Goal: Task Accomplishment & Management: Use online tool/utility

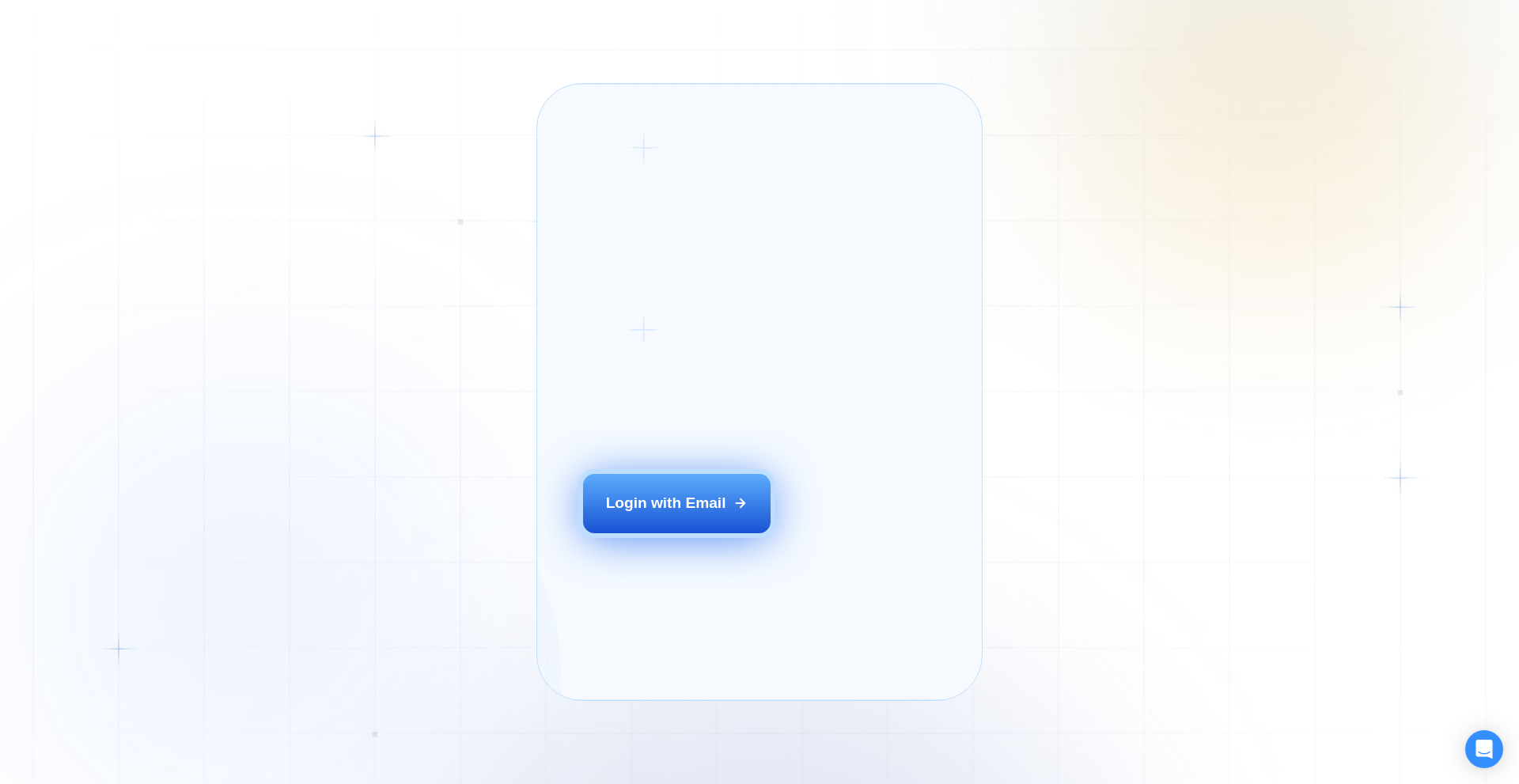
click at [643, 514] on div "Login with Email" at bounding box center [666, 503] width 120 height 21
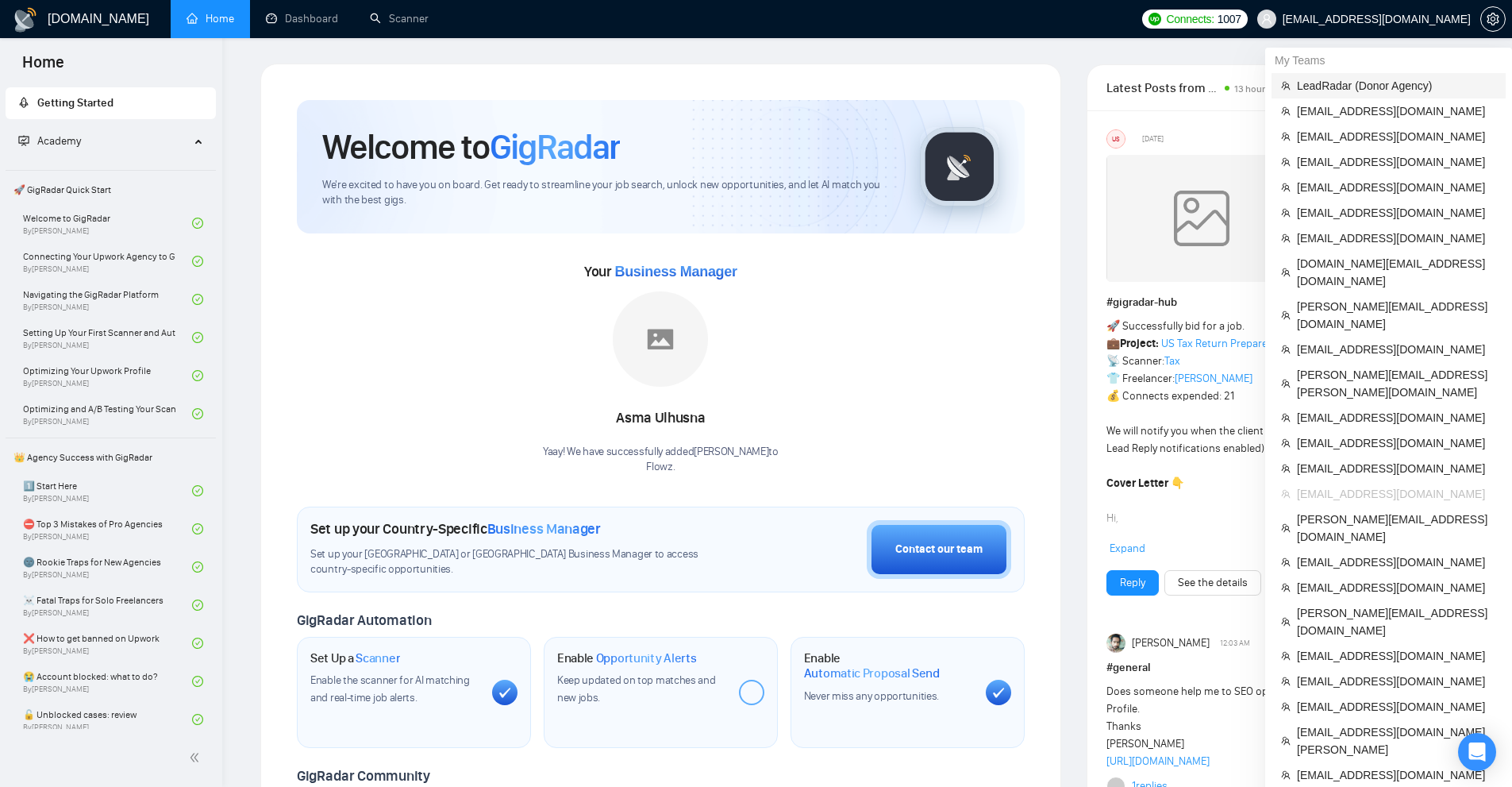
click at [1351, 78] on span "LeadRadar (Donor Agency)" at bounding box center [1397, 86] width 199 height 18
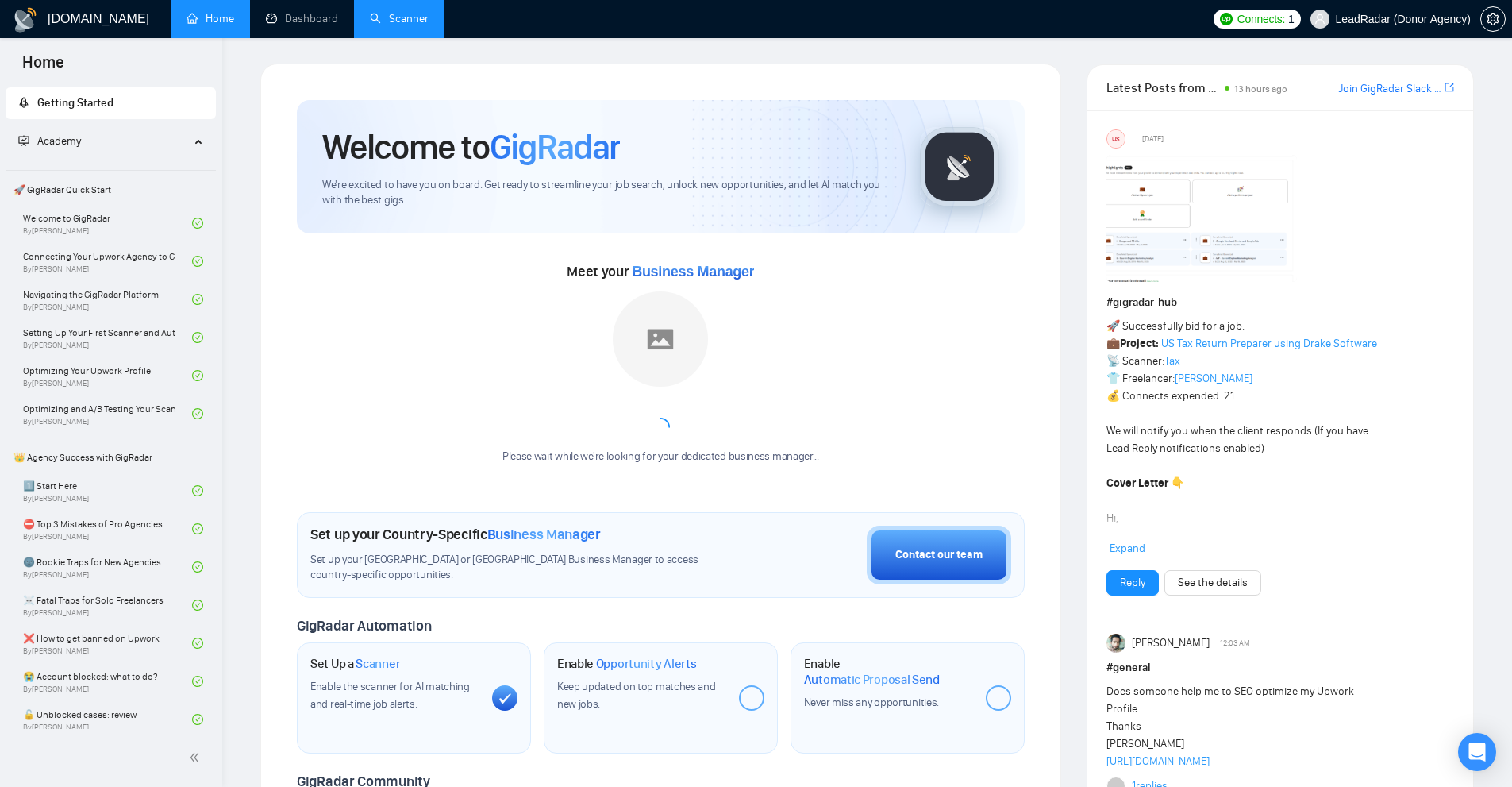
click at [412, 22] on link "Scanner" at bounding box center [399, 18] width 58 height 14
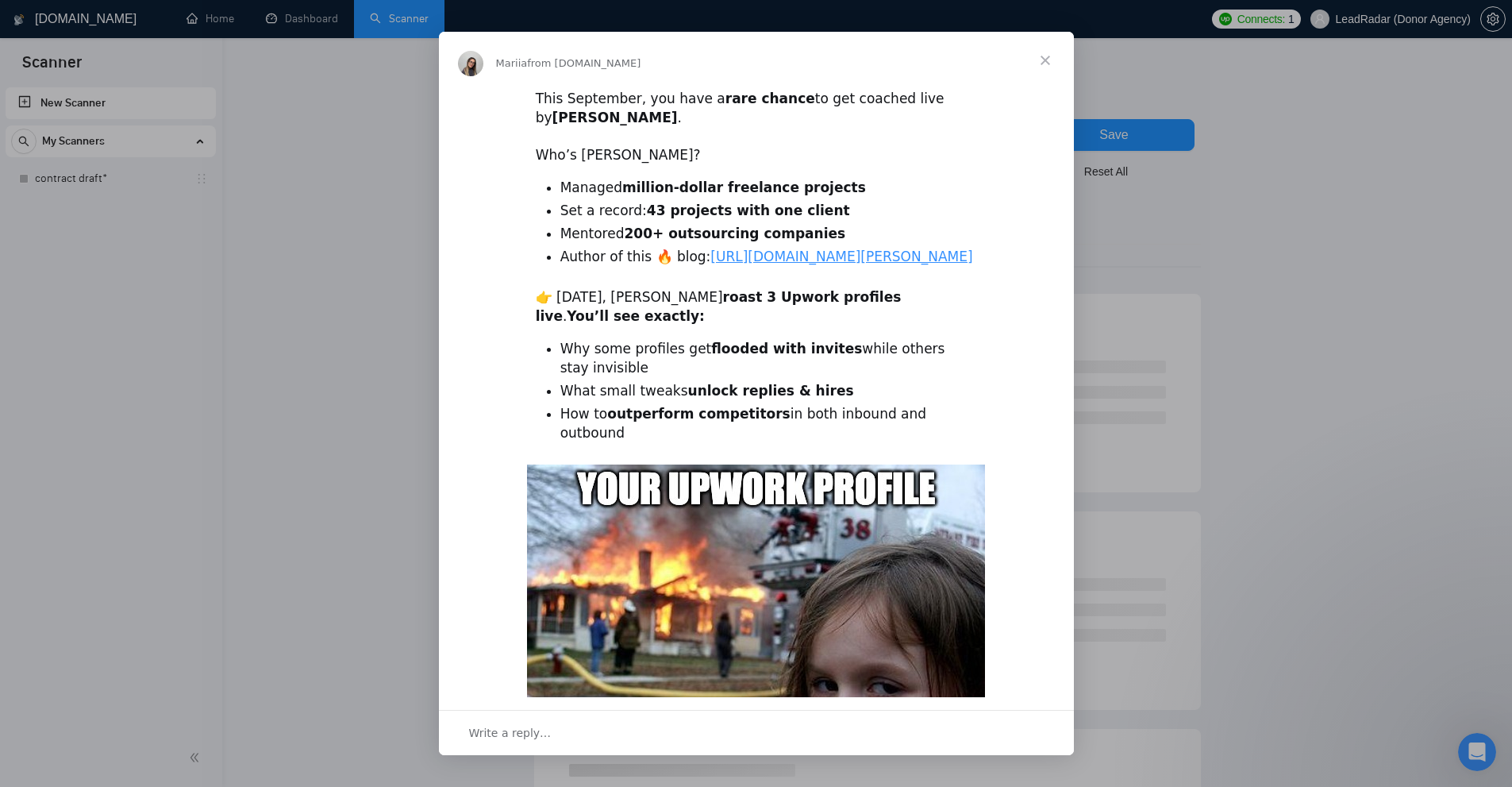
click at [1220, 213] on div "Intercom messenger" at bounding box center [756, 393] width 1512 height 787
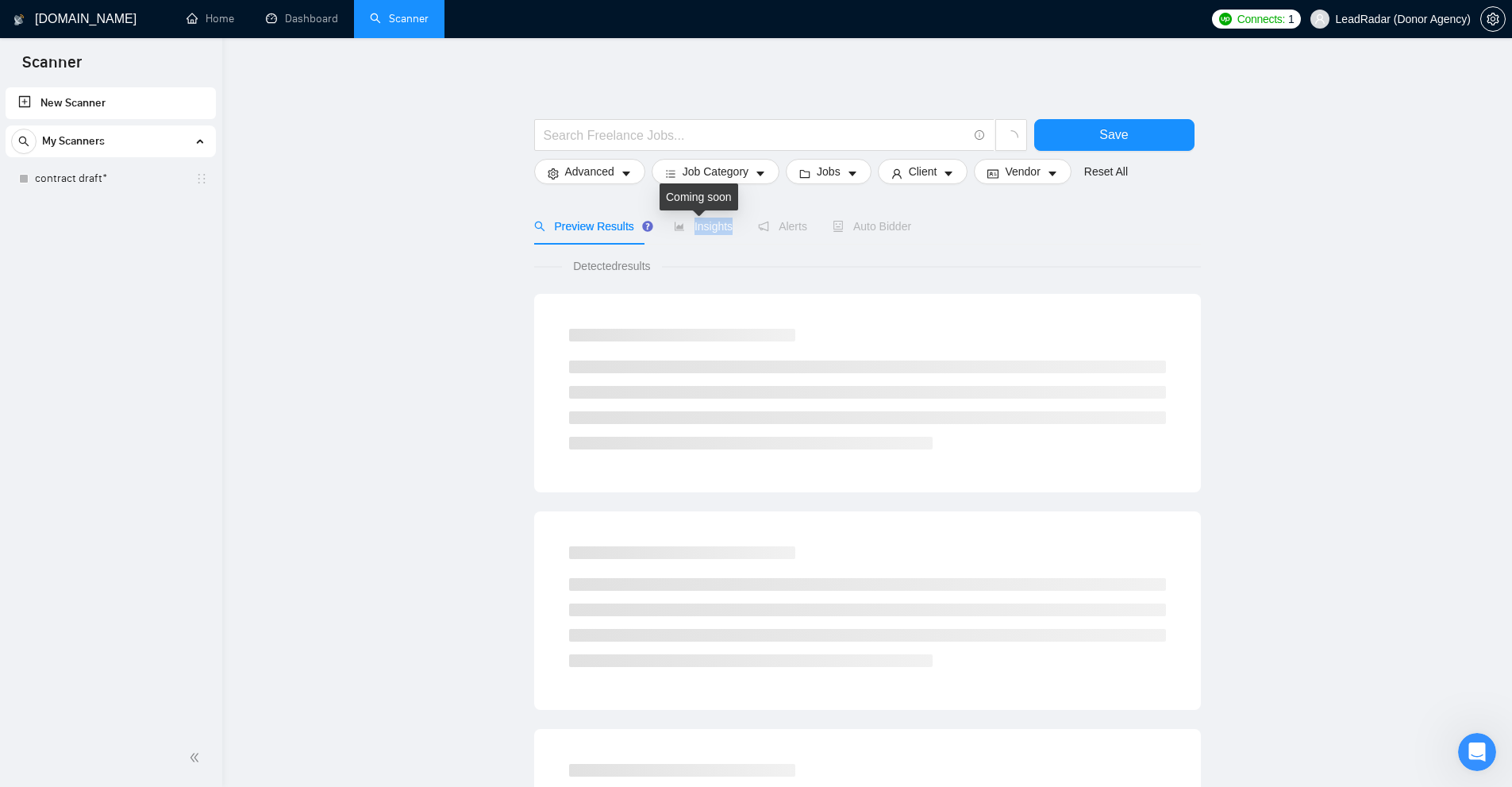
drag, startPoint x: 670, startPoint y: 229, endPoint x: 807, endPoint y: 231, distance: 137.0
click at [792, 230] on div "Preview Results Insights Alerts Auto Bidder" at bounding box center [723, 227] width 378 height 37
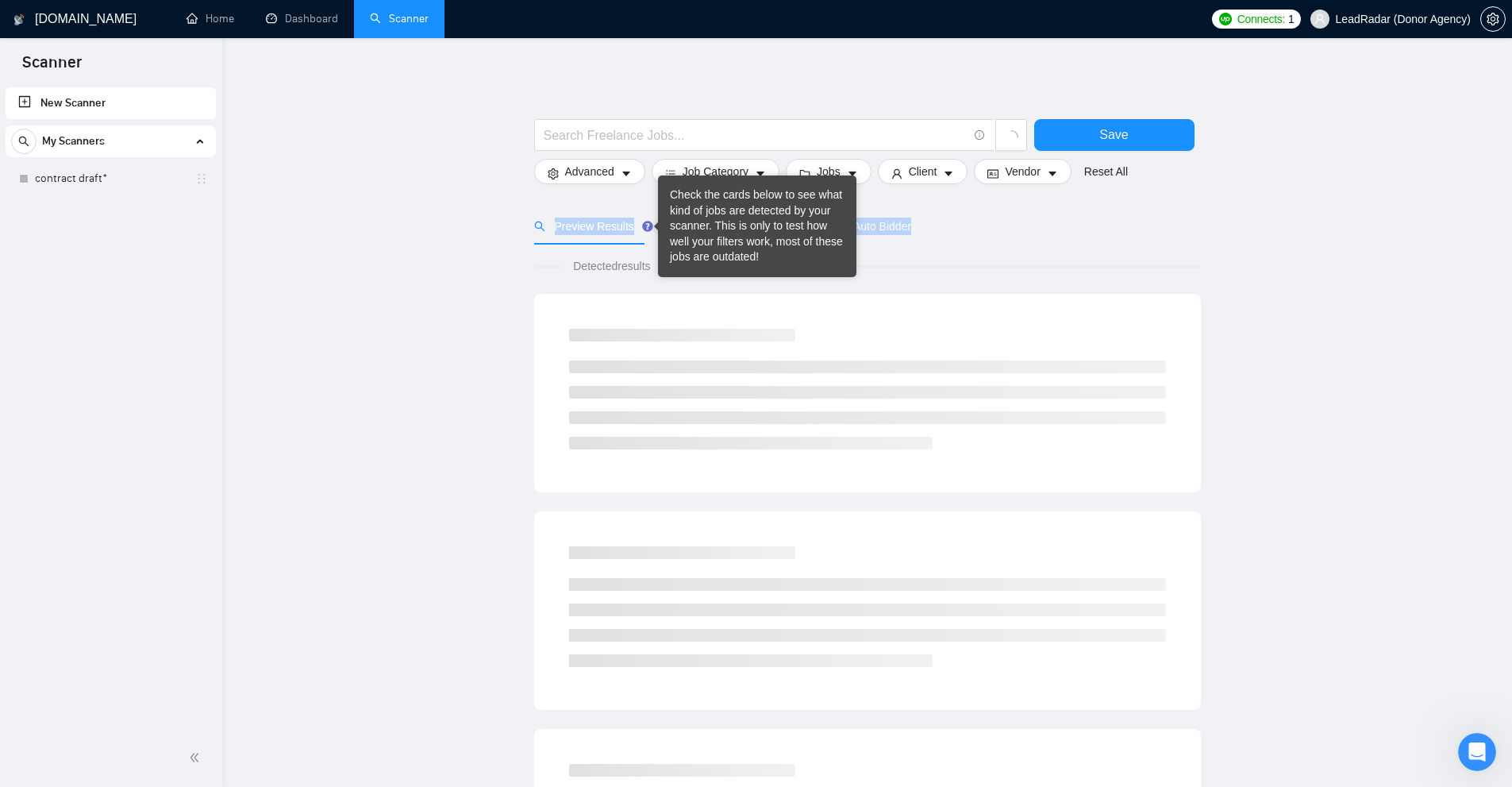
drag, startPoint x: 946, startPoint y: 241, endPoint x: 475, endPoint y: 221, distance: 471.4
click at [478, 219] on main "Save Advanced Job Category Jobs Client Vendor Reset All Preview Results Insight…" at bounding box center [867, 713] width 1239 height 1299
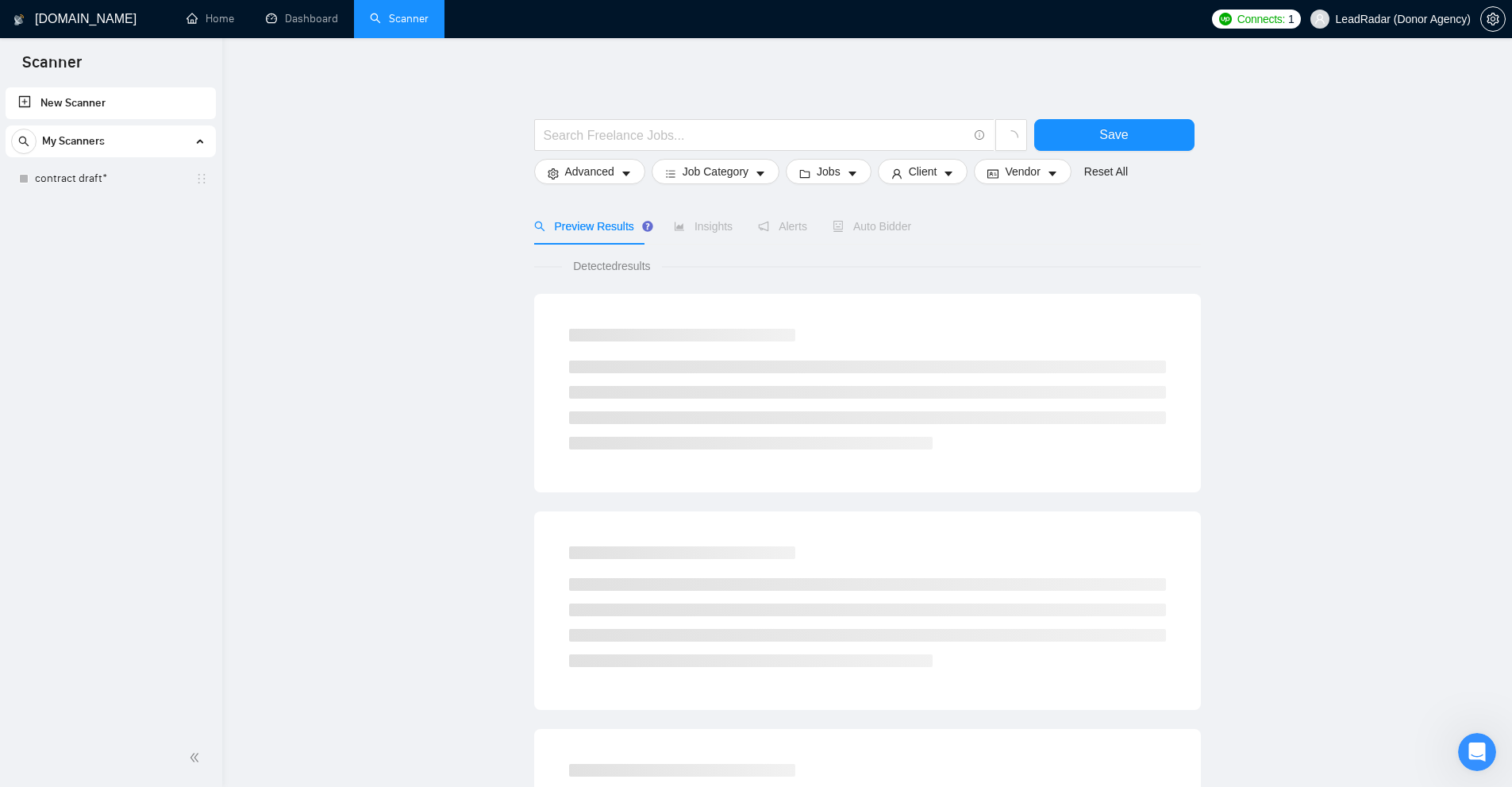
click at [453, 229] on main "Save Advanced Job Category Jobs Client Vendor Reset All Preview Results Insight…" at bounding box center [867, 713] width 1239 height 1299
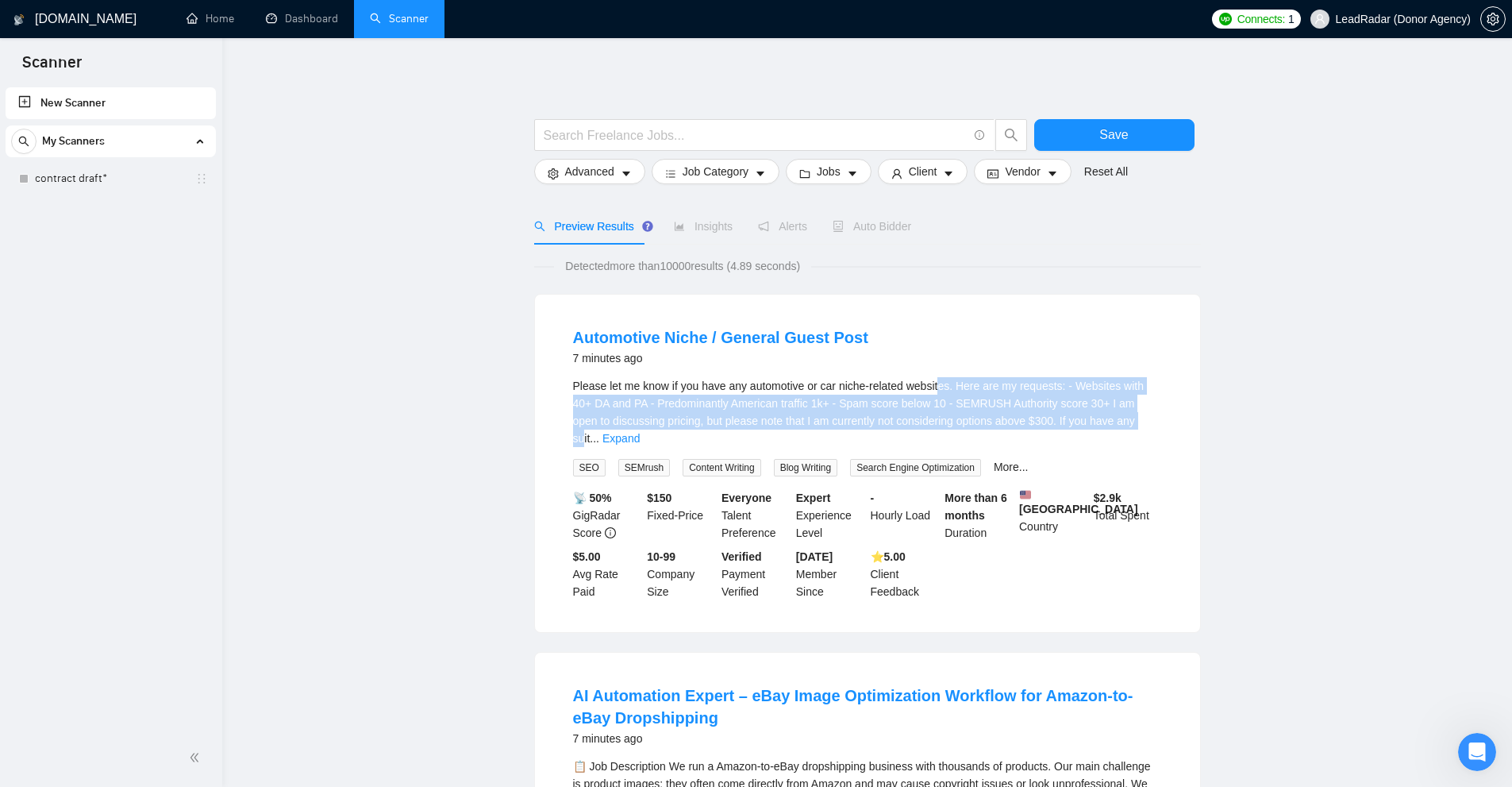
drag, startPoint x: 945, startPoint y: 390, endPoint x: 1105, endPoint y: 425, distance: 163.8
click at [1105, 425] on span "Please let me know if you have any automotive or car niche-related websites. He…" at bounding box center [859, 412] width 572 height 65
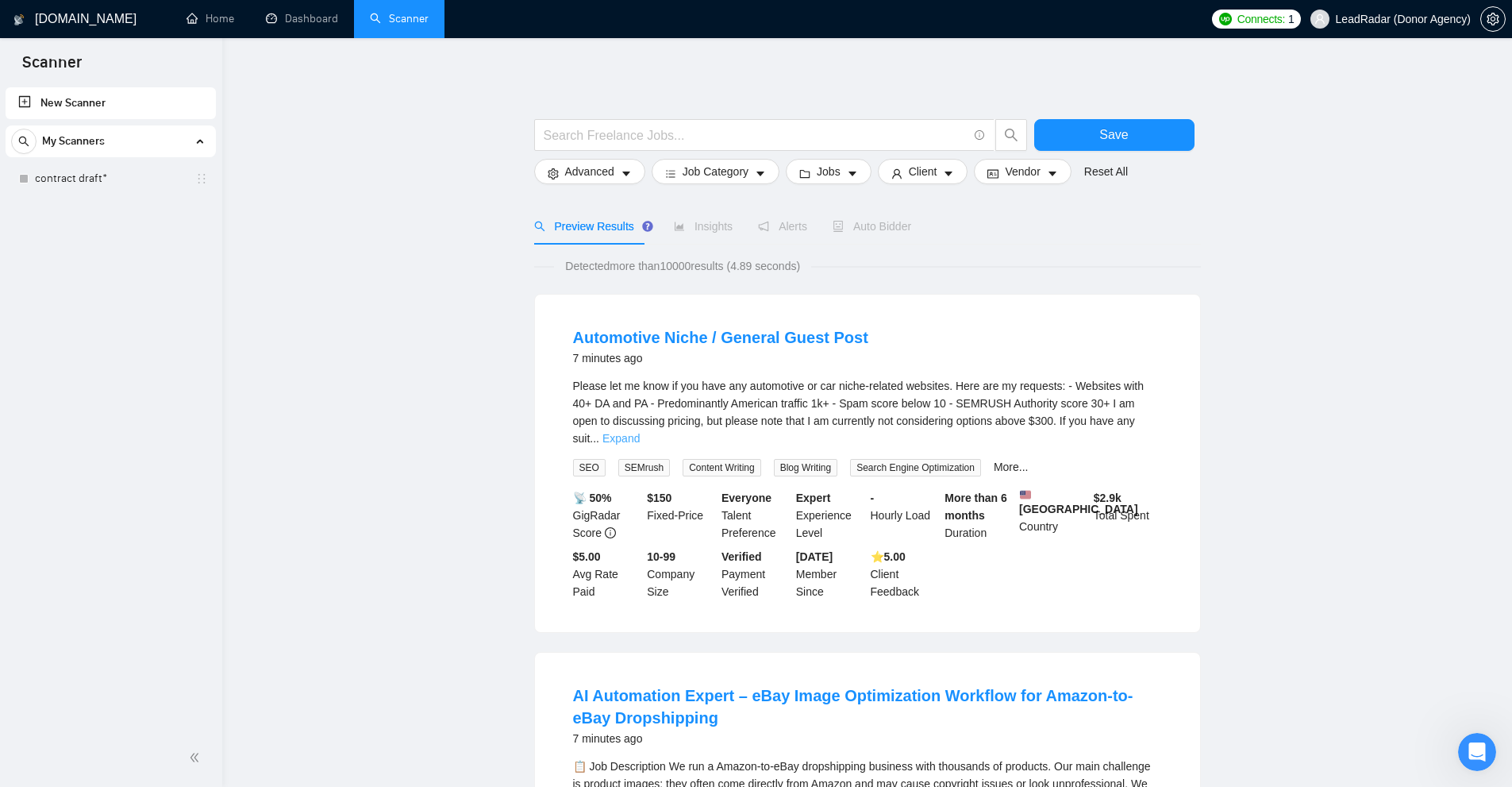
click at [640, 432] on link "Expand" at bounding box center [621, 439] width 38 height 13
click at [716, 419] on div "Please let me know if you have any automotive or car niche-related websites. He…" at bounding box center [868, 412] width 589 height 70
click at [232, 12] on link "Home" at bounding box center [211, 18] width 48 height 14
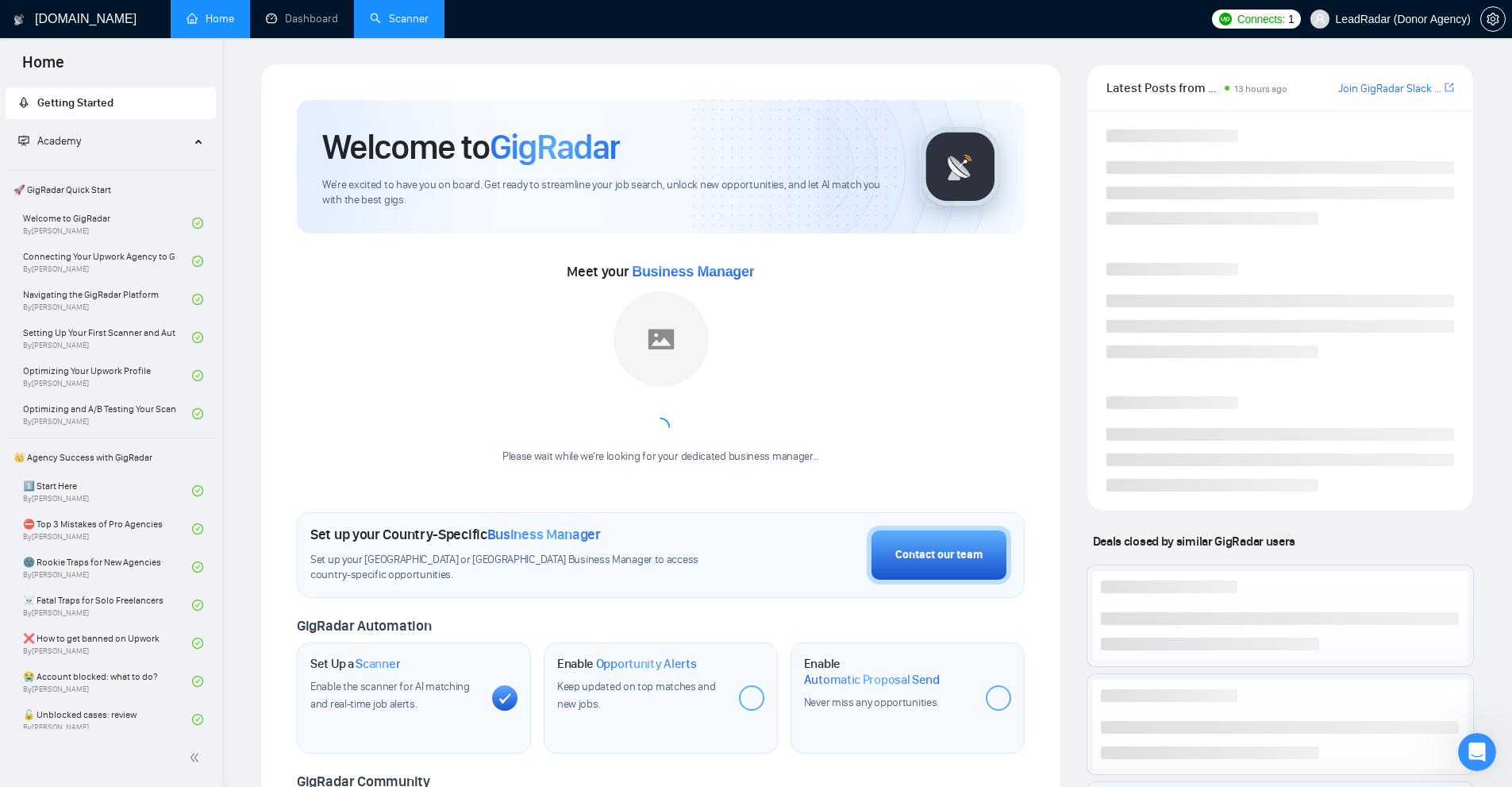
click at [1430, 88] on link "Join GigRadar Slack Community" at bounding box center [1390, 89] width 103 height 18
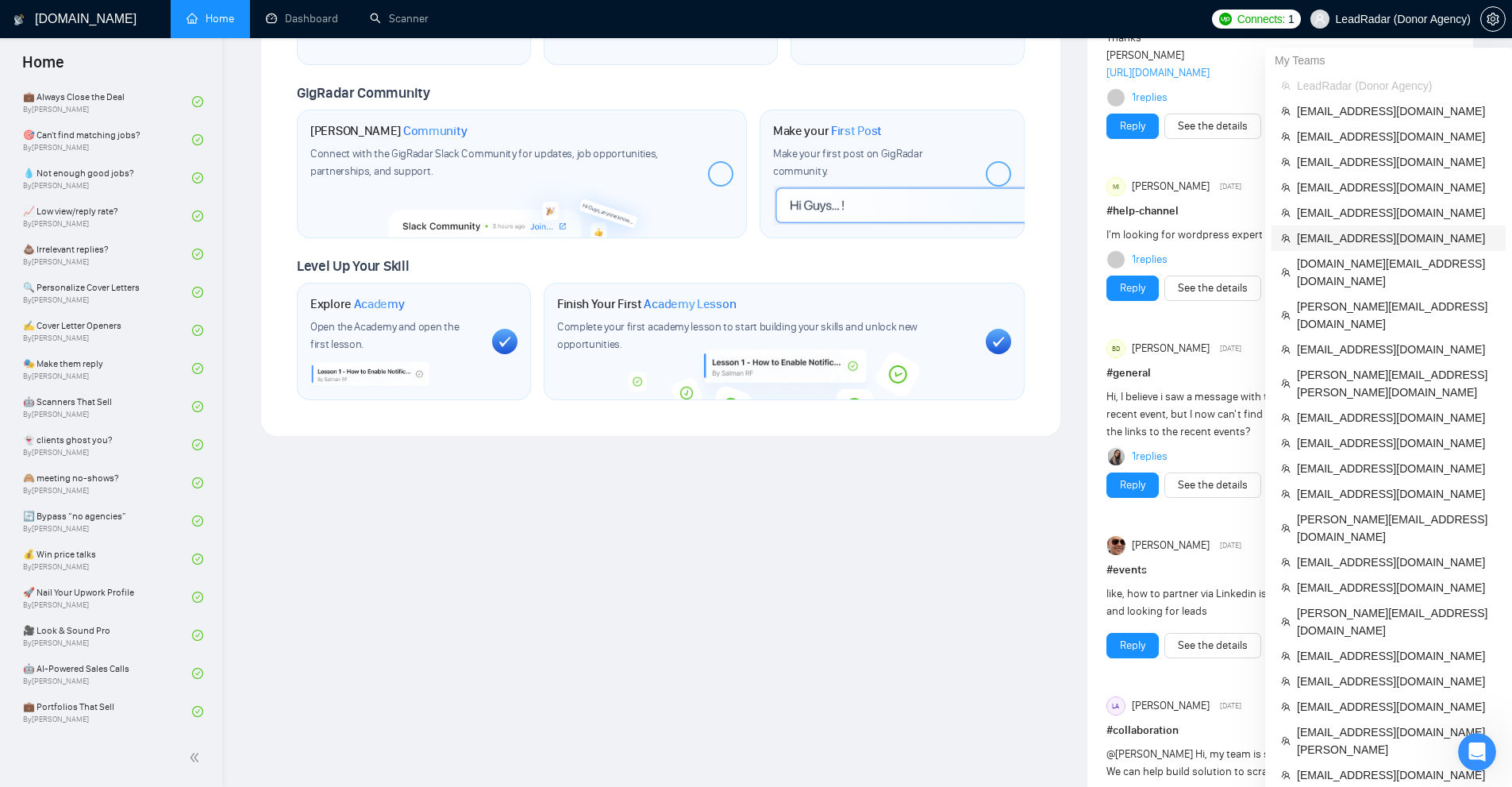
scroll to position [768, 0]
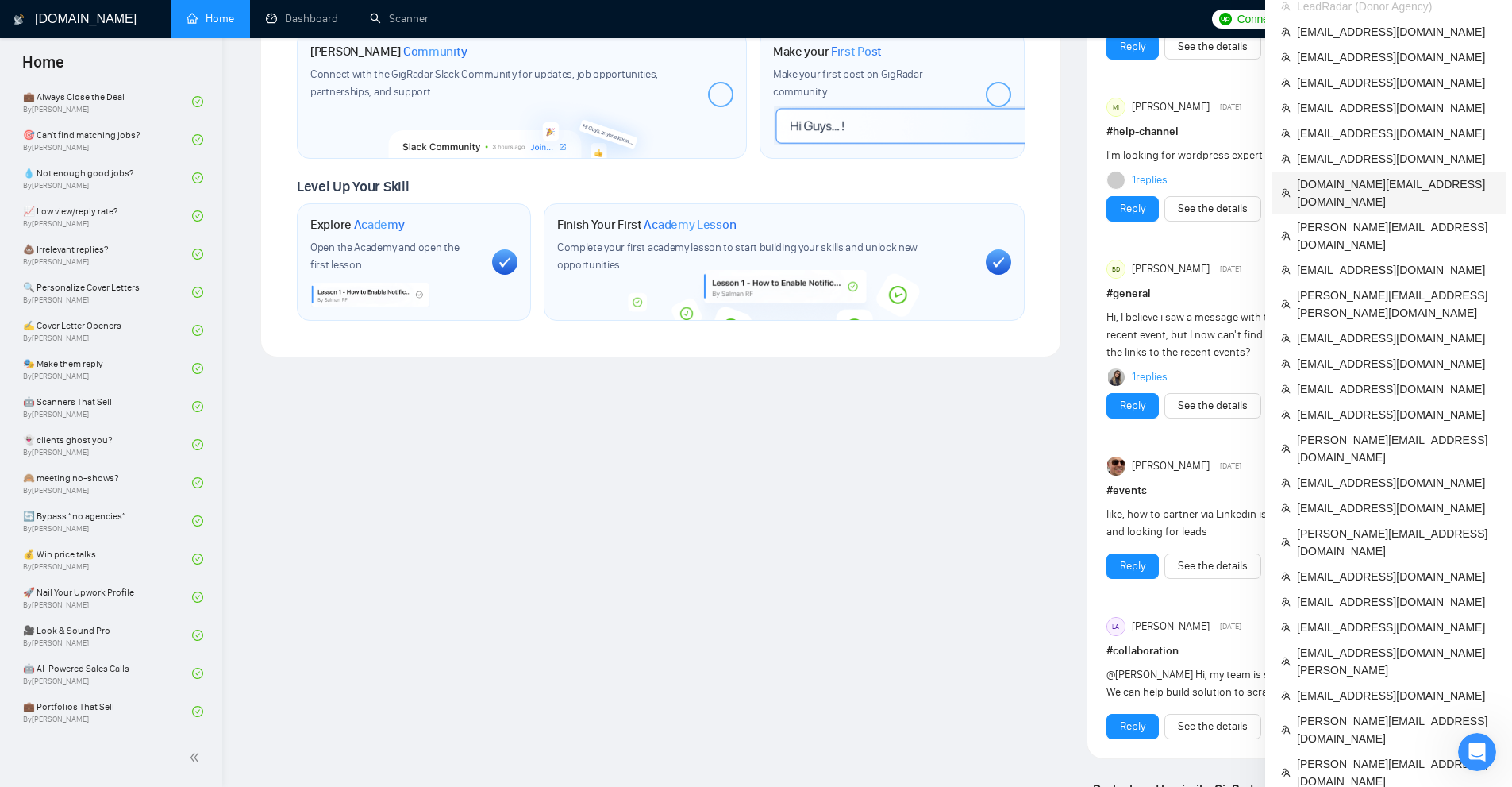
click at [1338, 188] on span "[DOMAIN_NAME][EMAIL_ADDRESS][DOMAIN_NAME]" at bounding box center [1397, 193] width 199 height 35
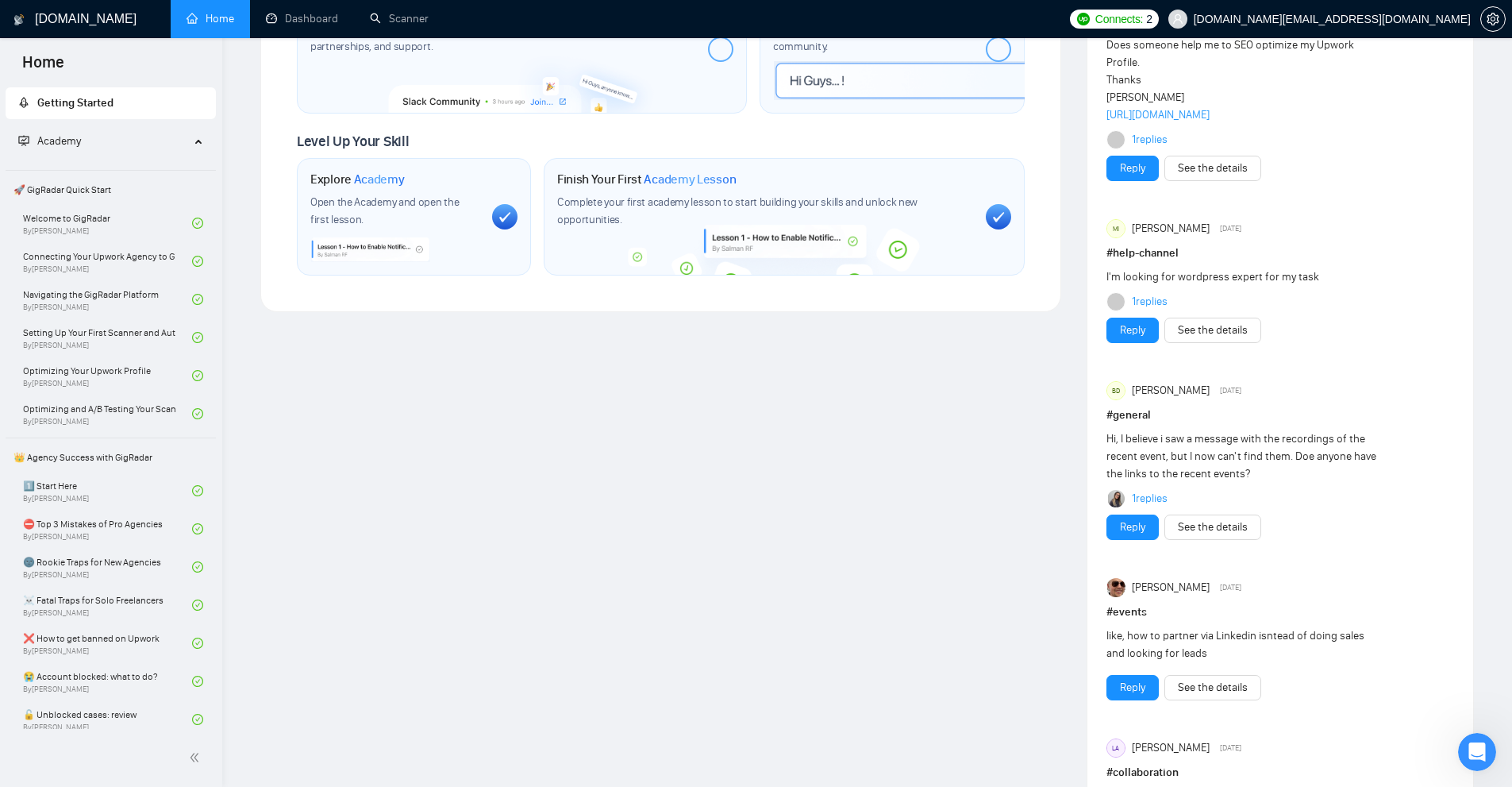
scroll to position [212, 0]
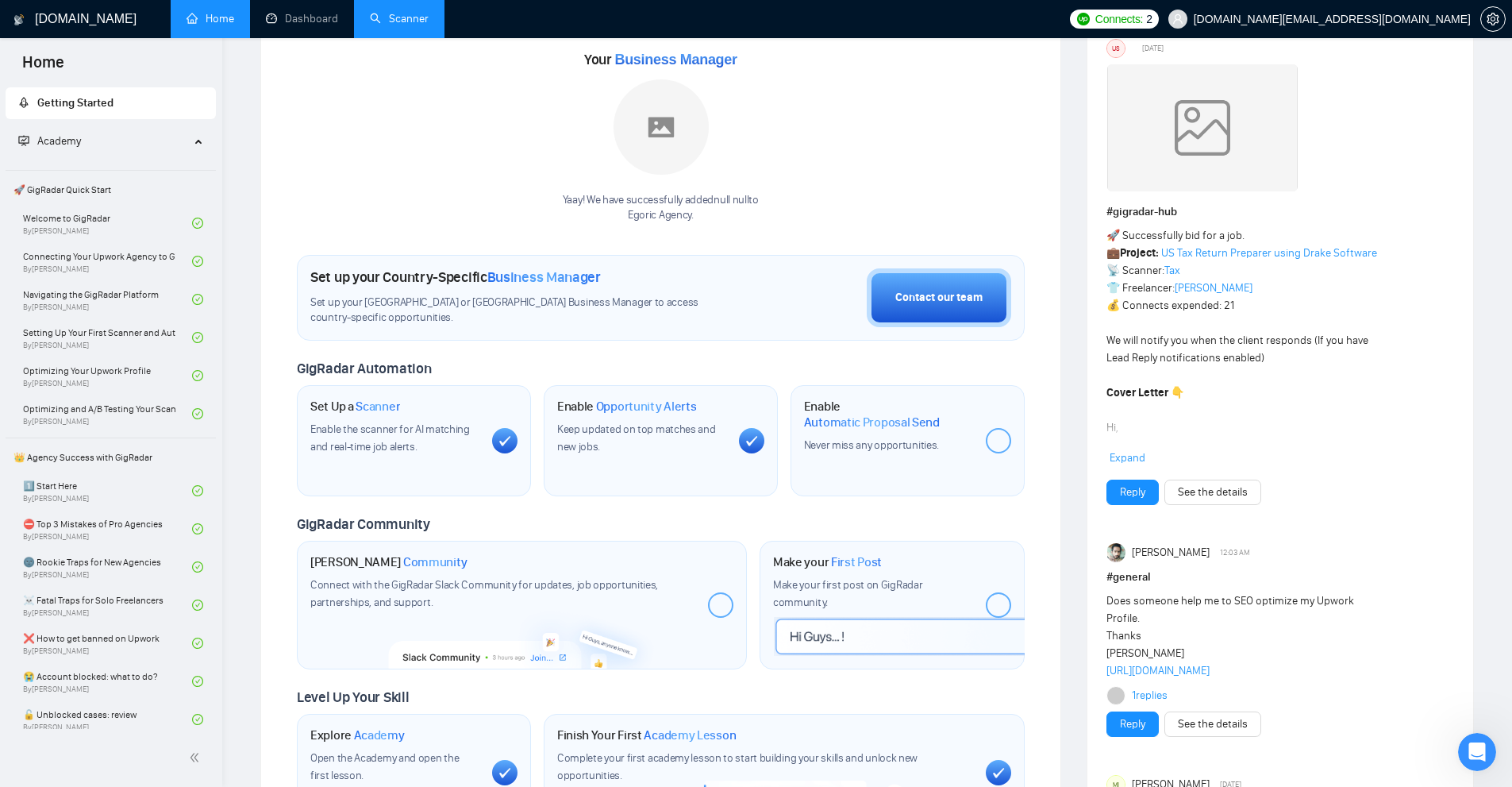
click at [370, 21] on link "Scanner" at bounding box center [399, 18] width 58 height 14
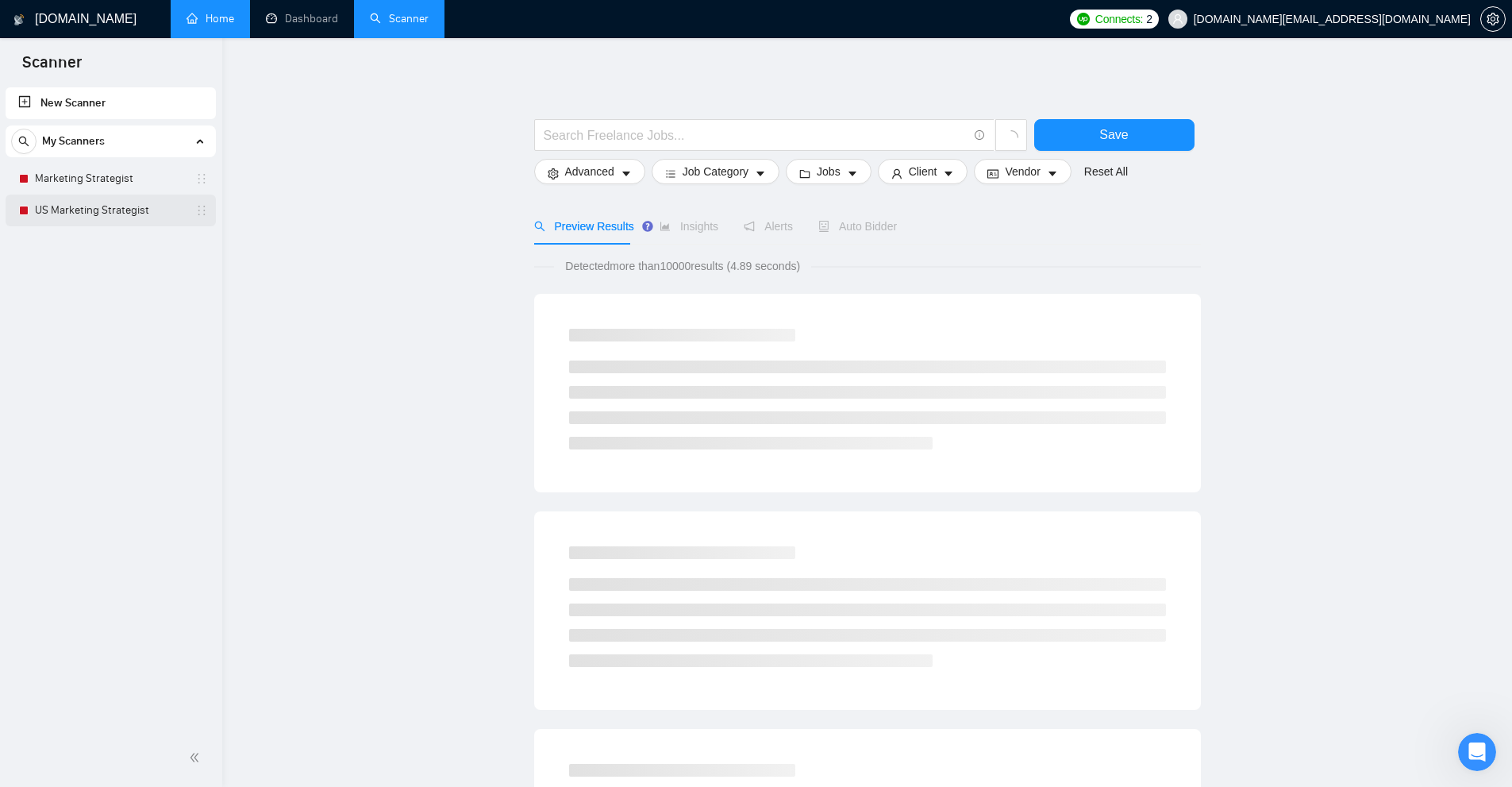
click at [101, 216] on link "US Marketing Strategist" at bounding box center [110, 211] width 150 height 32
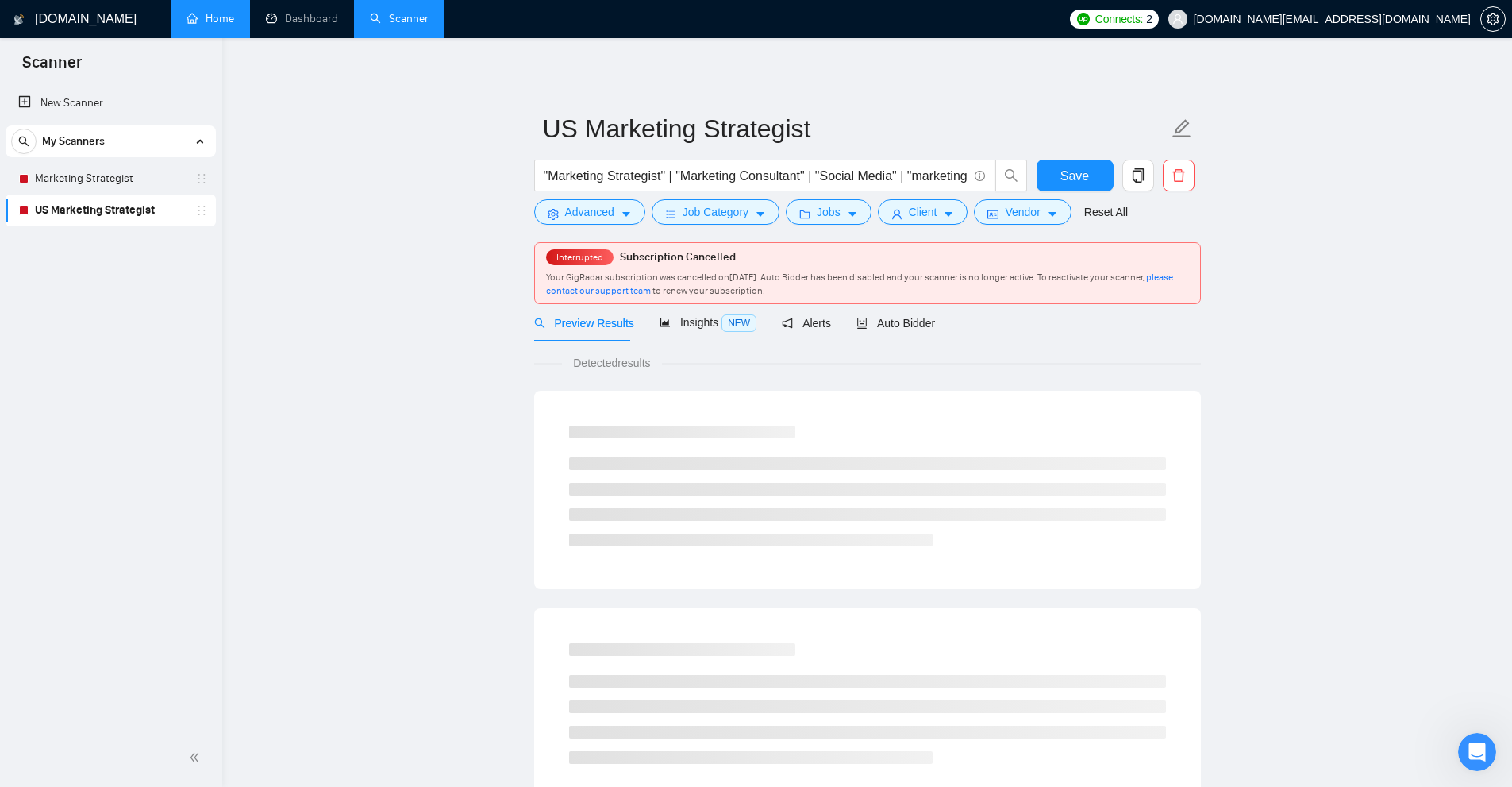
checkbox input "true"
click at [1038, 211] on button "Vendor" at bounding box center [1022, 212] width 97 height 26
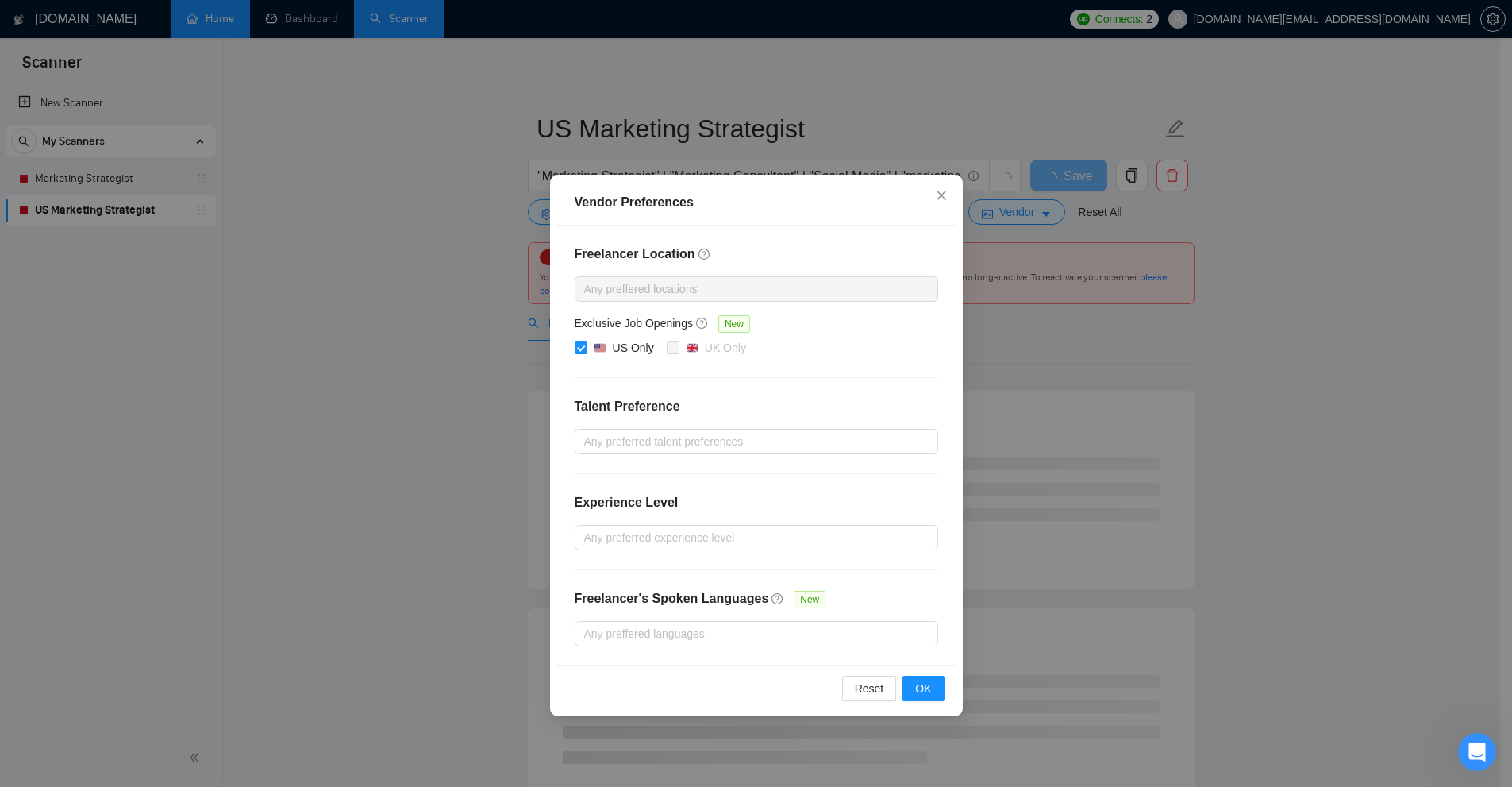
click at [692, 97] on div "Vendor Preferences Freelancer Location Any preffered locations Exclusive Job Op…" at bounding box center [756, 393] width 1512 height 787
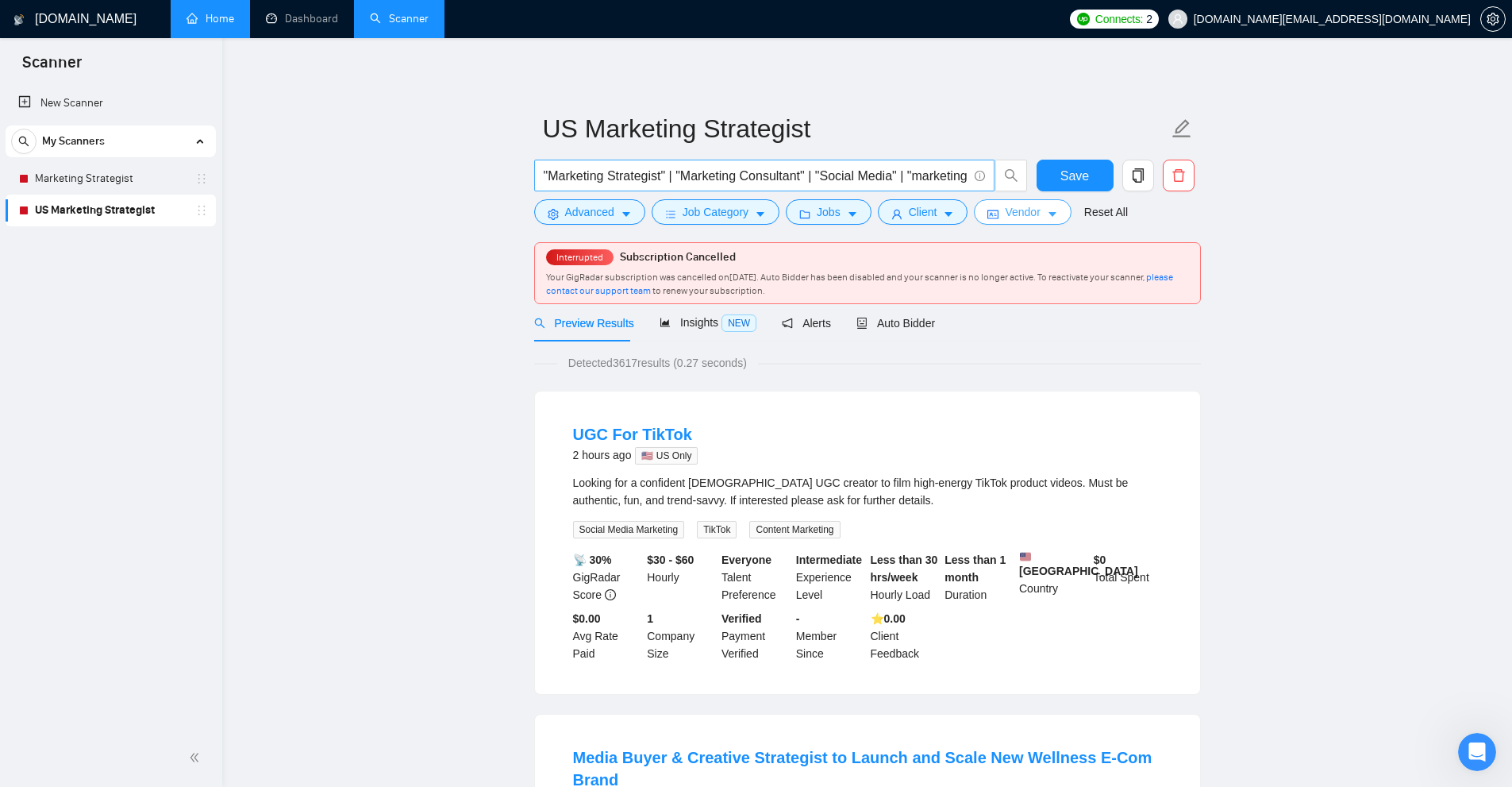
scroll to position [0, 137]
click at [311, 22] on link "Dashboard" at bounding box center [302, 18] width 72 height 14
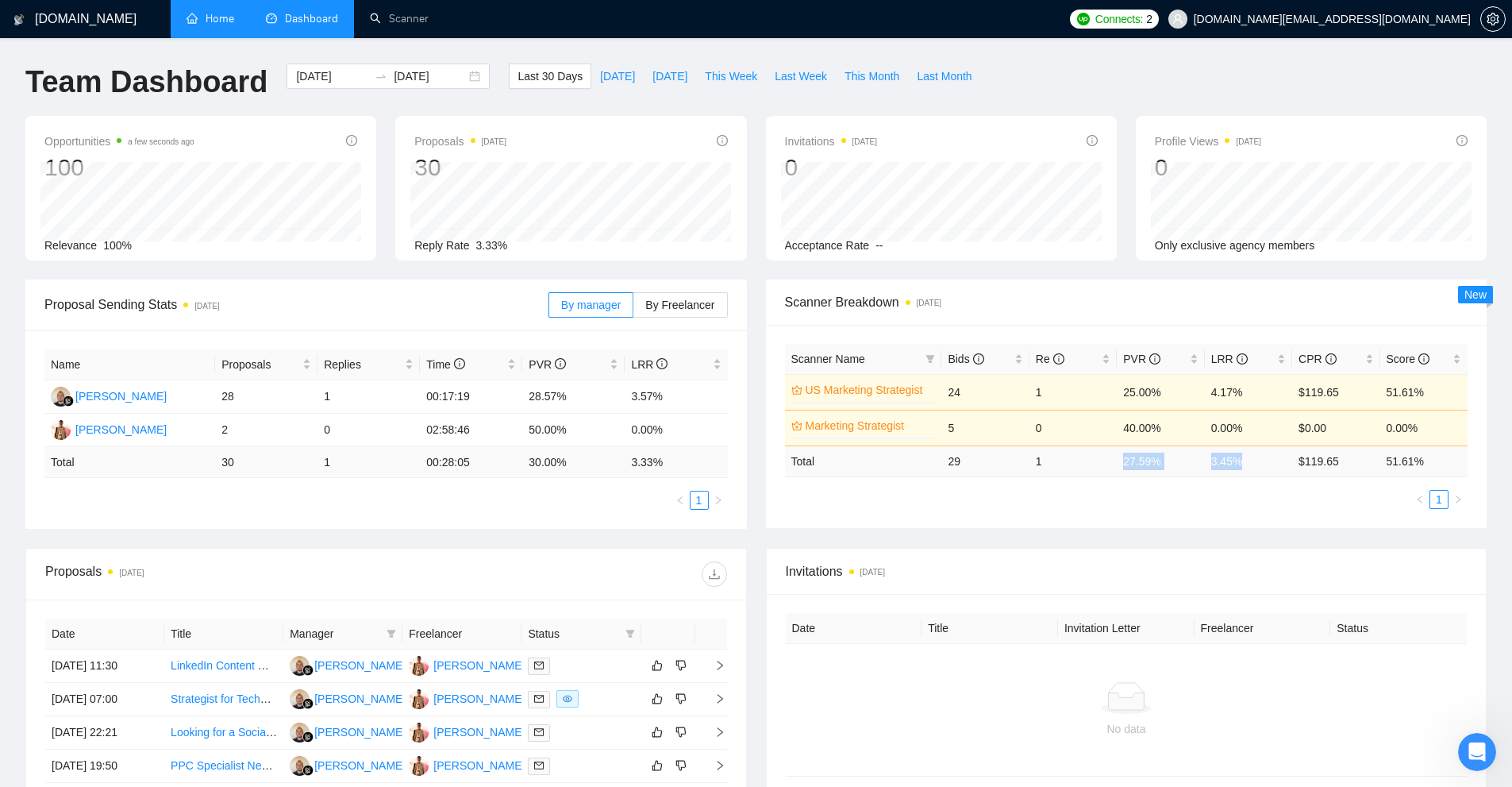
drag, startPoint x: 1113, startPoint y: 464, endPoint x: 1275, endPoint y: 483, distance: 163.1
click at [1278, 469] on tr "Total 29 1 27.59 % 3.45 % $ 119.65 51.61 %" at bounding box center [1127, 460] width 684 height 31
click at [1255, 498] on ul "1" at bounding box center [1127, 500] width 684 height 19
click at [1493, 21] on icon "setting" at bounding box center [1493, 19] width 12 height 13
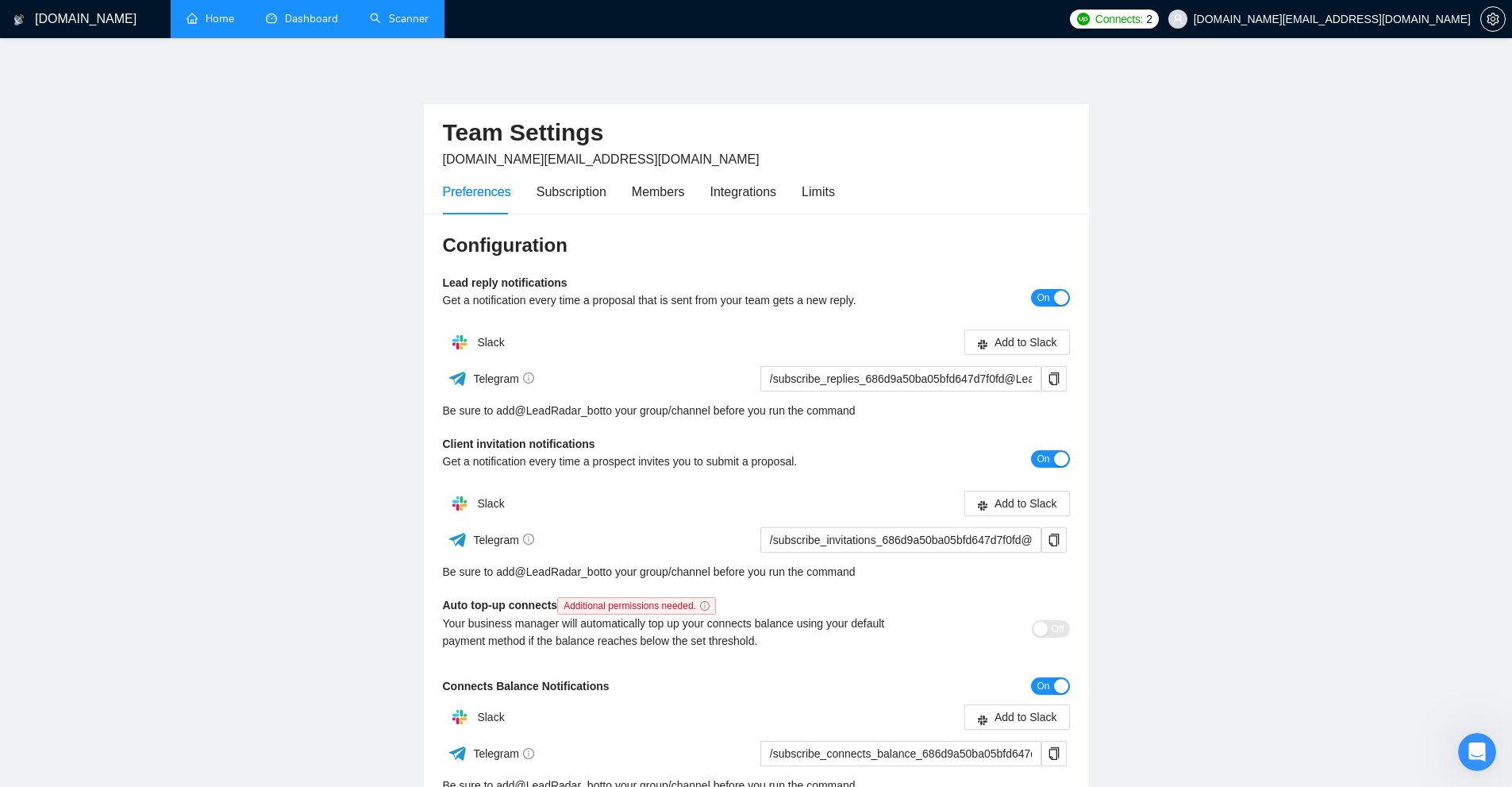
click at [419, 26] on link "Scanner" at bounding box center [399, 18] width 58 height 14
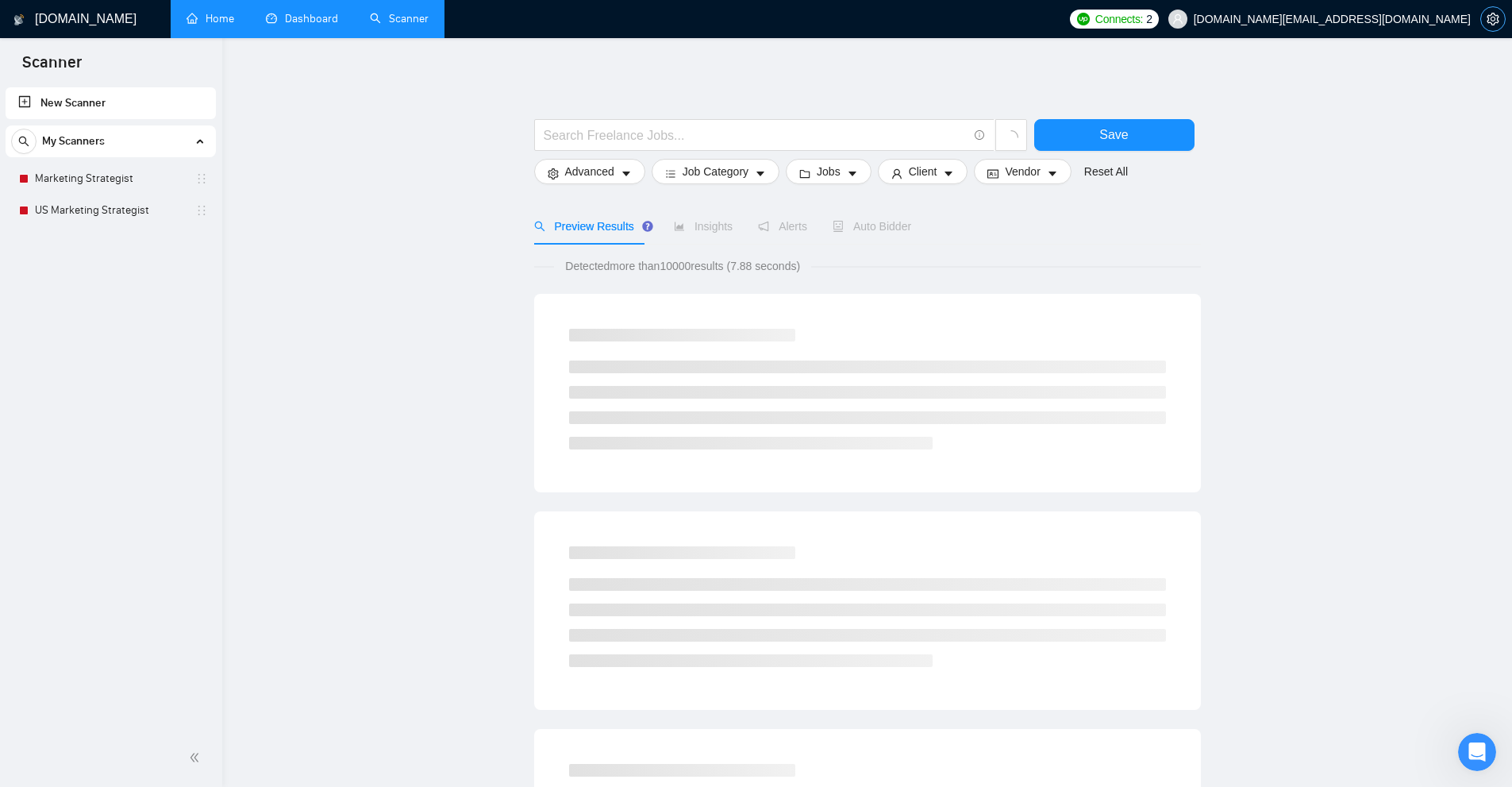
click at [1490, 27] on button "button" at bounding box center [1494, 19] width 26 height 26
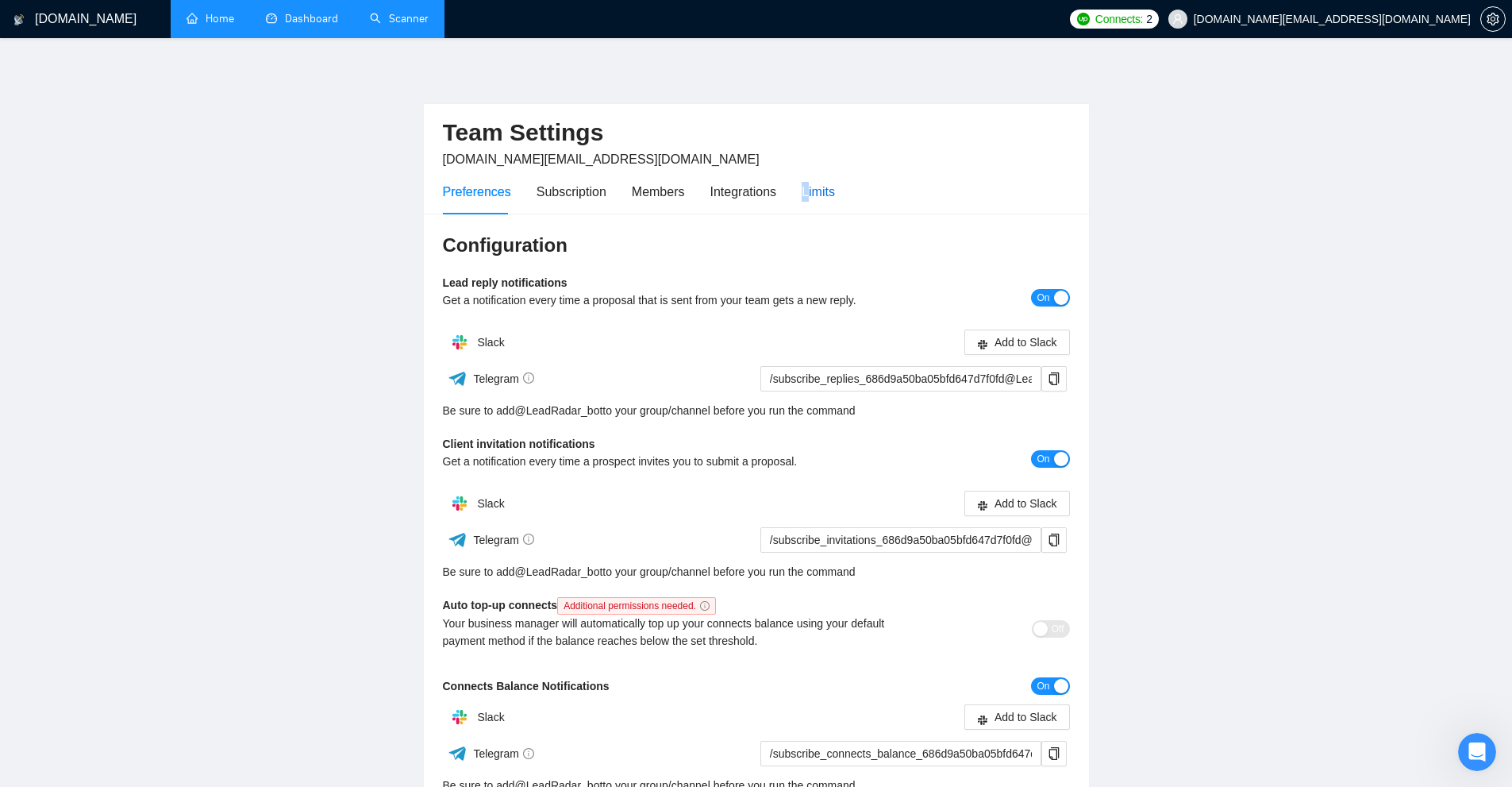
click at [802, 187] on div "Limits" at bounding box center [819, 191] width 34 height 20
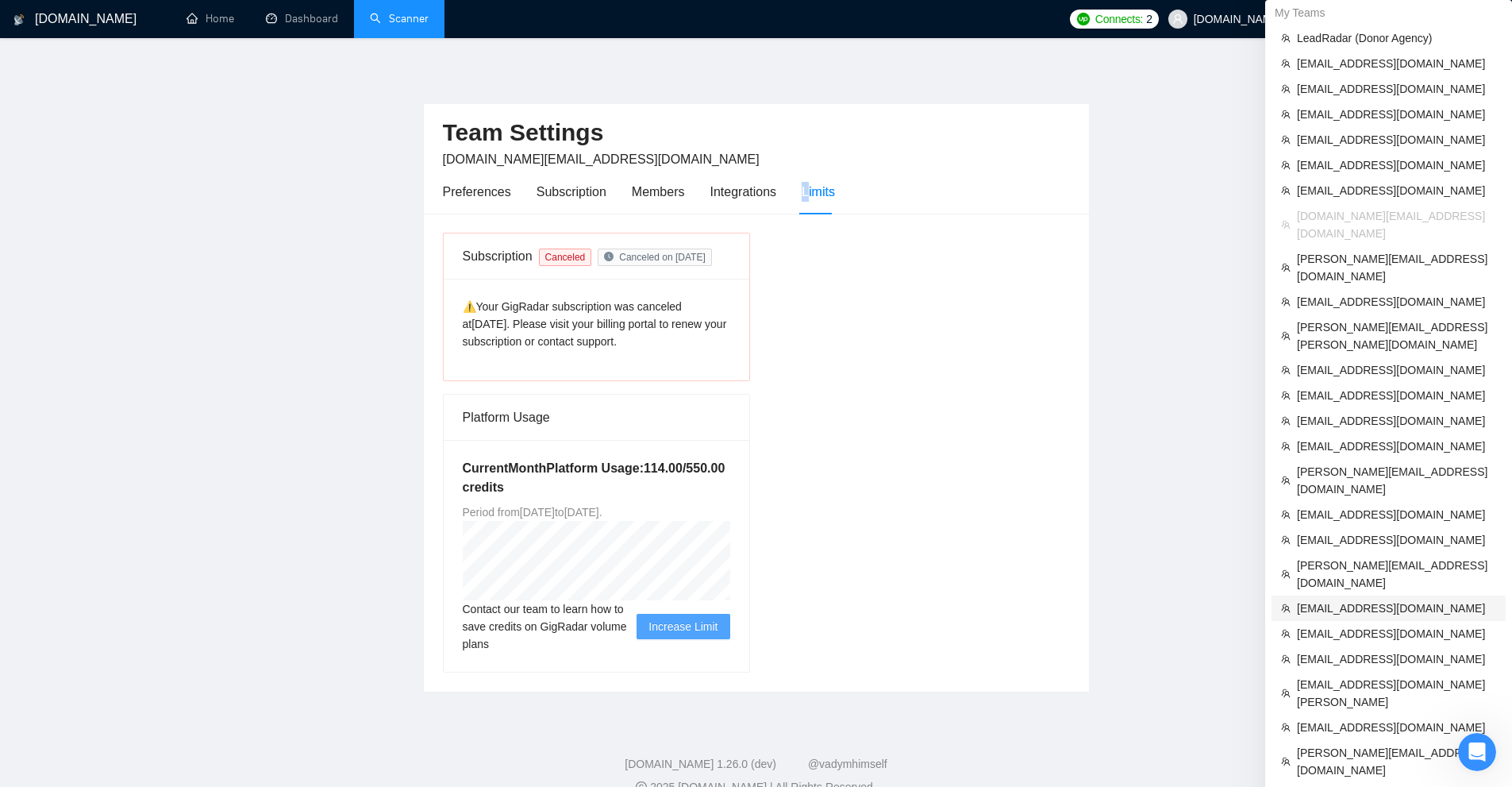
scroll to position [113, 0]
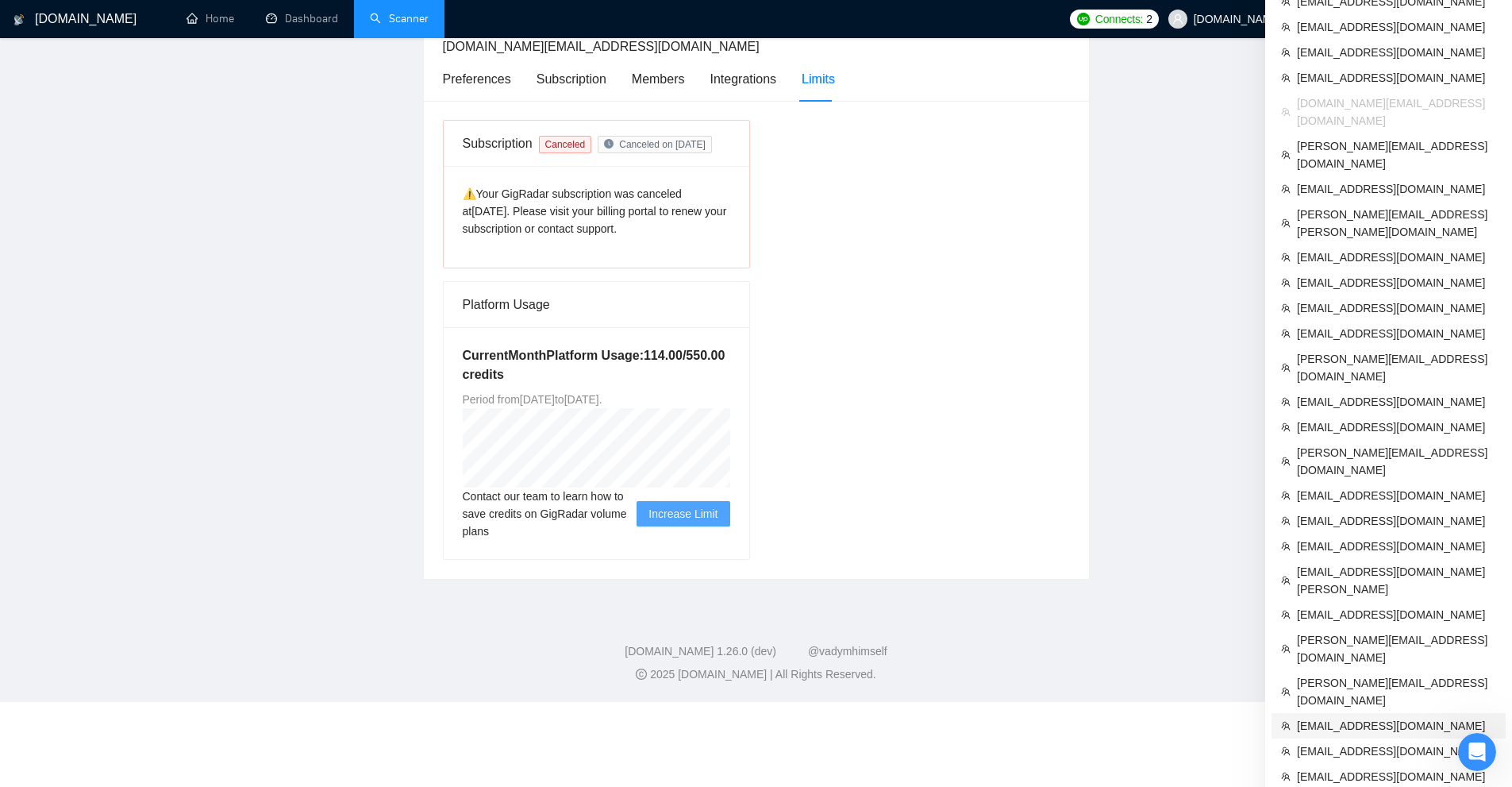
click at [1342, 717] on span "[EMAIL_ADDRESS][DOMAIN_NAME]" at bounding box center [1397, 726] width 199 height 18
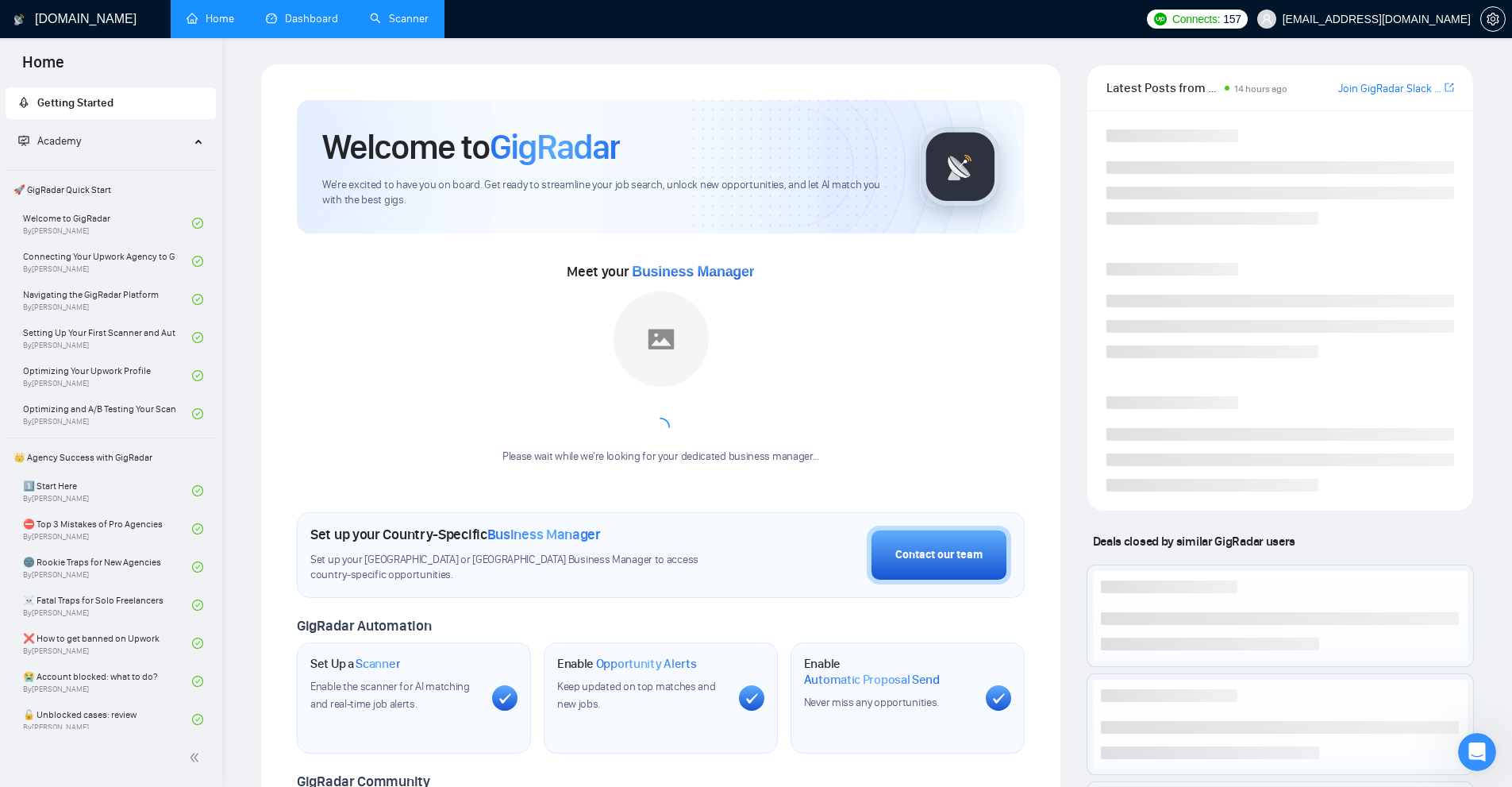
click at [266, 18] on link "Dashboard" at bounding box center [302, 18] width 72 height 14
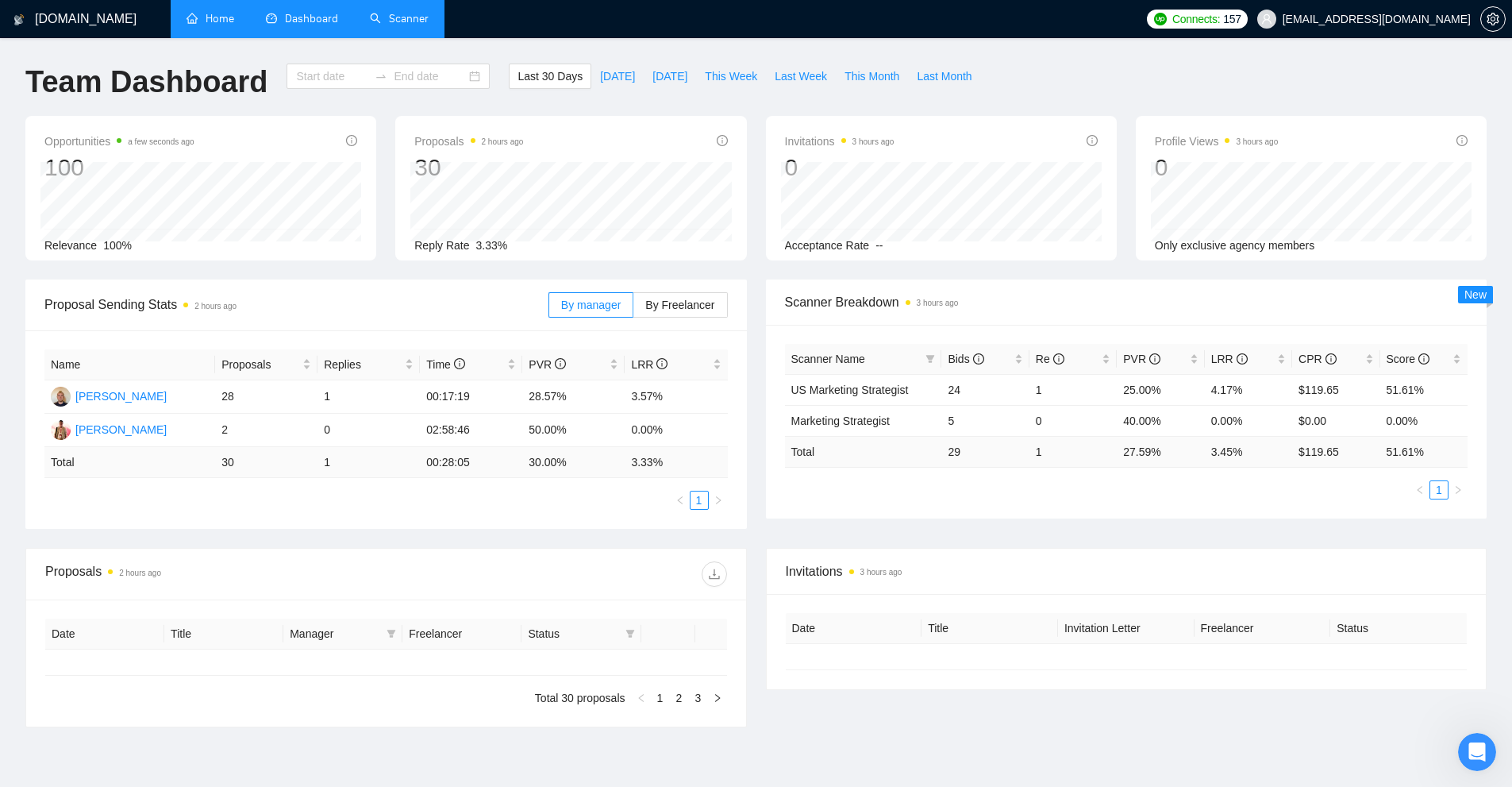
type input "[DATE]"
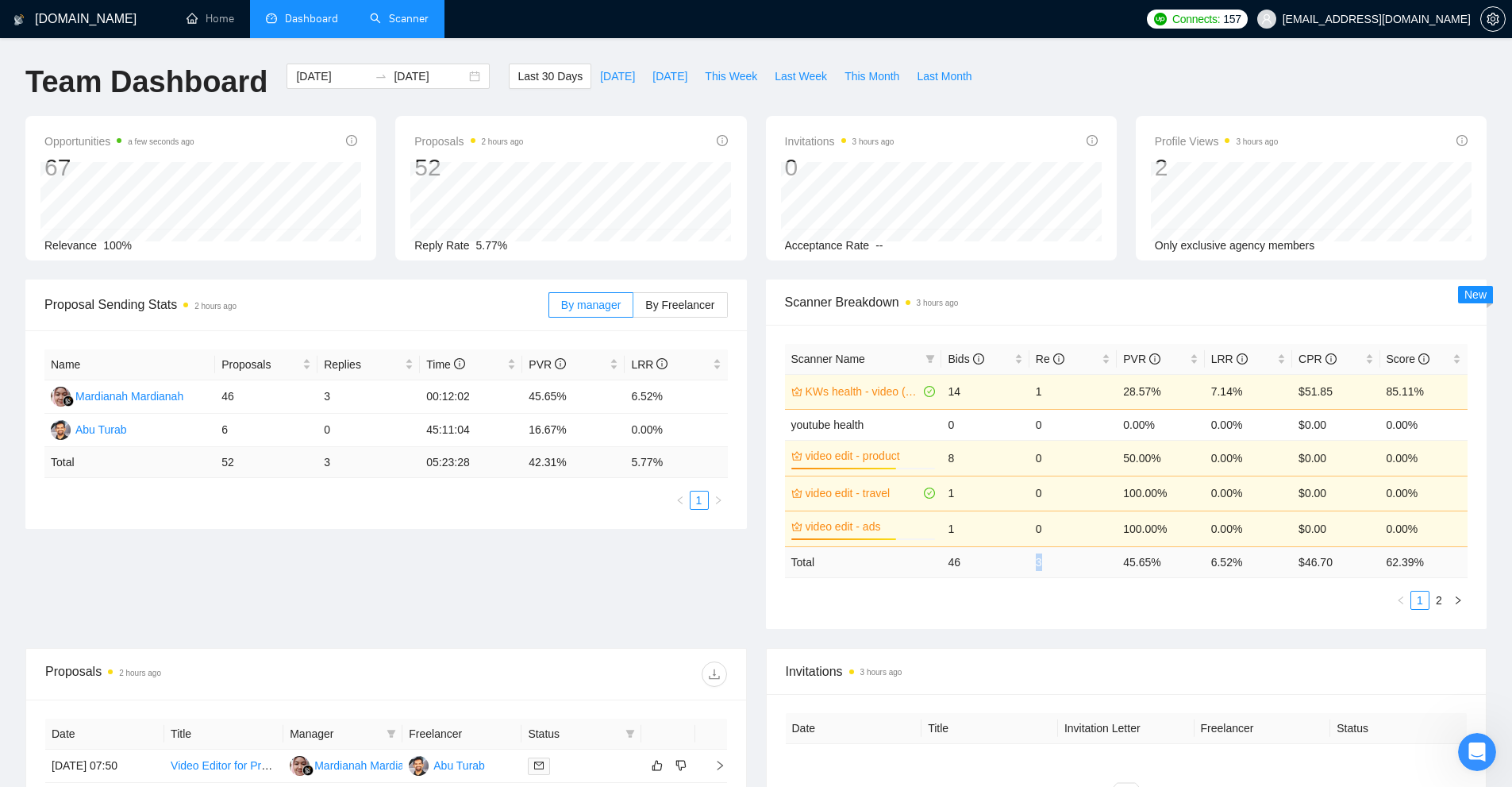
drag, startPoint x: 1025, startPoint y: 566, endPoint x: 1045, endPoint y: 564, distance: 20.1
click at [1045, 564] on tr "Total 46 3 45.65 % 6.52 % $ 46.70 62.39 %" at bounding box center [1127, 561] width 684 height 31
click at [1178, 591] on ul "1 2" at bounding box center [1127, 600] width 684 height 19
drag, startPoint x: 1209, startPoint y: 558, endPoint x: 1067, endPoint y: 568, distance: 142.4
click at [1067, 568] on tr "Total 46 3 45.65 % 6.52 % $ 46.70 62.39 %" at bounding box center [1127, 561] width 684 height 31
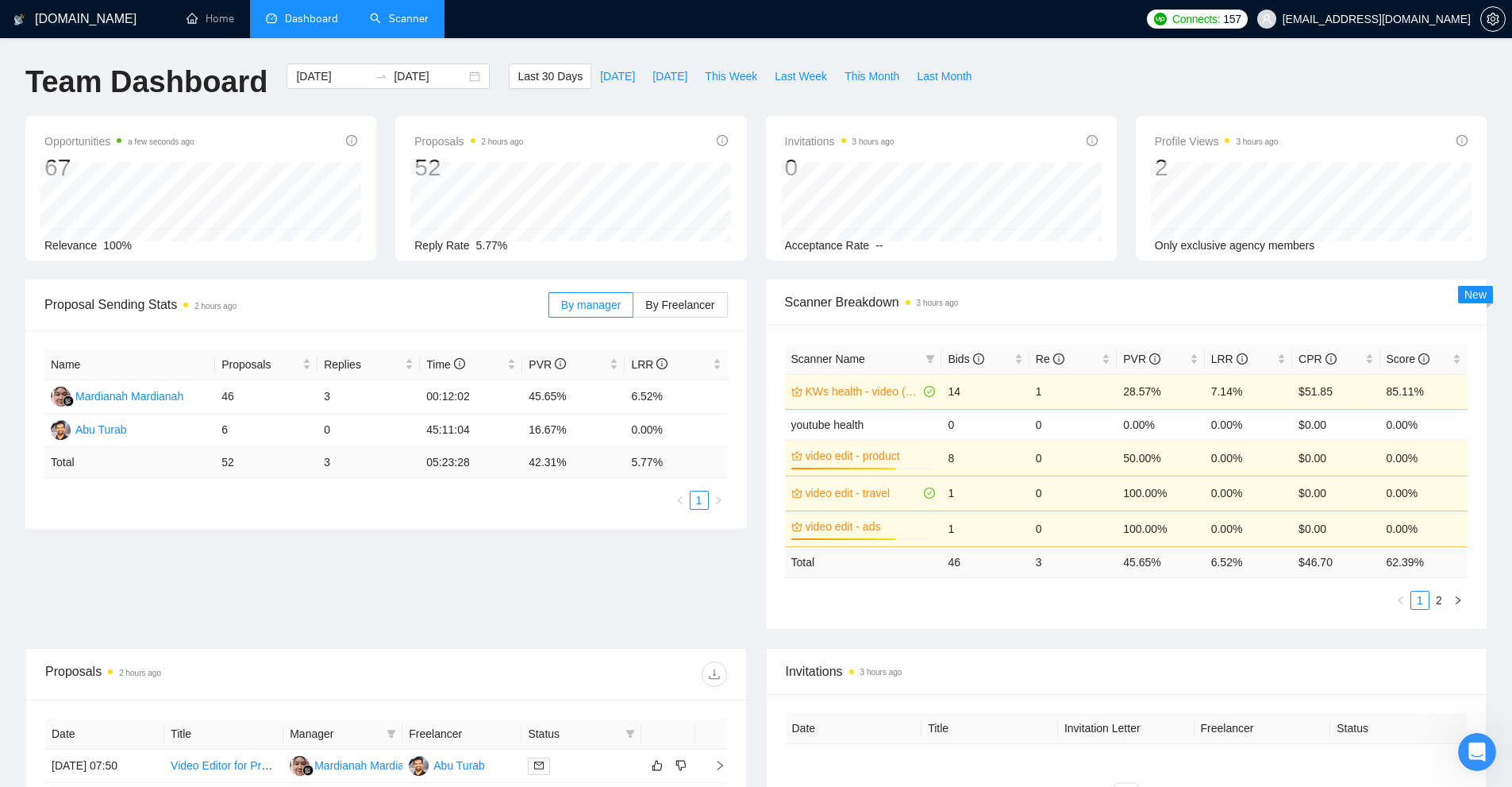
click at [1134, 611] on div "Scanner Name Bids Re PVR LRR CPR Score KWs health - video (edit*) 14 1 28.57% 7…" at bounding box center [1127, 477] width 722 height 304
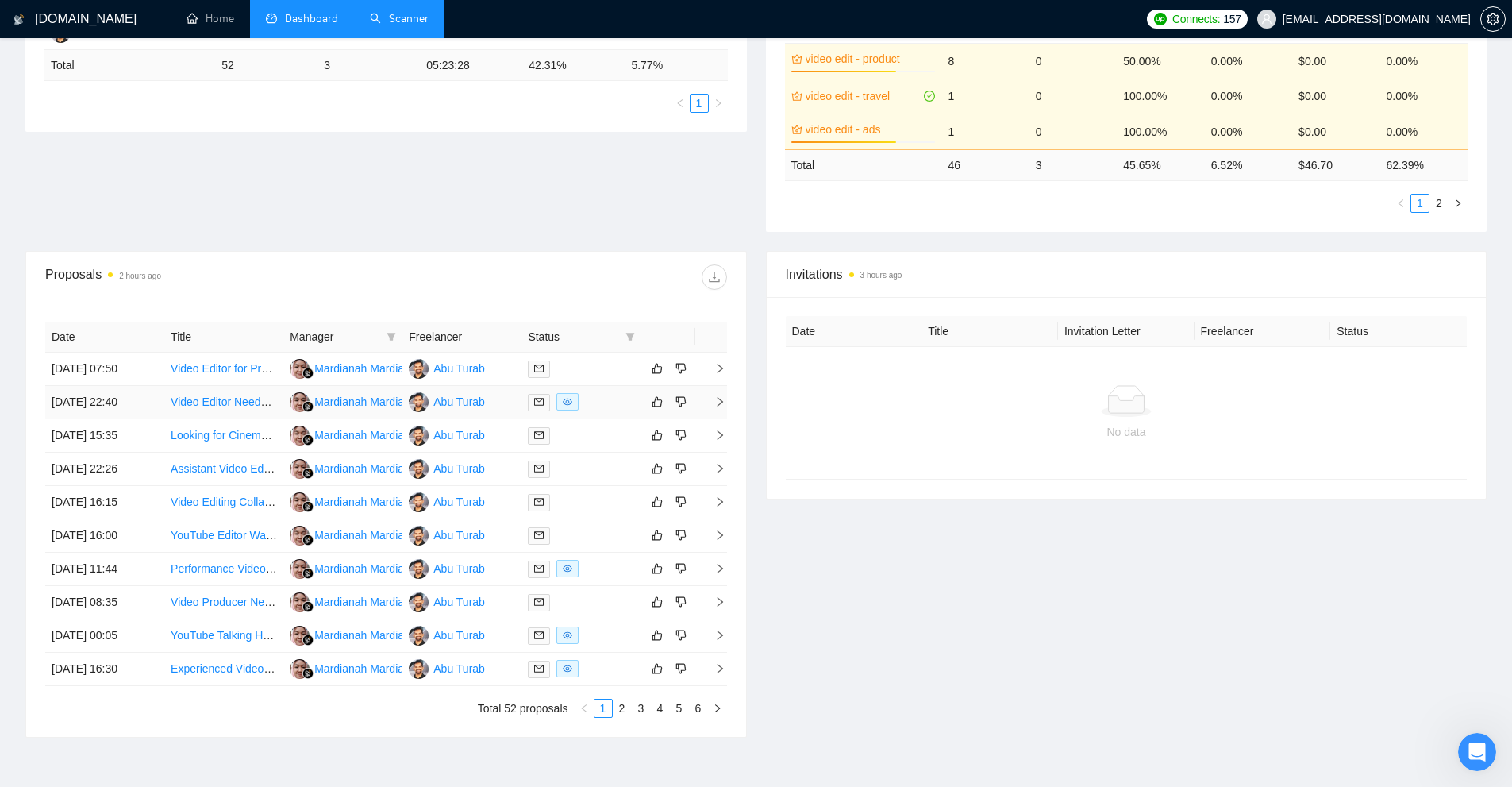
click at [582, 406] on div at bounding box center [581, 402] width 106 height 18
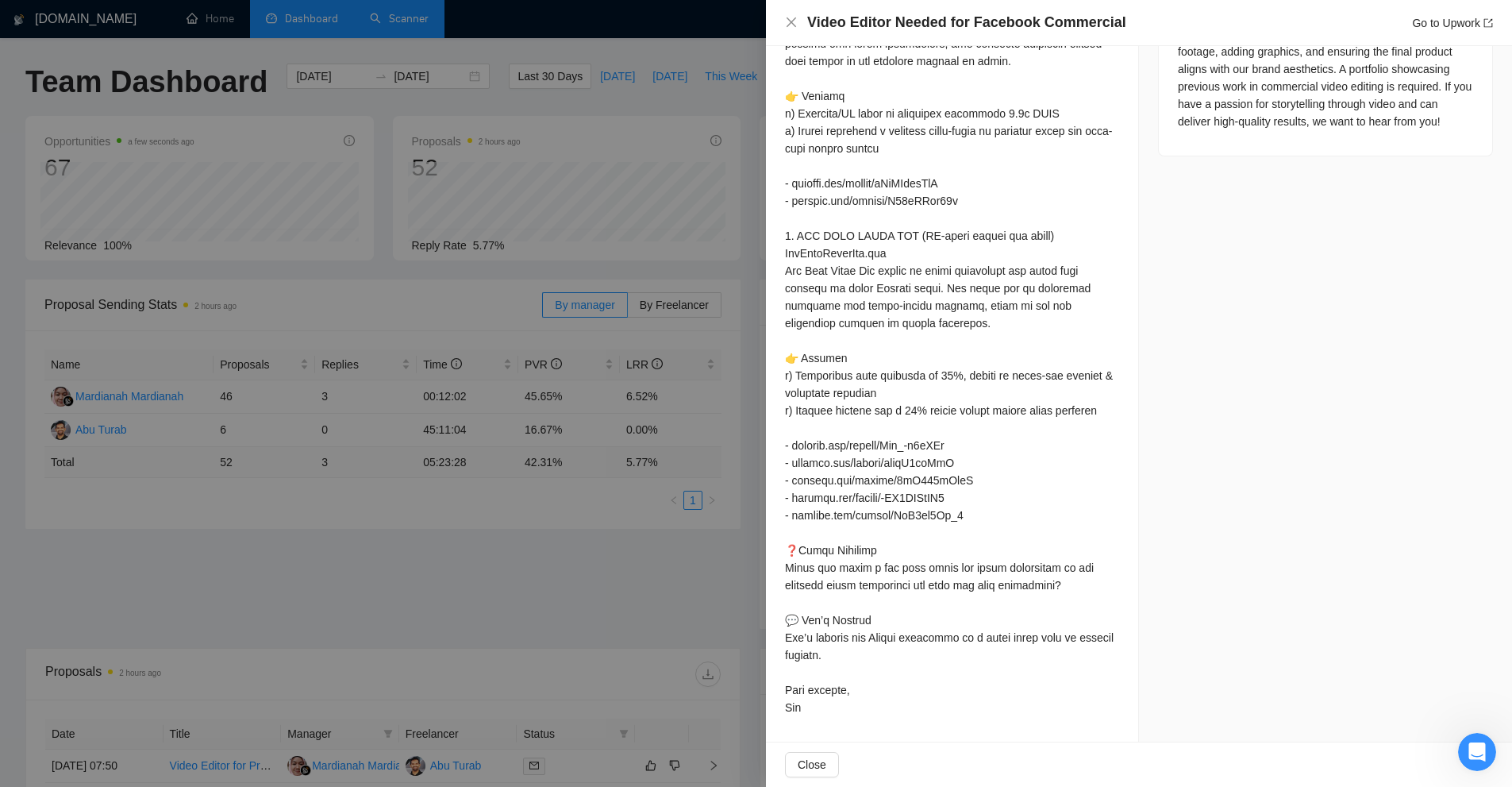
scroll to position [0, 0]
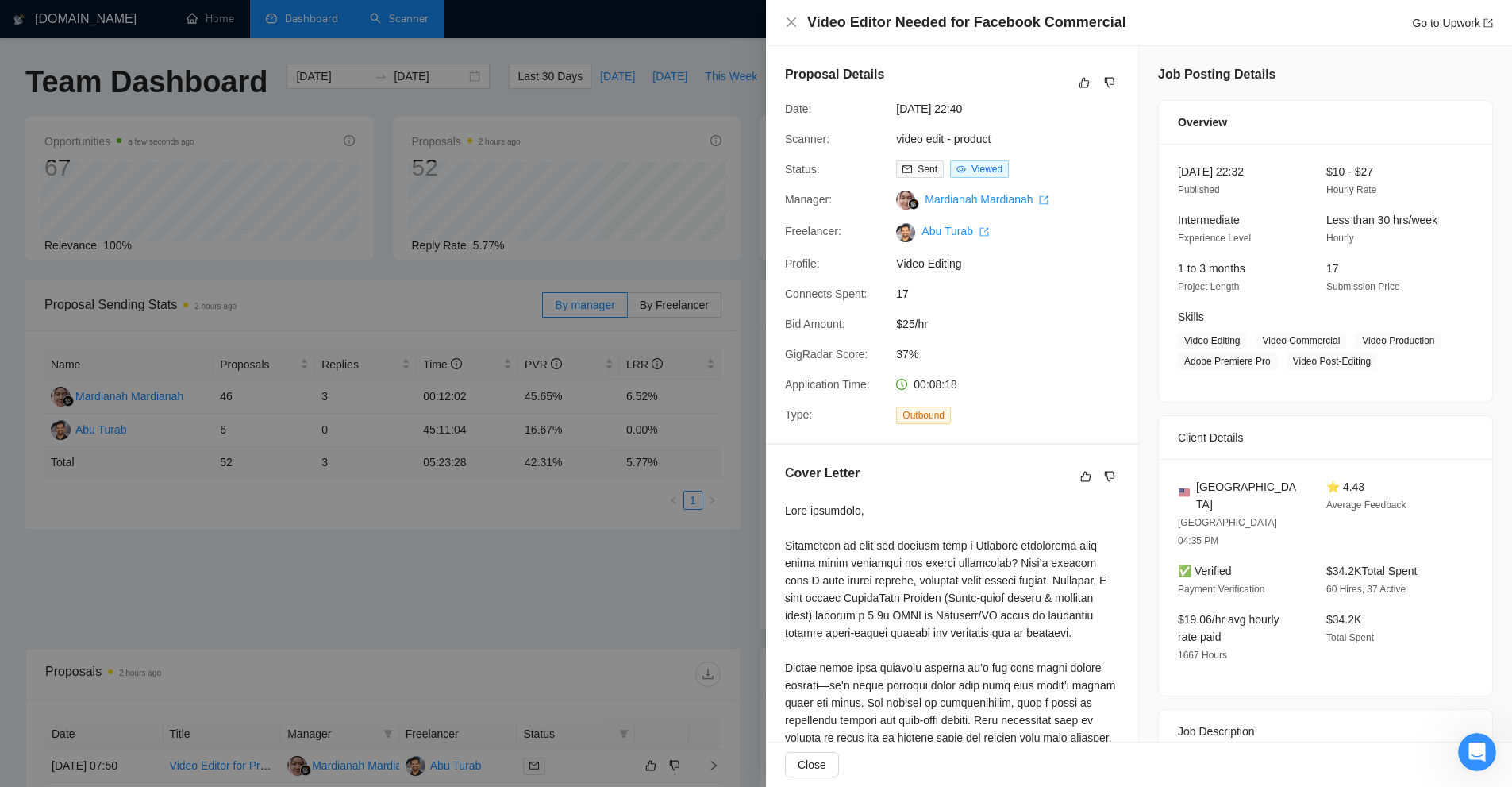
click at [489, 380] on div at bounding box center [756, 393] width 1512 height 787
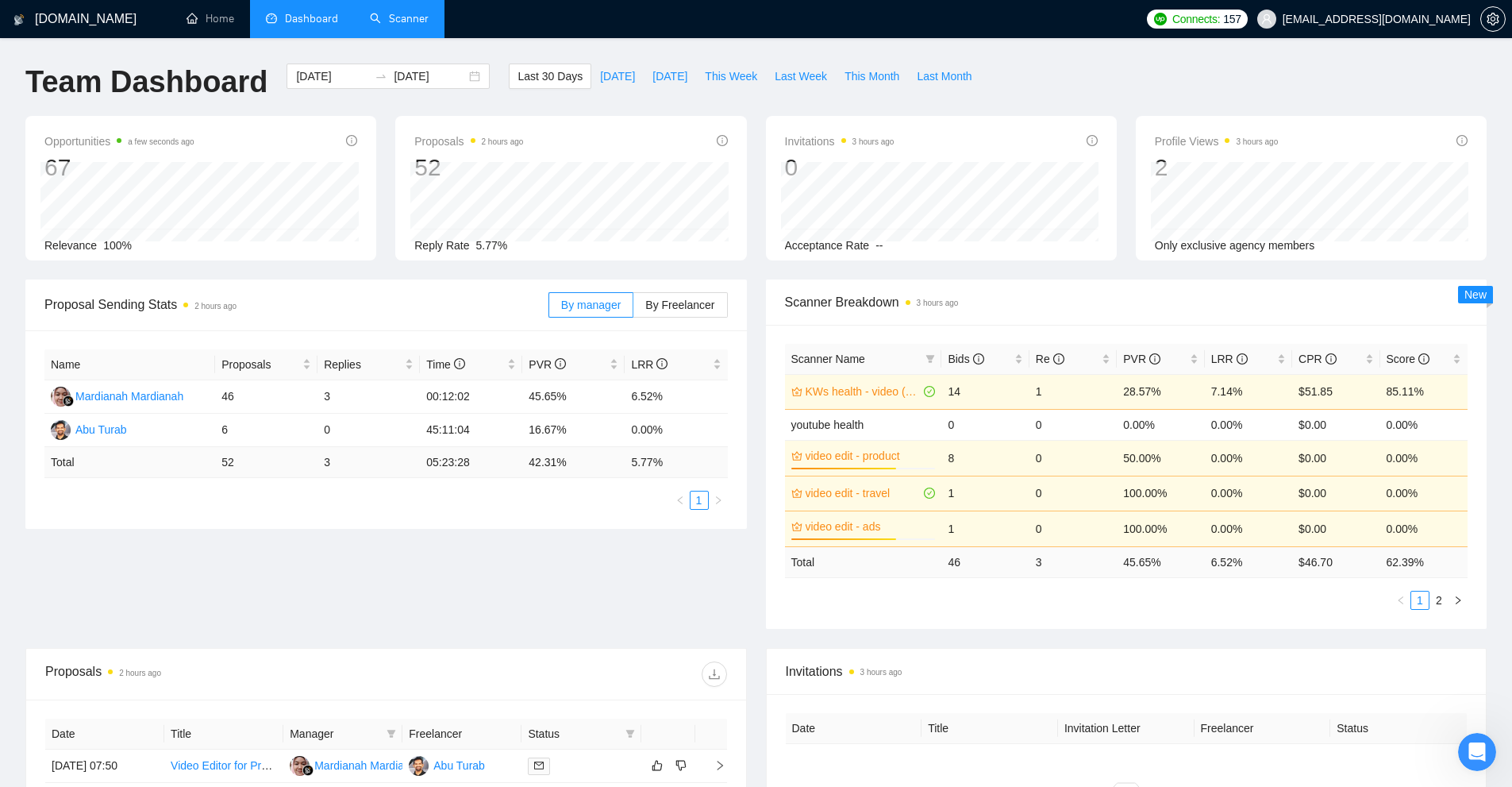
click at [371, 12] on link "Scanner" at bounding box center [399, 18] width 58 height 14
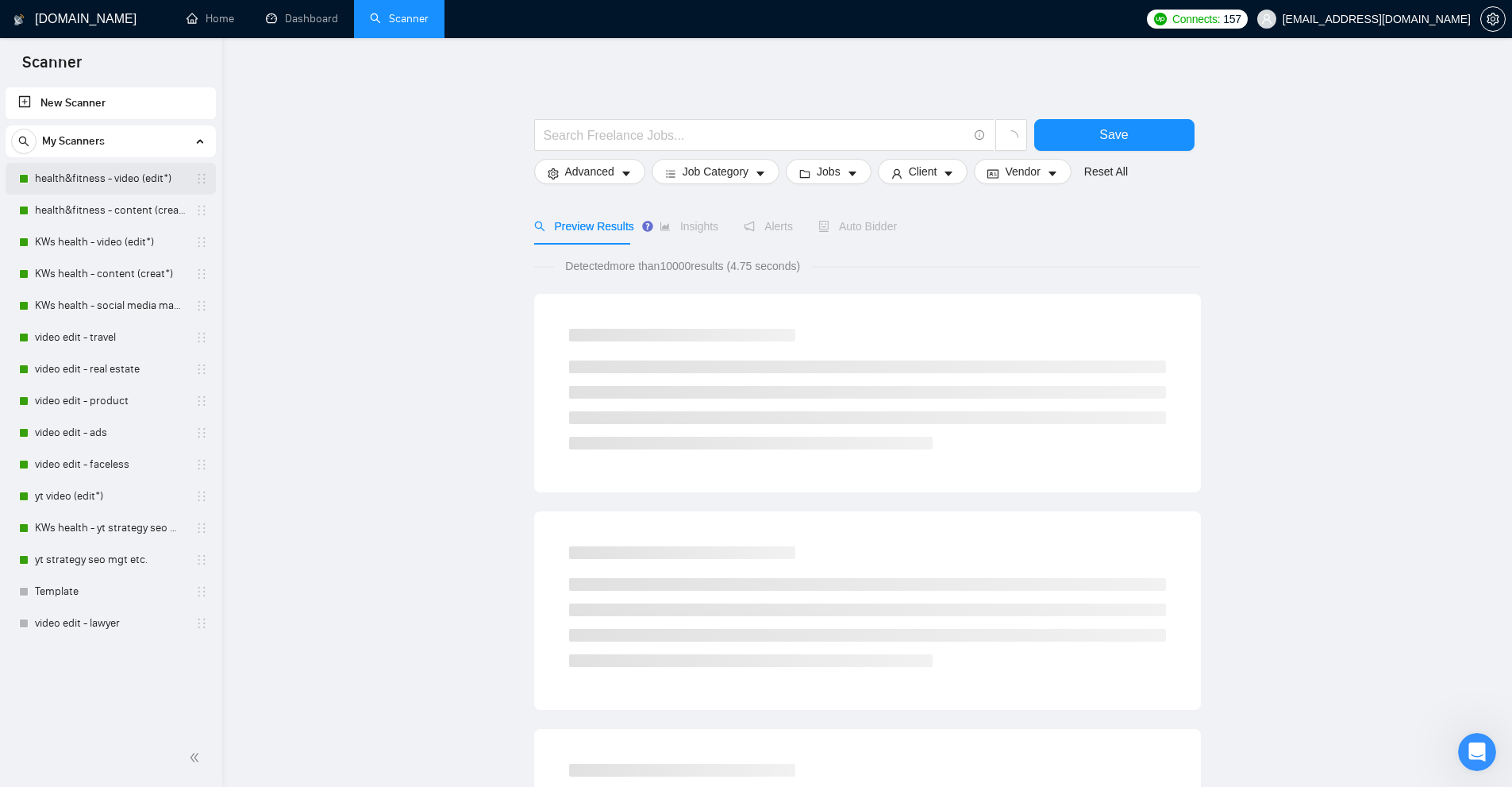
click at [78, 171] on link "health&fitness - video (edit*)" at bounding box center [110, 179] width 150 height 32
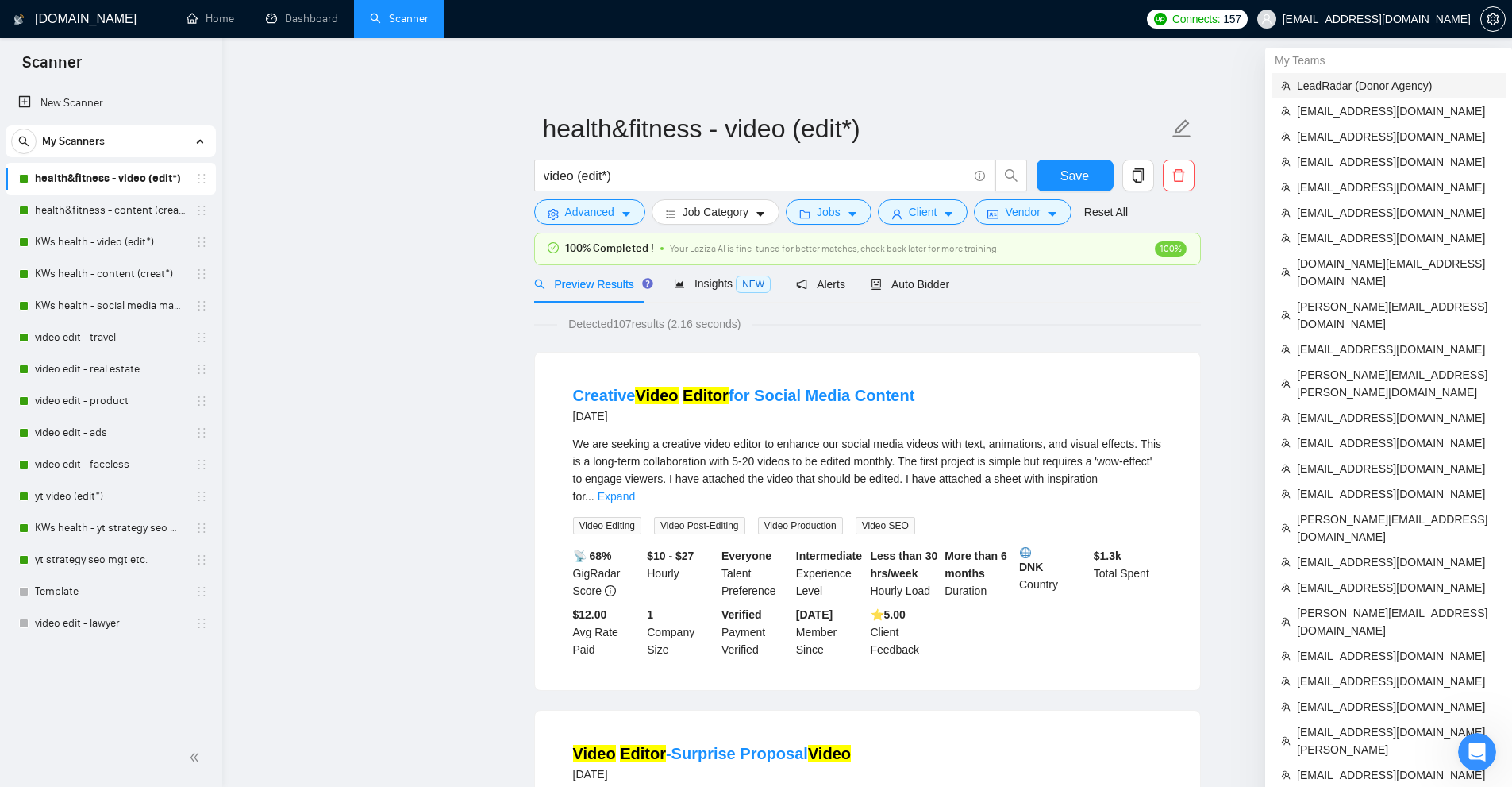
drag, startPoint x: 1354, startPoint y: 92, endPoint x: 1197, endPoint y: 16, distance: 174.4
click at [1354, 92] on span "LeadRadar (Donor Agency)" at bounding box center [1397, 86] width 199 height 18
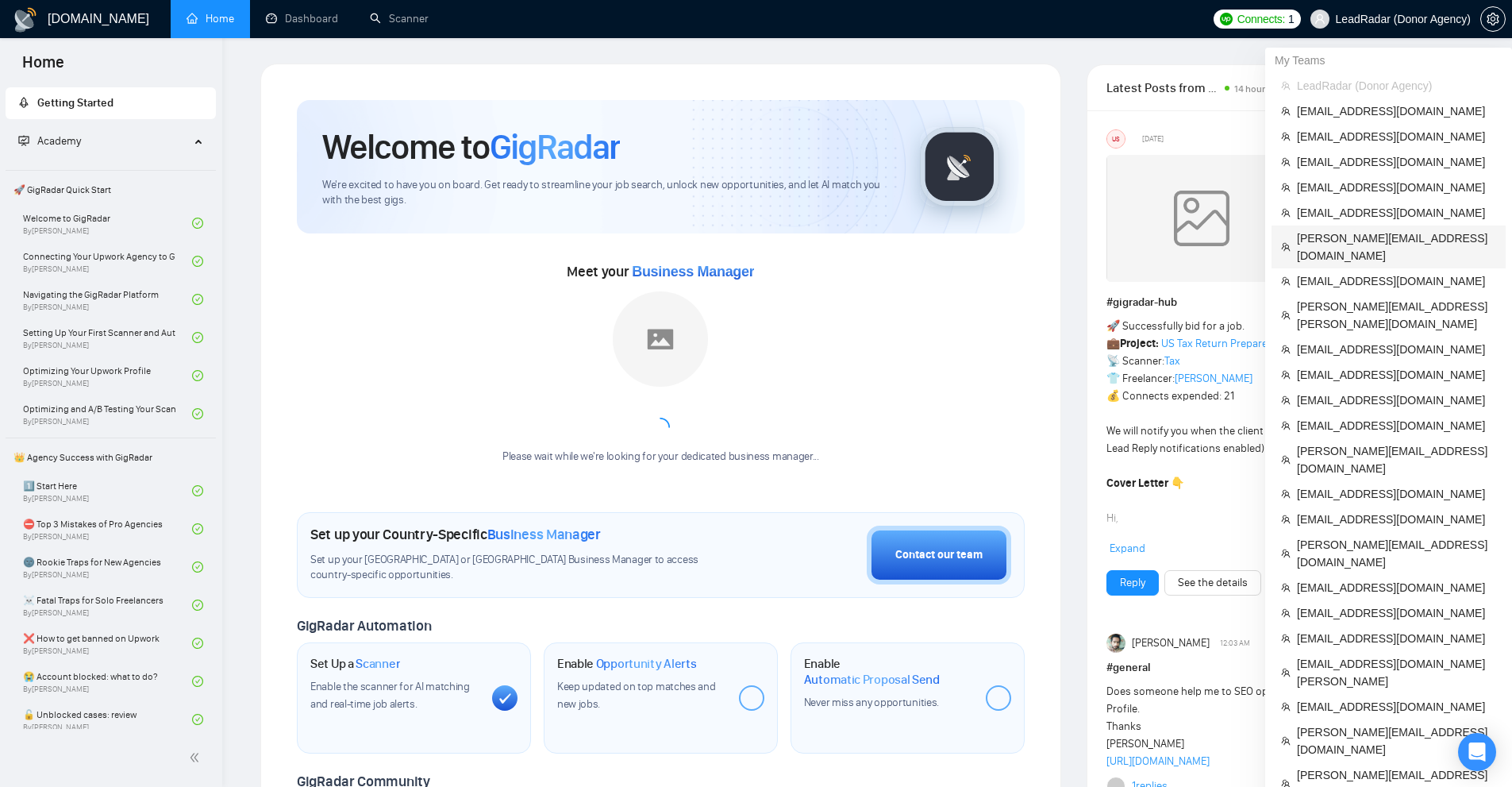
scroll to position [318, 0]
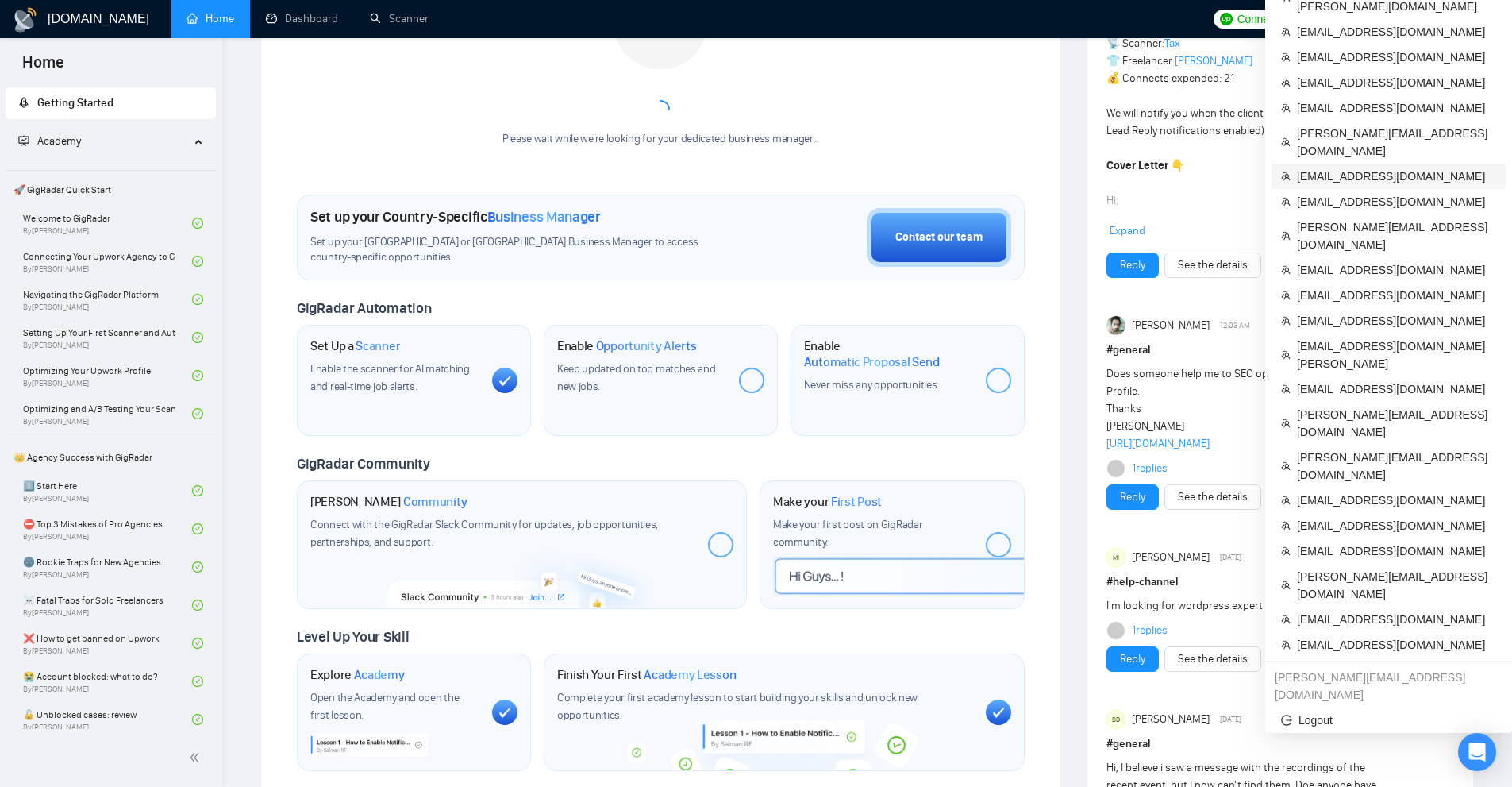
click at [1351, 167] on span "[EMAIL_ADDRESS][DOMAIN_NAME]" at bounding box center [1397, 176] width 199 height 18
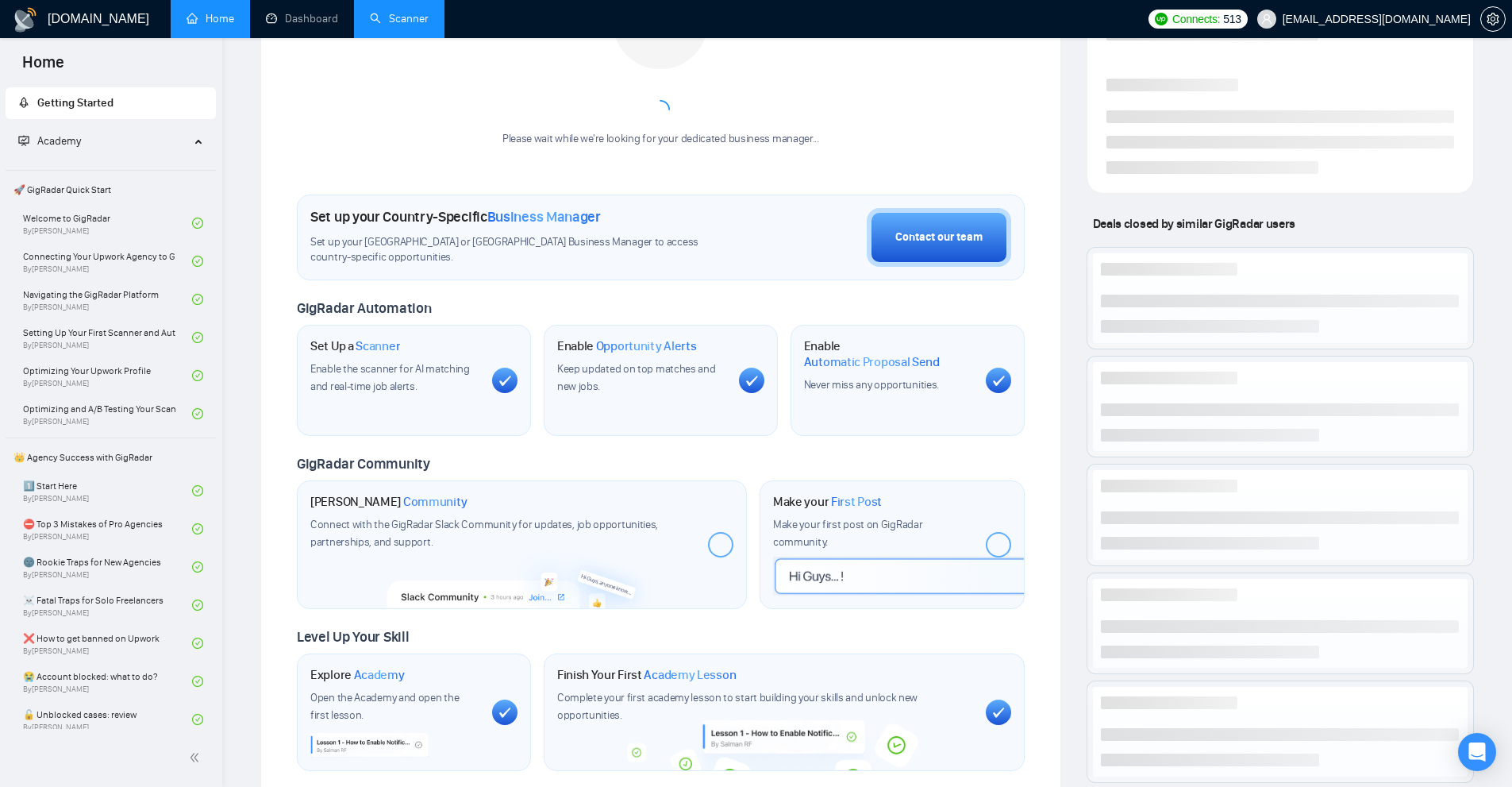
click at [416, 26] on link "Scanner" at bounding box center [399, 18] width 58 height 14
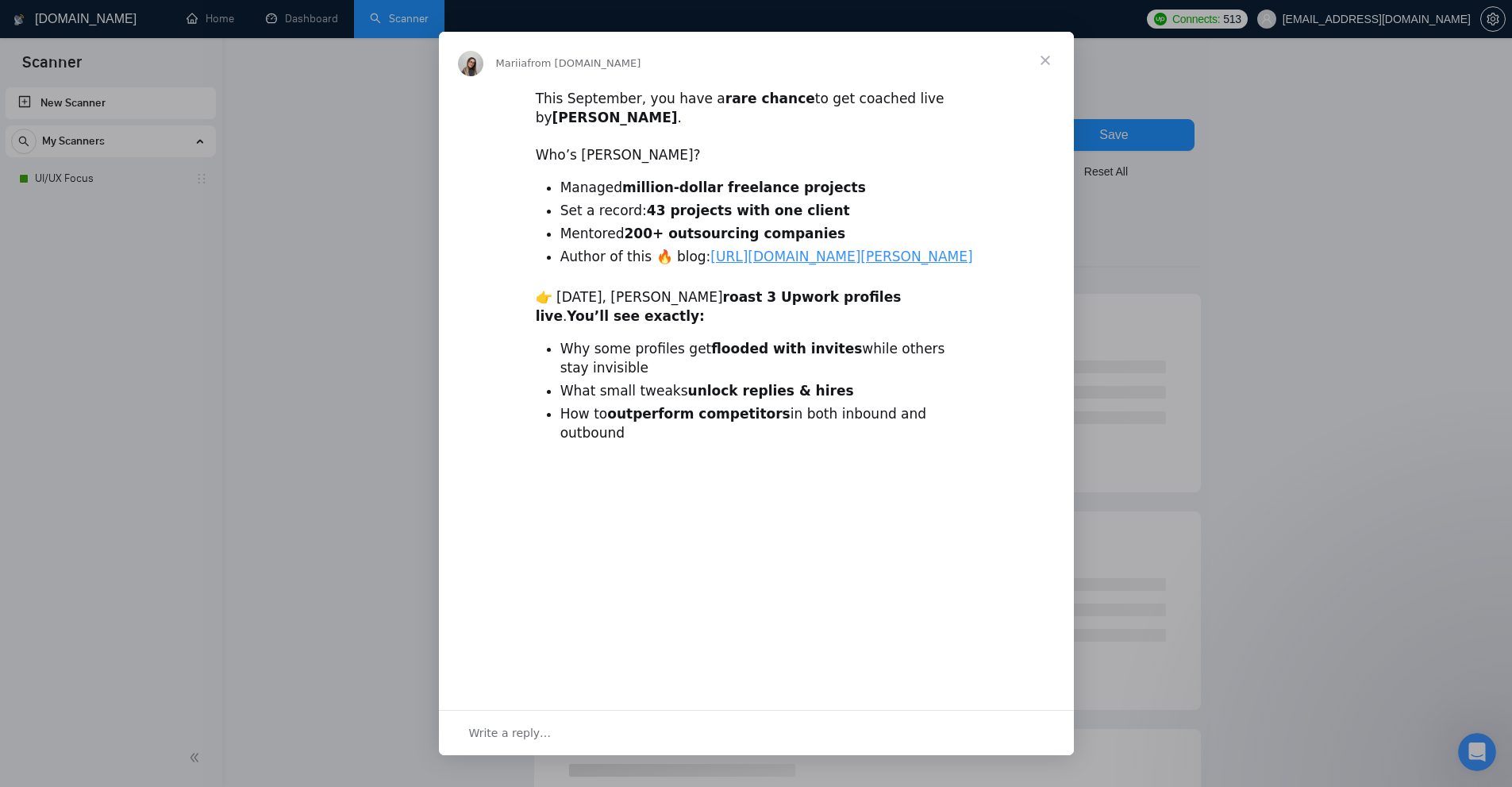
click at [99, 171] on div "Intercom messenger" at bounding box center [756, 393] width 1512 height 787
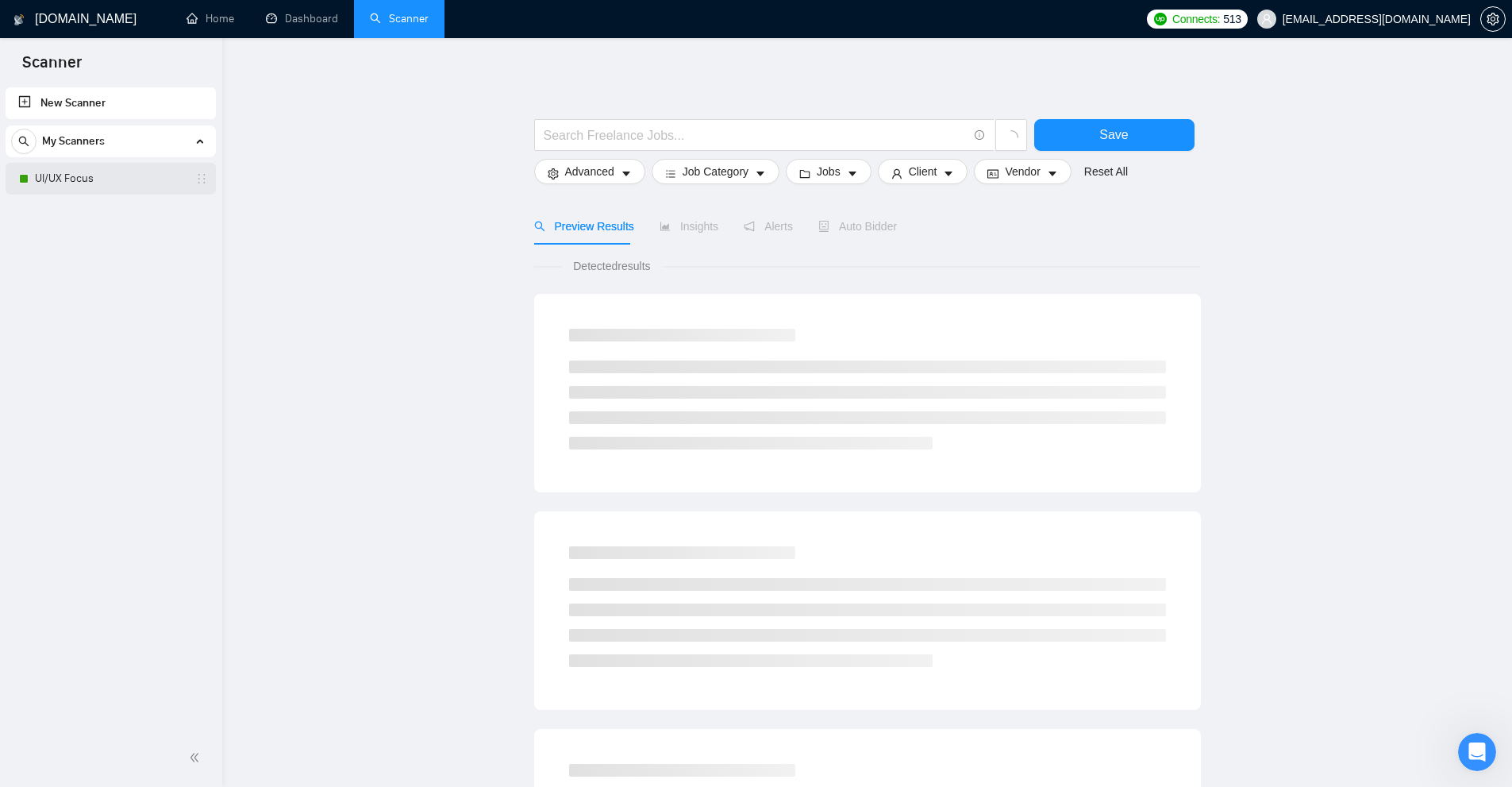
click at [89, 185] on link "UI/UX Focus" at bounding box center [110, 179] width 150 height 32
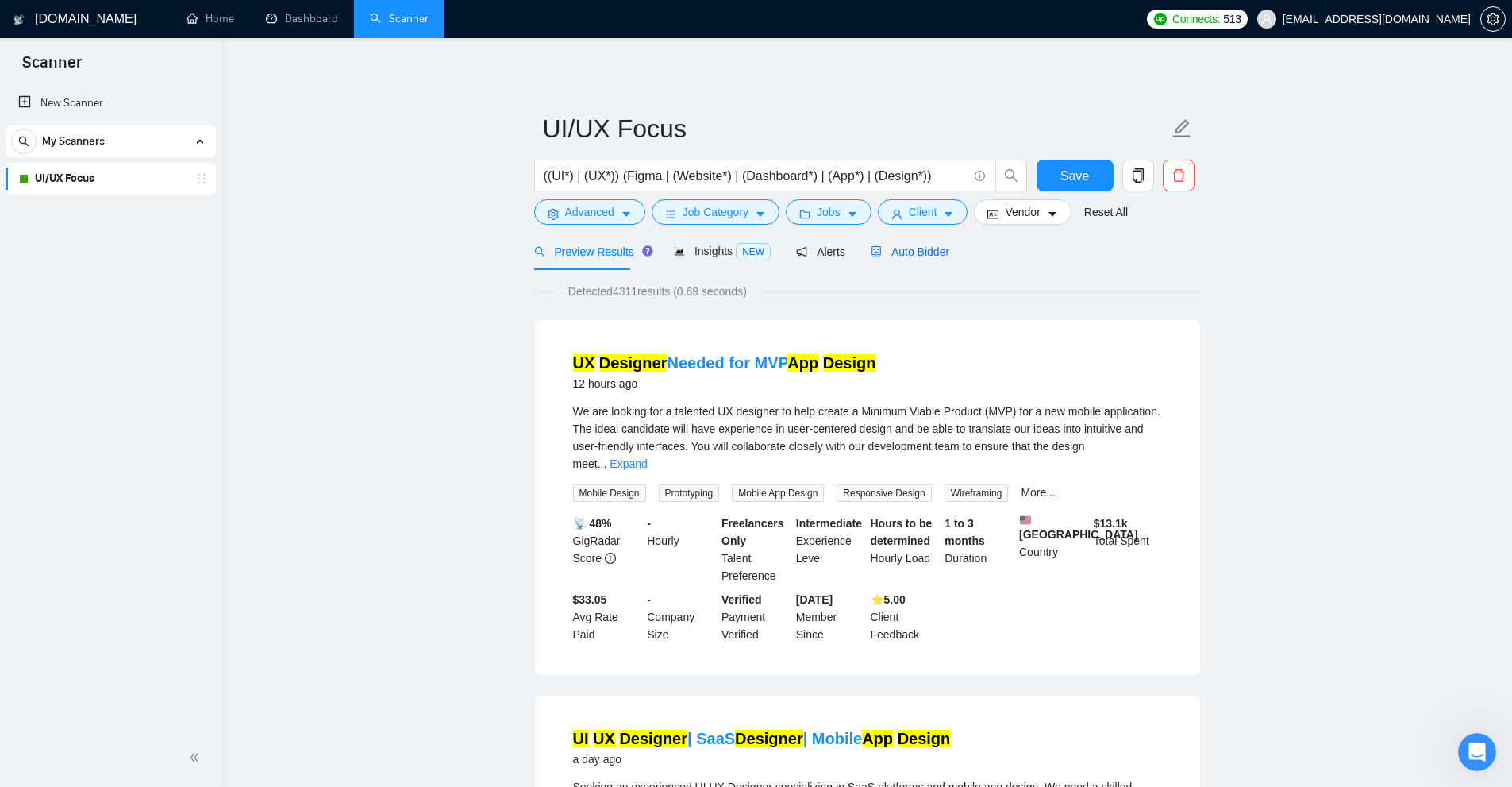
click at [888, 252] on span "Auto Bidder" at bounding box center [910, 251] width 78 height 13
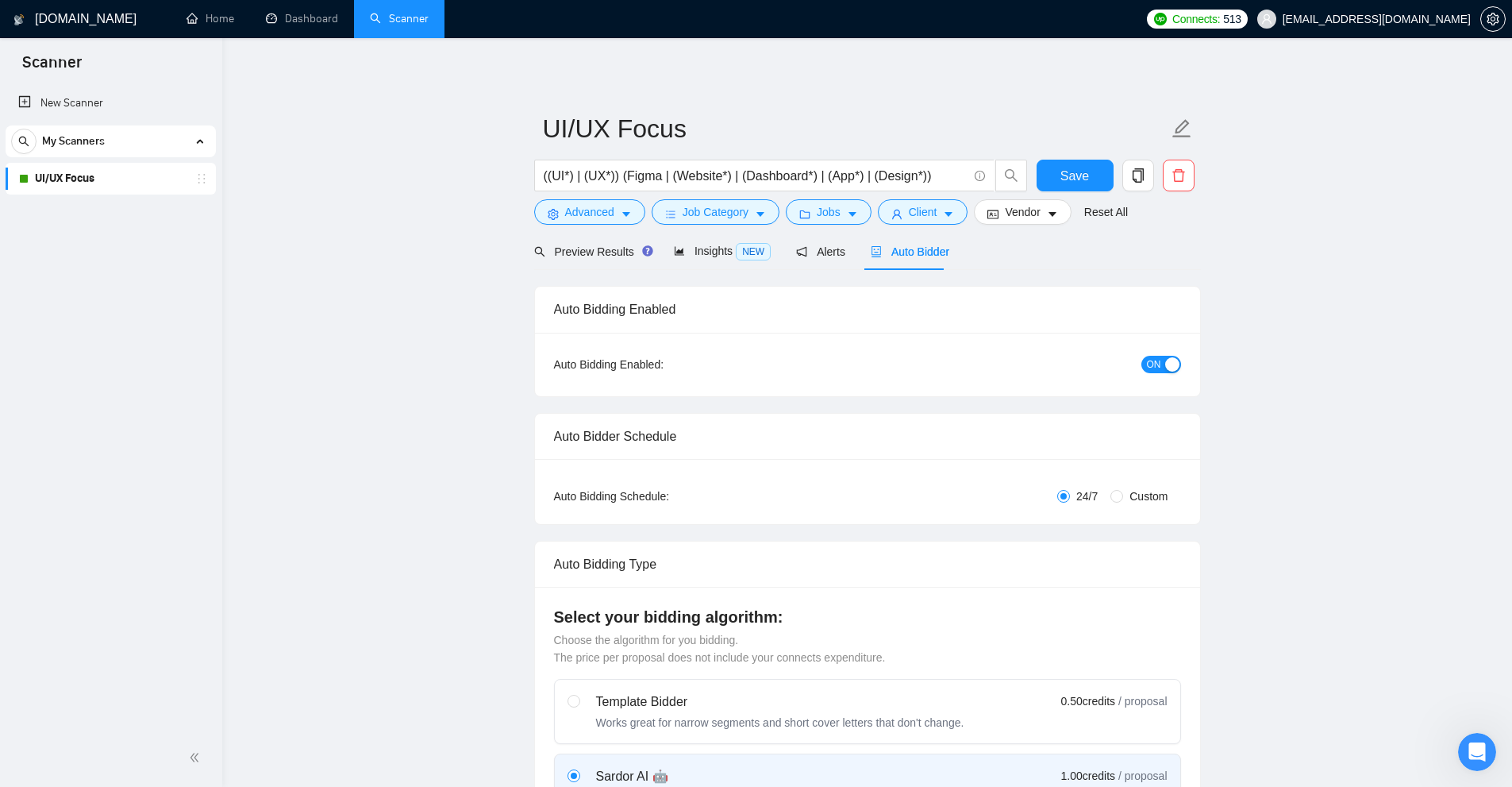
checkbox input "true"
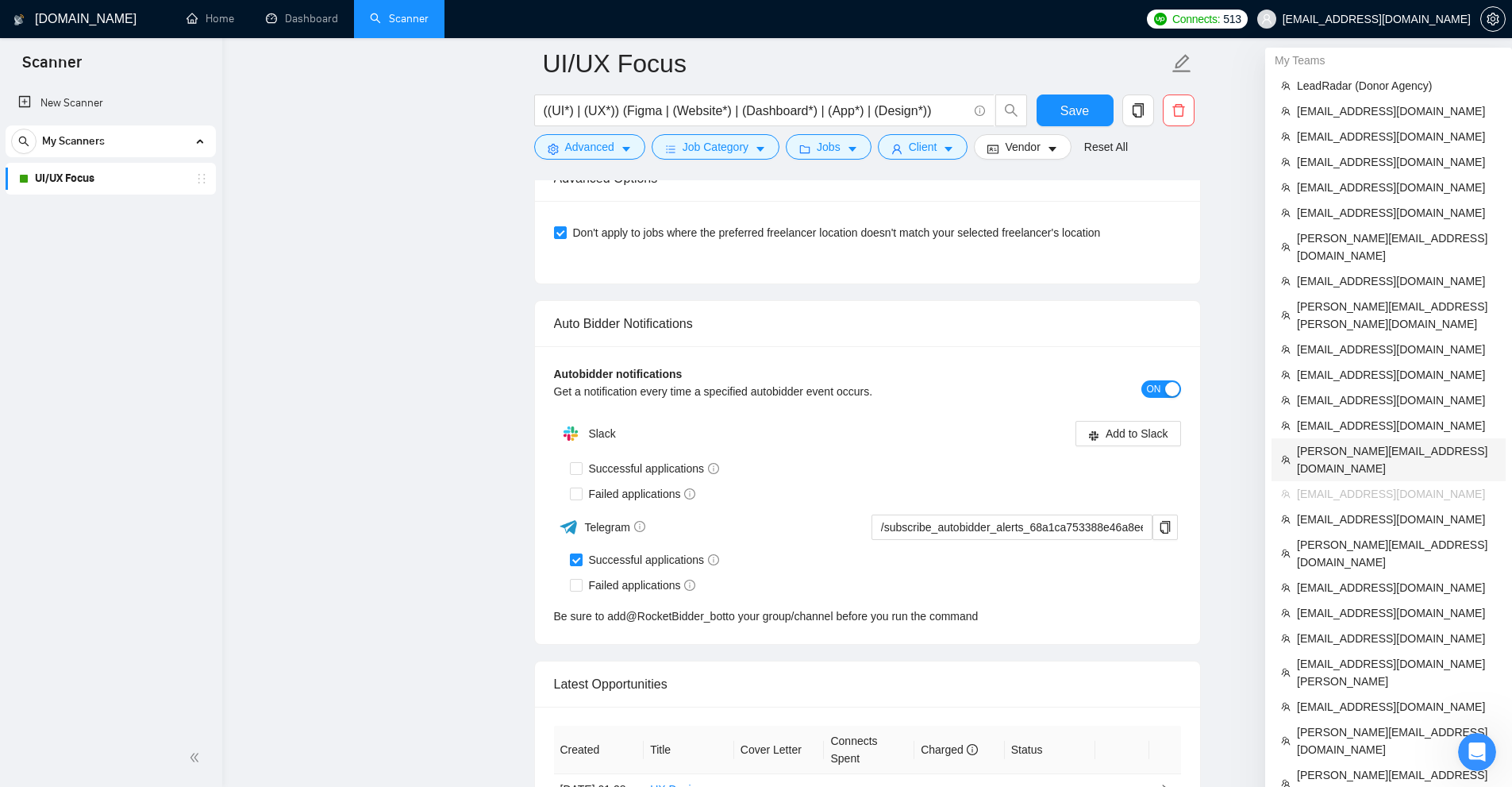
scroll to position [4002, 0]
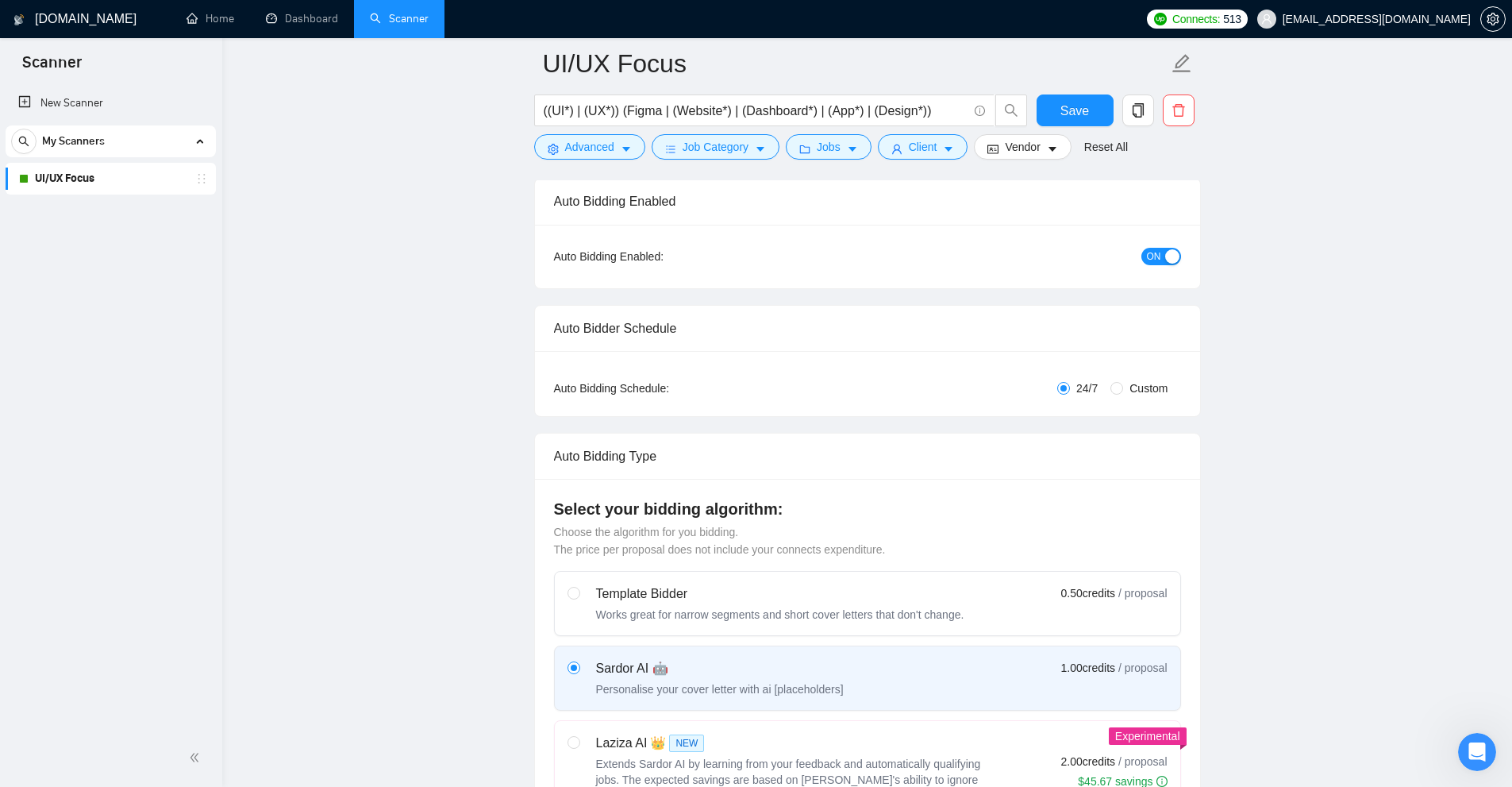
scroll to position [0, 0]
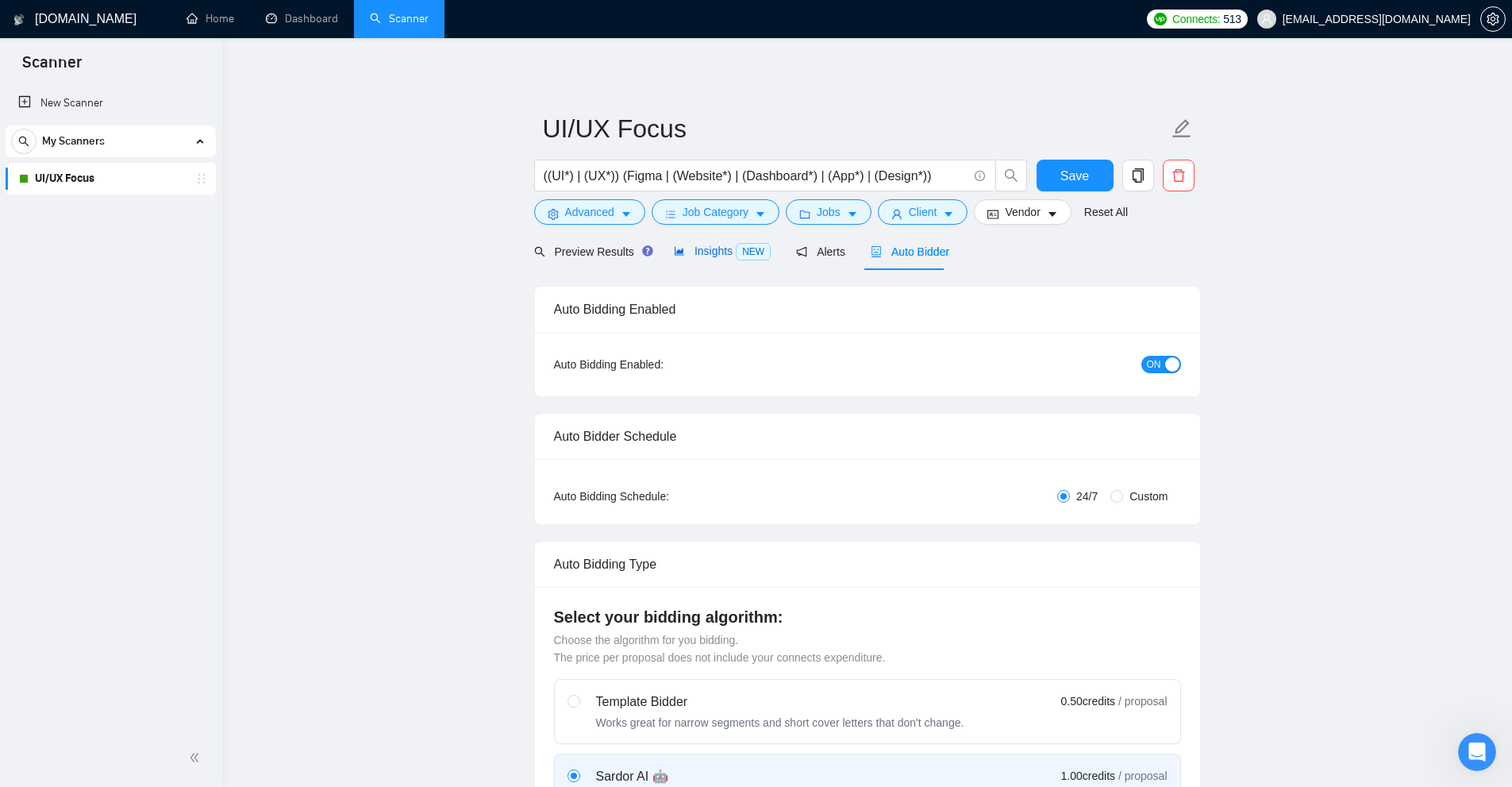
click at [727, 254] on span "Insights NEW" at bounding box center [722, 251] width 97 height 13
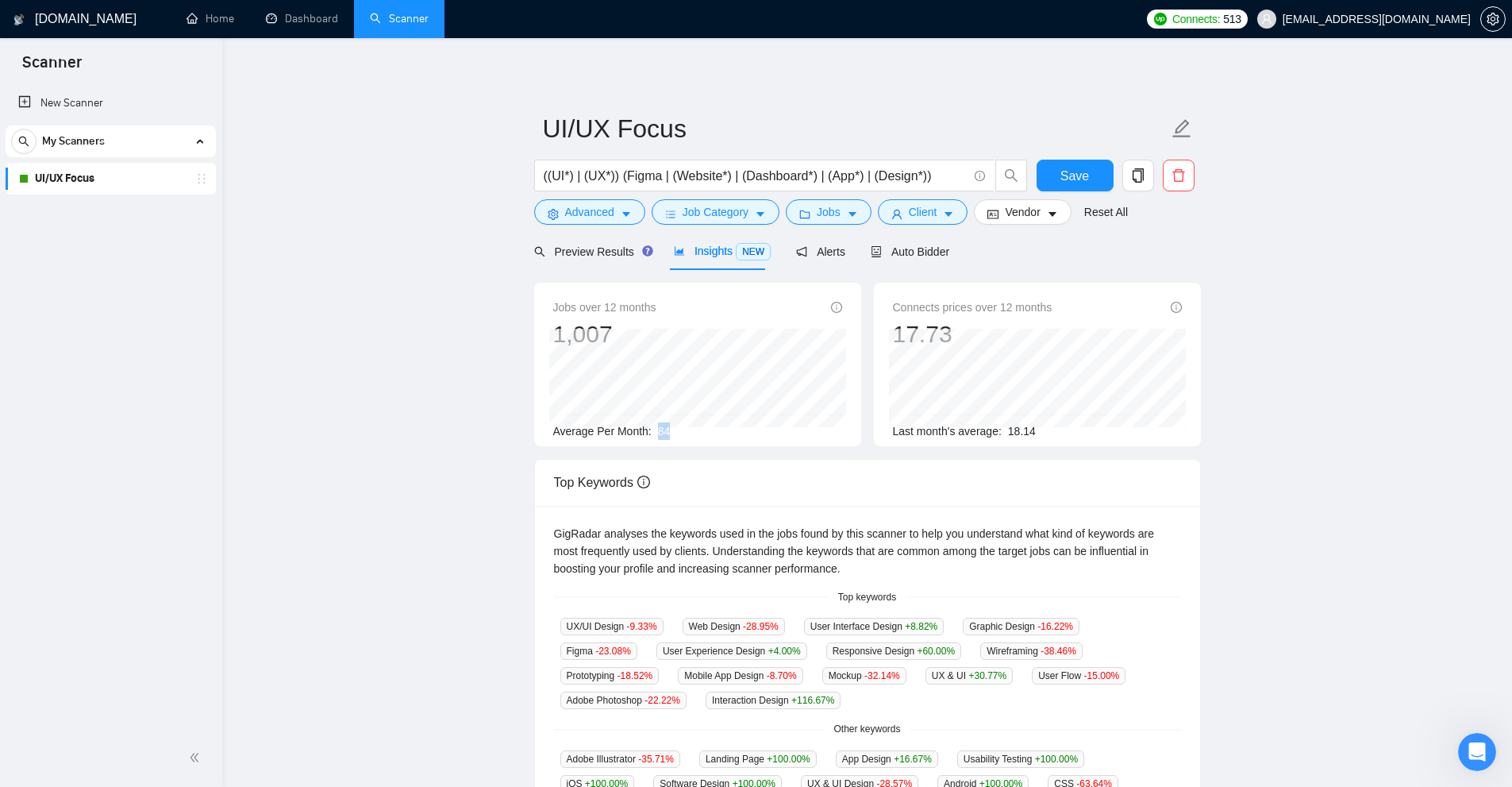
drag, startPoint x: 654, startPoint y: 428, endPoint x: 693, endPoint y: 433, distance: 39.3
click at [691, 433] on div "Average Per Month: 84" at bounding box center [697, 432] width 289 height 18
click at [957, 247] on div "Preview Results Insights NEW Alerts Auto Bidder" at bounding box center [867, 251] width 667 height 38
click at [902, 259] on div "Auto Bidder" at bounding box center [910, 251] width 78 height 18
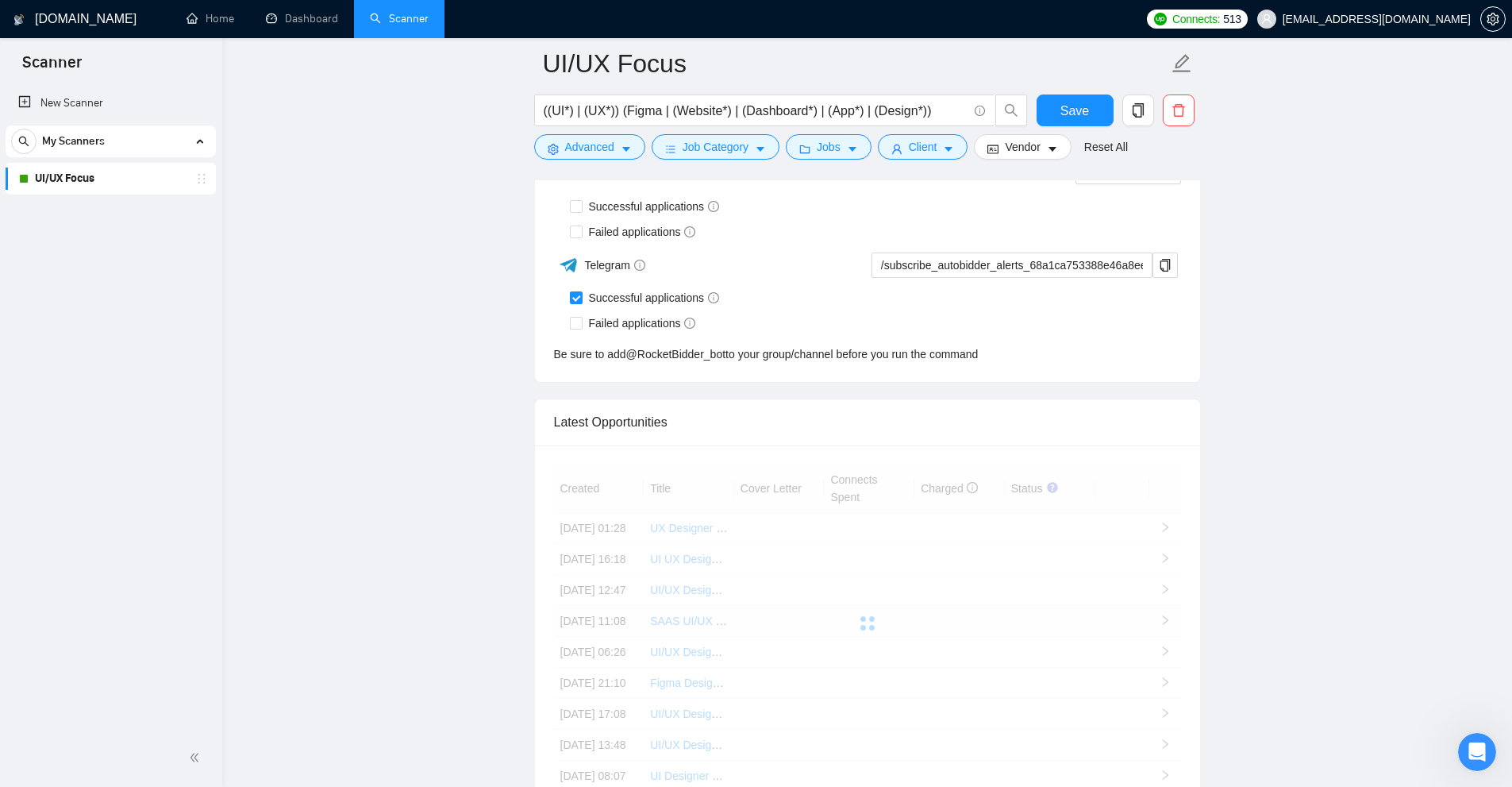
scroll to position [4147, 0]
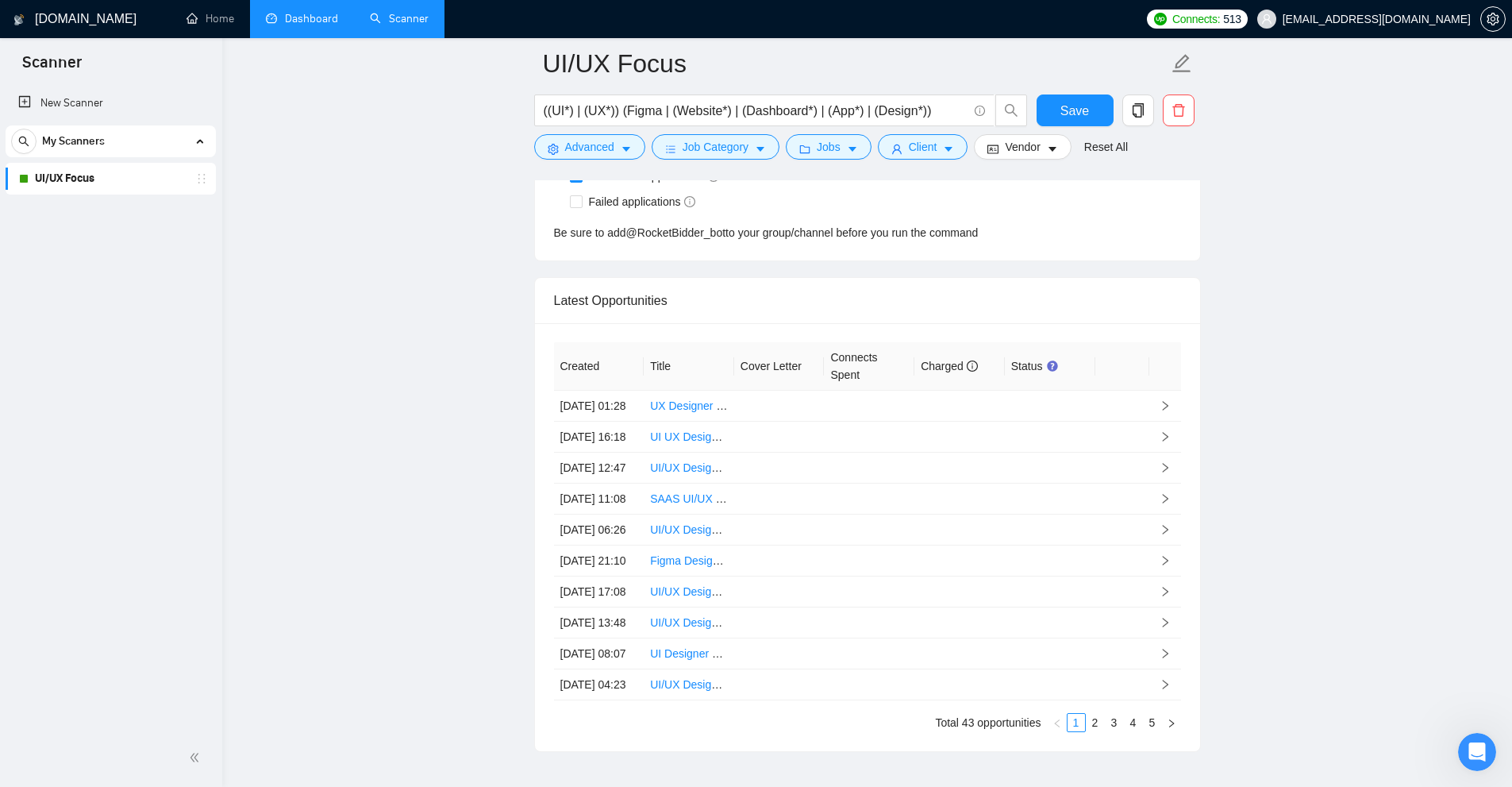
click at [339, 21] on link "Dashboard" at bounding box center [302, 18] width 72 height 14
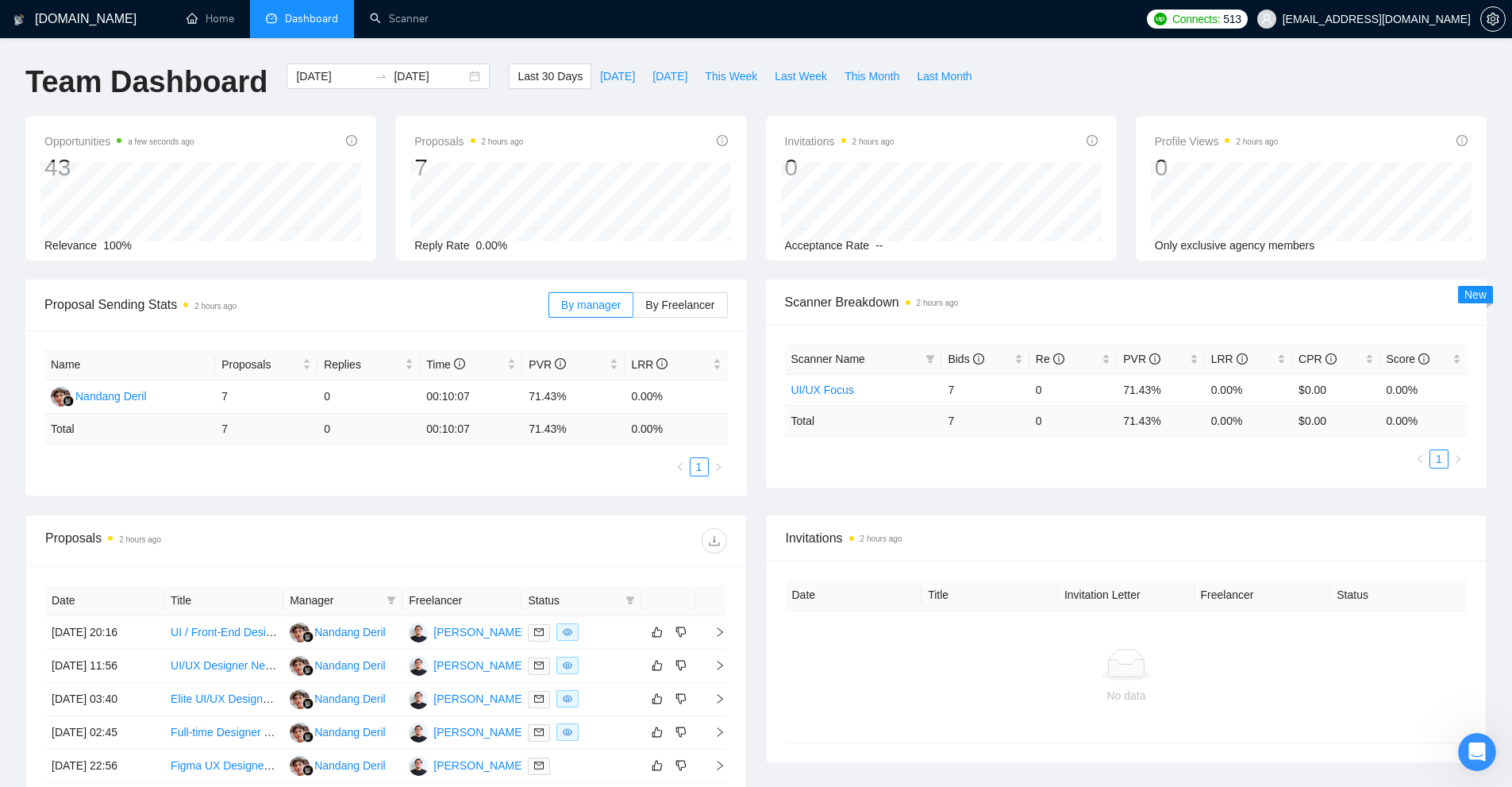
scroll to position [255, 0]
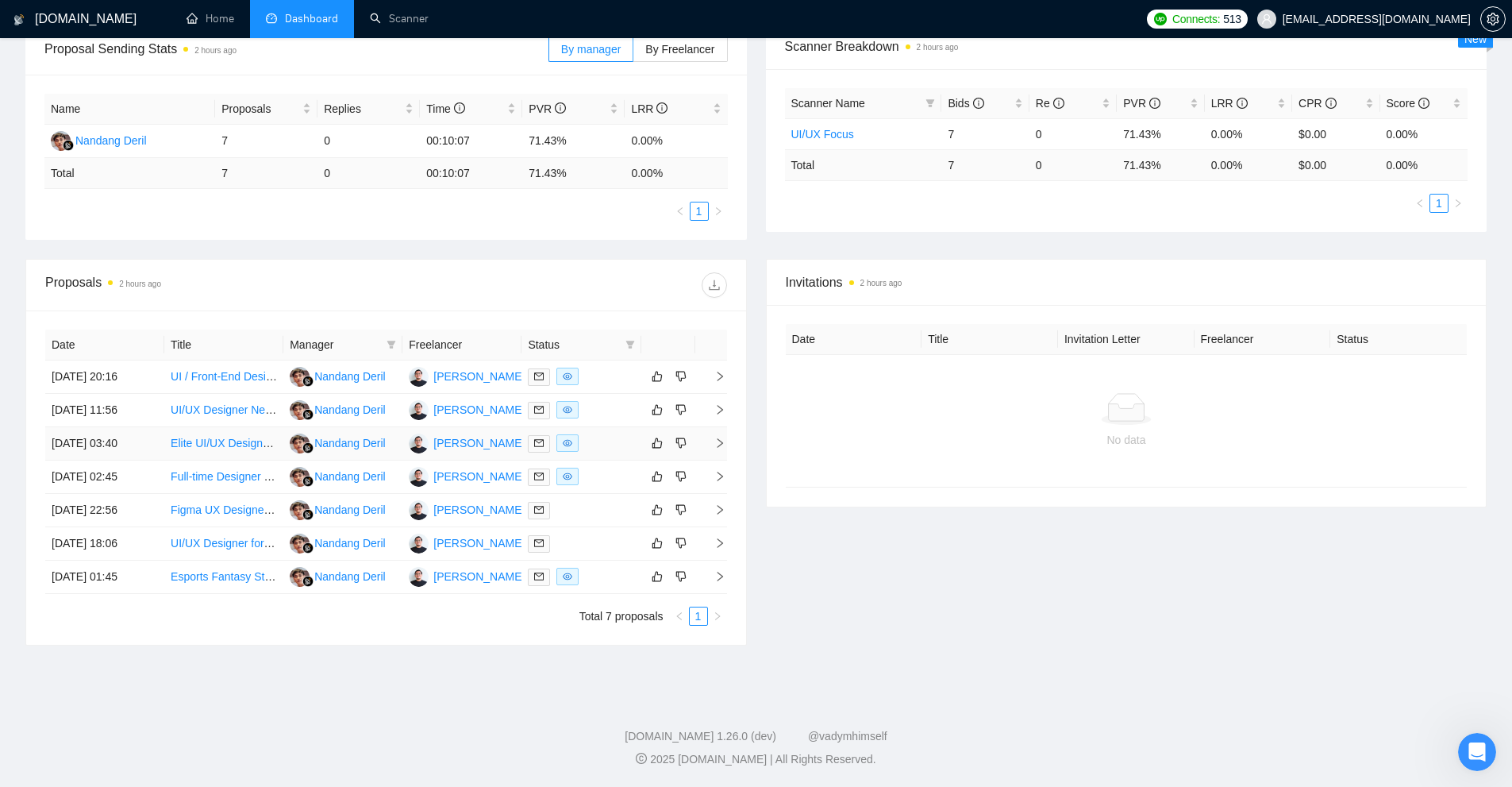
click at [596, 435] on div at bounding box center [581, 444] width 106 height 18
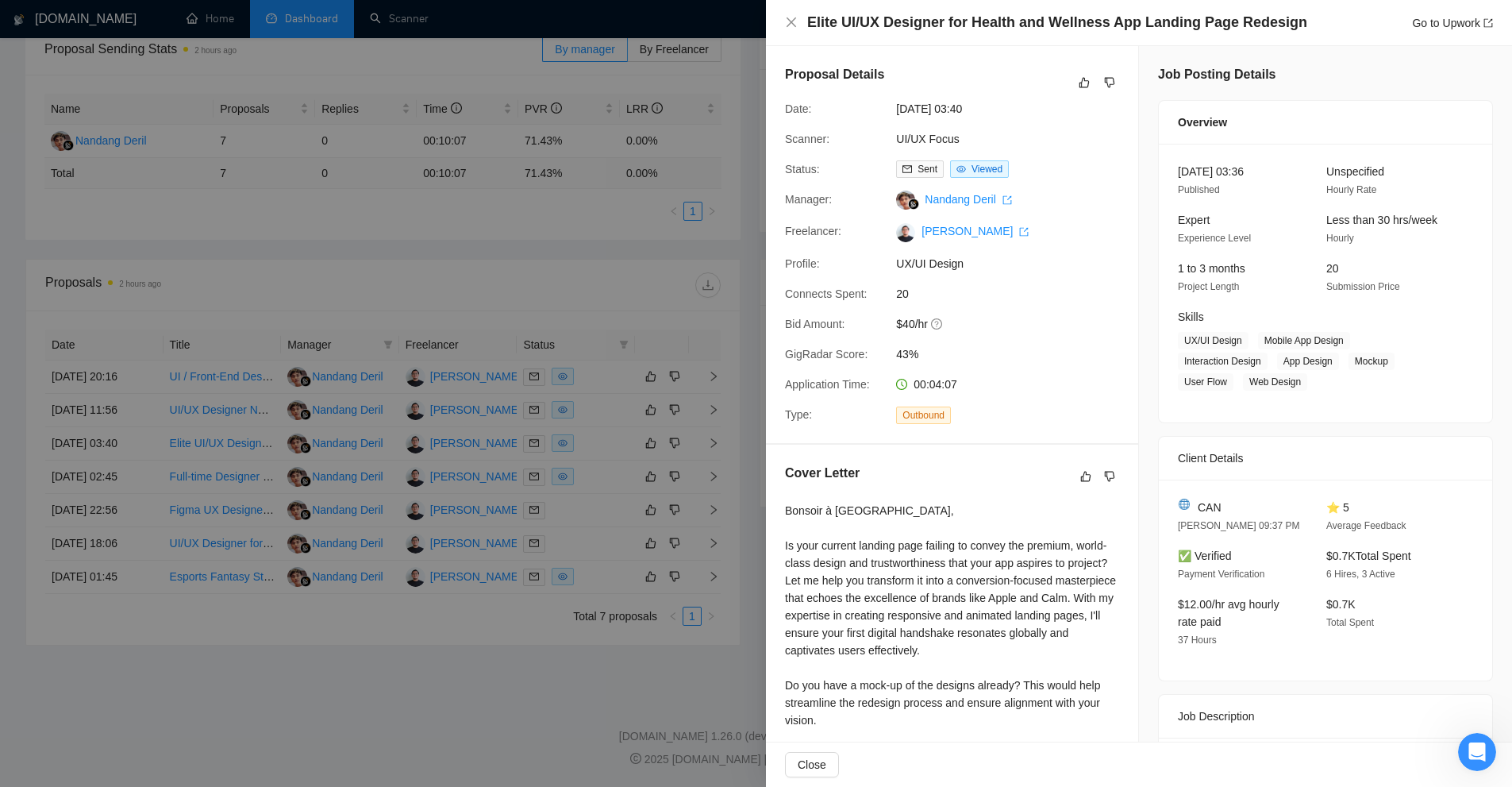
scroll to position [318, 0]
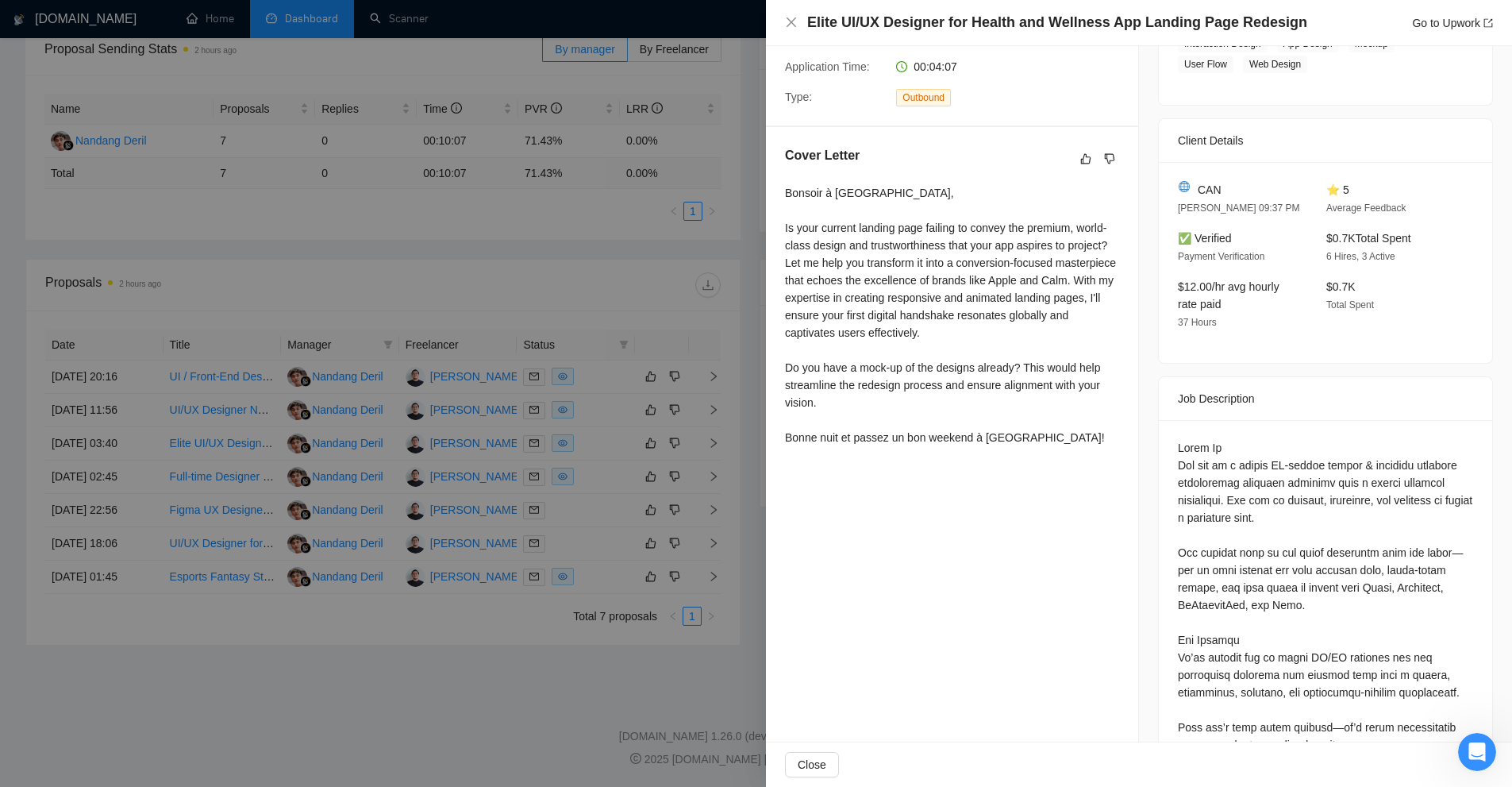
click at [993, 452] on div "Bonsoir à [GEOGRAPHIC_DATA], Is your current landing page failing to convey the…" at bounding box center [953, 318] width 335 height 268
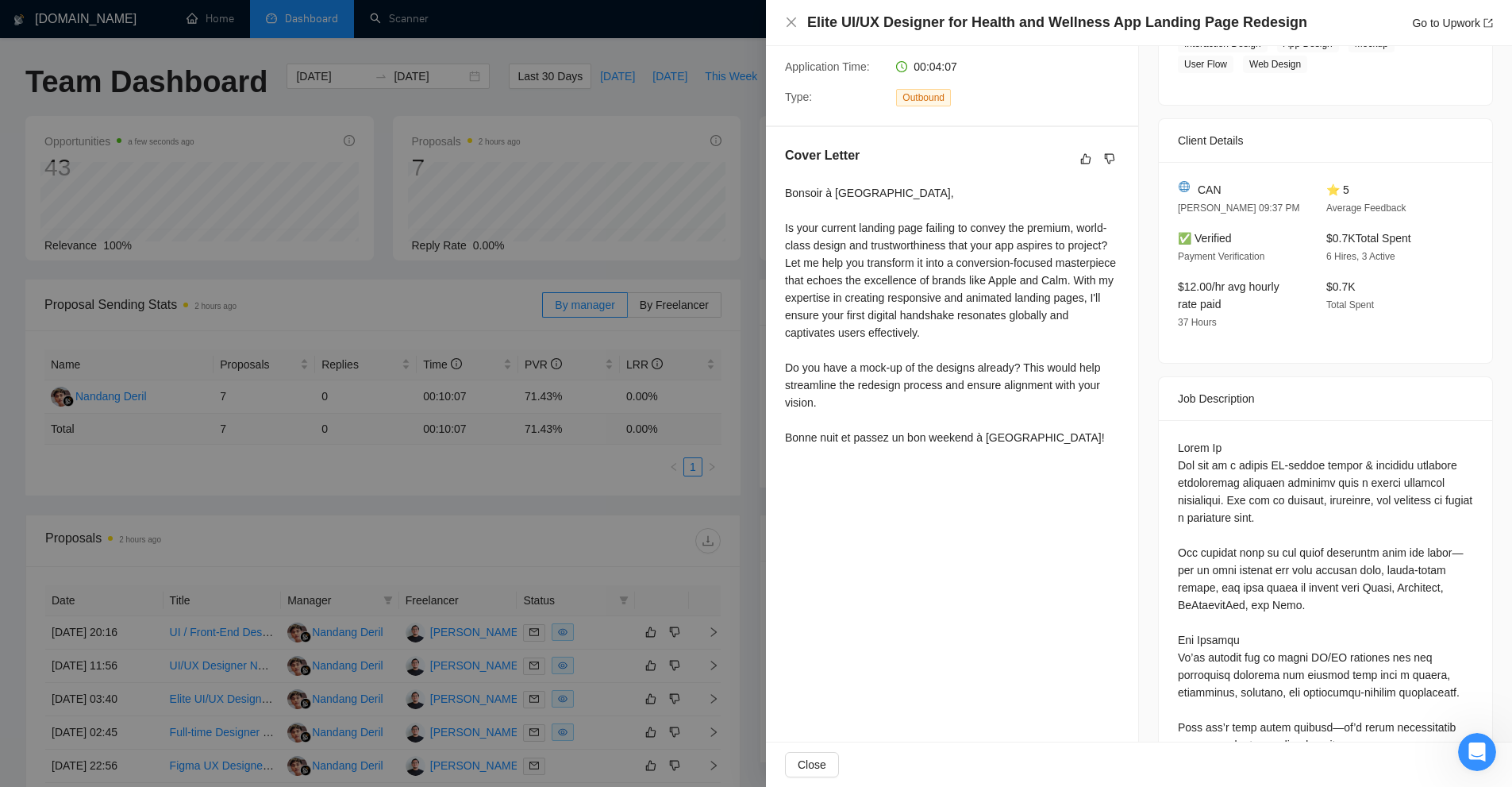
scroll to position [159, 0]
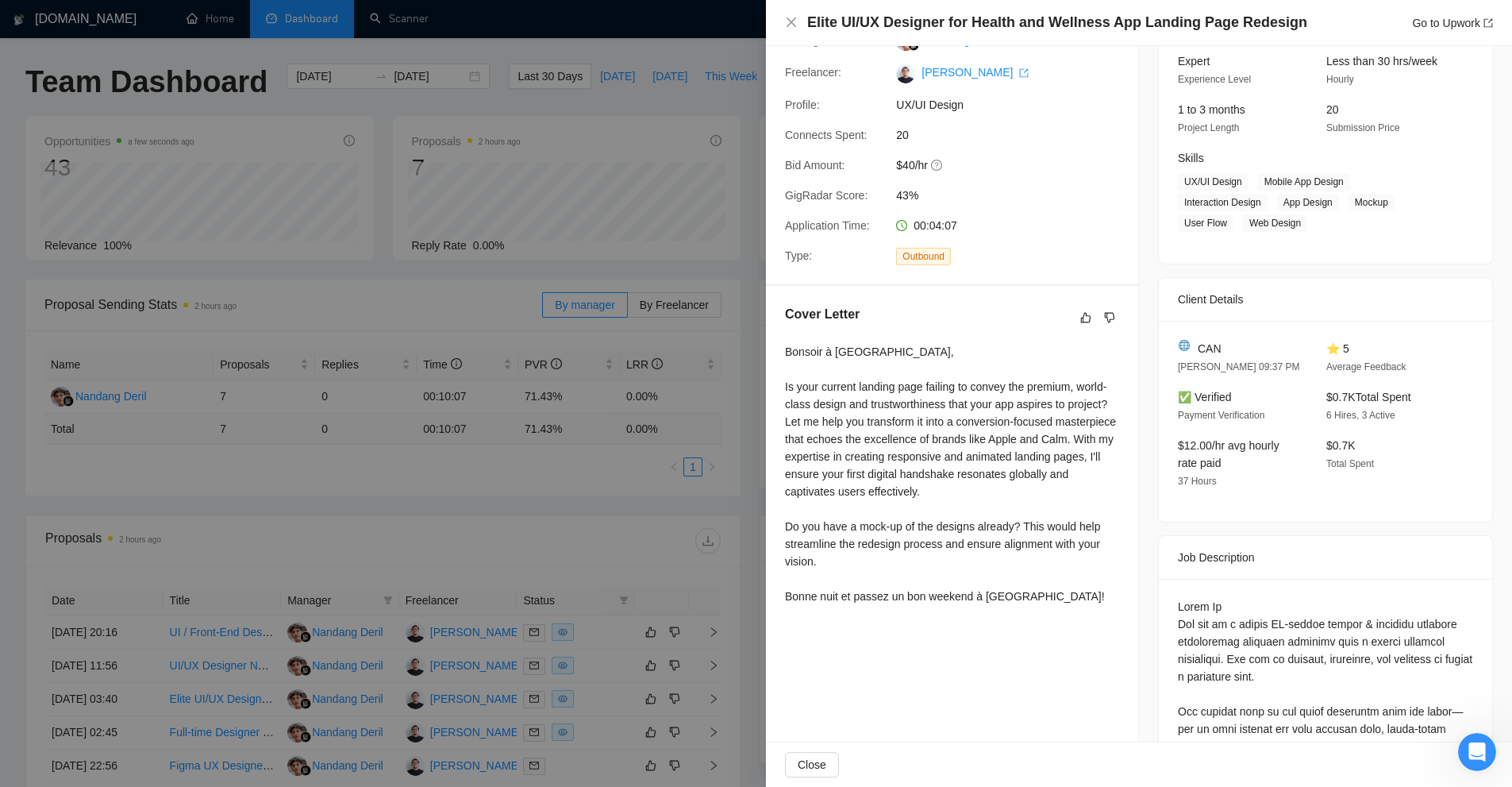
click at [666, 246] on div at bounding box center [756, 393] width 1512 height 787
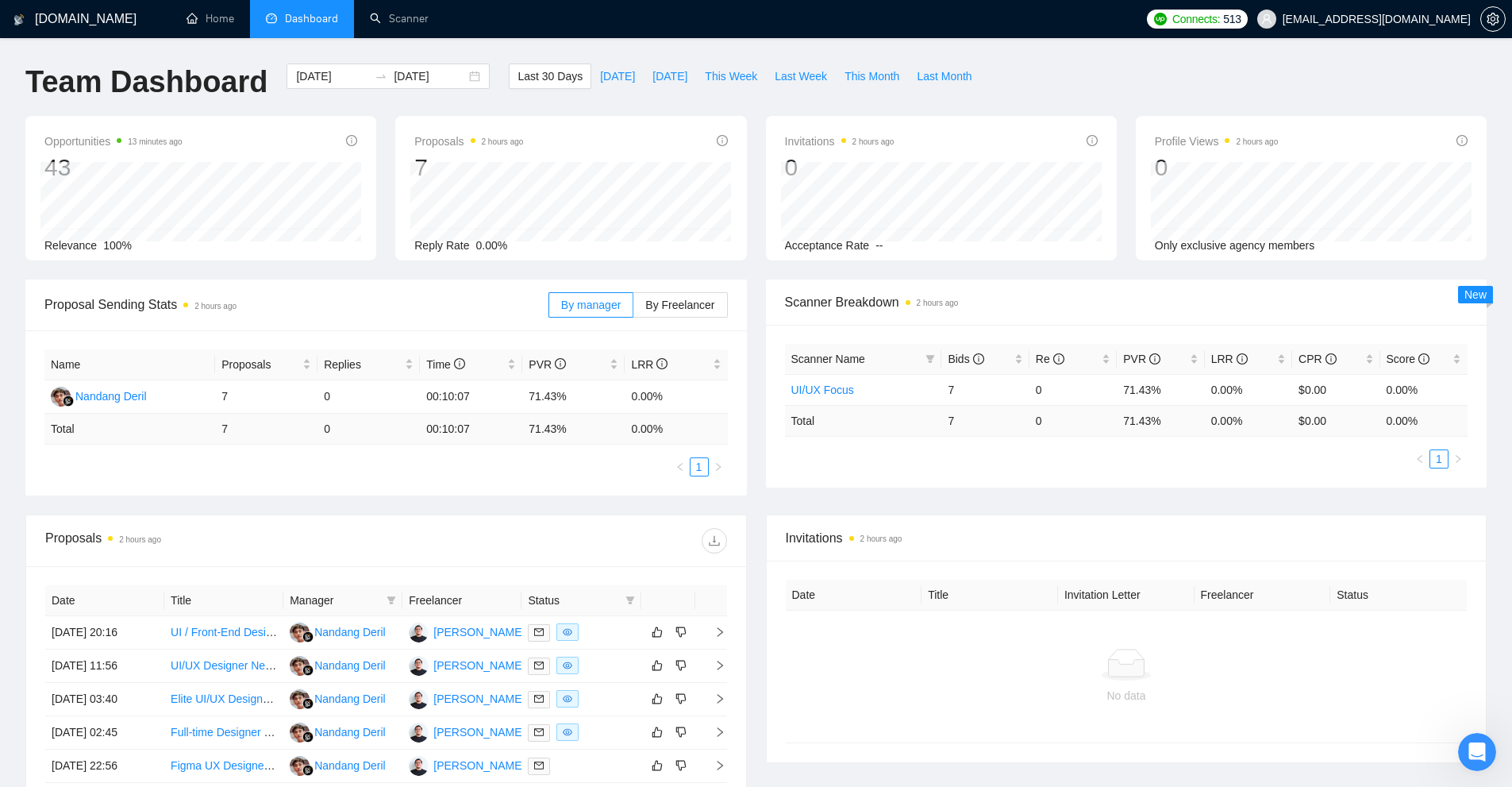
drag, startPoint x: 433, startPoint y: 33, endPoint x: 422, endPoint y: 50, distance: 20.2
click at [429, 26] on link "Scanner" at bounding box center [399, 18] width 58 height 14
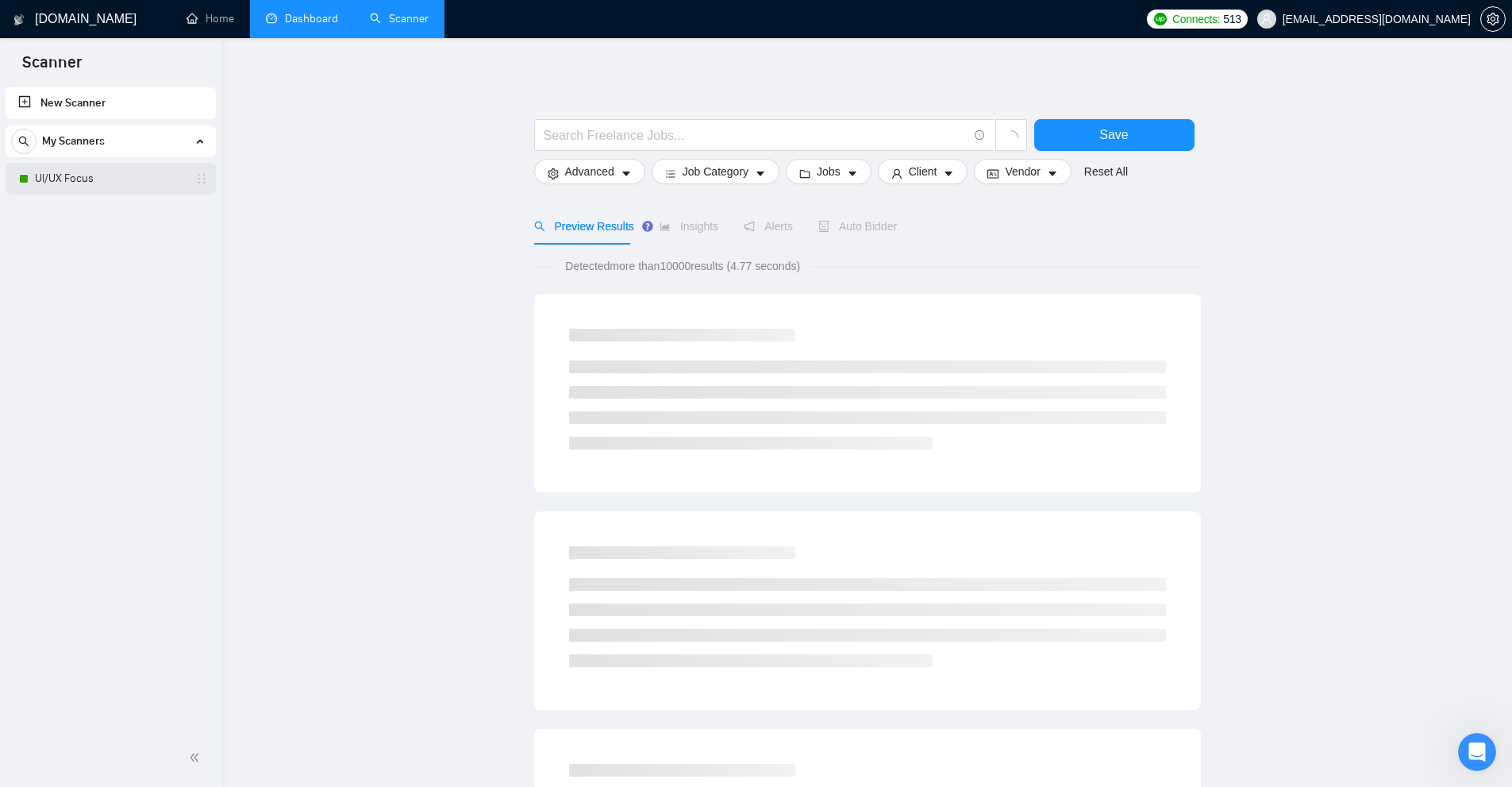
click at [124, 170] on link "UI/UX Focus" at bounding box center [110, 179] width 150 height 32
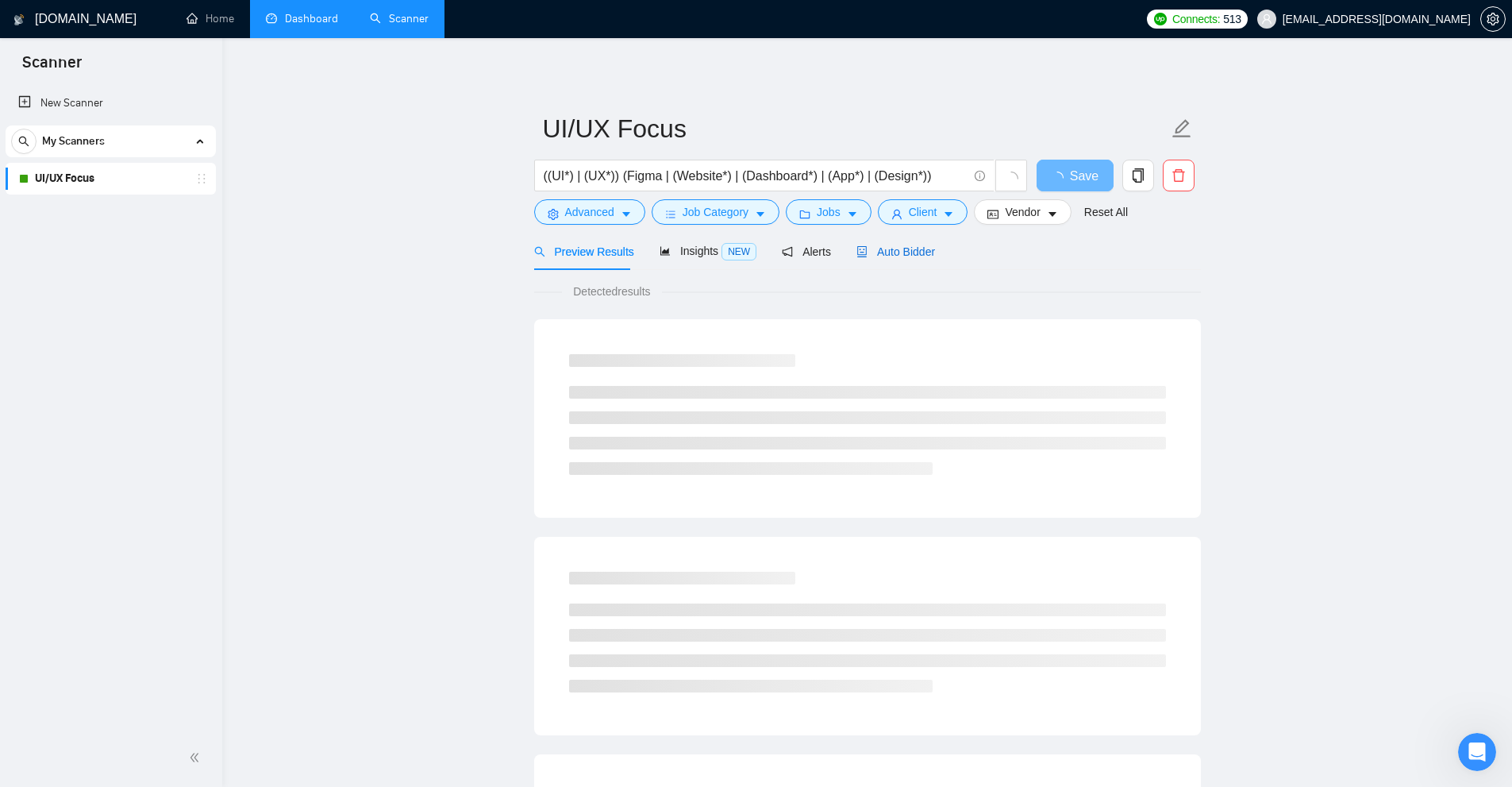
click at [900, 255] on span "Auto Bidder" at bounding box center [896, 251] width 78 height 13
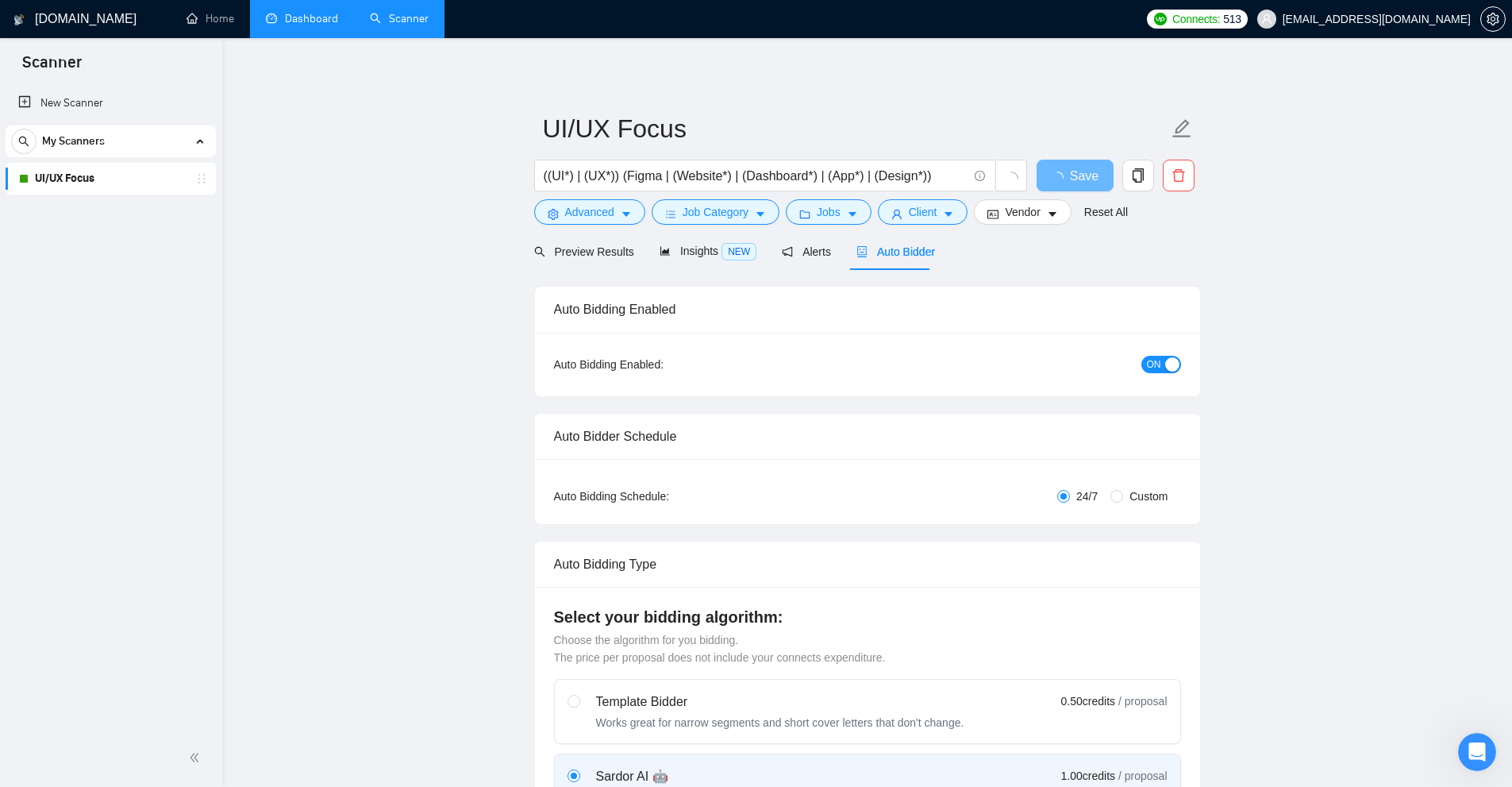
checkbox input "true"
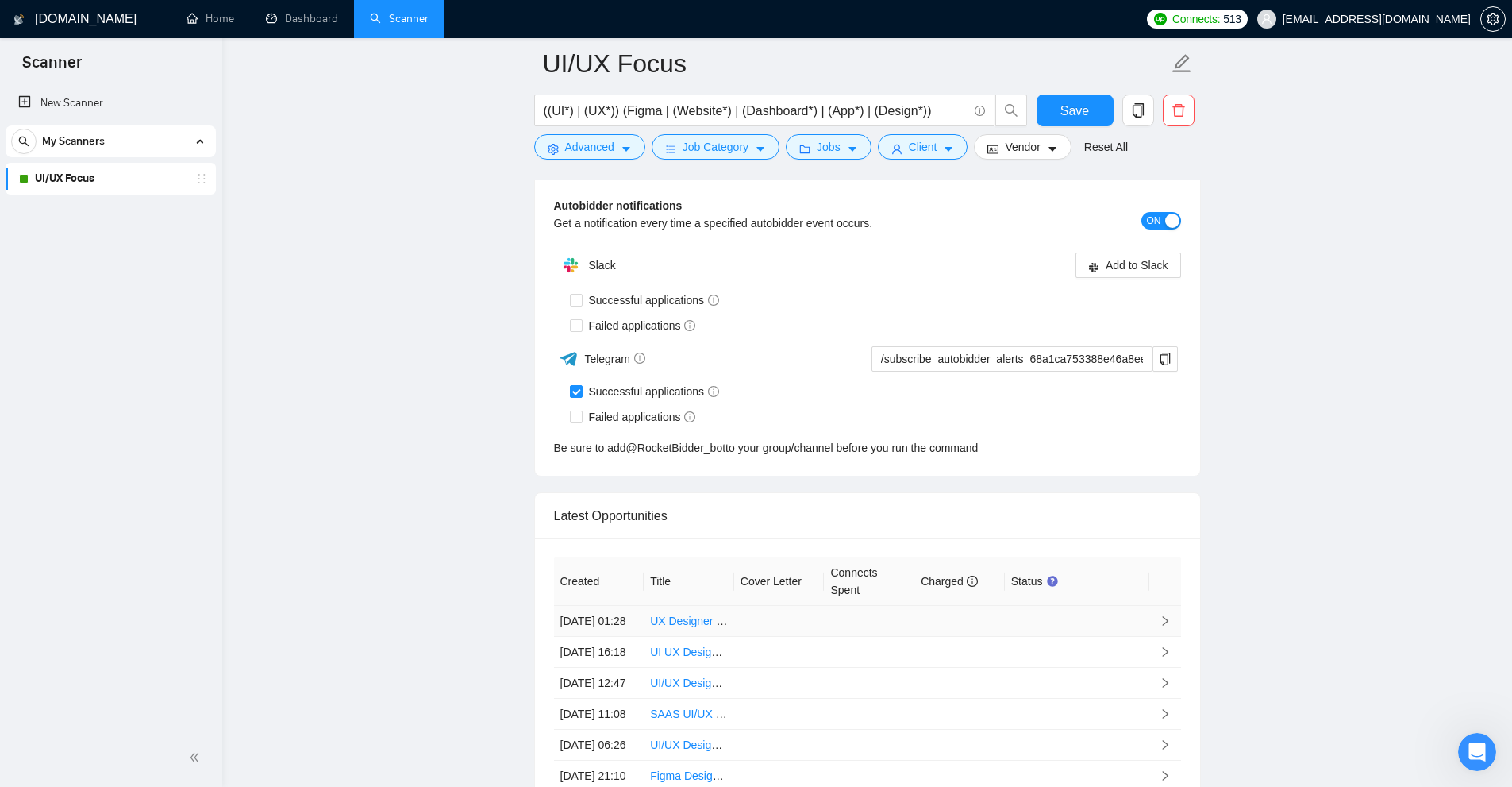
scroll to position [4329, 0]
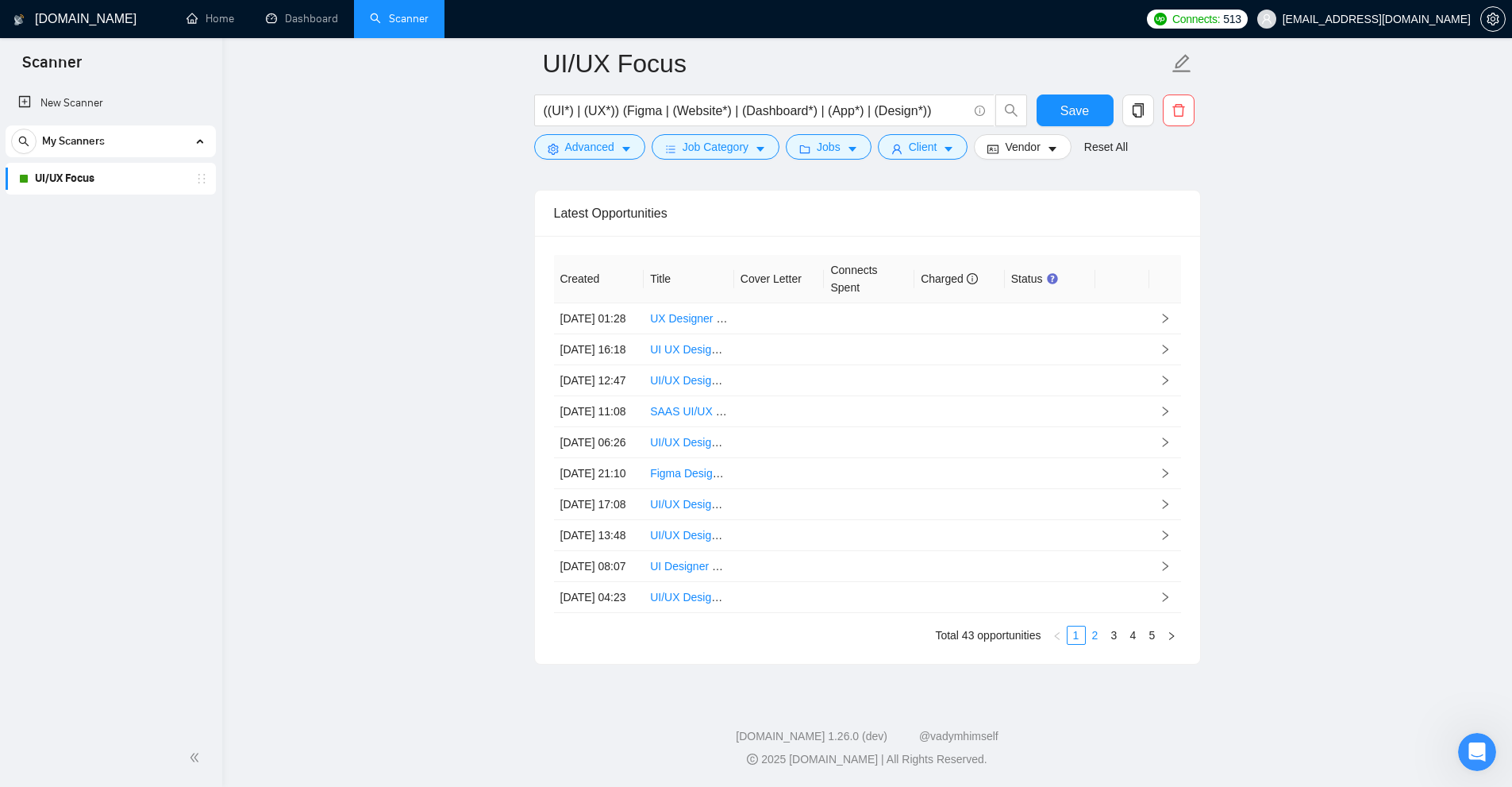
click at [1093, 644] on link "2" at bounding box center [1096, 636] width 18 height 18
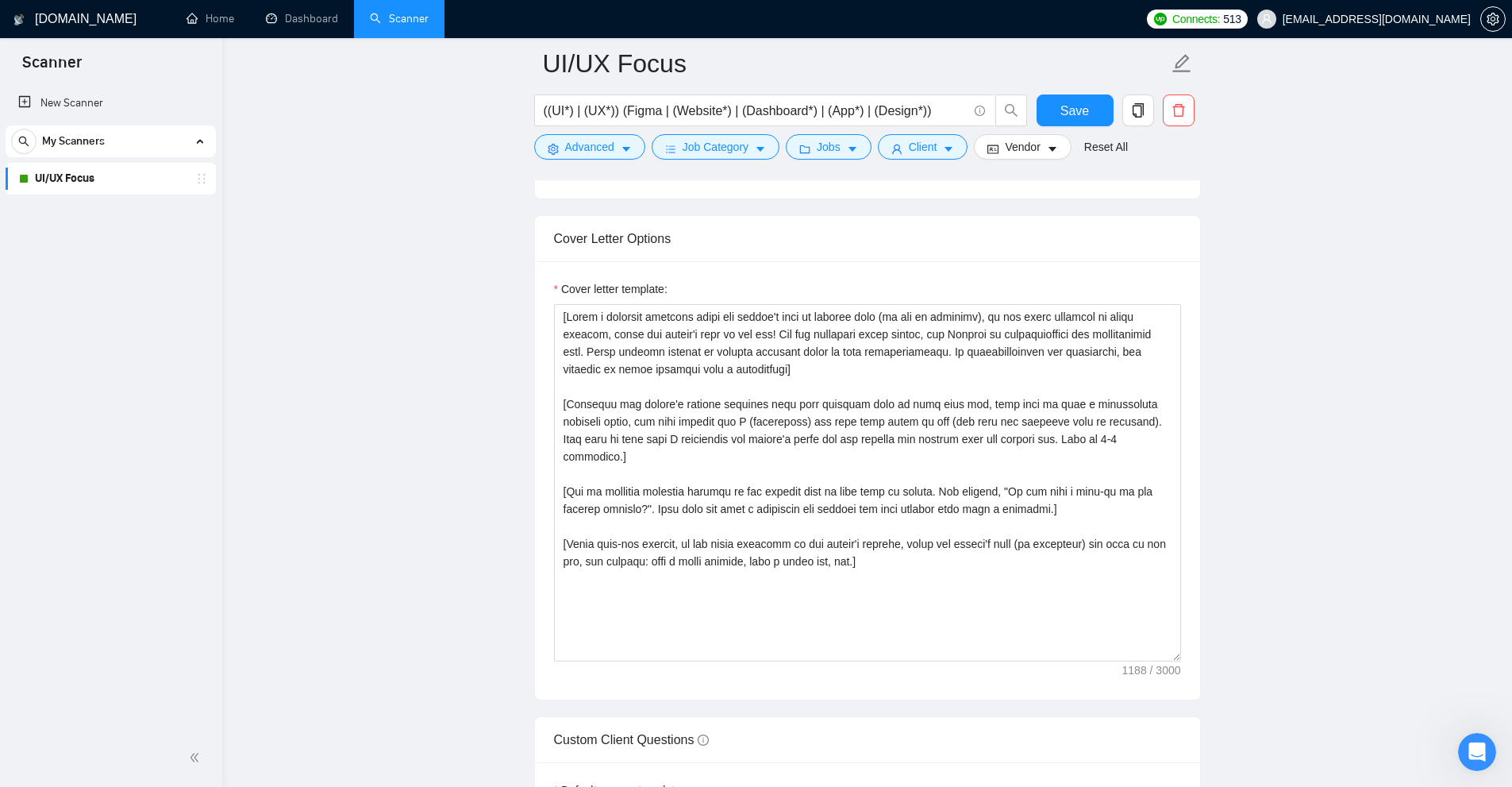
scroll to position [0, 0]
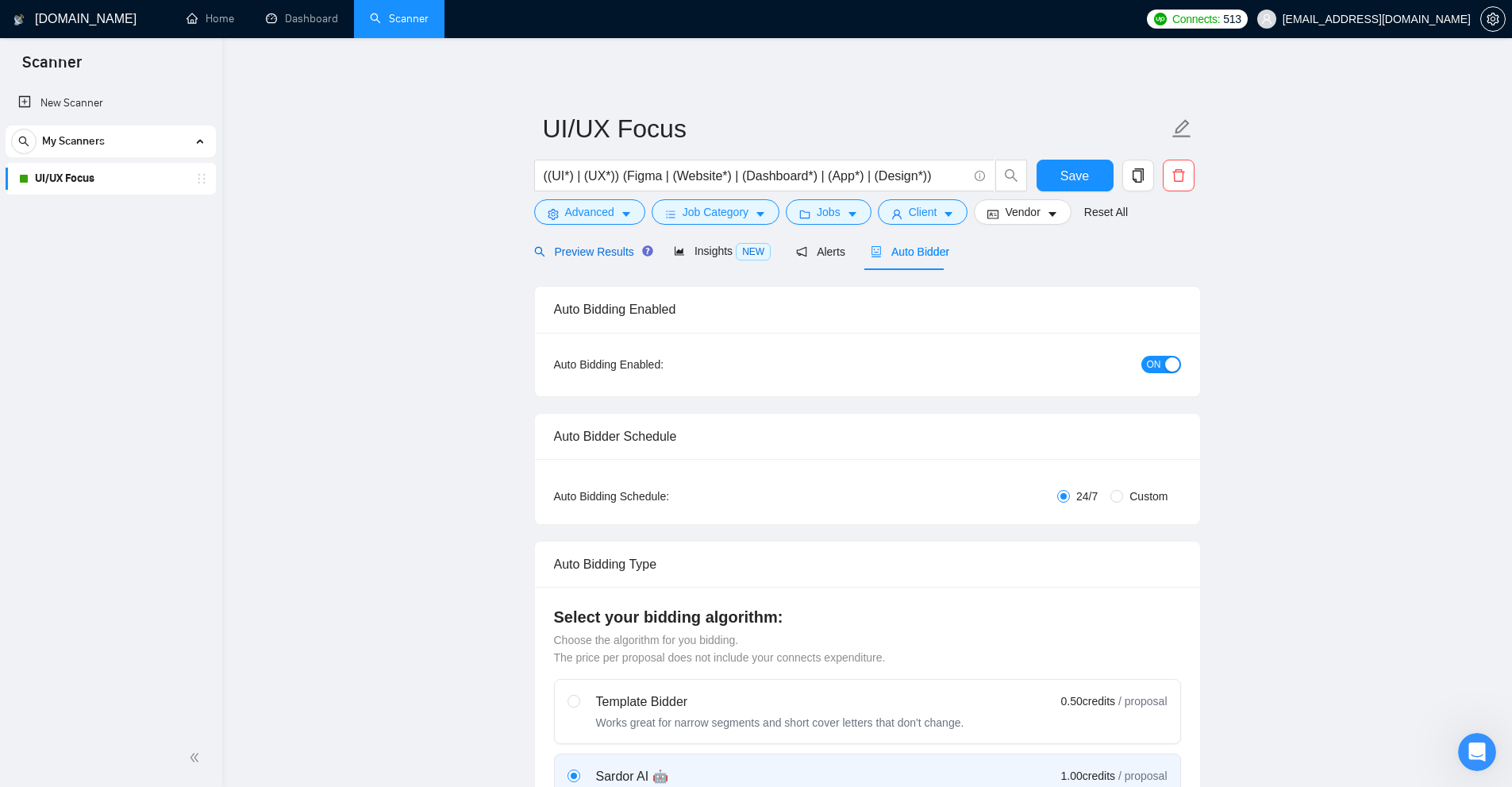
drag, startPoint x: 576, startPoint y: 250, endPoint x: 586, endPoint y: 281, distance: 32.6
click at [576, 251] on span "Preview Results" at bounding box center [591, 251] width 114 height 13
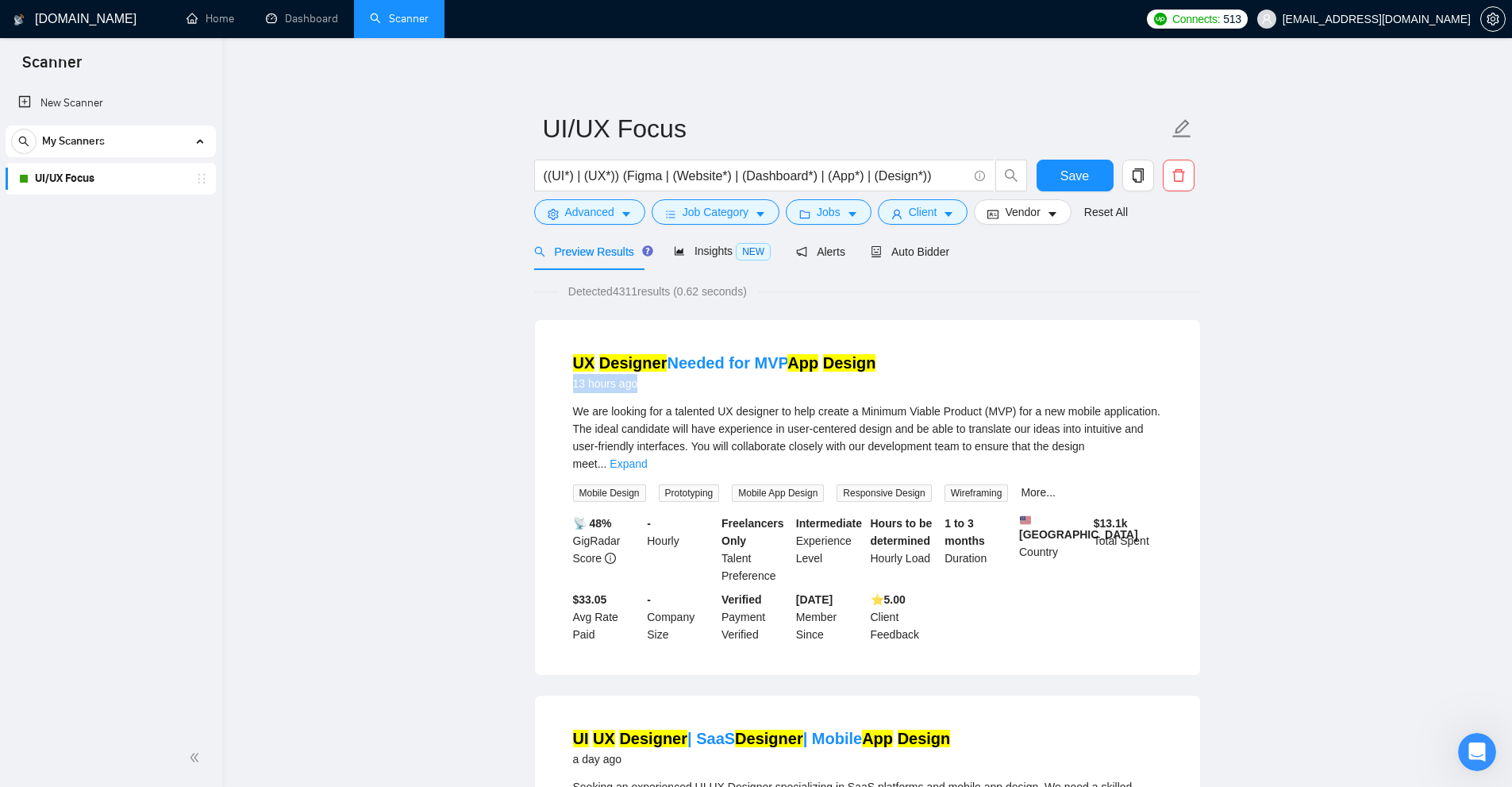
drag, startPoint x: 596, startPoint y: 386, endPoint x: 704, endPoint y: 395, distance: 108.4
click at [692, 395] on li "UX Designer Needed for MVP App Design 13 hours ago We are looking for a talente…" at bounding box center [868, 498] width 628 height 317
click at [967, 390] on div "UX Designer Needed for MVP App Design 13 hours ago" at bounding box center [868, 372] width 589 height 42
drag, startPoint x: 559, startPoint y: 387, endPoint x: 623, endPoint y: 379, distance: 64.5
click at [620, 381] on li "UX Designer Needed for MVP App Design 13 hours ago We are looking for a talente…" at bounding box center [868, 498] width 628 height 317
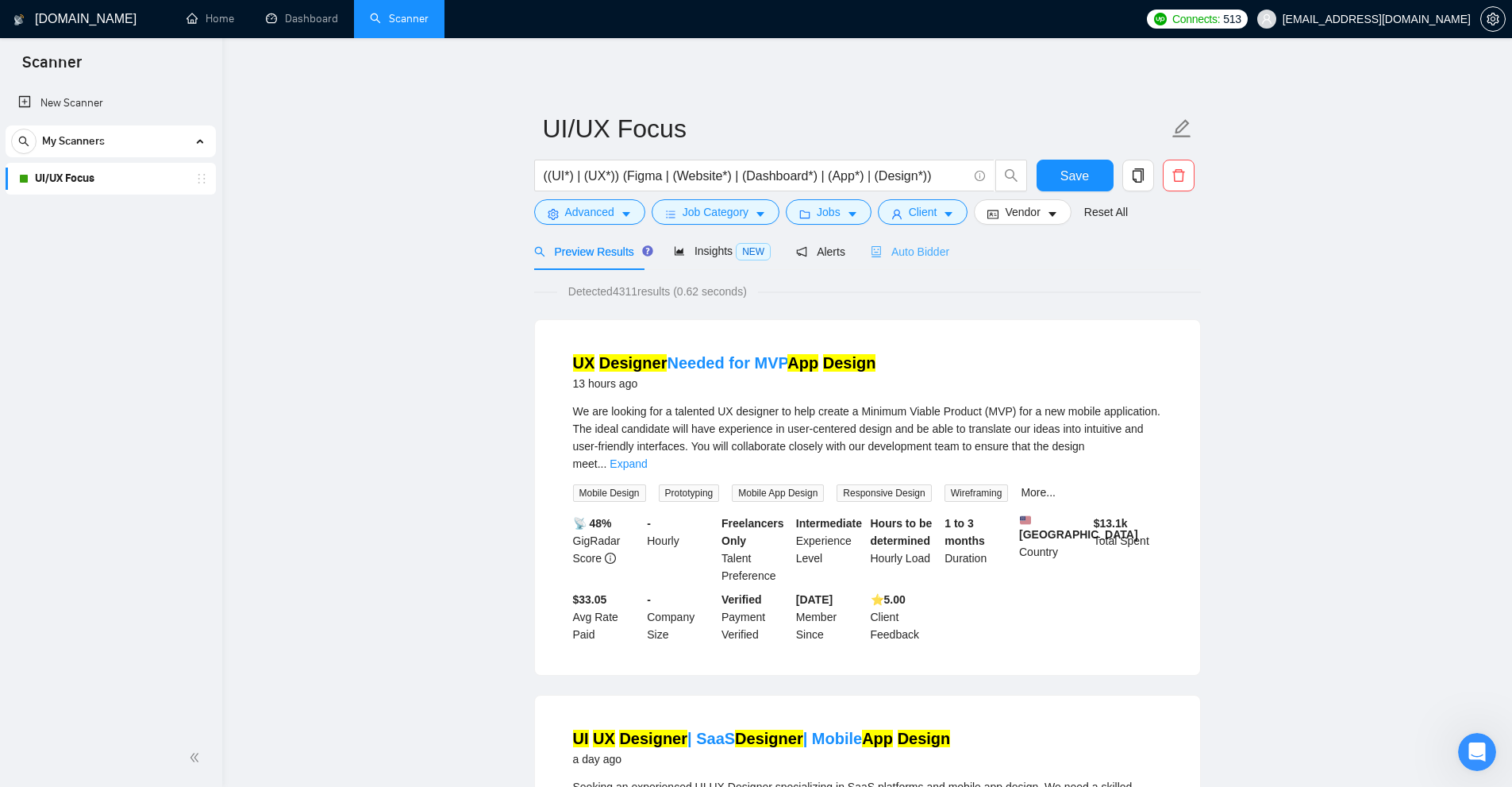
click at [887, 242] on div "Auto Bidder" at bounding box center [910, 251] width 78 height 38
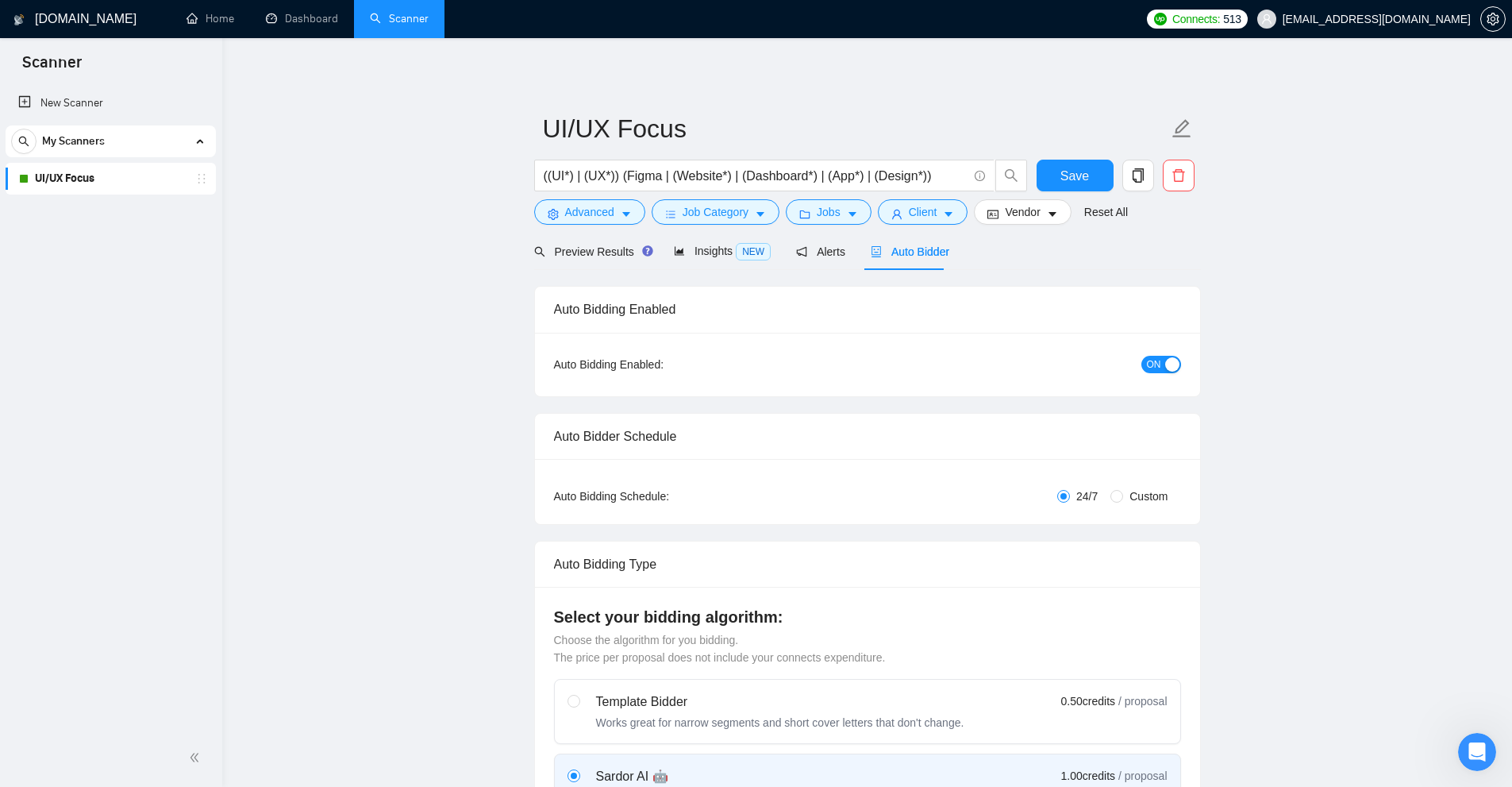
checkbox input "true"
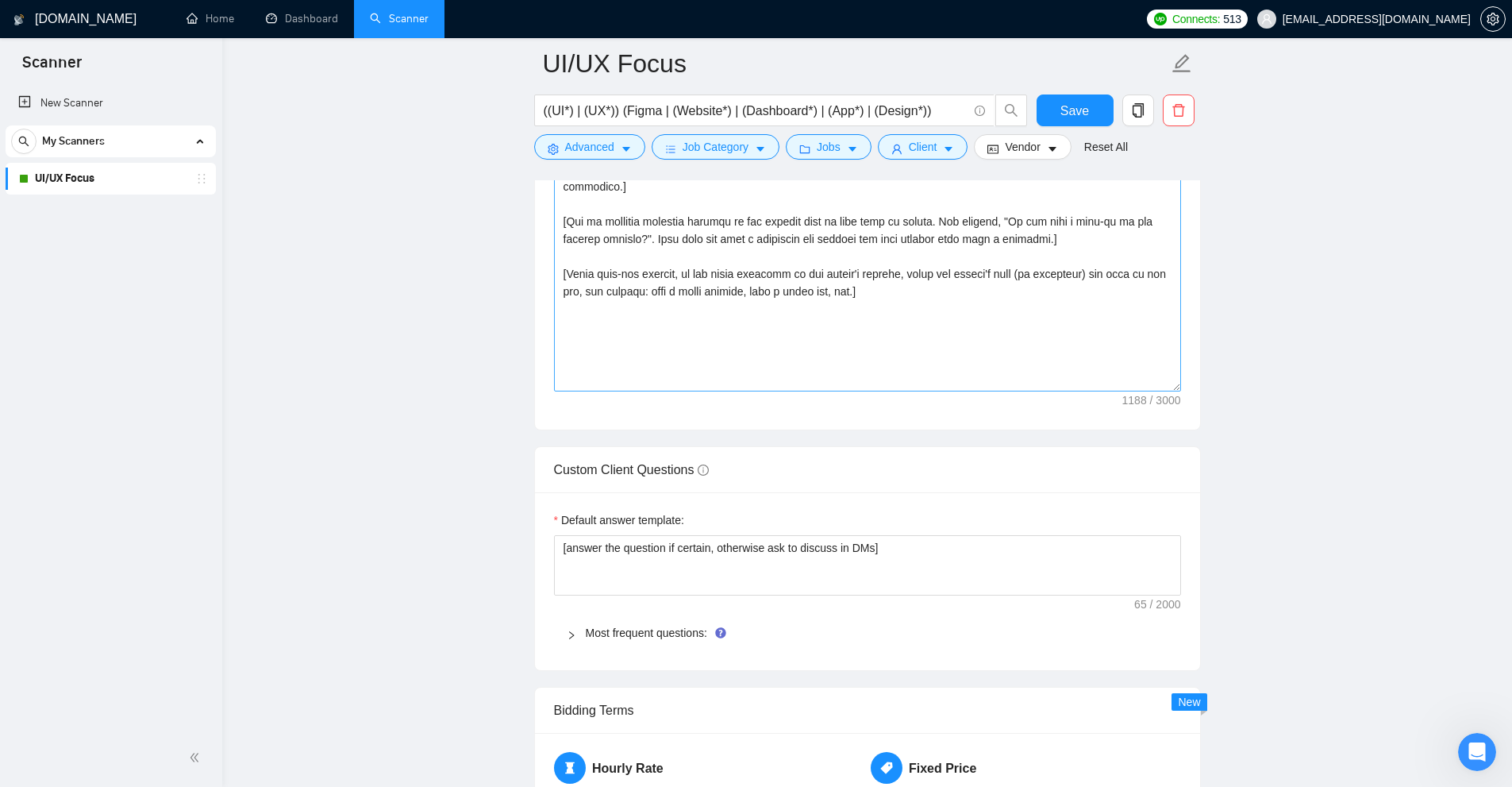
scroll to position [1858, 0]
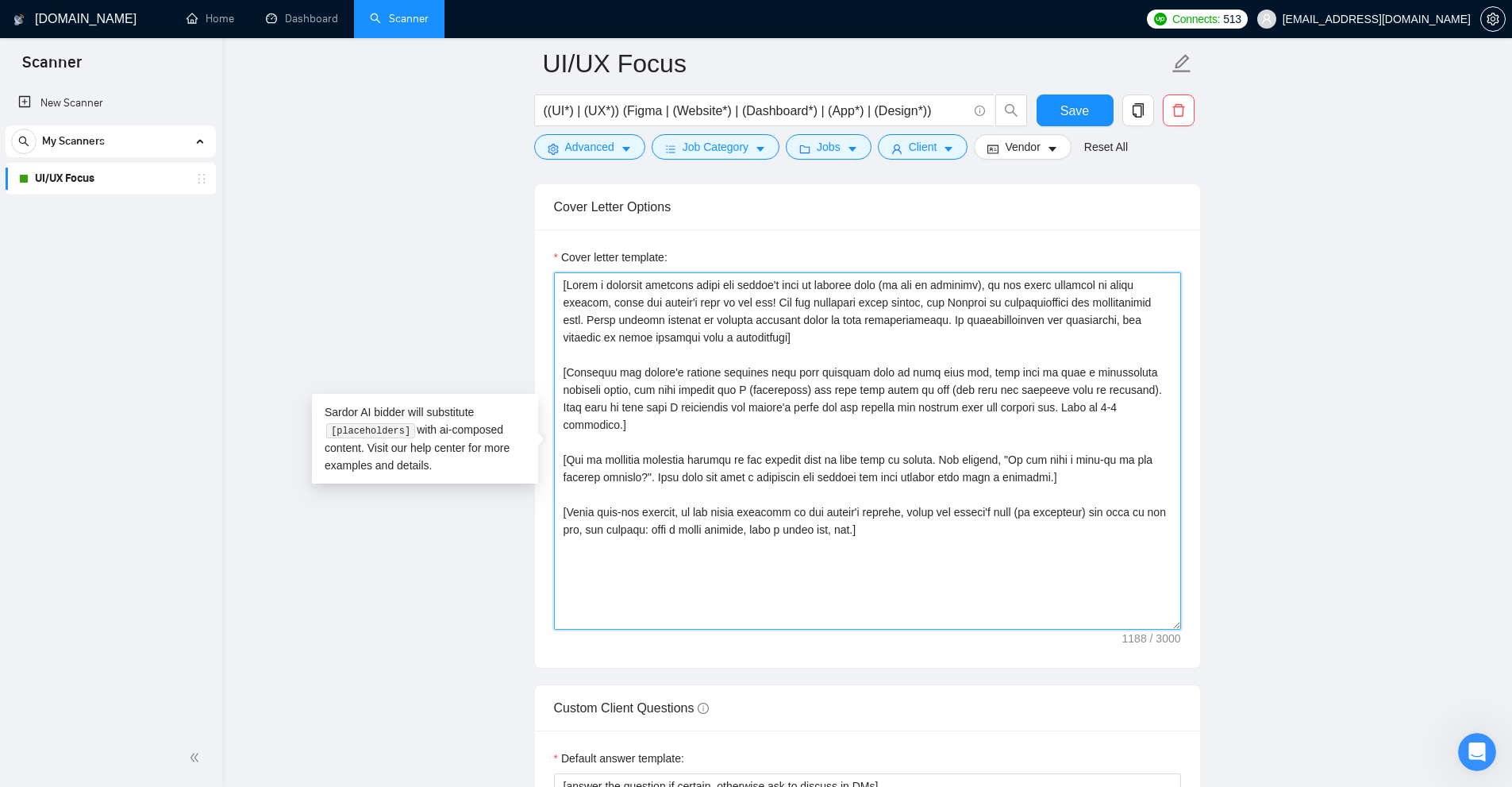
drag, startPoint x: 940, startPoint y: 536, endPoint x: 330, endPoint y: 259, distance: 669.9
click at [330, 259] on main "UI/UX Focus ((UI*) | (UX*)) (Figma | (Website*) | (Dashboard*) | (App*) | (Desi…" at bounding box center [867, 624] width 1239 height 4836
click at [839, 409] on textarea "Cover letter template:" at bounding box center [868, 451] width 628 height 357
drag, startPoint x: 992, startPoint y: 513, endPoint x: 486, endPoint y: 245, distance: 572.6
click at [486, 245] on main "UI/UX Focus ((UI*) | (UX*)) (Figma | (Website*) | (Dashboard*) | (App*) | (Desi…" at bounding box center [867, 624] width 1239 height 4836
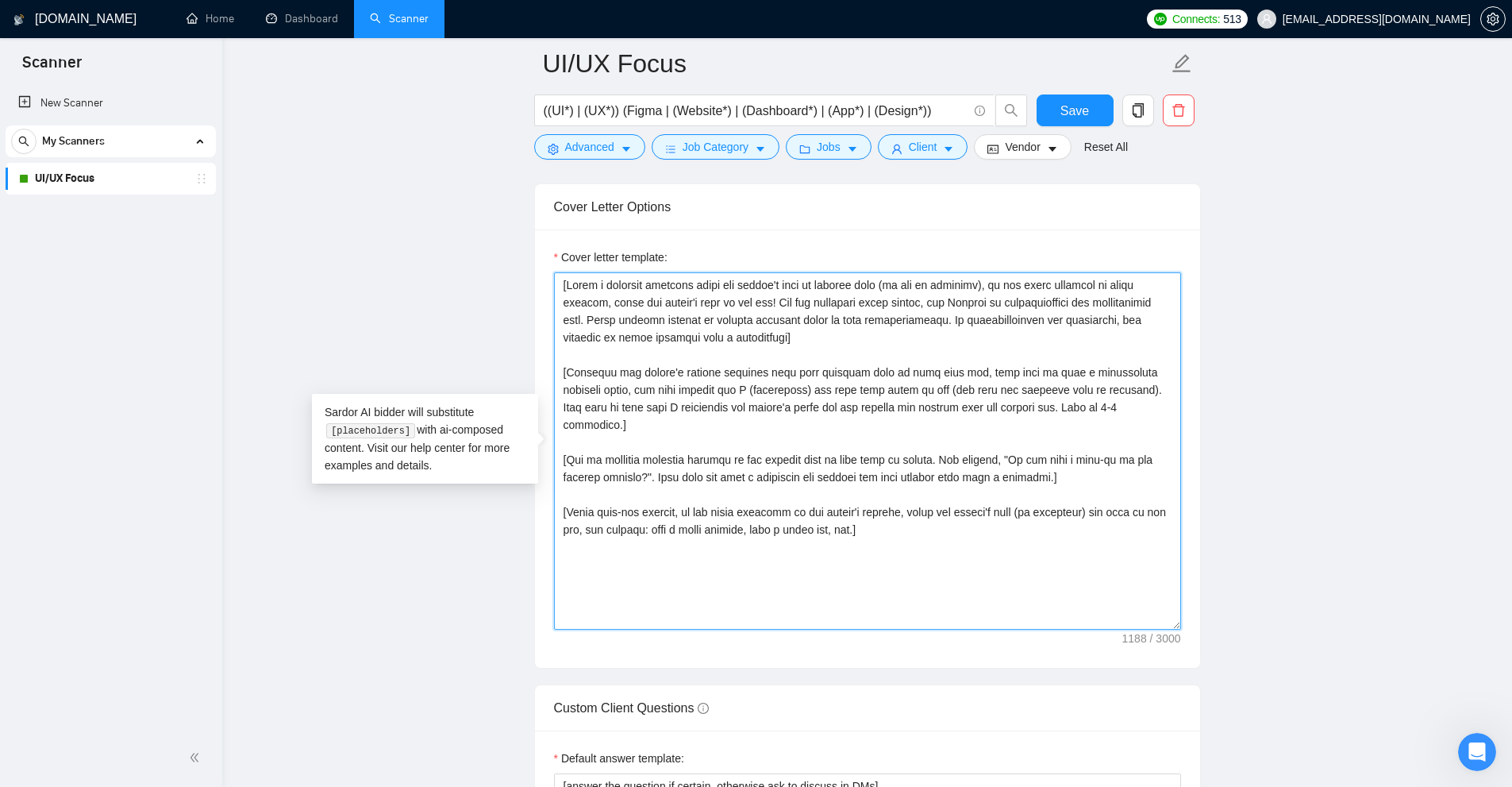
click at [750, 426] on textarea "Cover letter template:" at bounding box center [868, 451] width 628 height 357
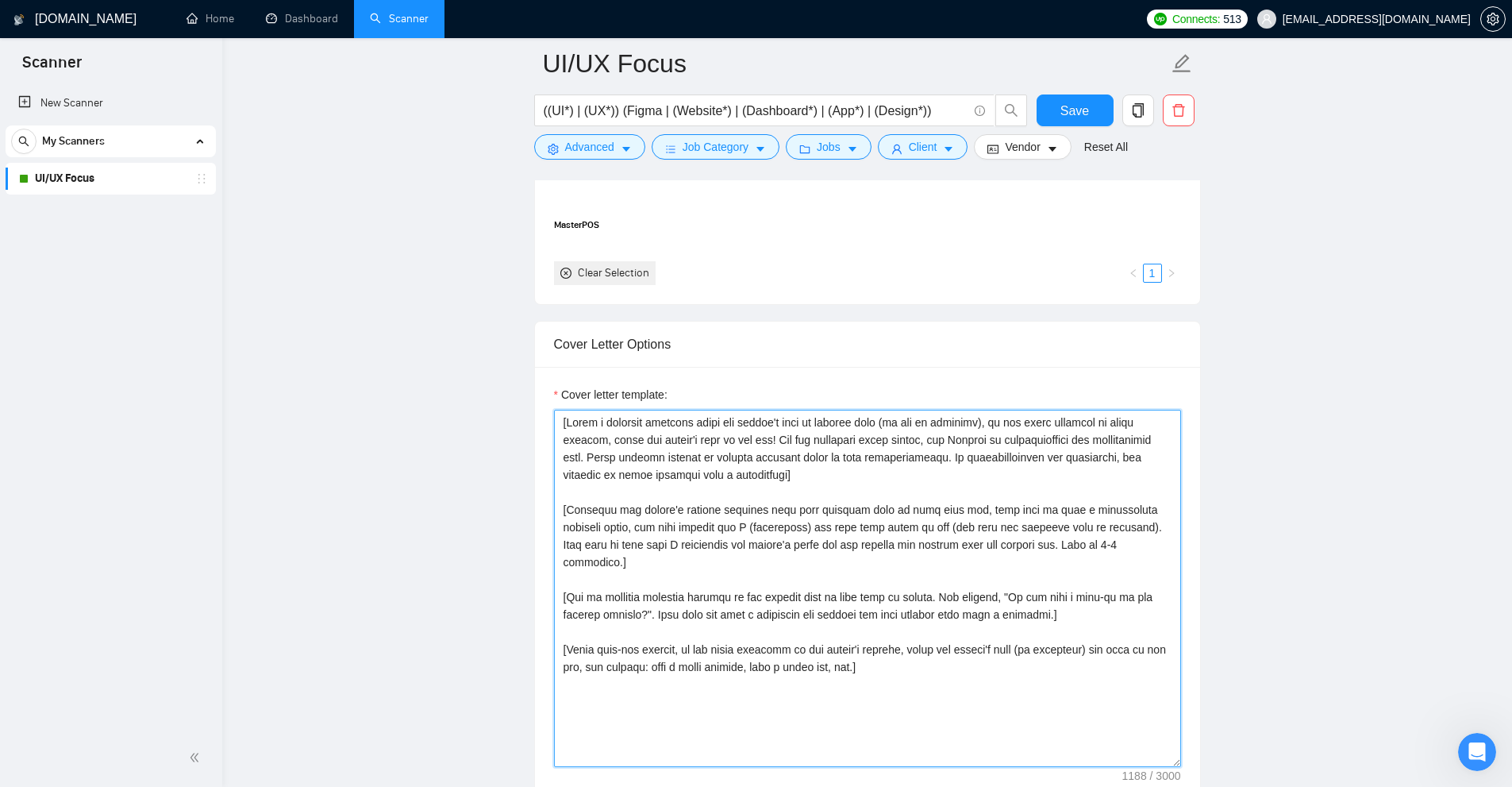
drag, startPoint x: 1017, startPoint y: 528, endPoint x: 796, endPoint y: 451, distance: 234.0
click at [556, 412] on textarea "Cover letter template:" at bounding box center [868, 588] width 628 height 357
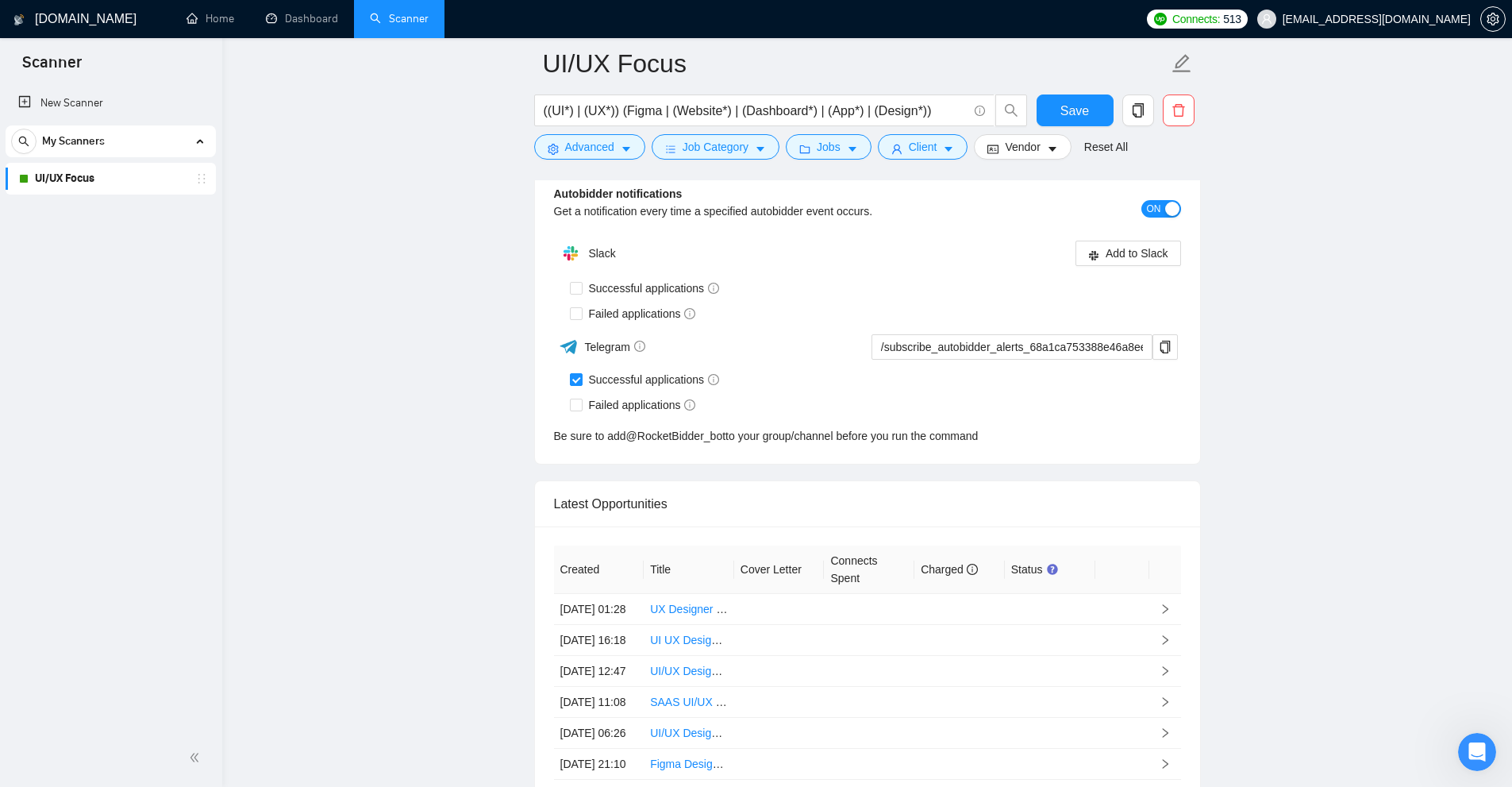
scroll to position [4409, 0]
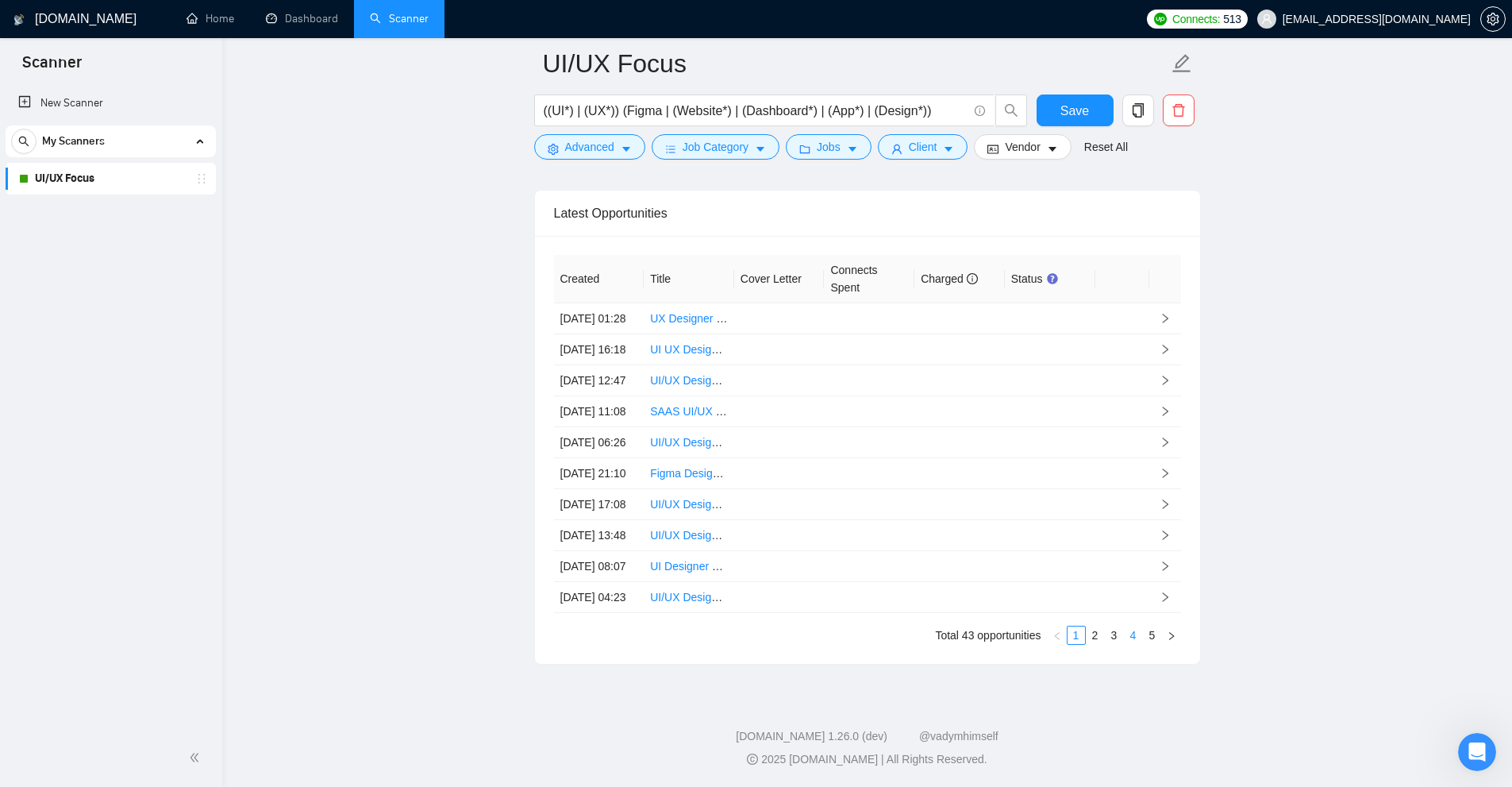
click at [1126, 640] on link "4" at bounding box center [1133, 636] width 18 height 18
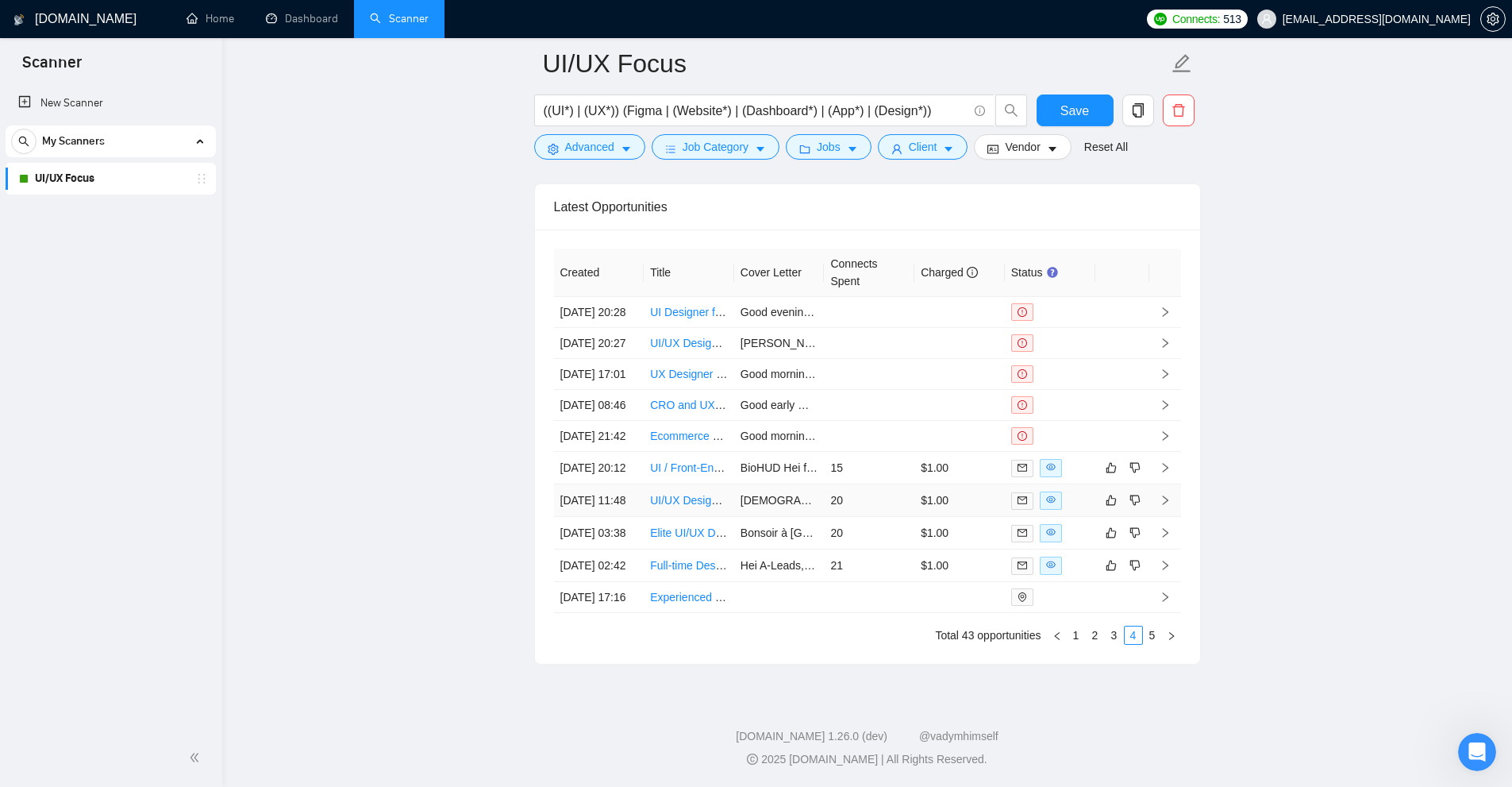
click at [940, 484] on td "$1.00" at bounding box center [960, 500] width 90 height 33
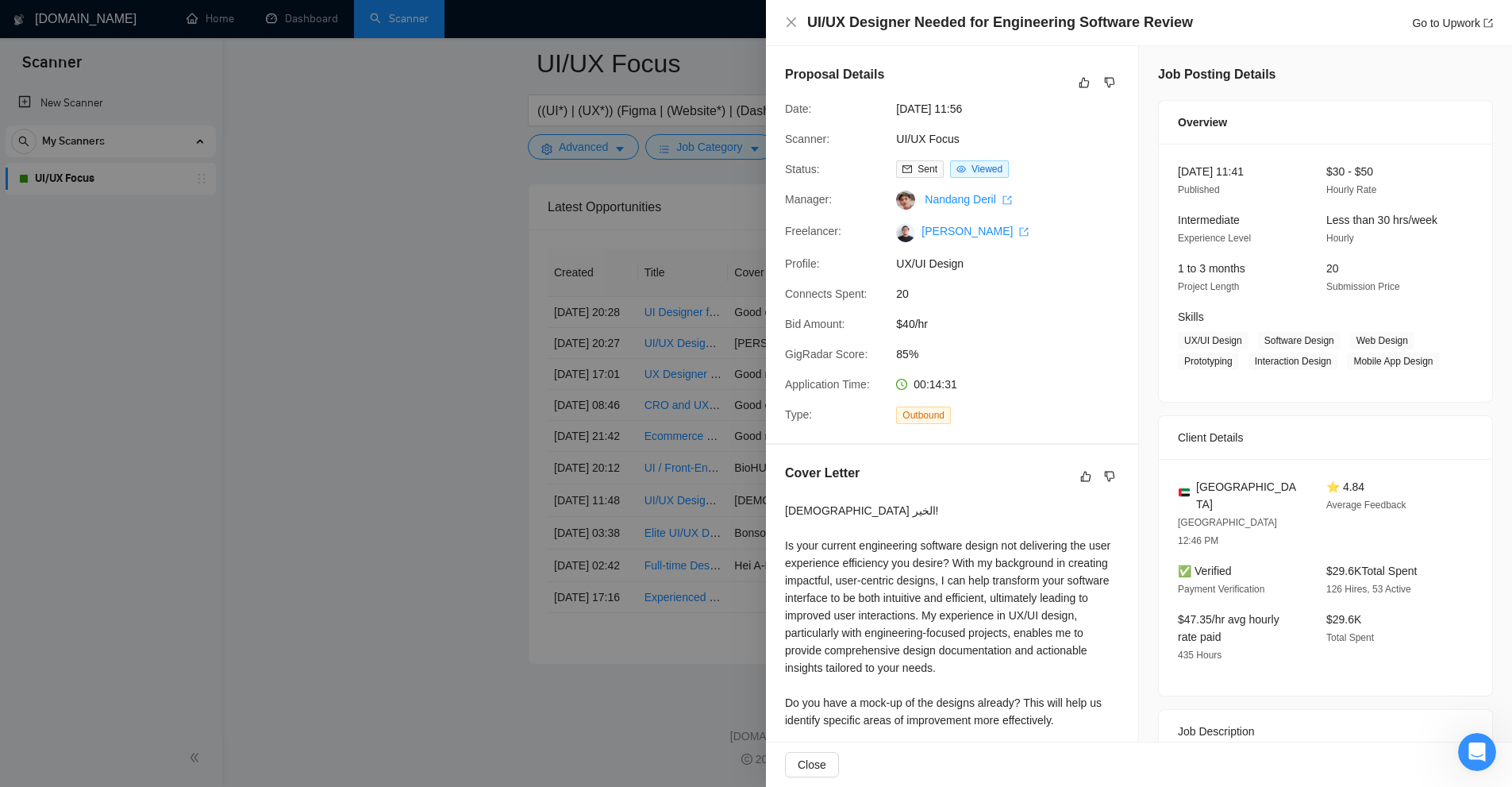
scroll to position [227, 0]
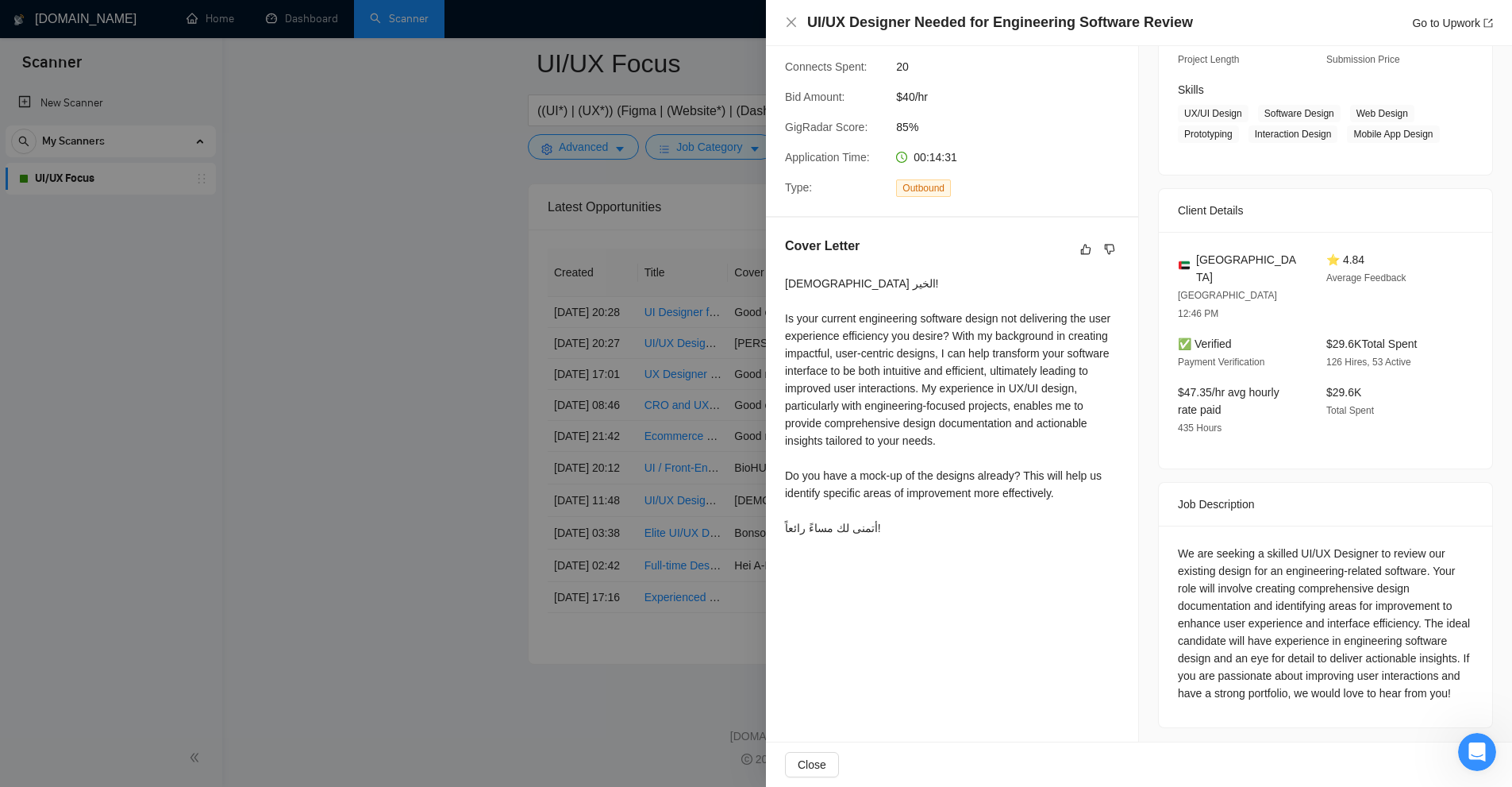
click at [608, 290] on div at bounding box center [756, 393] width 1512 height 787
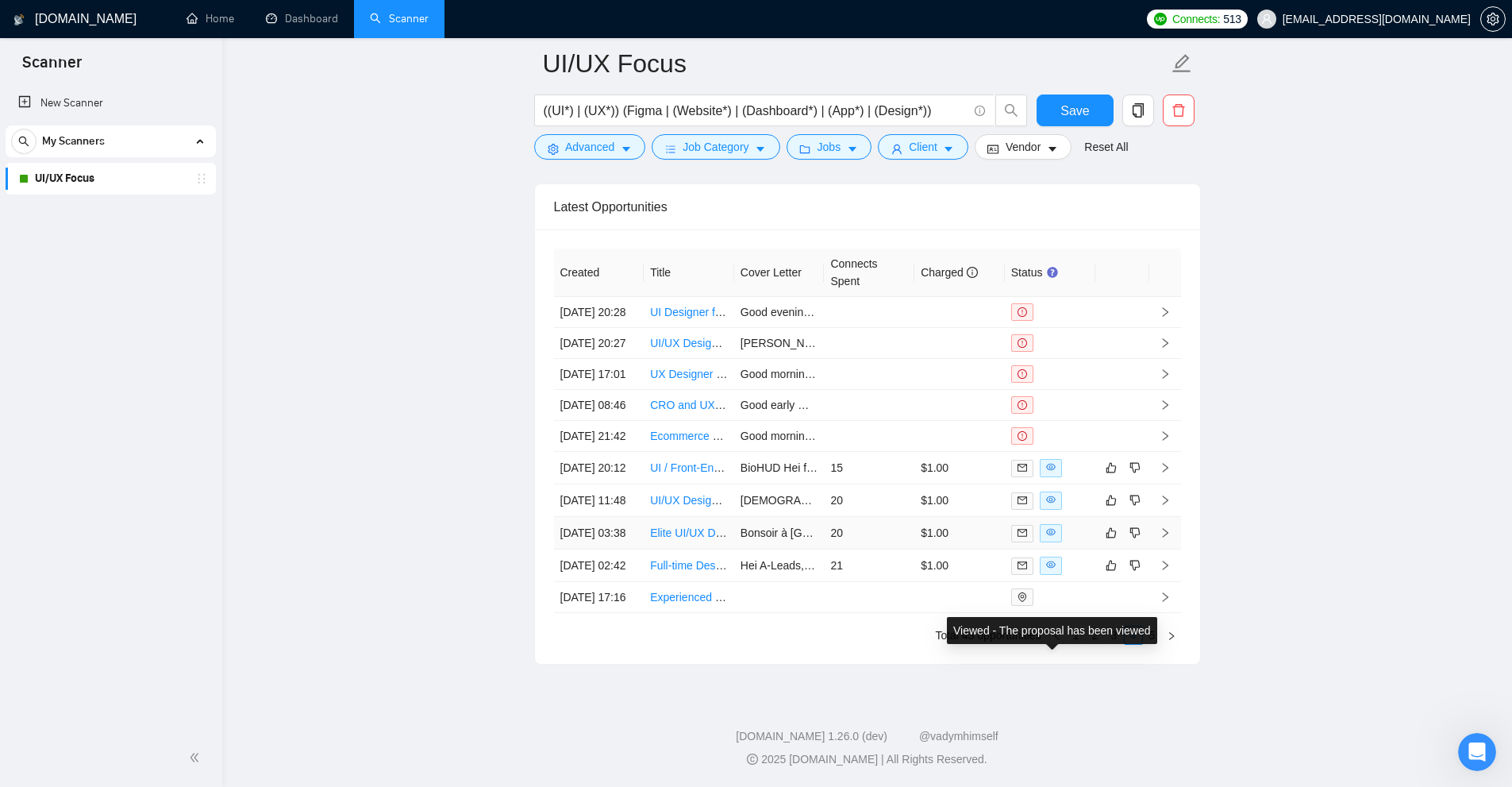
click at [885, 517] on td "20" at bounding box center [868, 533] width 90 height 33
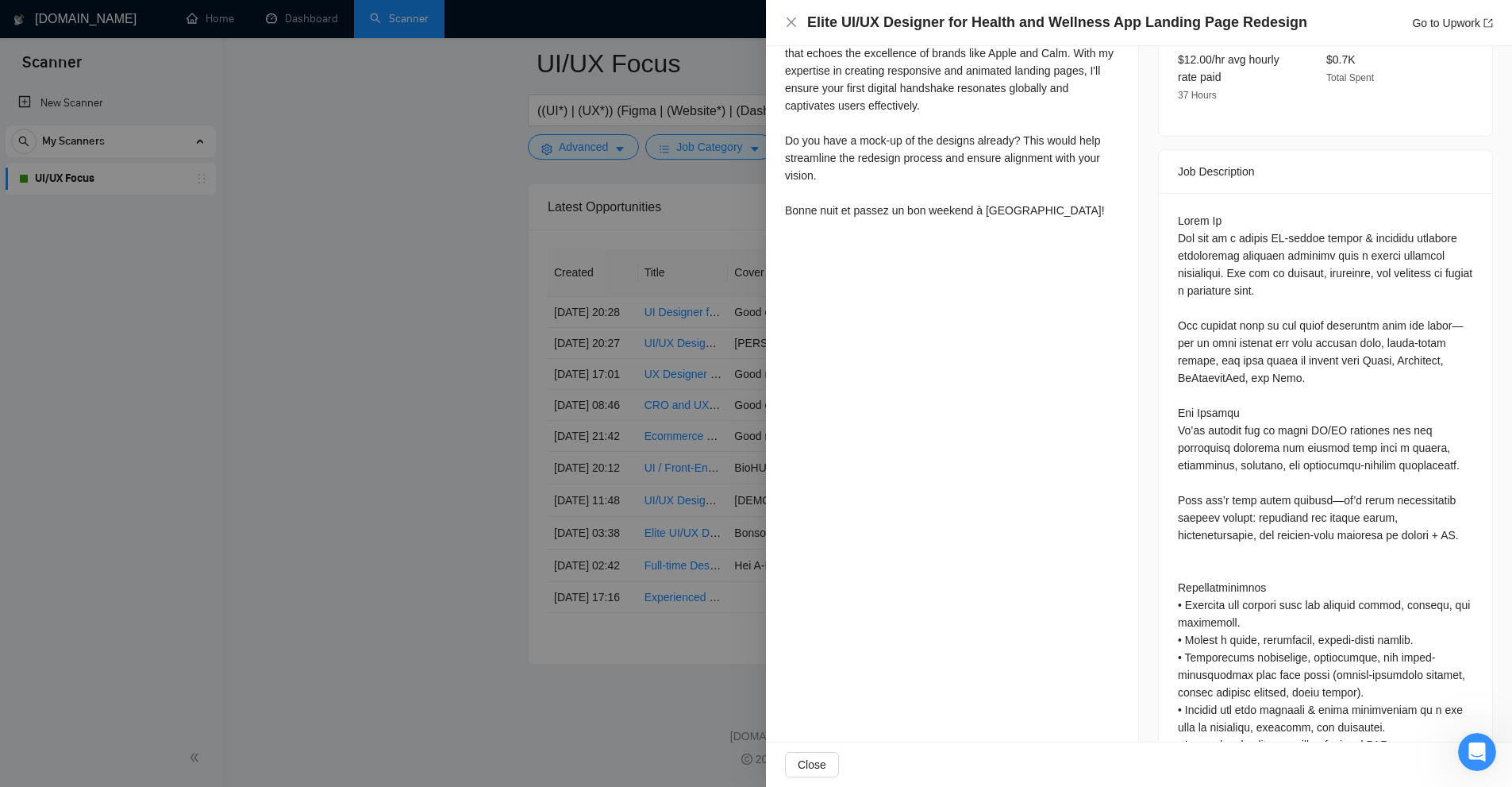
scroll to position [227, 0]
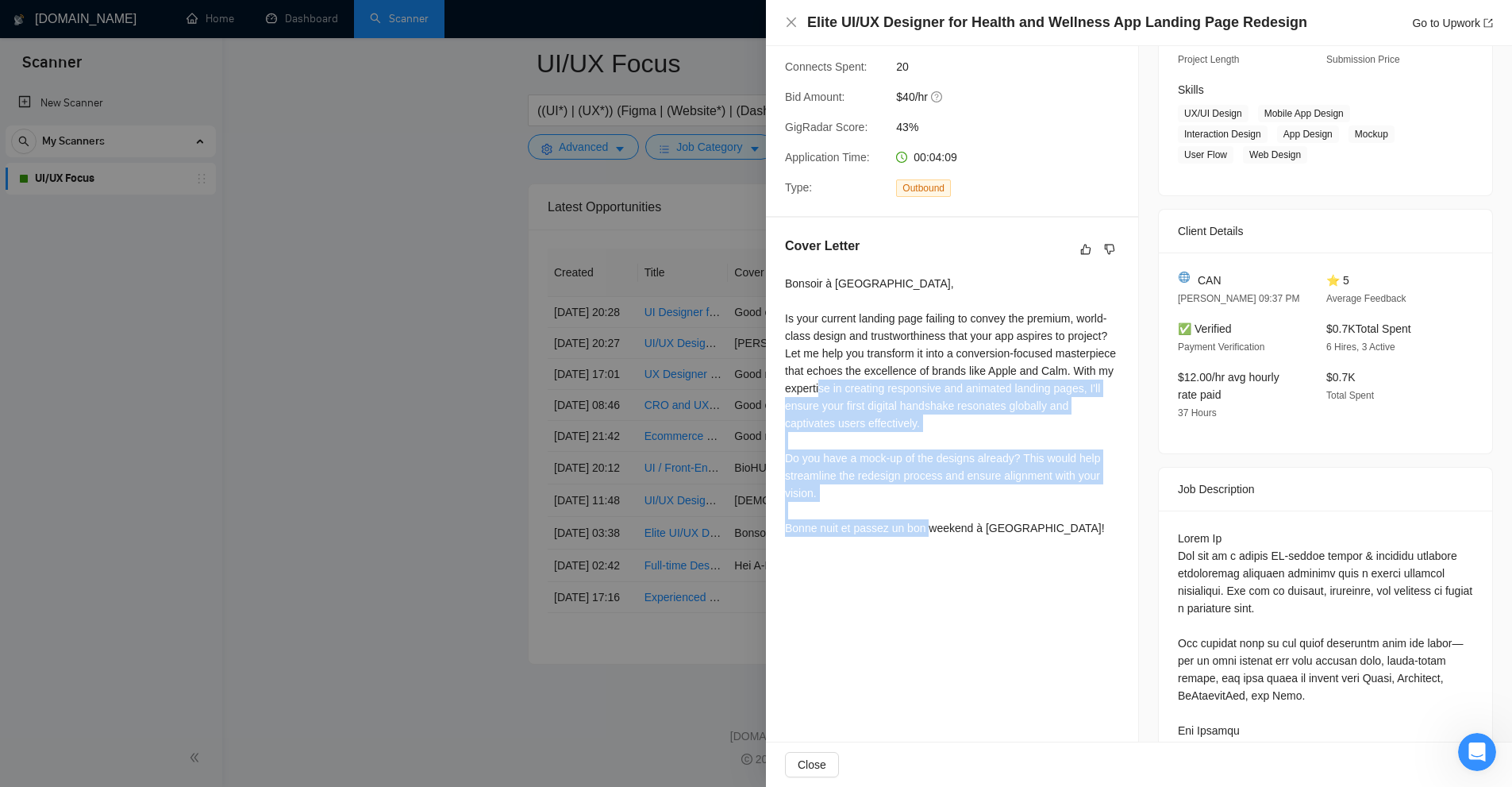
drag, startPoint x: 909, startPoint y: 383, endPoint x: 1021, endPoint y: 555, distance: 205.3
click at [1018, 555] on div "Cover Letter Bonsoir à [GEOGRAPHIC_DATA], Is your current landing page failing …" at bounding box center [952, 390] width 372 height 344
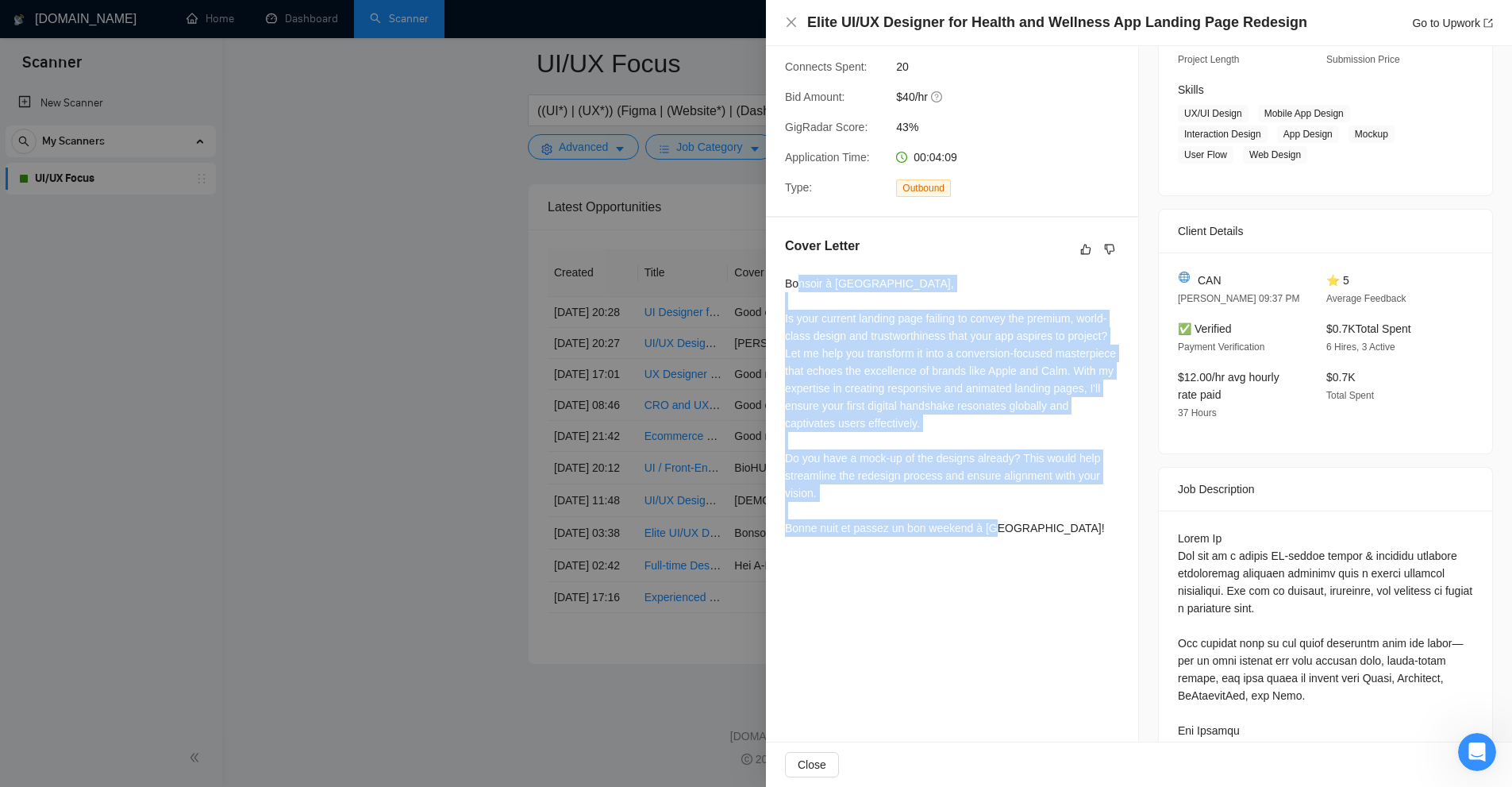
drag, startPoint x: 1074, startPoint y: 552, endPoint x: 800, endPoint y: 279, distance: 386.8
click at [800, 279] on div "Cover Letter Bonsoir à [GEOGRAPHIC_DATA], Is your current landing page failing …" at bounding box center [952, 390] width 372 height 344
click at [826, 338] on div "Bonsoir à [GEOGRAPHIC_DATA], Is your current landing page failing to convey the…" at bounding box center [953, 405] width 335 height 262
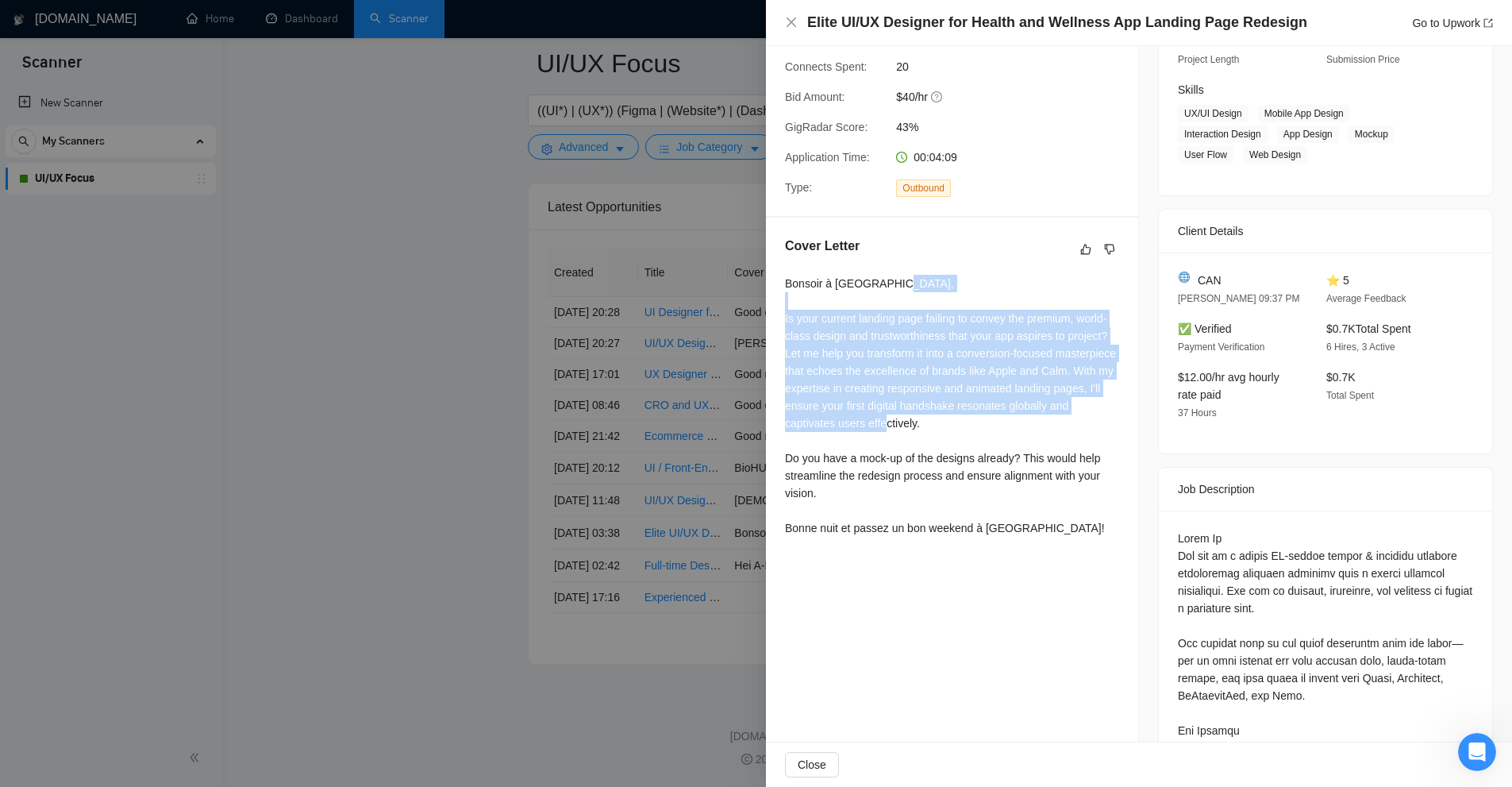
drag, startPoint x: 774, startPoint y: 307, endPoint x: 997, endPoint y: 419, distance: 249.5
click at [997, 419] on div "Cover Letter Bonsoir à [GEOGRAPHIC_DATA], Is your current landing page failing …" at bounding box center [952, 390] width 372 height 344
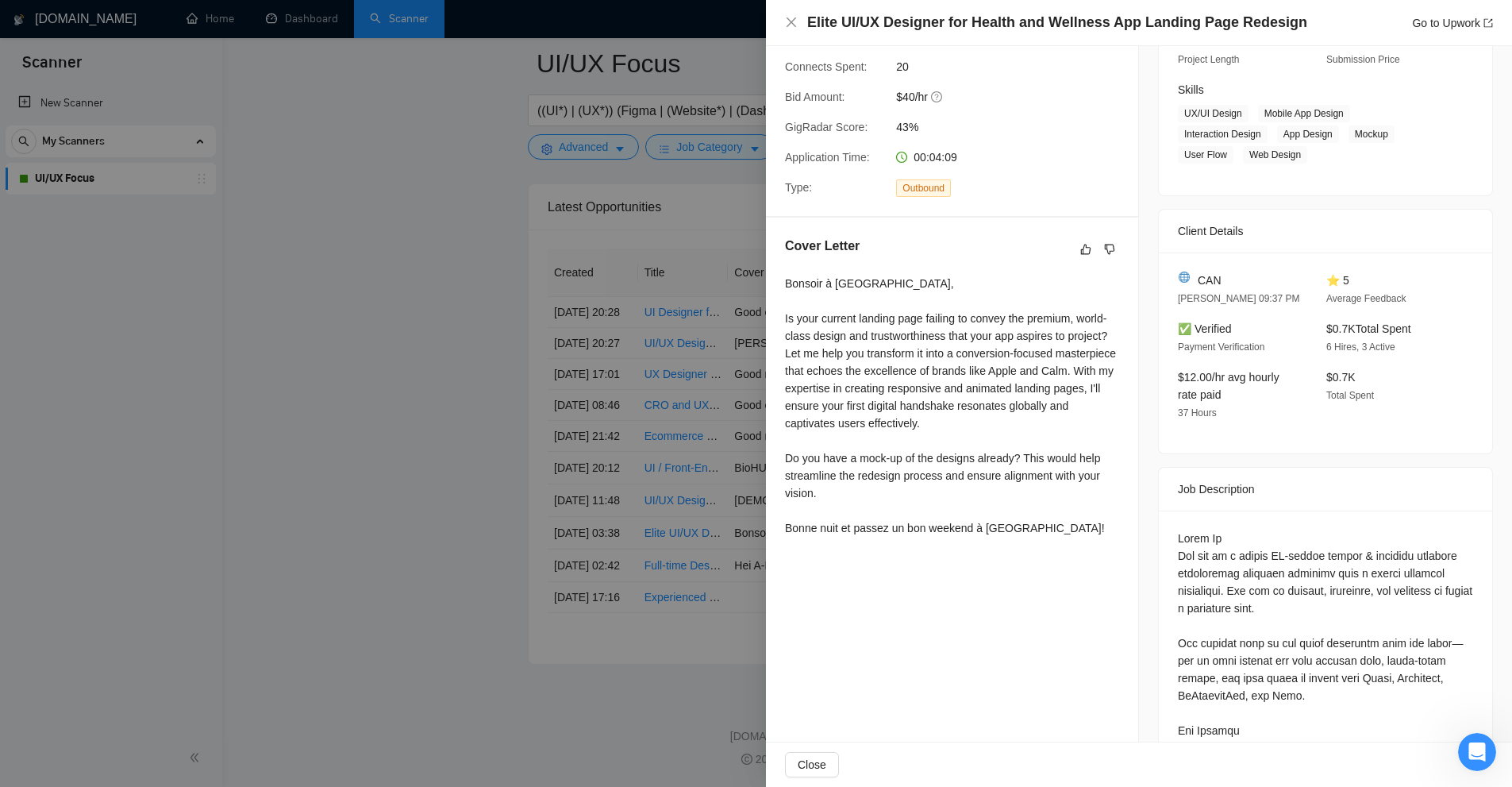
click at [1028, 438] on div "Bonsoir à [GEOGRAPHIC_DATA], Is your current landing page failing to convey the…" at bounding box center [953, 405] width 335 height 262
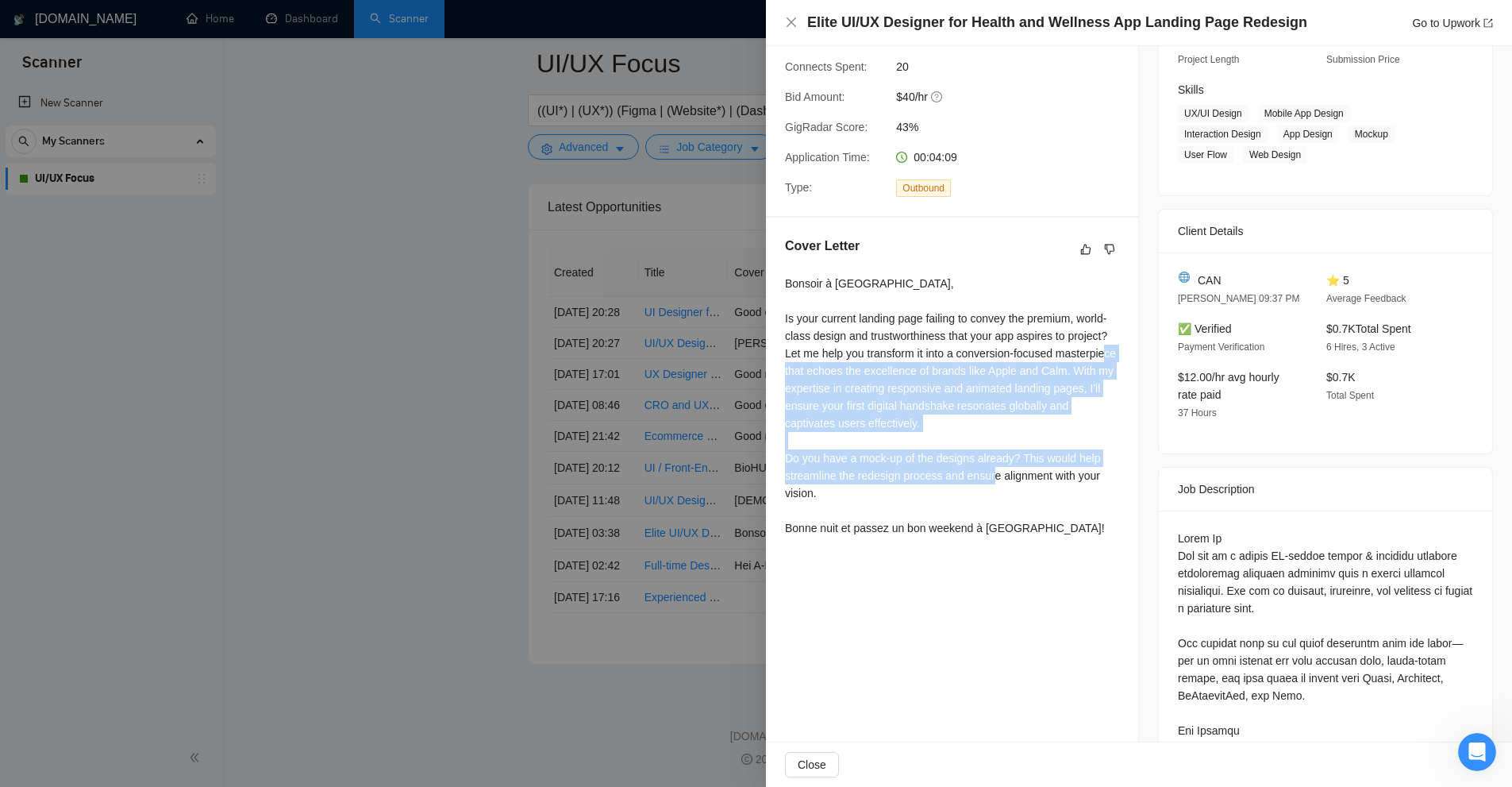
drag, startPoint x: 1029, startPoint y: 472, endPoint x: 888, endPoint y: 381, distance: 167.8
click at [870, 369] on div "Bonsoir à [GEOGRAPHIC_DATA], Is your current landing page failing to convey the…" at bounding box center [953, 405] width 335 height 262
click at [1029, 484] on div "Bonsoir à [GEOGRAPHIC_DATA], Is your current landing page failing to convey the…" at bounding box center [953, 405] width 335 height 262
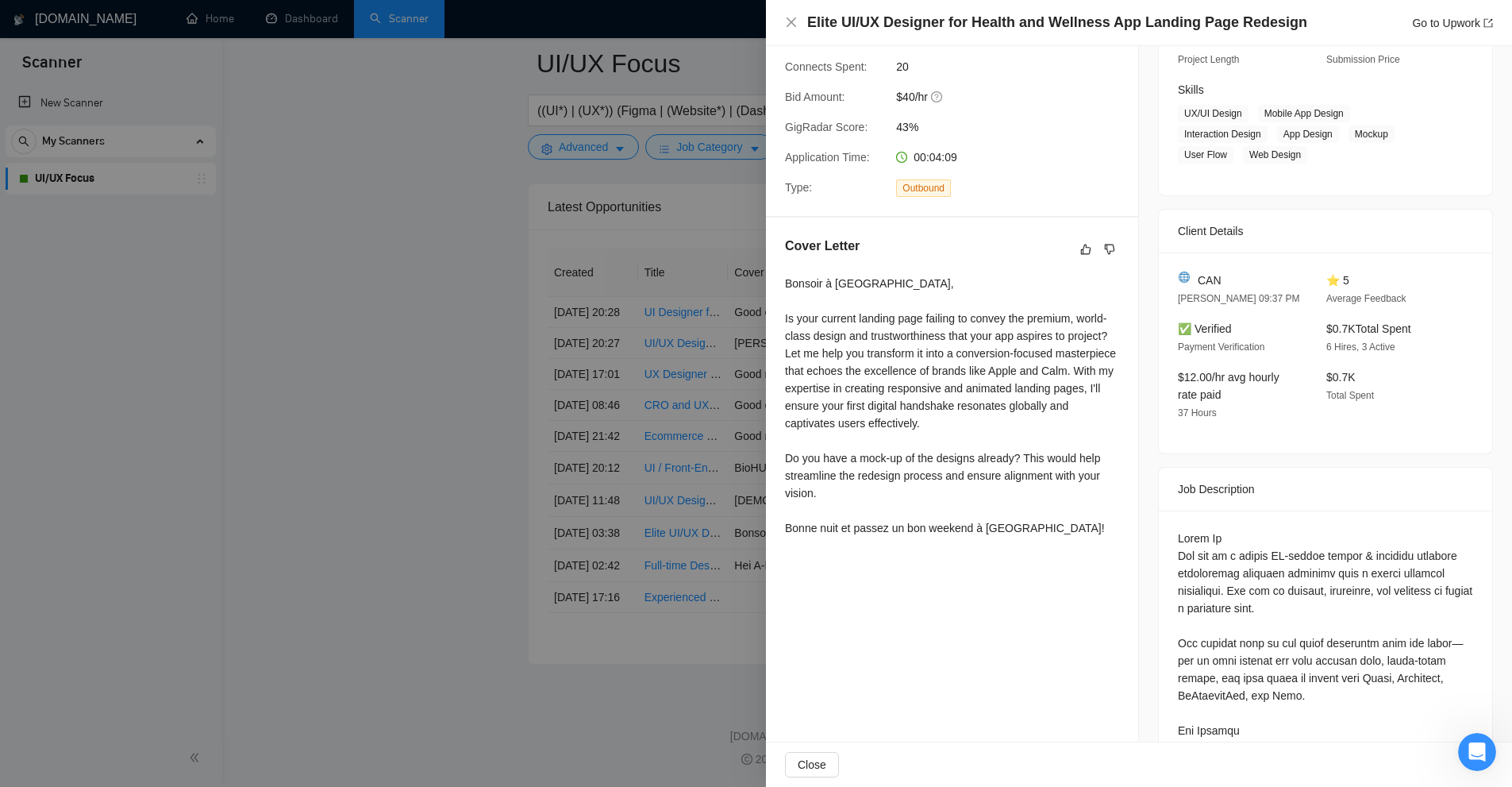
click at [949, 486] on div "Bonsoir à [GEOGRAPHIC_DATA], Is your current landing page failing to convey the…" at bounding box center [953, 405] width 335 height 262
drag, startPoint x: 949, startPoint y: 486, endPoint x: 899, endPoint y: 457, distance: 57.8
click at [899, 457] on div "Bonsoir à [GEOGRAPHIC_DATA], Is your current landing page failing to convey the…" at bounding box center [953, 405] width 335 height 262
click at [890, 388] on div "Bonsoir à [GEOGRAPHIC_DATA], Is your current landing page failing to convey the…" at bounding box center [953, 405] width 335 height 262
drag, startPoint x: 1027, startPoint y: 370, endPoint x: 1075, endPoint y: 416, distance: 66.5
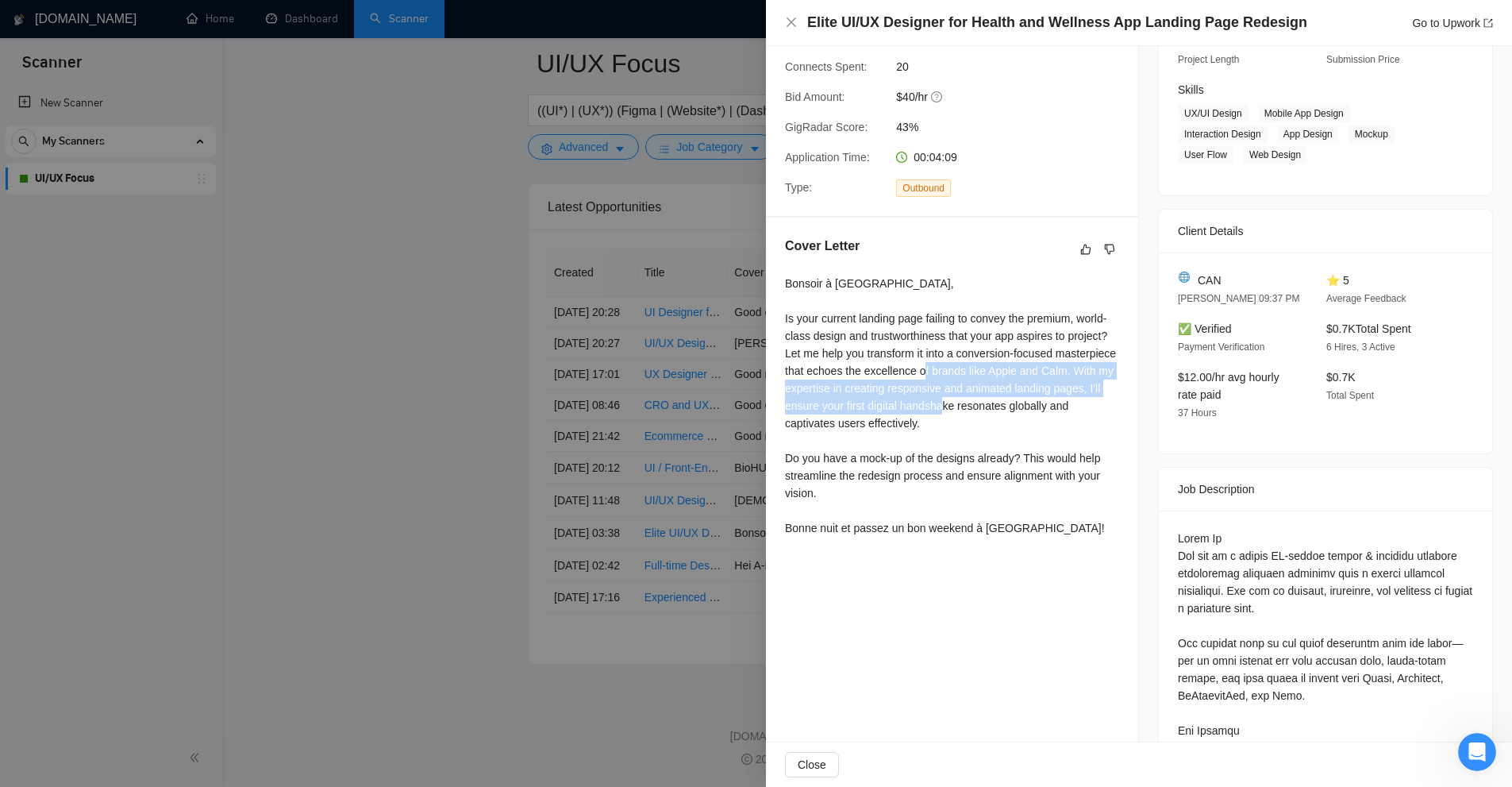
click at [1080, 411] on div "Bonsoir à [GEOGRAPHIC_DATA], Is your current landing page failing to convey the…" at bounding box center [953, 405] width 335 height 262
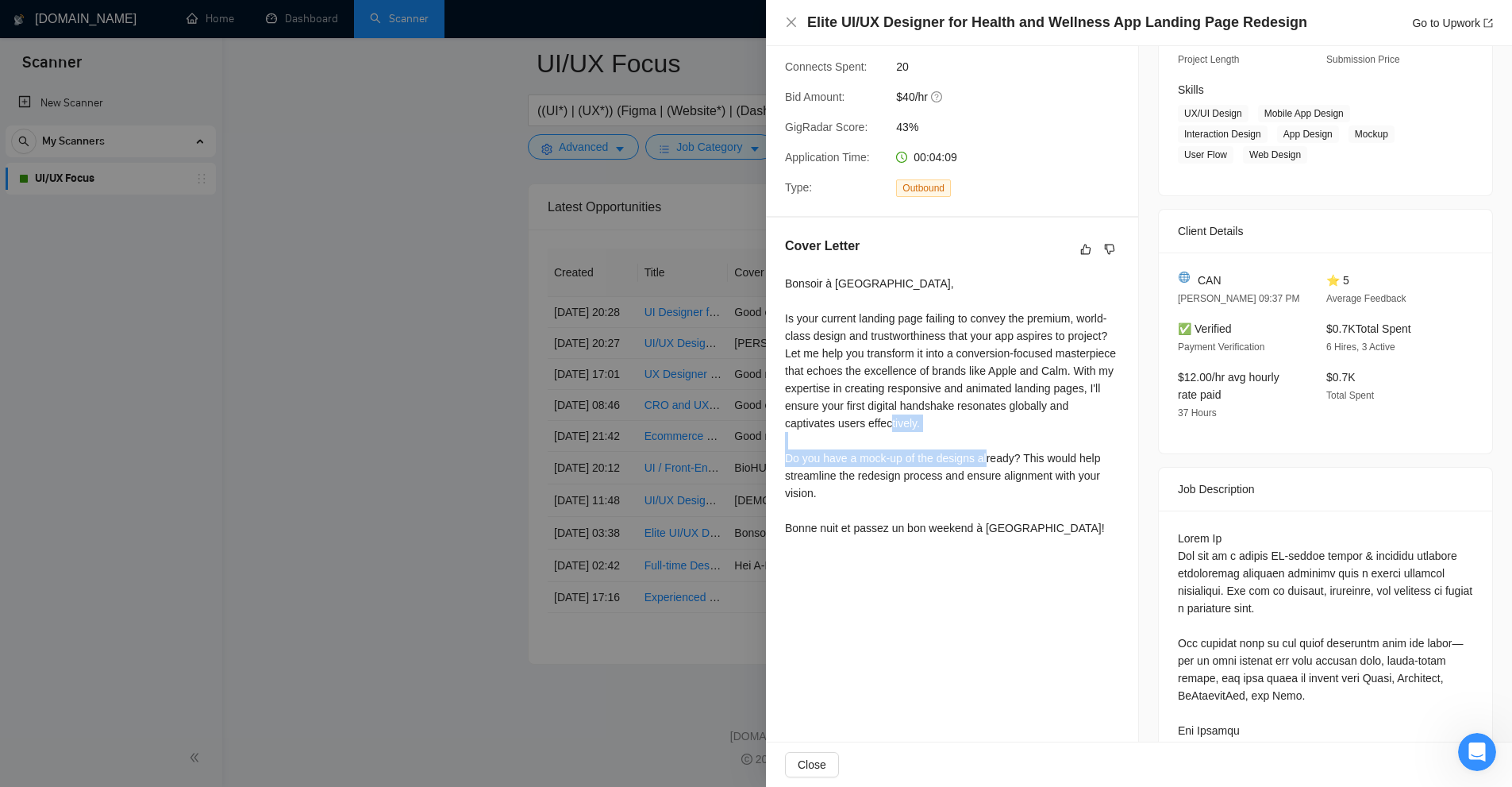
drag, startPoint x: 1026, startPoint y: 449, endPoint x: 1245, endPoint y: 474, distance: 220.4
click at [1026, 450] on div "Bonsoir à [GEOGRAPHIC_DATA], Is your current landing page failing to convey the…" at bounding box center [953, 405] width 335 height 262
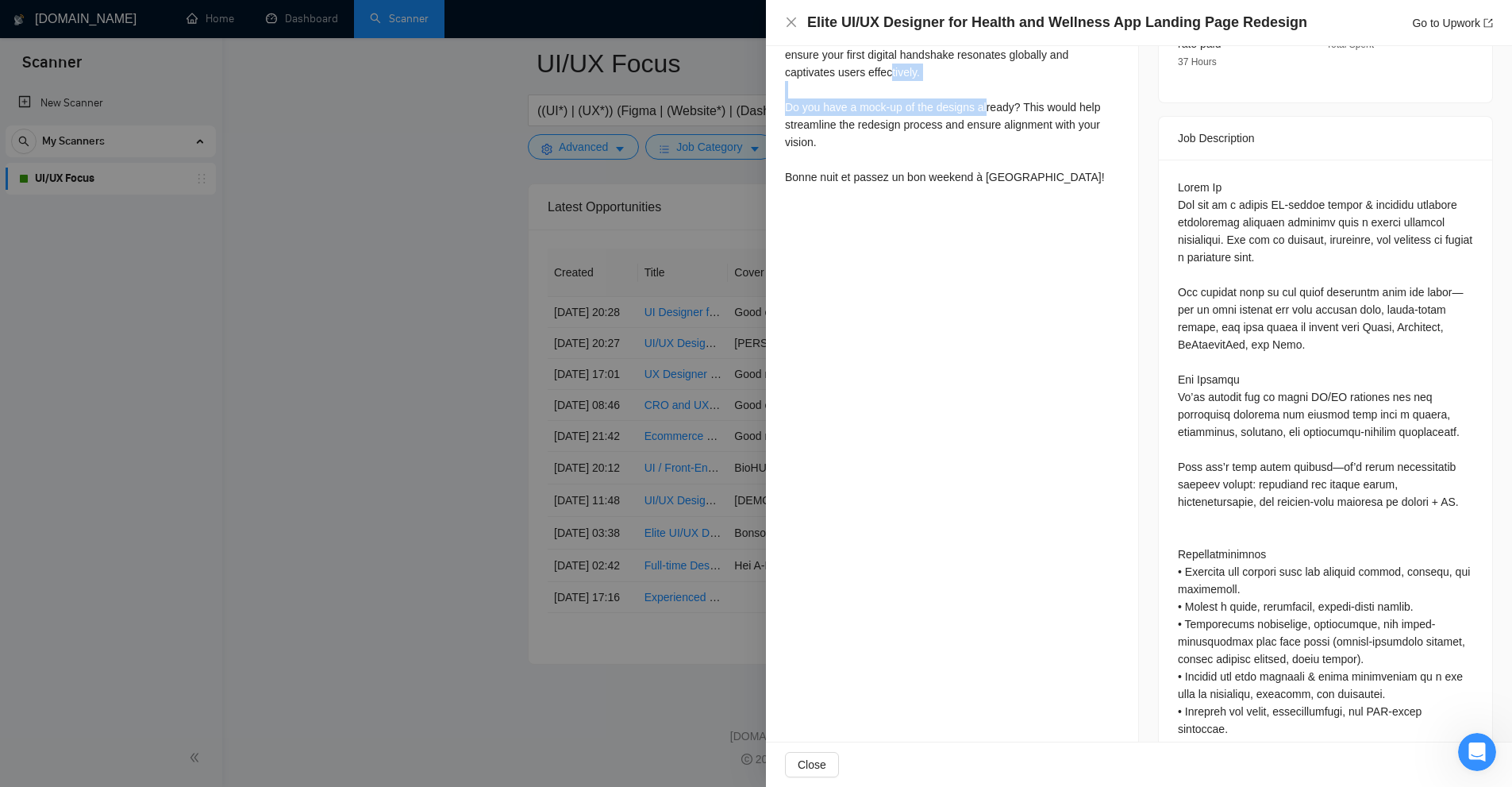
scroll to position [420, 0]
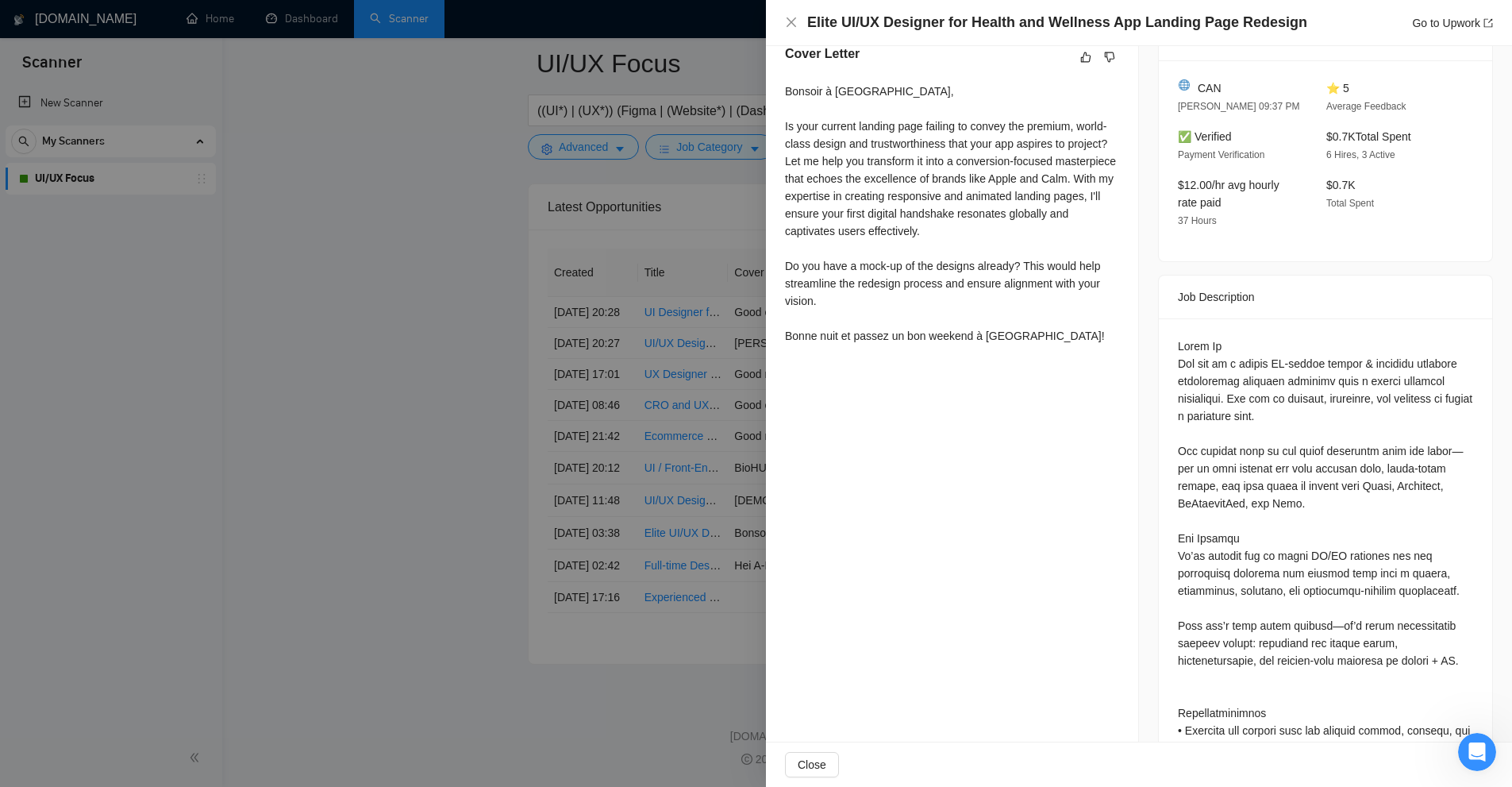
click at [967, 287] on div "Bonsoir à [GEOGRAPHIC_DATA], Is your current landing page failing to convey the…" at bounding box center [953, 213] width 335 height 262
drag, startPoint x: 899, startPoint y: 176, endPoint x: 824, endPoint y: 192, distance: 76.7
click at [834, 190] on div "Bonsoir à [GEOGRAPHIC_DATA], Is your current landing page failing to convey the…" at bounding box center [953, 213] width 335 height 262
click at [811, 200] on div "Bonsoir à [GEOGRAPHIC_DATA], Is your current landing page failing to convey the…" at bounding box center [953, 213] width 335 height 262
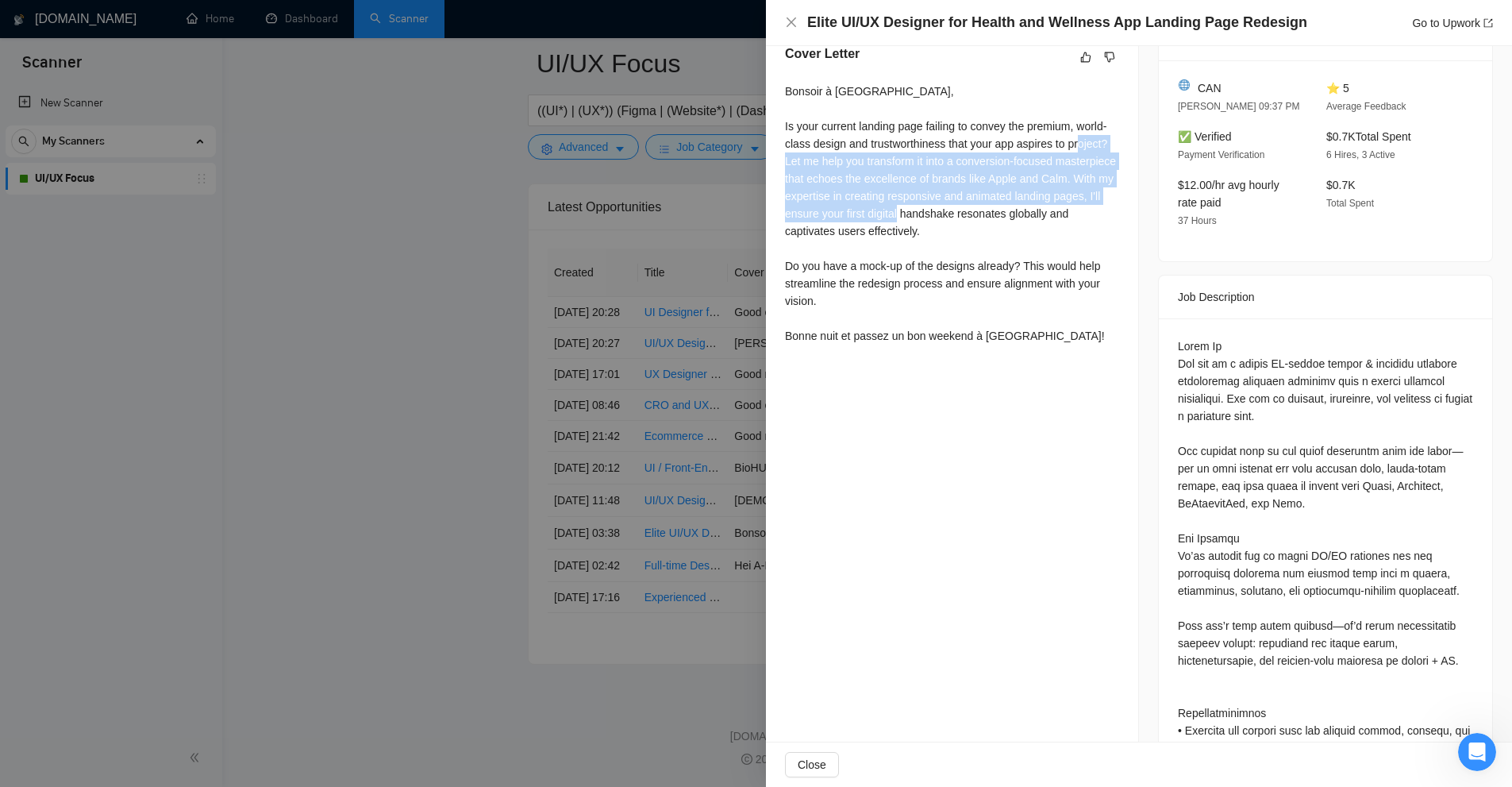
drag, startPoint x: 790, startPoint y: 159, endPoint x: 1031, endPoint y: 212, distance: 246.8
click at [1031, 212] on div "Bonsoir à [GEOGRAPHIC_DATA], Is your current landing page failing to convey the…" at bounding box center [953, 213] width 335 height 262
drag, startPoint x: 816, startPoint y: 145, endPoint x: 831, endPoint y: 135, distance: 18.0
click at [831, 135] on div "Bonsoir à [GEOGRAPHIC_DATA], Is your current landing page failing to convey the…" at bounding box center [953, 213] width 335 height 262
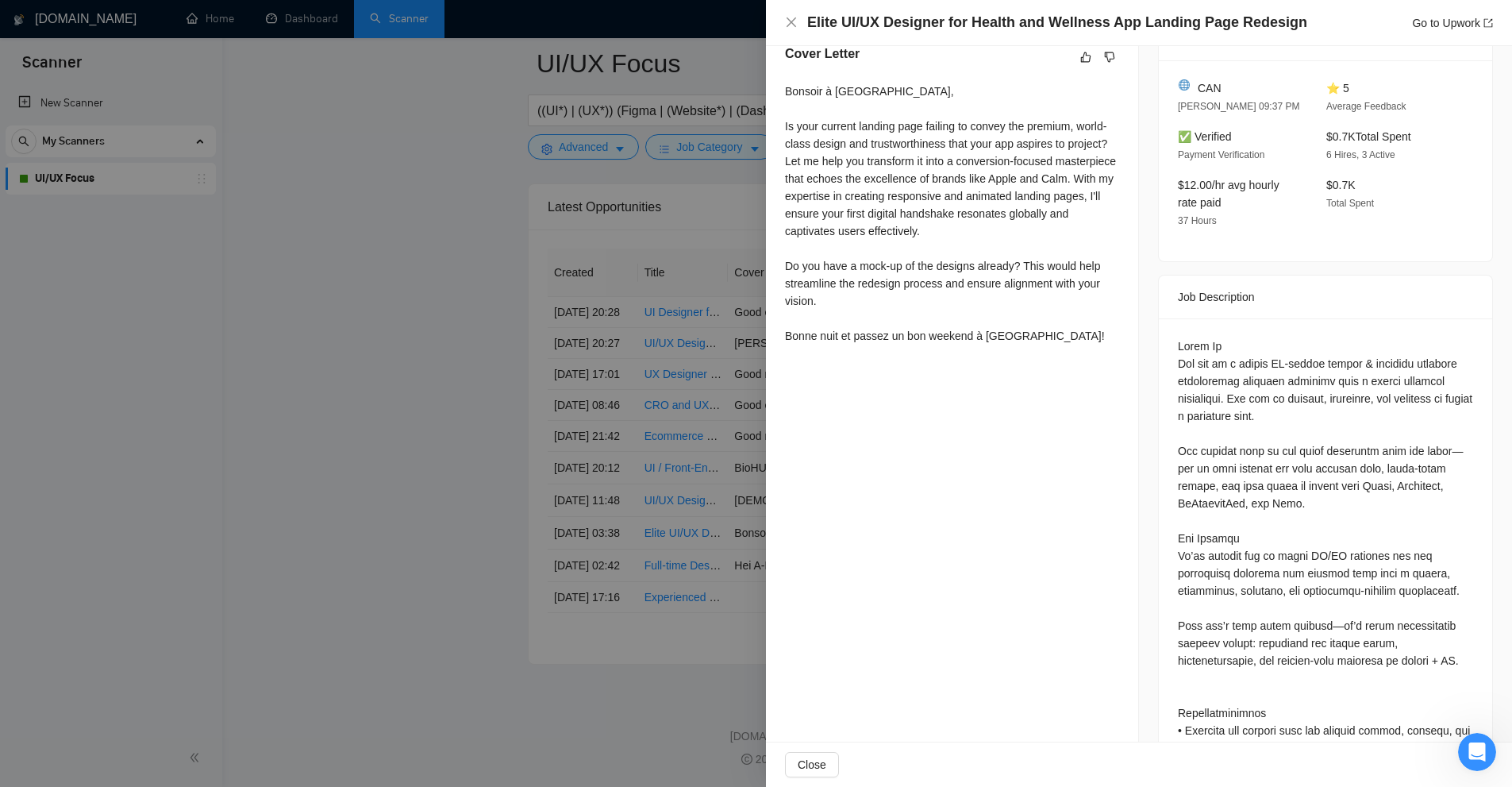
click at [1041, 307] on div "Bonsoir à [GEOGRAPHIC_DATA], Is your current landing page failing to convey the…" at bounding box center [953, 213] width 335 height 262
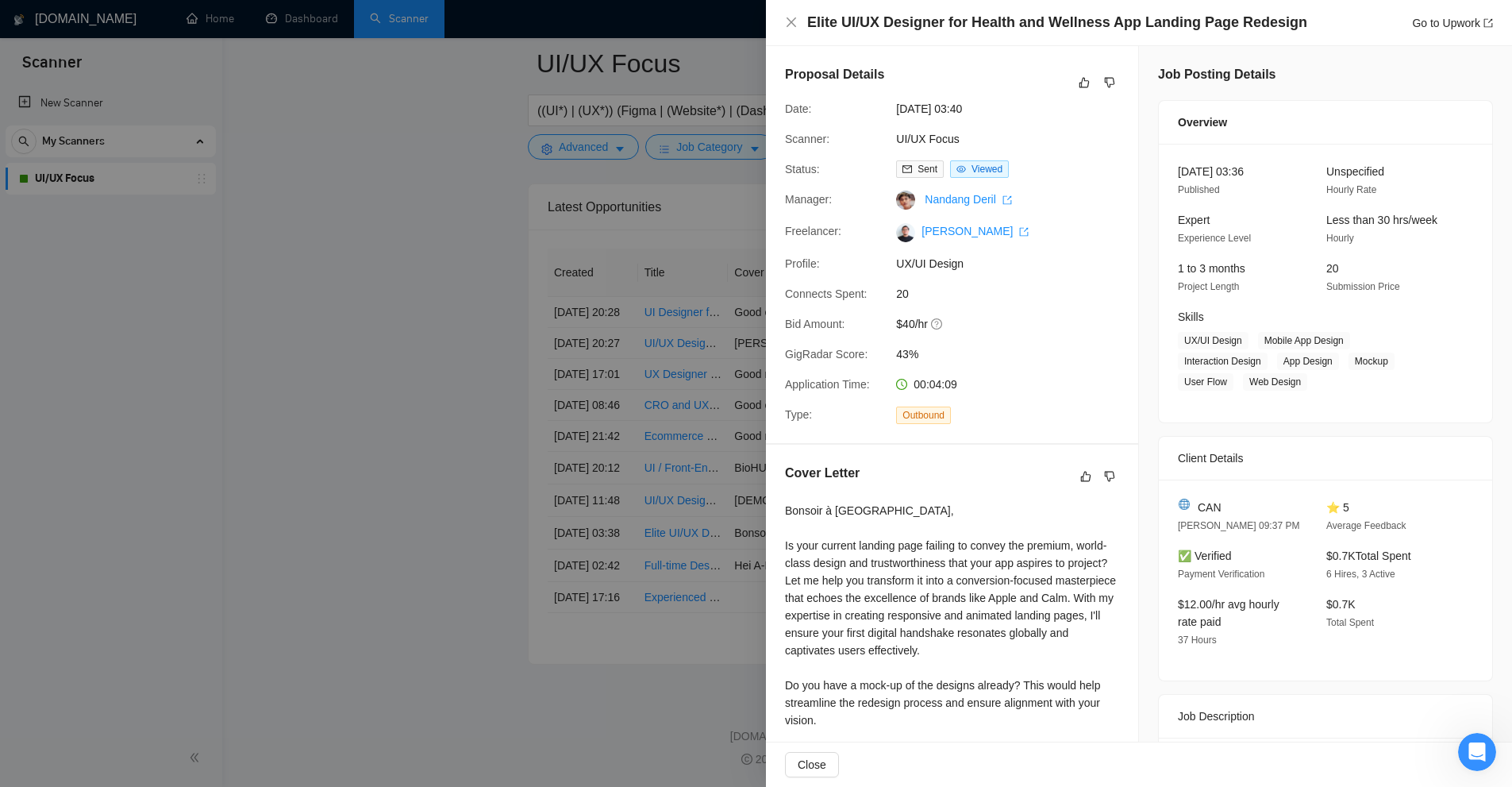
scroll to position [318, 0]
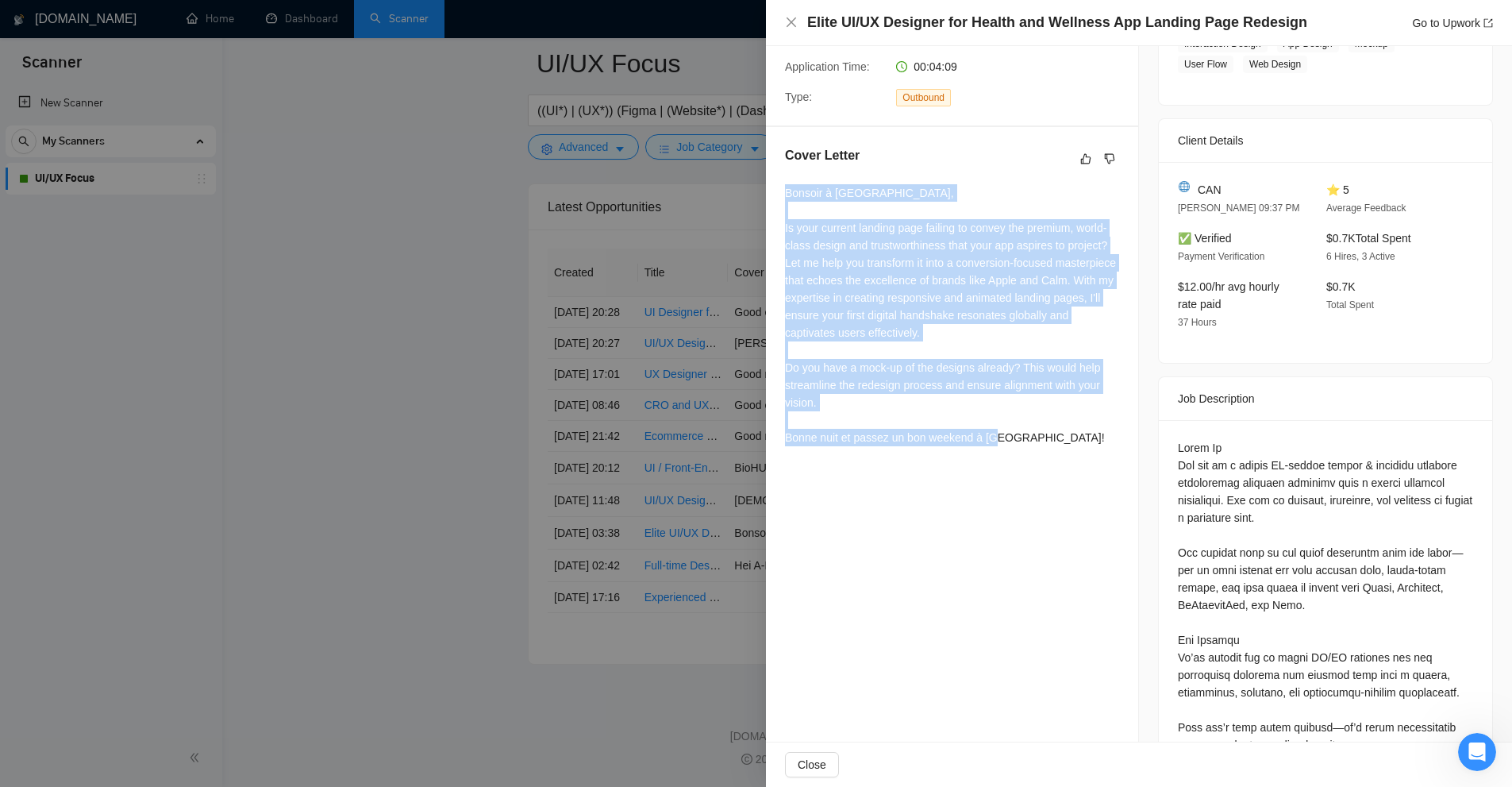
drag, startPoint x: 1015, startPoint y: 430, endPoint x: 780, endPoint y: 195, distance: 332.3
click at [780, 195] on div "Cover Letter Bonsoir à [GEOGRAPHIC_DATA], Is your current landing page failing …" at bounding box center [952, 299] width 372 height 344
click at [784, 193] on div "Cover Letter Bonsoir à [GEOGRAPHIC_DATA], Is your current landing page failing …" at bounding box center [952, 299] width 372 height 344
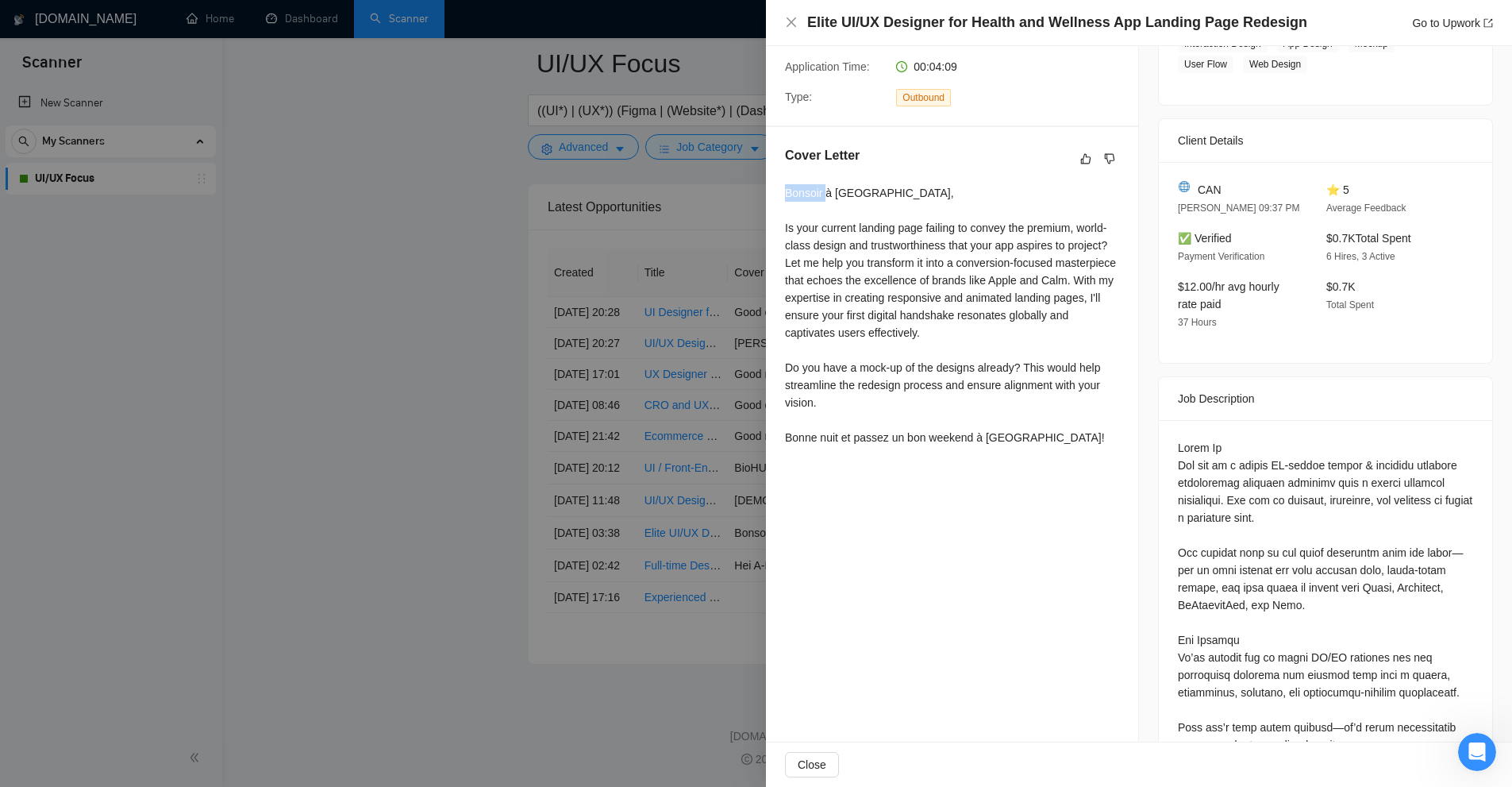
click at [784, 193] on div "Cover Letter Bonsoir à [GEOGRAPHIC_DATA], Is your current landing page failing …" at bounding box center [952, 299] width 372 height 344
click at [958, 456] on div "Cover Letter Bonsoir à [GEOGRAPHIC_DATA], Is your current landing page failing …" at bounding box center [952, 299] width 372 height 344
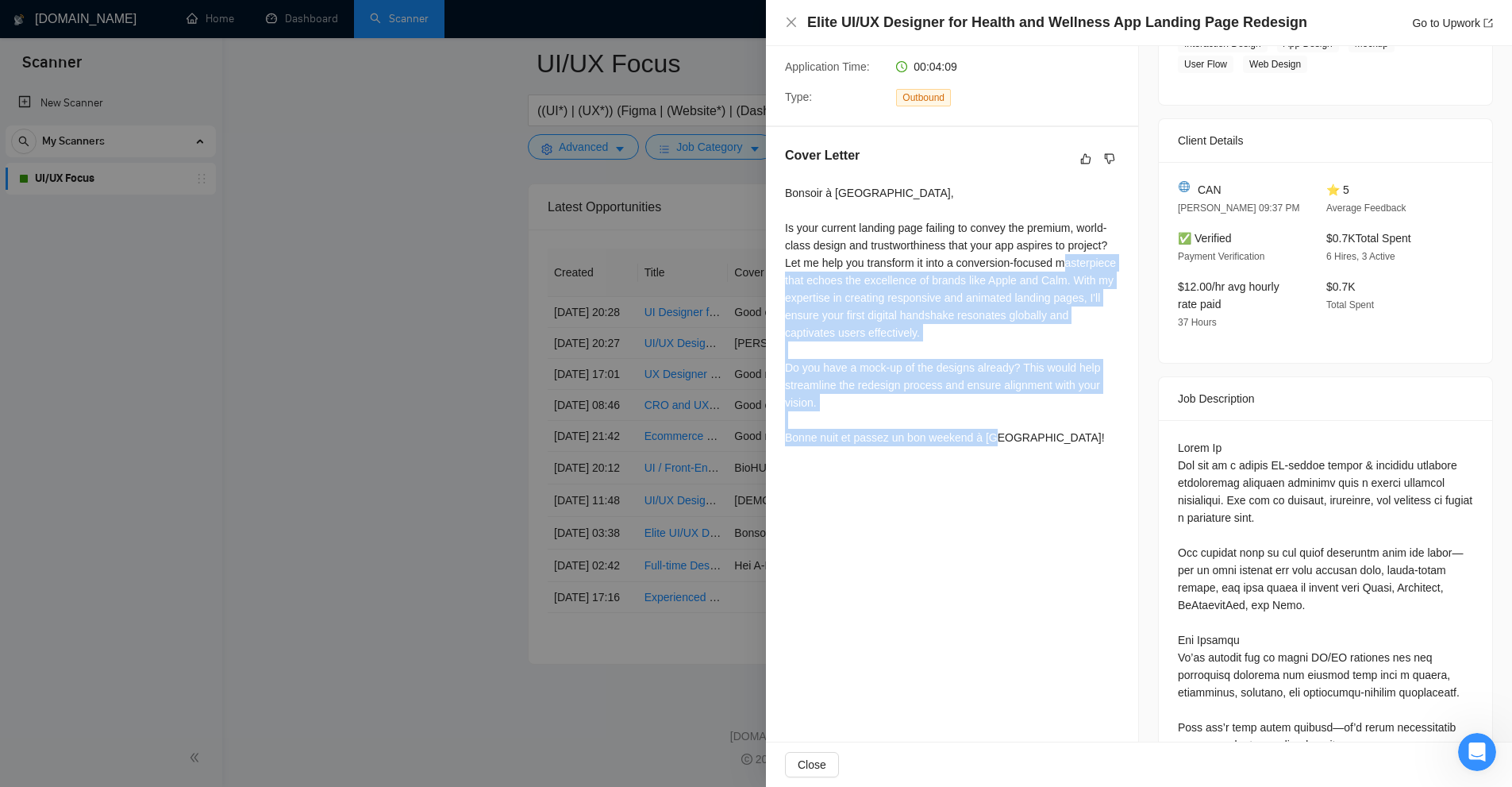
drag, startPoint x: 1066, startPoint y: 433, endPoint x: 835, endPoint y: 283, distance: 275.4
click at [835, 283] on div "Bonsoir à [GEOGRAPHIC_DATA], Is your current landing page failing to convey the…" at bounding box center [953, 315] width 335 height 262
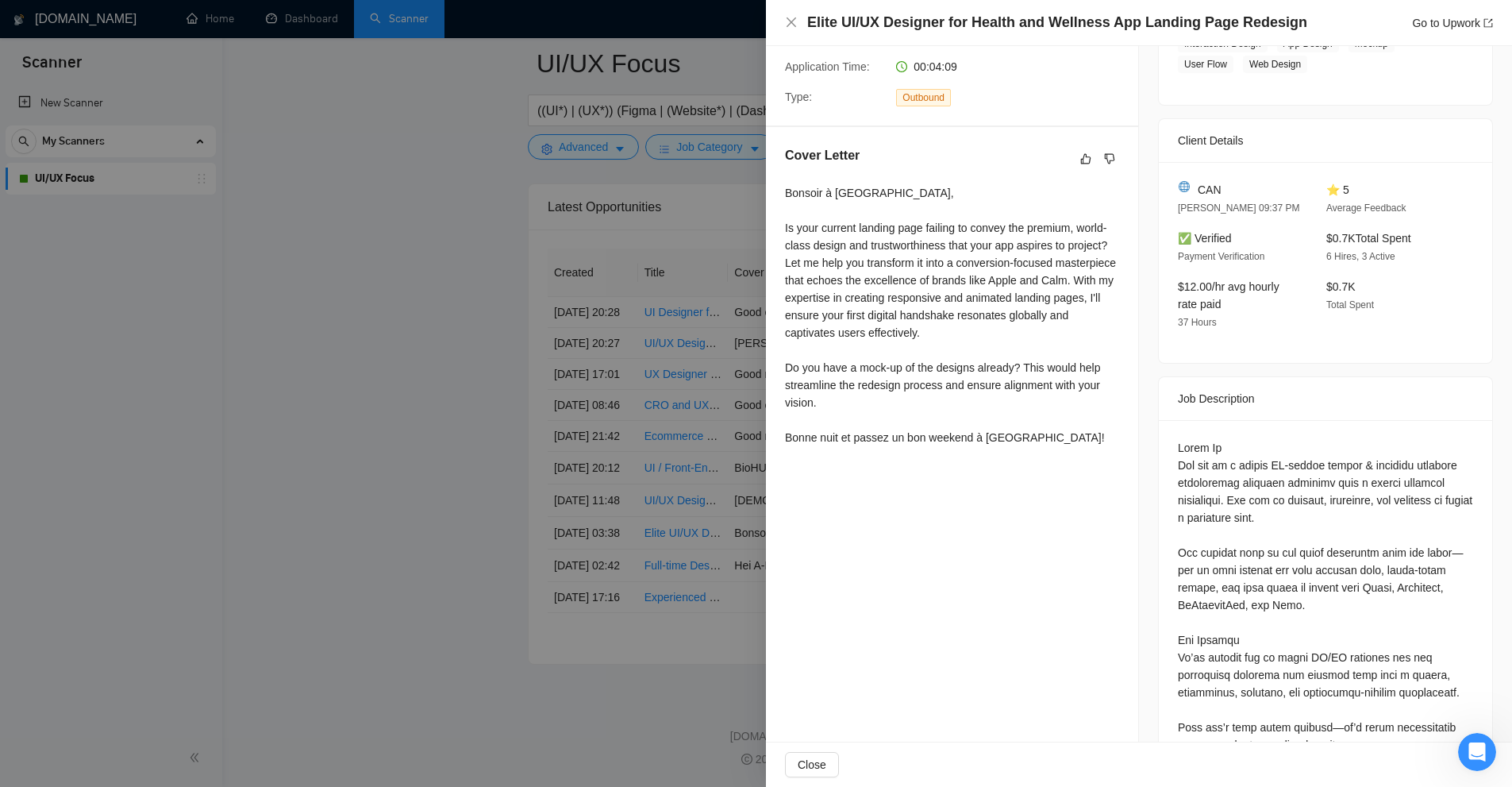
click at [538, 227] on div at bounding box center [756, 393] width 1512 height 787
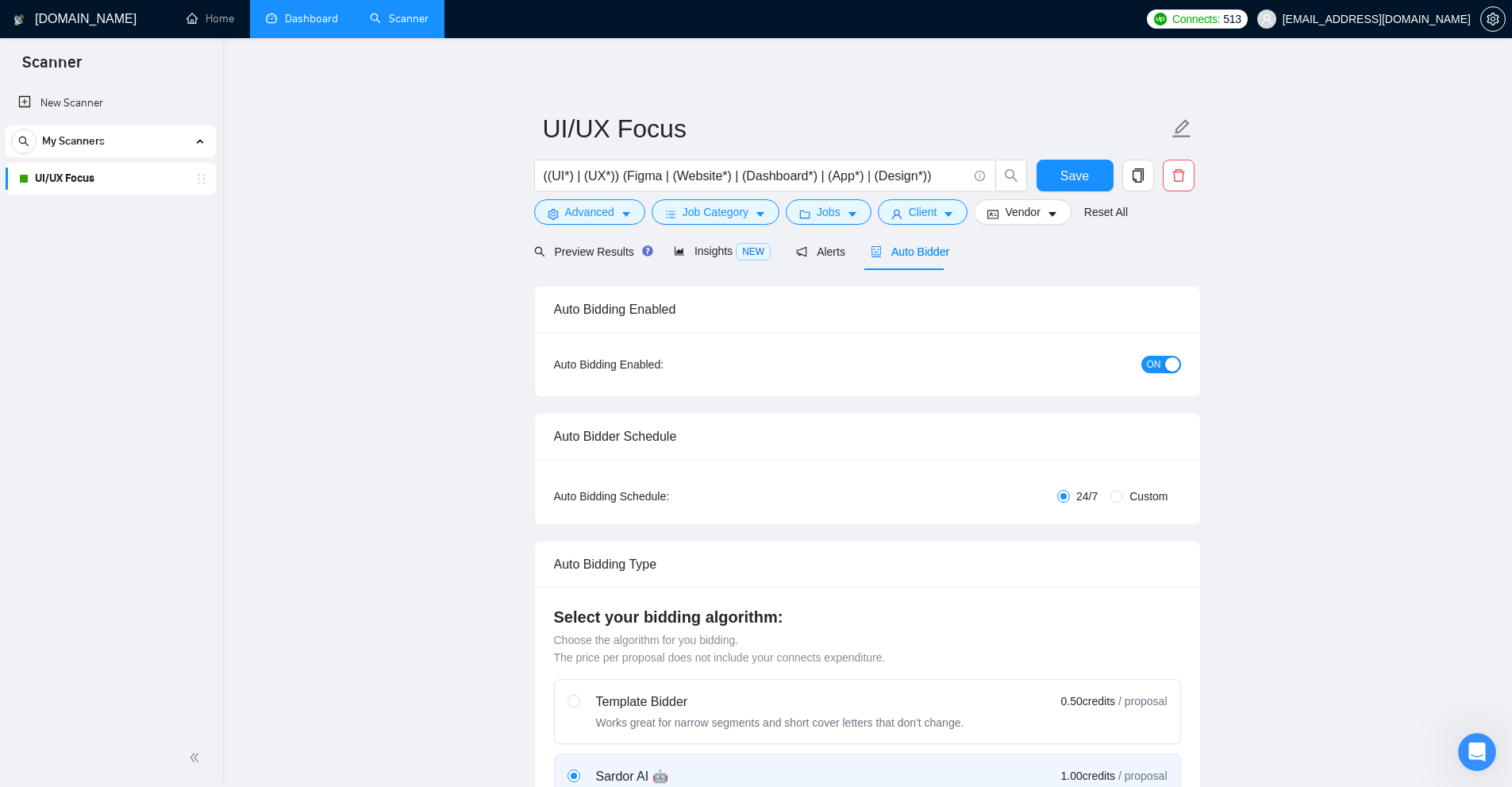
click at [339, 16] on link "Dashboard" at bounding box center [302, 18] width 72 height 14
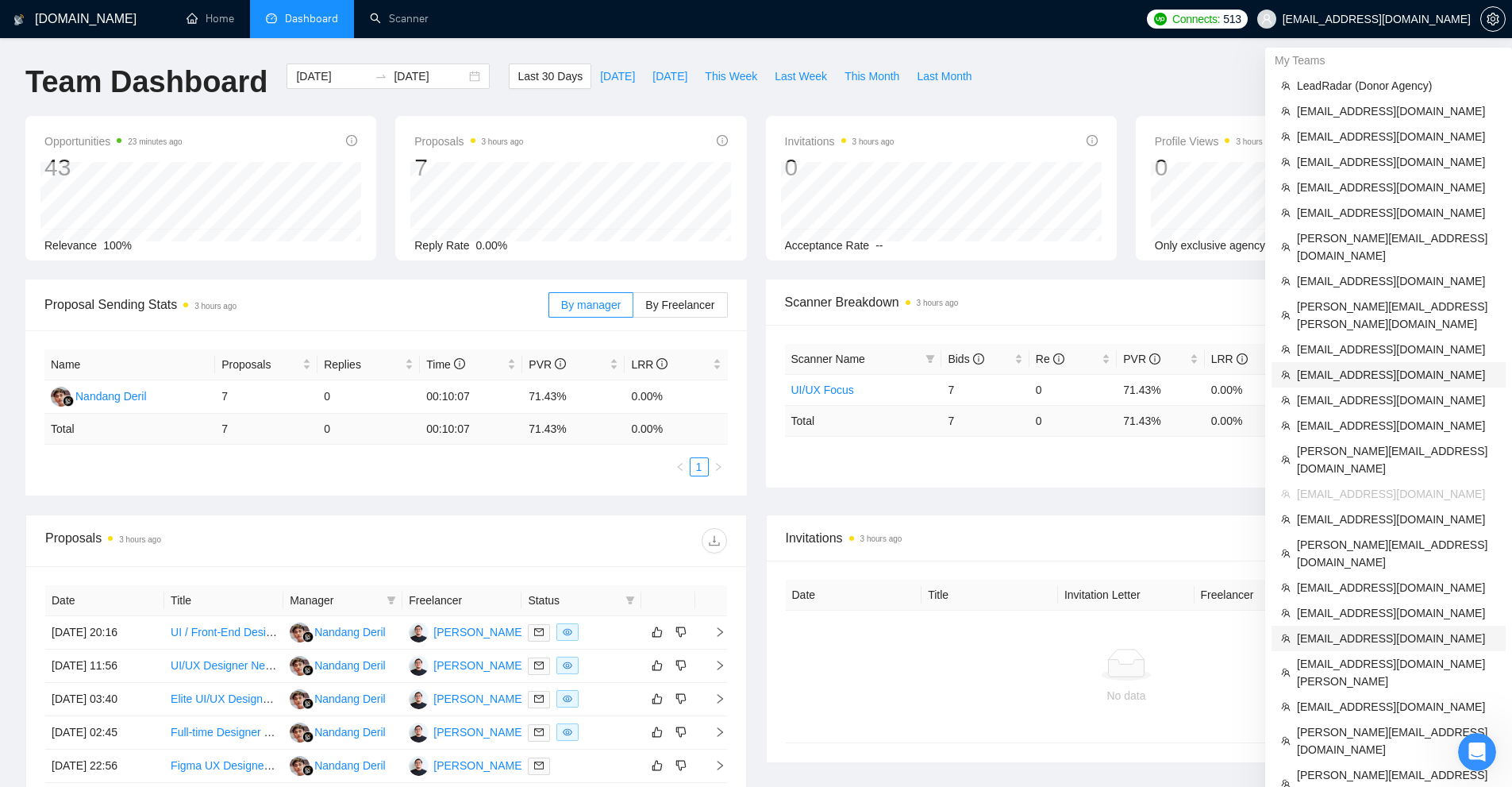
scroll to position [255, 0]
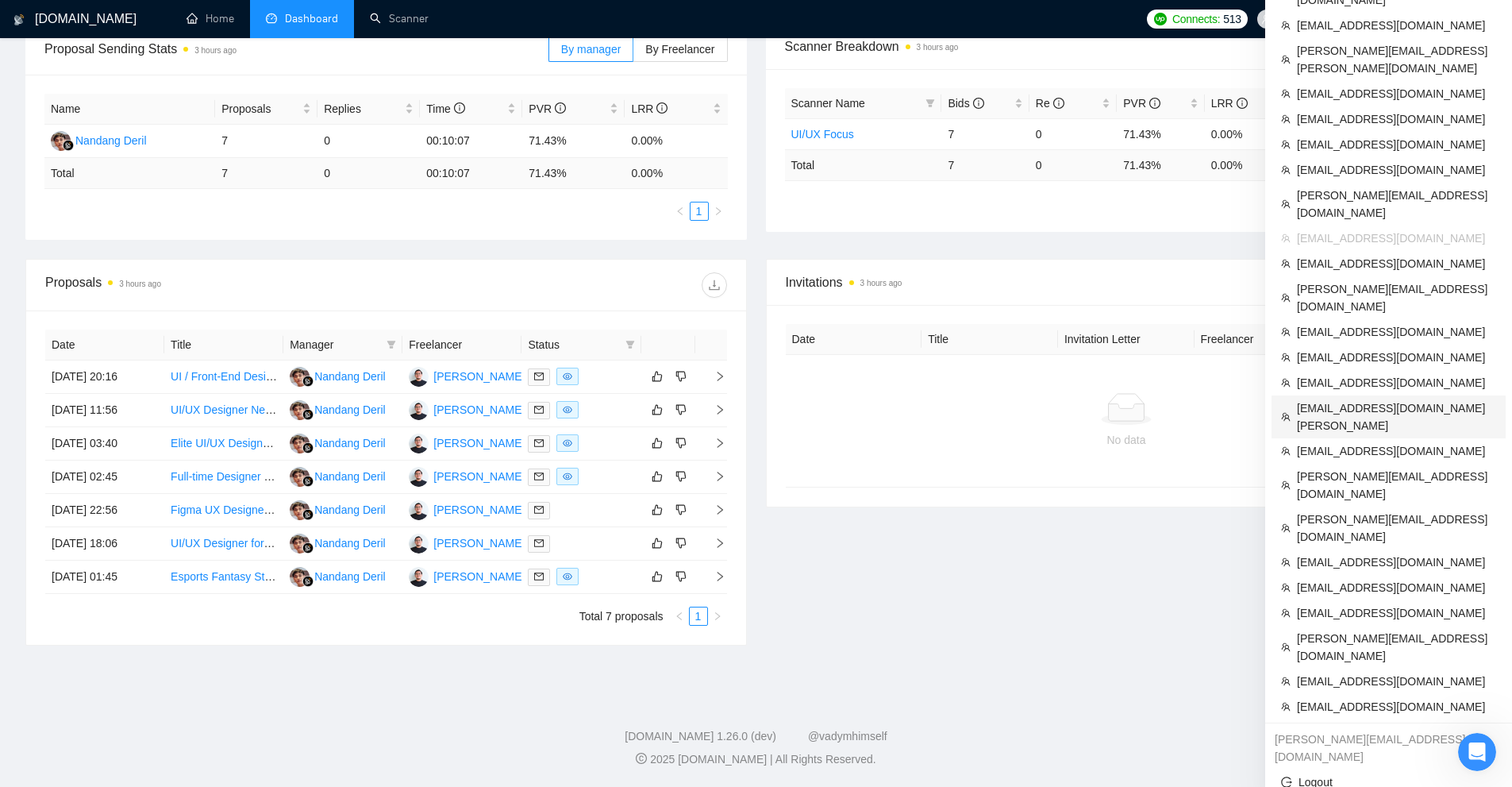
click at [1323, 400] on span "[EMAIL_ADDRESS][DOMAIN_NAME][PERSON_NAME]" at bounding box center [1397, 417] width 199 height 35
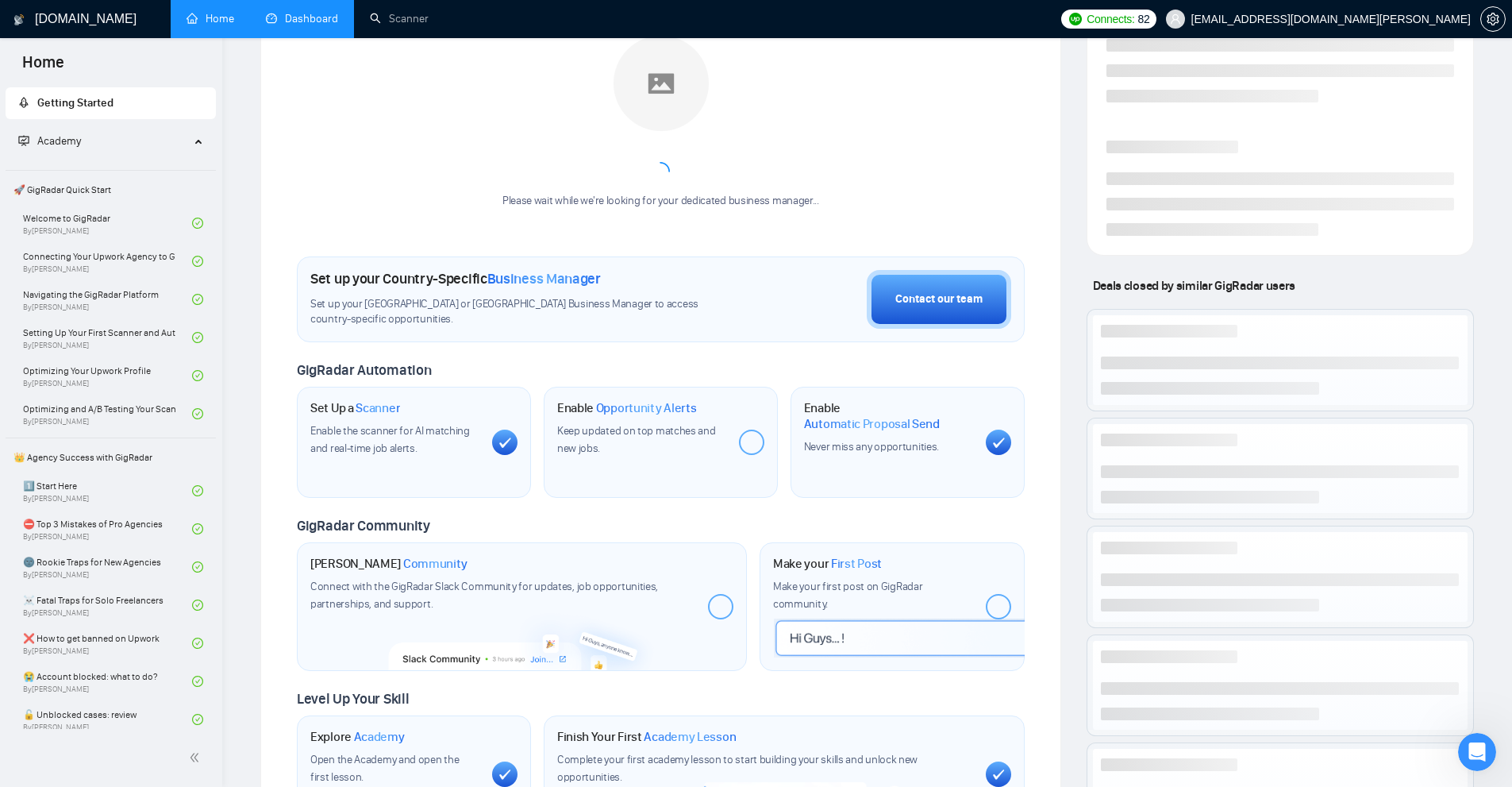
click at [338, 13] on link "Dashboard" at bounding box center [302, 18] width 72 height 14
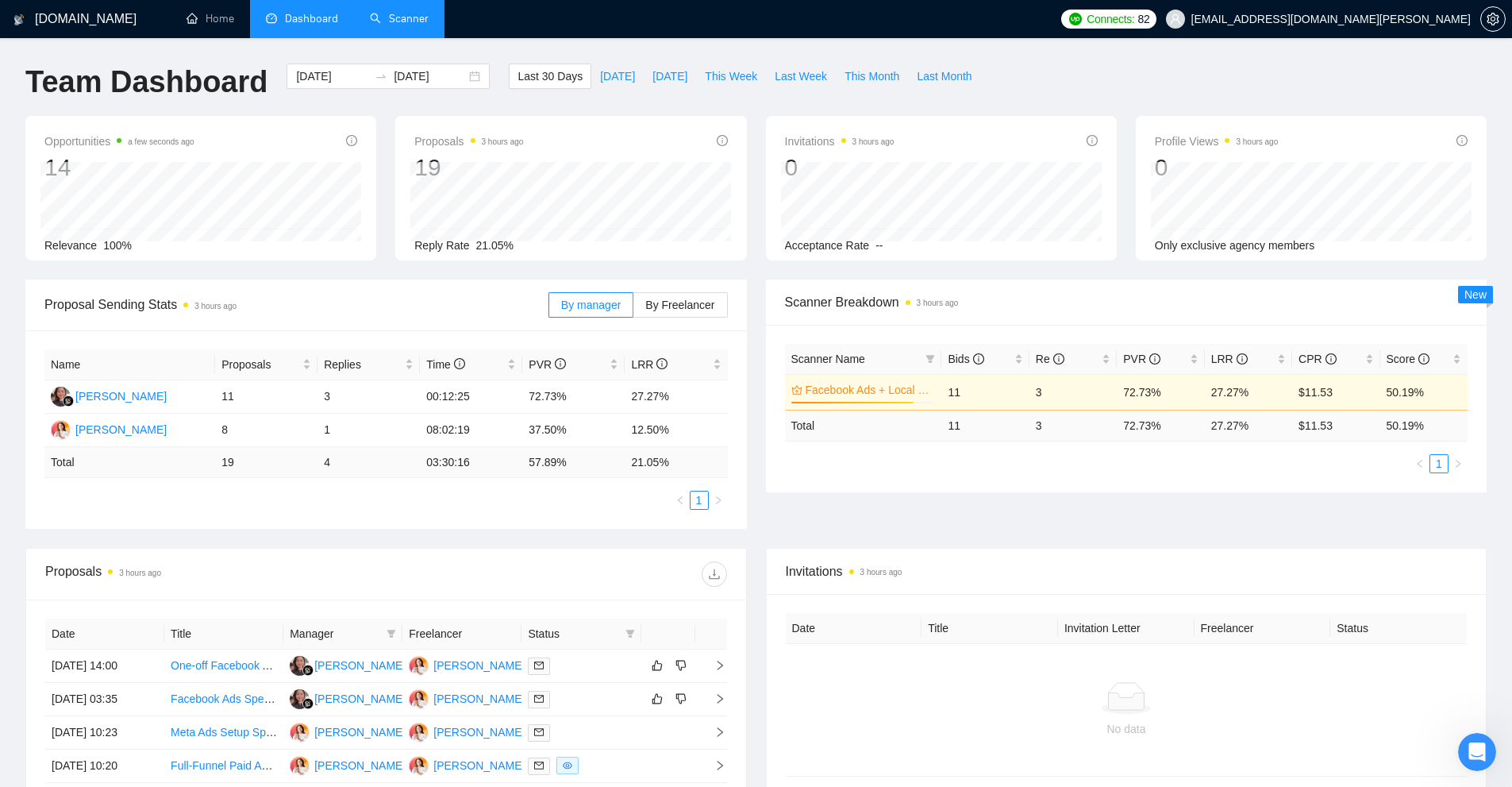
click at [391, 18] on link "Scanner" at bounding box center [399, 18] width 58 height 14
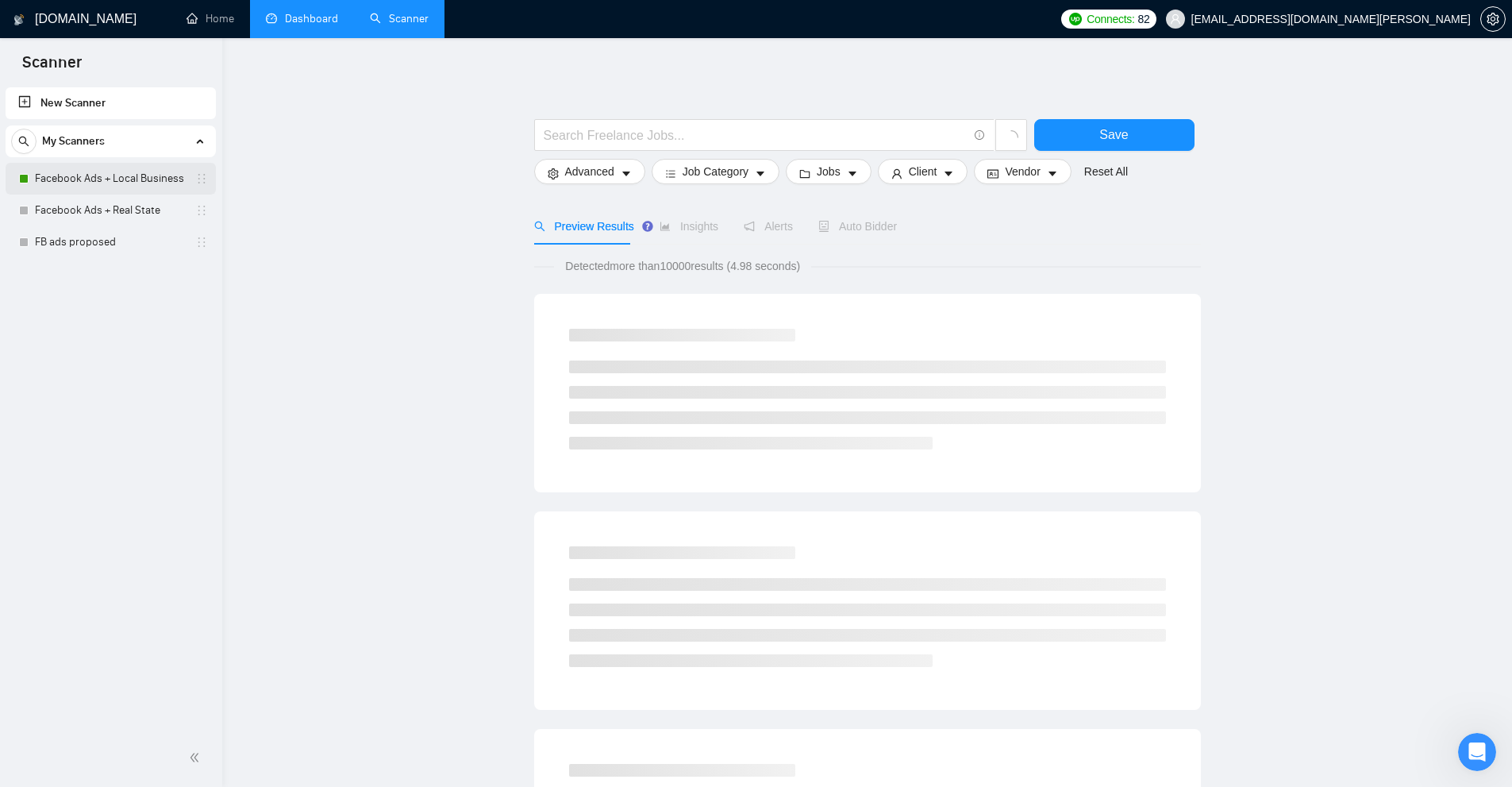
click at [146, 175] on link "Facebook Ads + Local Business" at bounding box center [110, 179] width 150 height 32
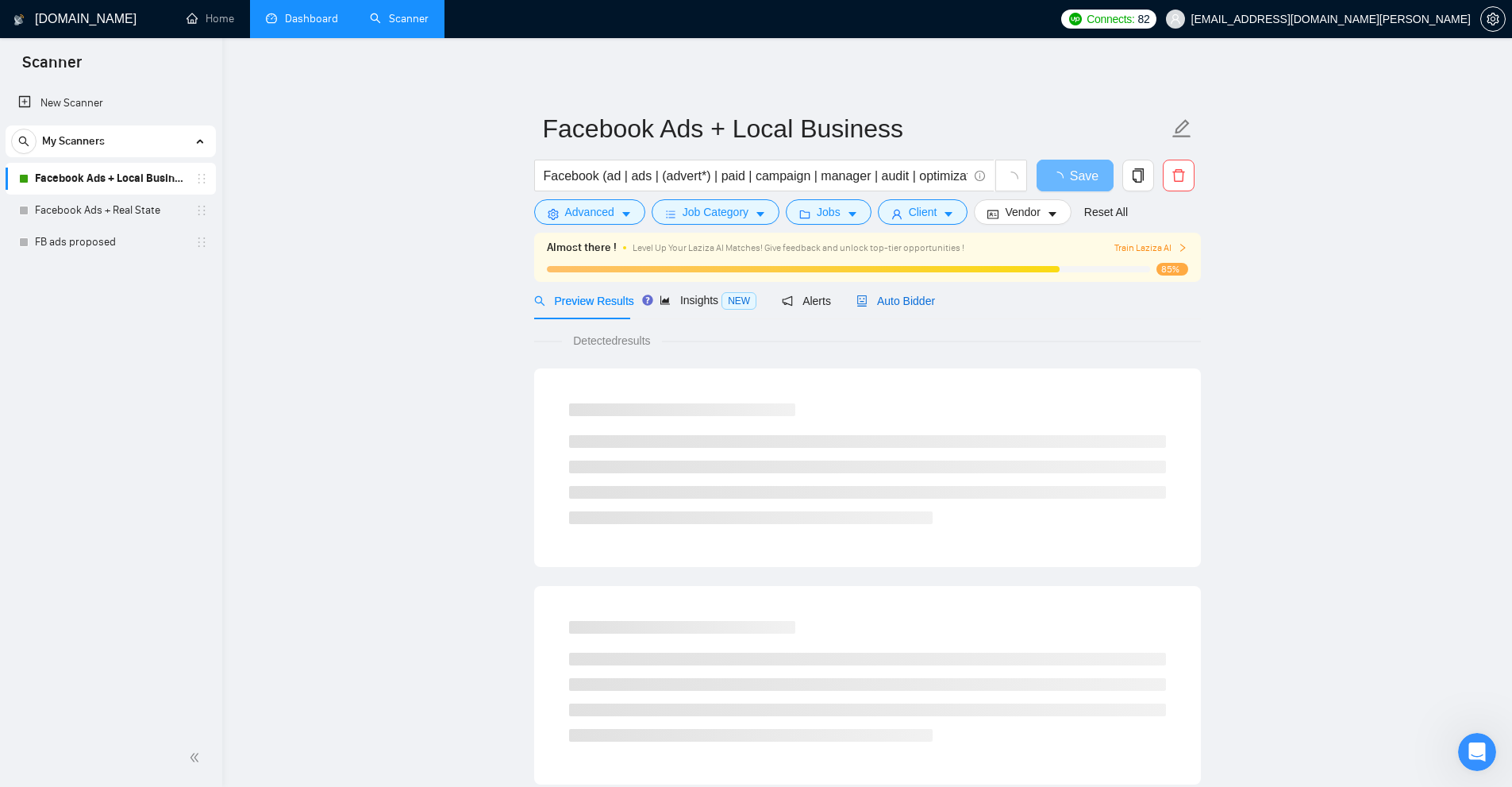
click at [916, 308] on div "Auto Bidder" at bounding box center [896, 301] width 78 height 18
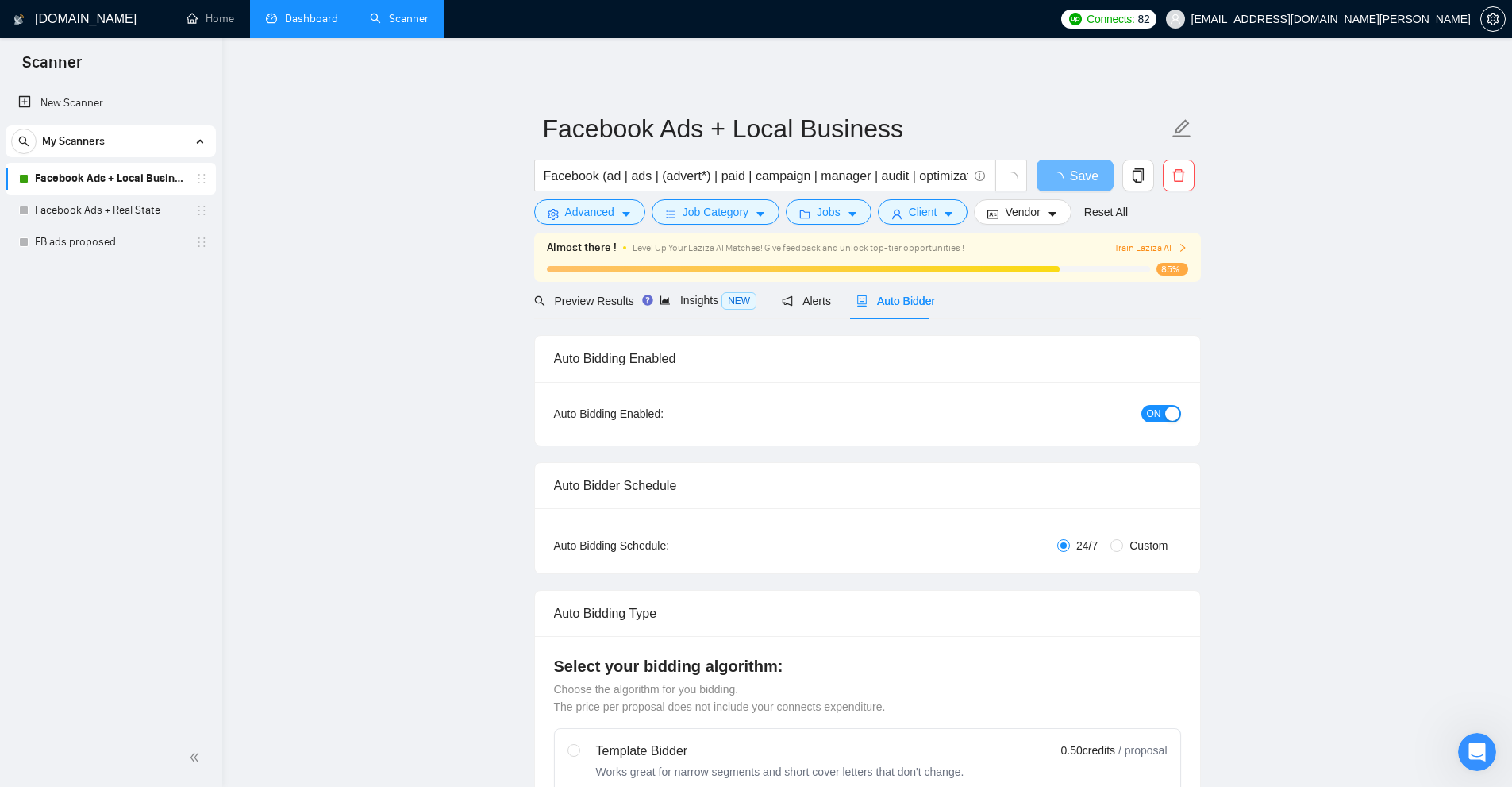
checkbox input "true"
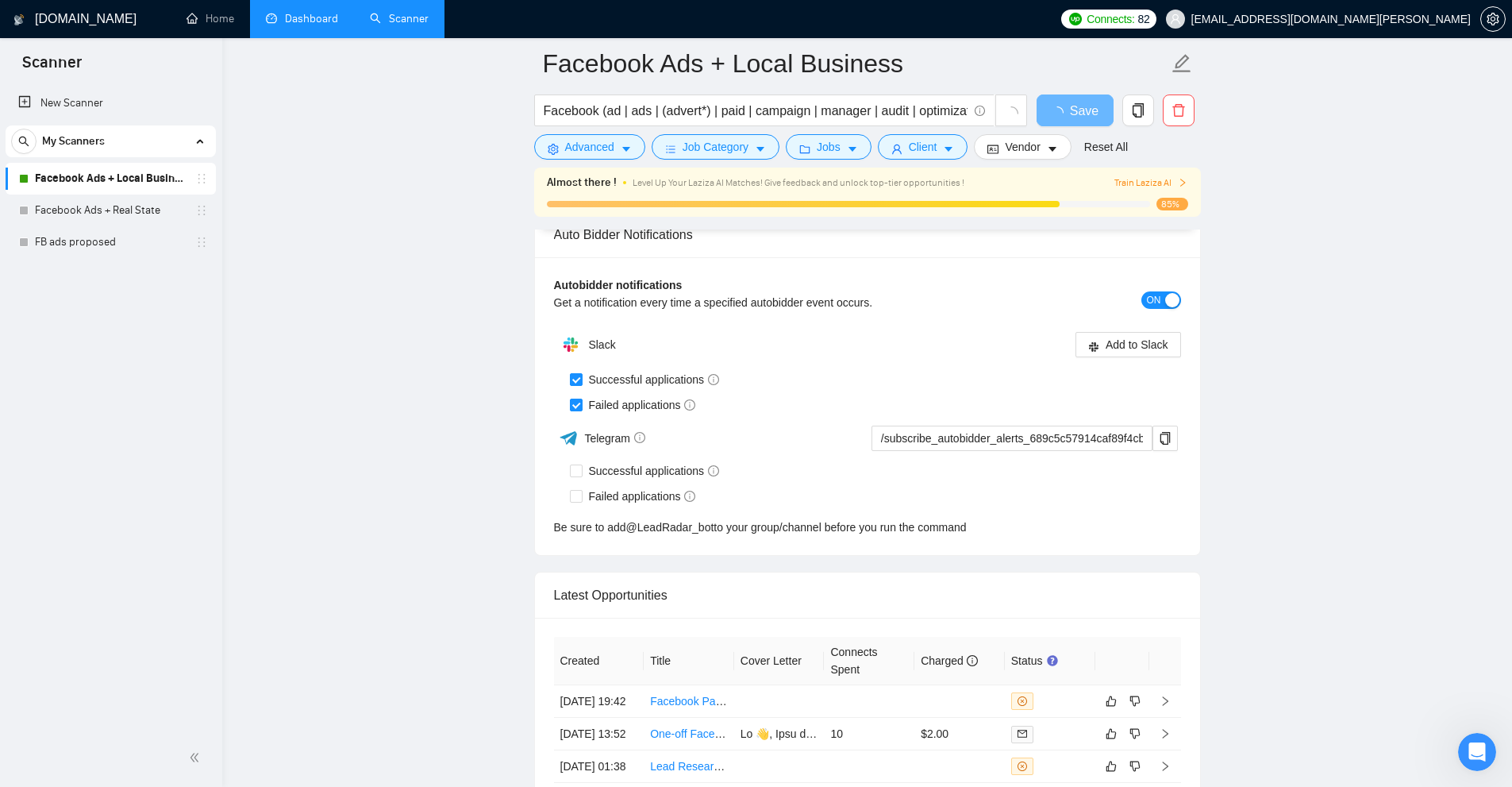
scroll to position [4021, 0]
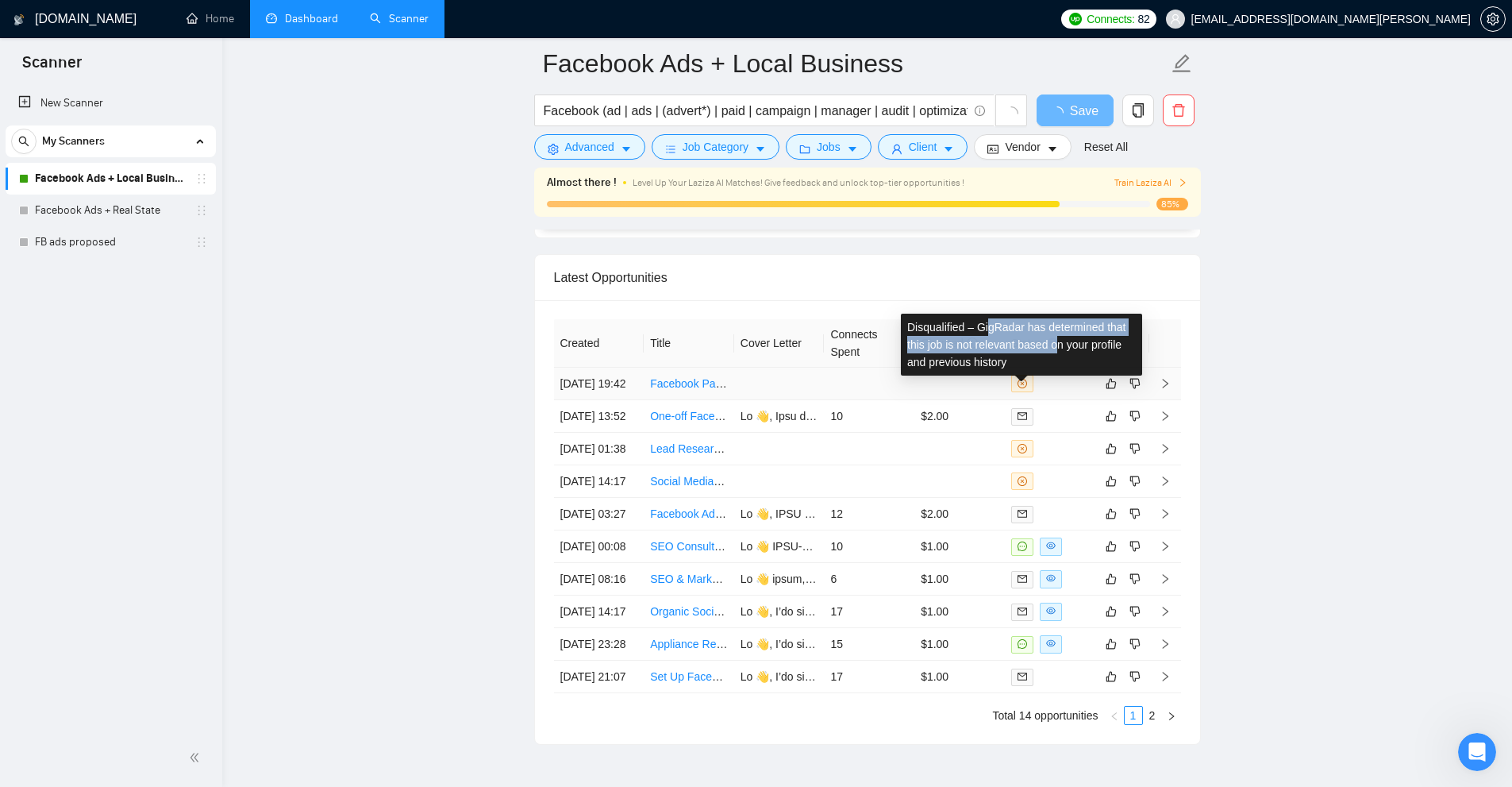
drag, startPoint x: 989, startPoint y: 331, endPoint x: 1025, endPoint y: 353, distance: 42.2
click at [1057, 352] on div "Disqualified – GigRadar has determined that this job is not relevant based on y…" at bounding box center [1022, 344] width 242 height 62
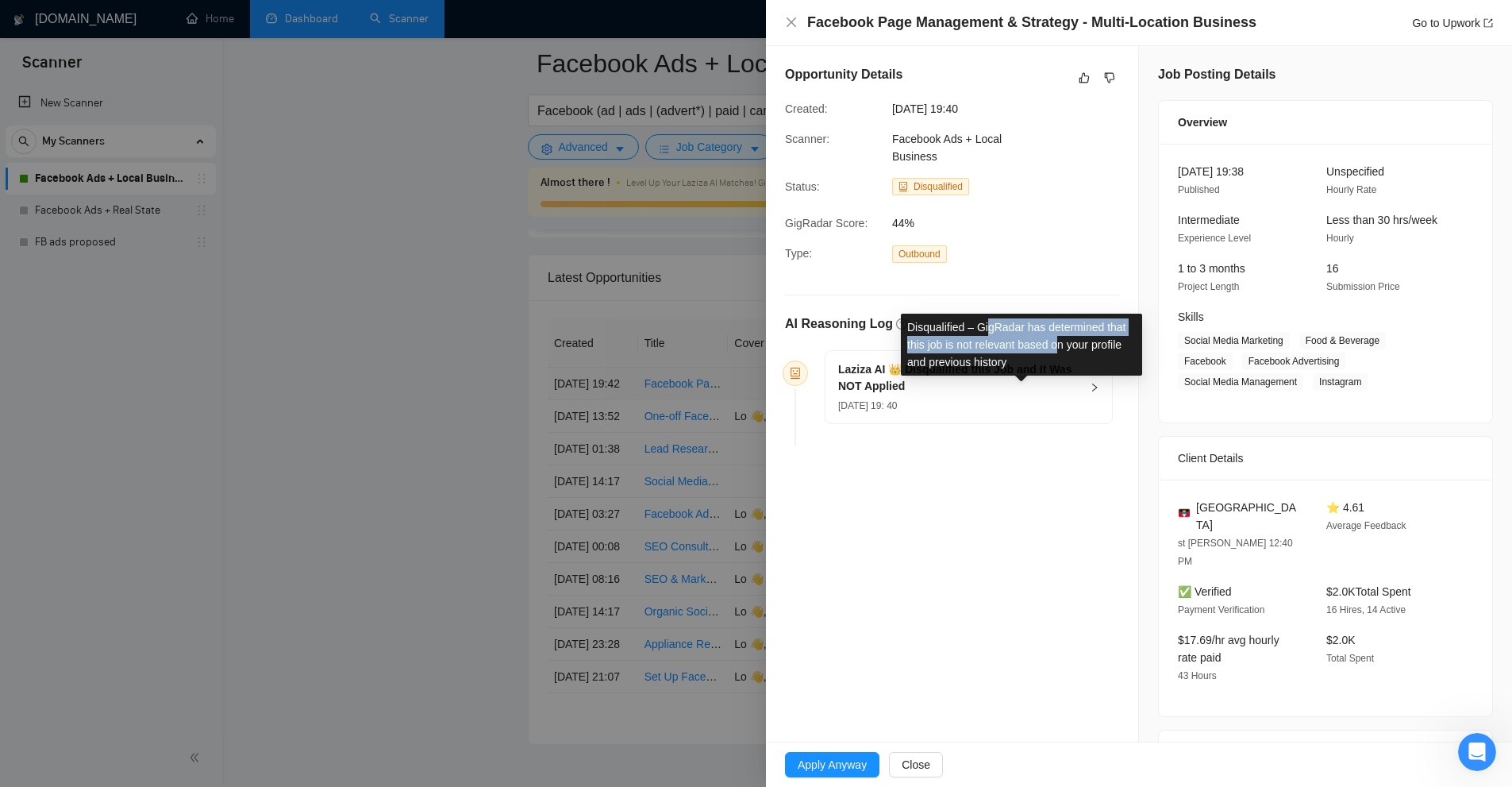
click at [1010, 352] on div "Disqualified – GigRadar has determined that this job is not relevant based on y…" at bounding box center [1022, 344] width 242 height 62
click at [927, 451] on div "Opportunity Details Created: [DATE] 19:40 Scanner: Facebook Ads + Local Busines…" at bounding box center [952, 259] width 372 height 425
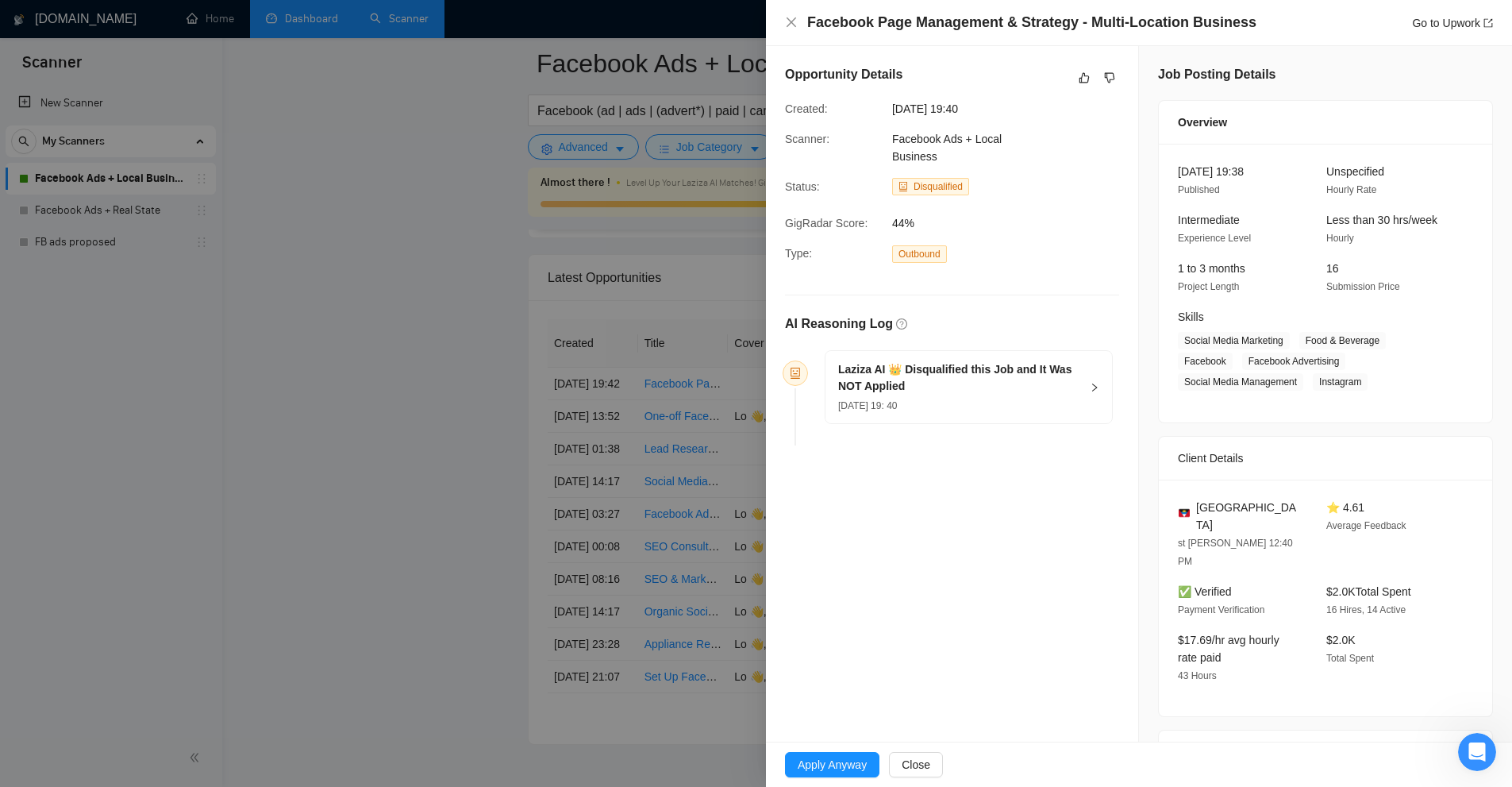
click at [928, 404] on div "[DATE] 19: 40" at bounding box center [959, 405] width 243 height 18
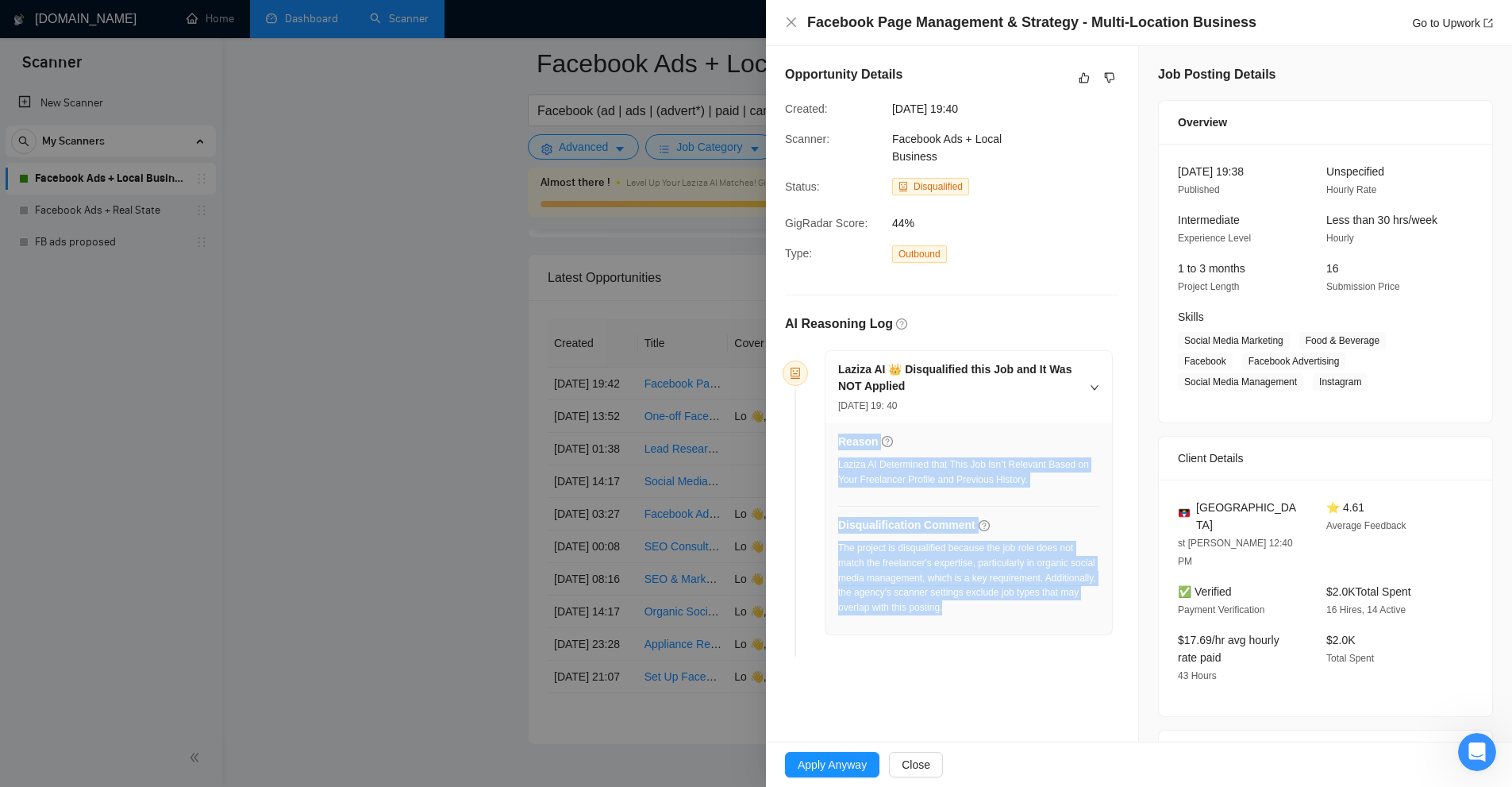
drag, startPoint x: 824, startPoint y: 552, endPoint x: 1016, endPoint y: 620, distance: 203.7
click at [1016, 620] on div "Laziza AI 👑 Disqualified this Job and It Was NOT Applied [DATE] 19: 40 Reason L…" at bounding box center [969, 492] width 288 height 285
click at [1016, 620] on div "The project is disqualified because the job role does not match the freelancer'…" at bounding box center [969, 582] width 261 height 84
drag, startPoint x: 1049, startPoint y: 612, endPoint x: 840, endPoint y: 539, distance: 221.4
click at [840, 540] on div "The project is disqualified because the job role does not match the freelancer'…" at bounding box center [969, 577] width 261 height 74
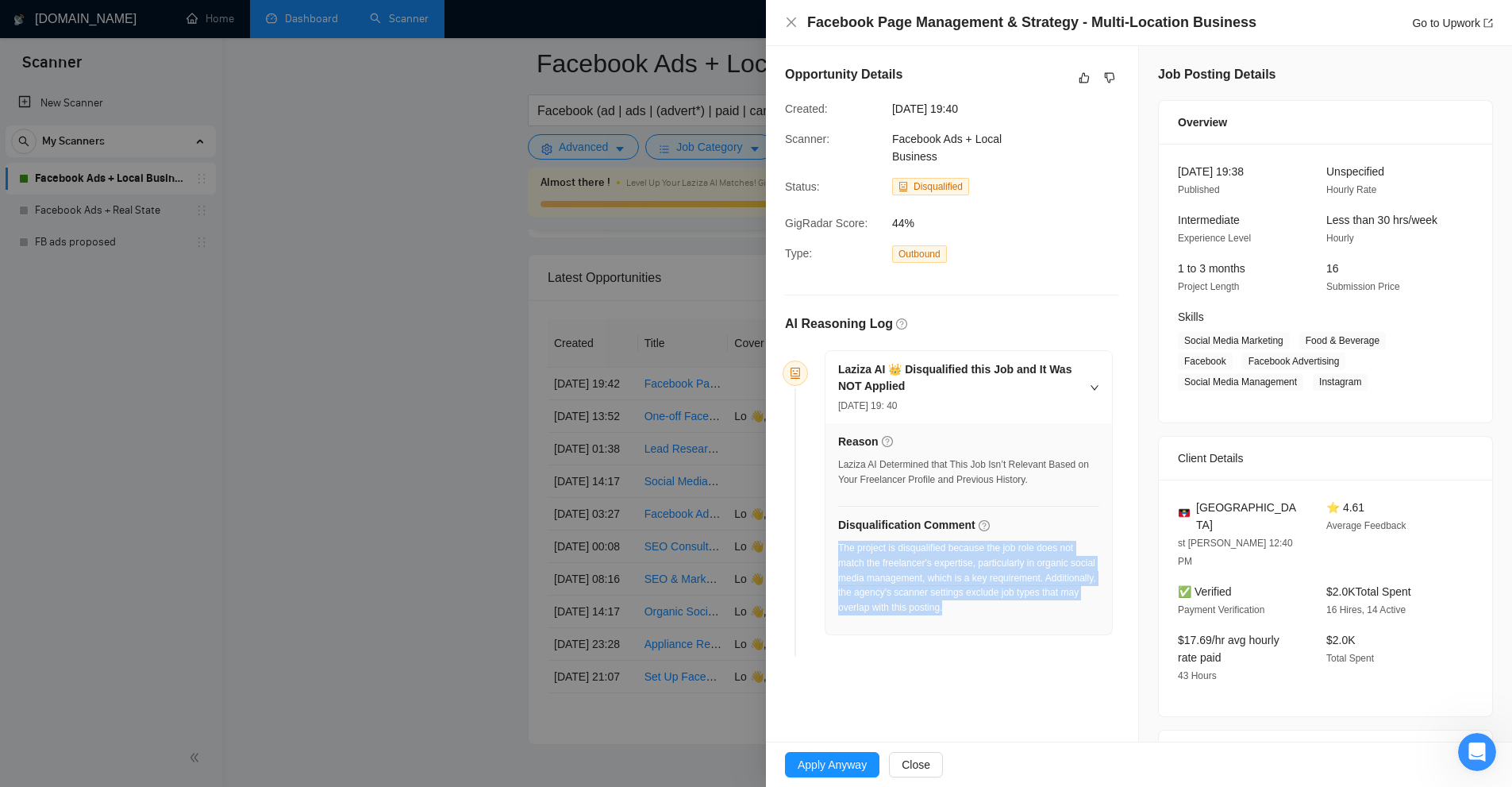
click at [840, 540] on div "The project is disqualified because the job role does not match the freelancer'…" at bounding box center [969, 577] width 261 height 74
drag, startPoint x: 840, startPoint y: 539, endPoint x: 1041, endPoint y: 597, distance: 209.2
click at [1064, 580] on div "The project is disqualified because the job role does not match the freelancer'…" at bounding box center [969, 577] width 261 height 74
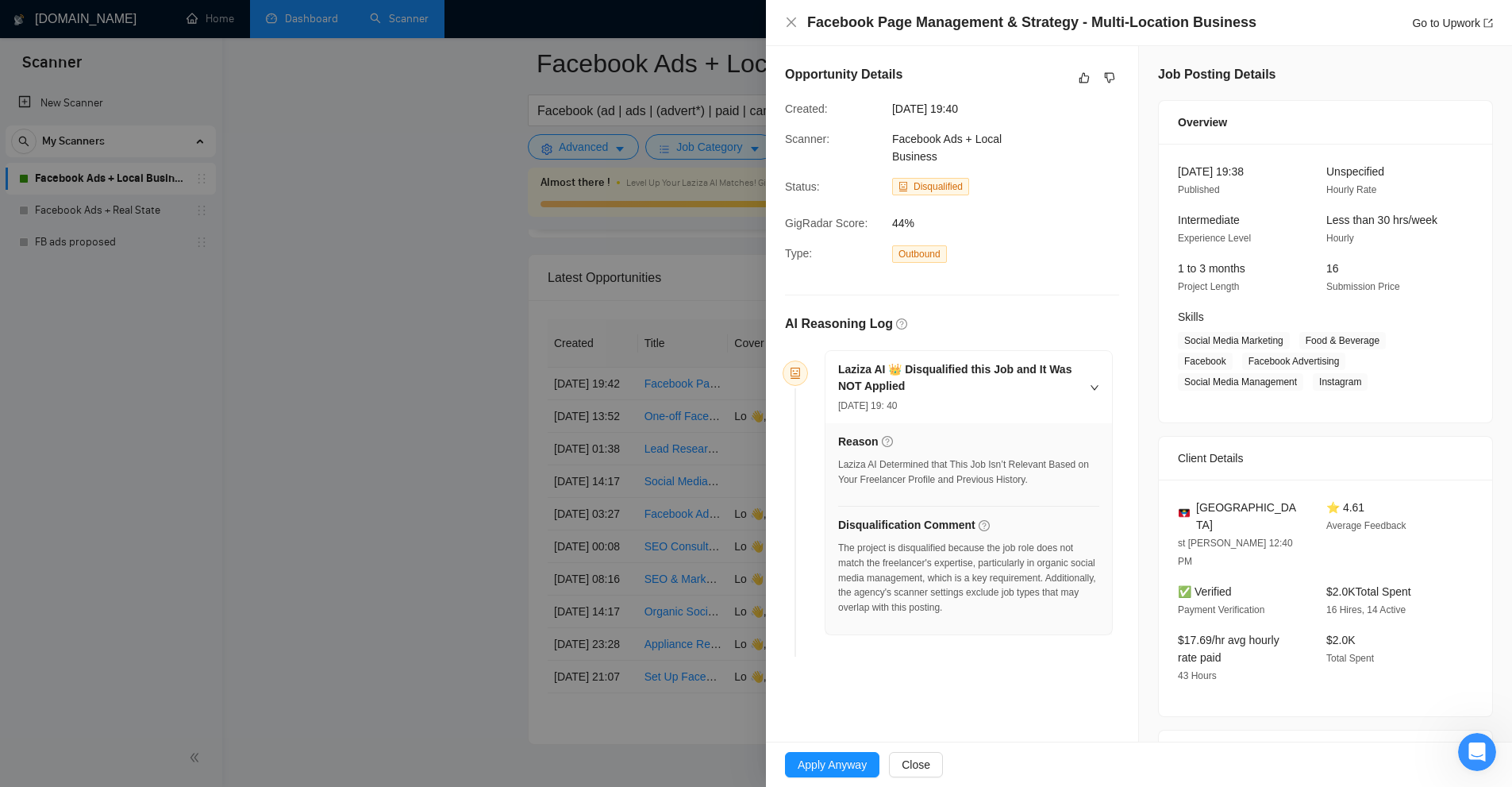
click at [1031, 603] on div "The project is disqualified because the job role does not match the freelancer'…" at bounding box center [969, 577] width 261 height 74
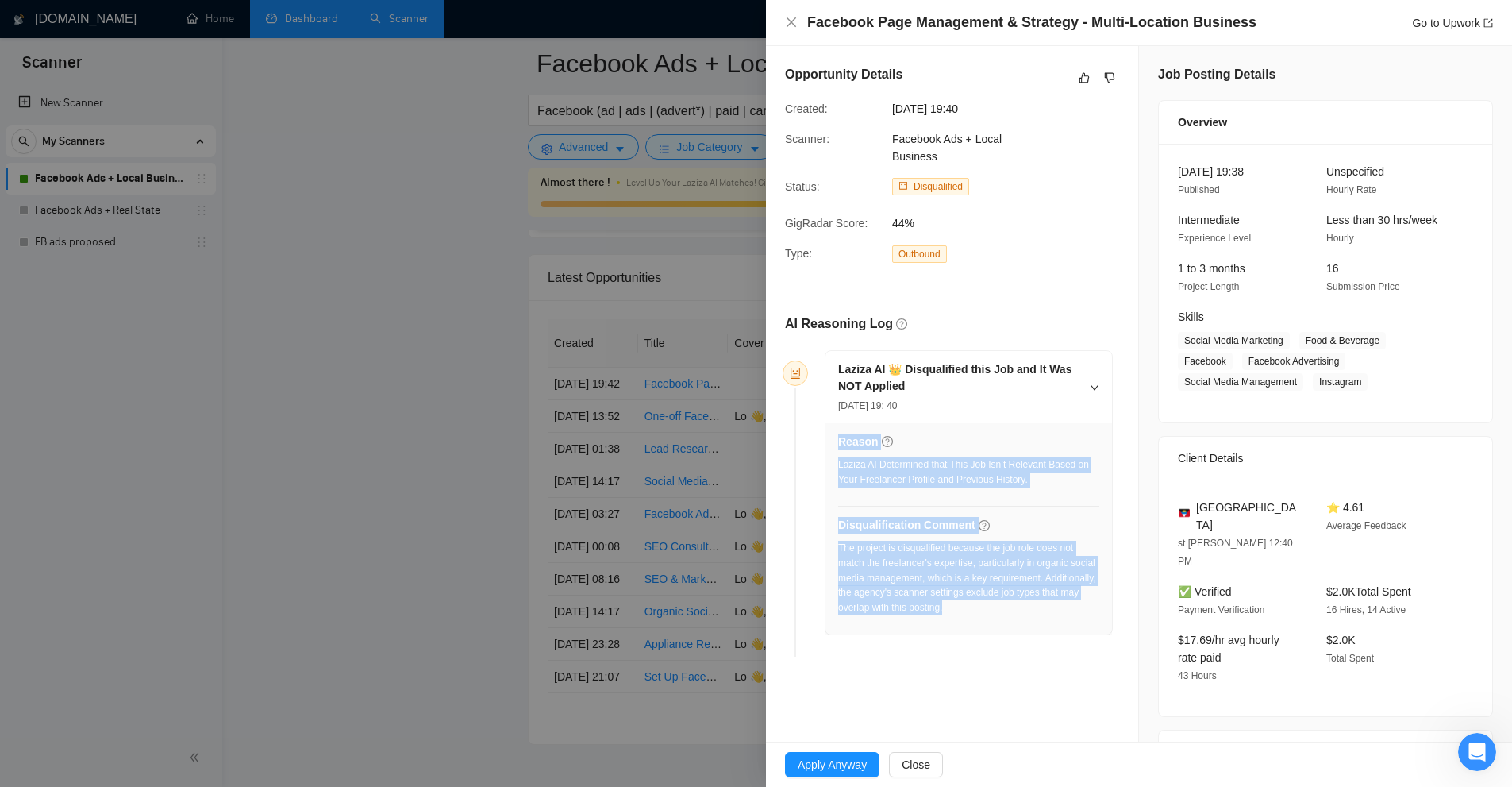
drag, startPoint x: 1010, startPoint y: 604, endPoint x: 836, endPoint y: 588, distance: 174.7
click at [836, 588] on div "Reason Laziza AI Determined that This Job Isn’t Relevant Based on Your Freelanc…" at bounding box center [969, 529] width 287 height 211
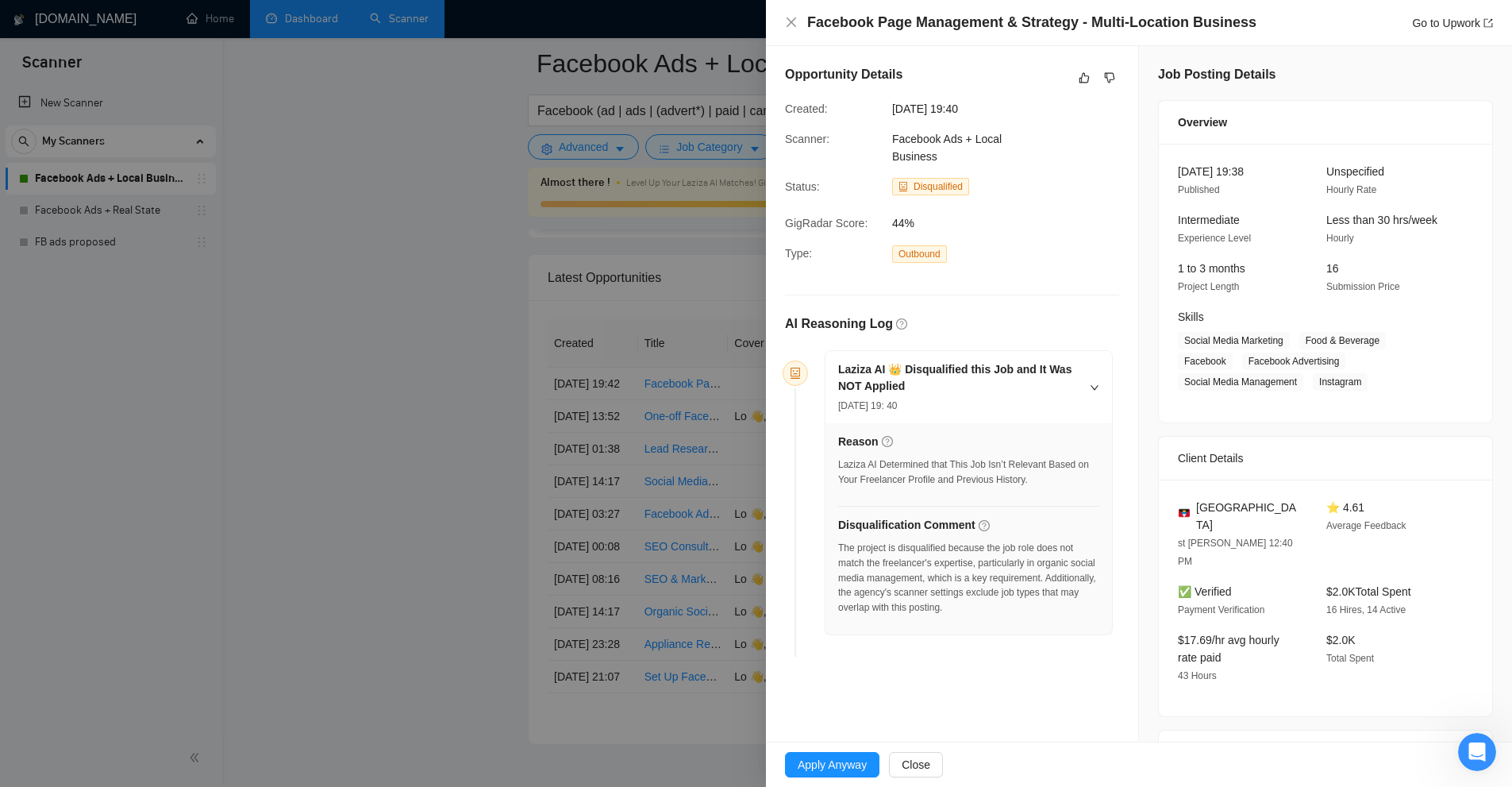
click at [773, 540] on div "Opportunity Details Created: [DATE] 19:40 Scanner: Facebook Ads + Local Busines…" at bounding box center [952, 364] width 372 height 636
click at [748, 531] on div at bounding box center [756, 393] width 1512 height 787
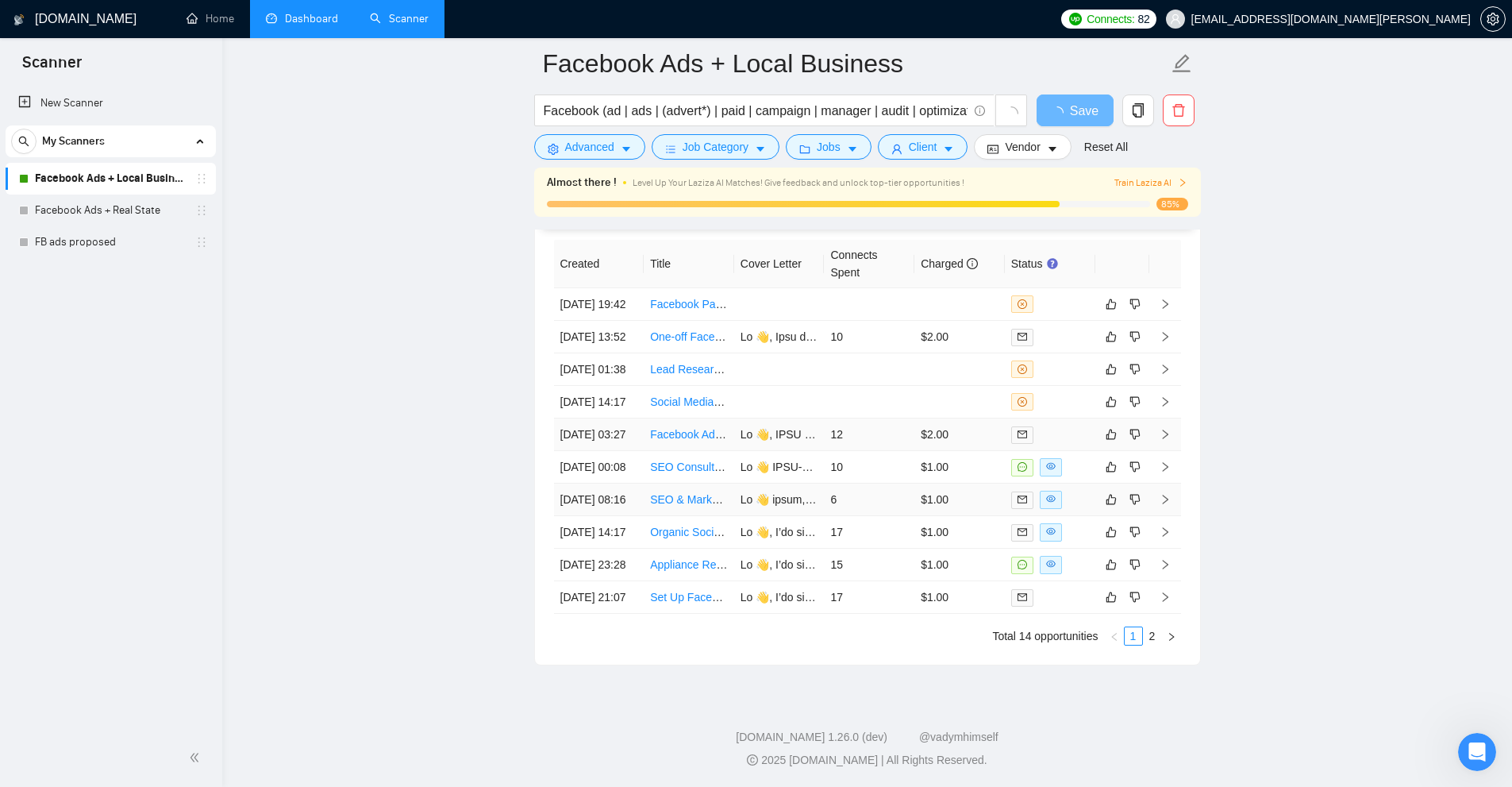
scroll to position [4021, 0]
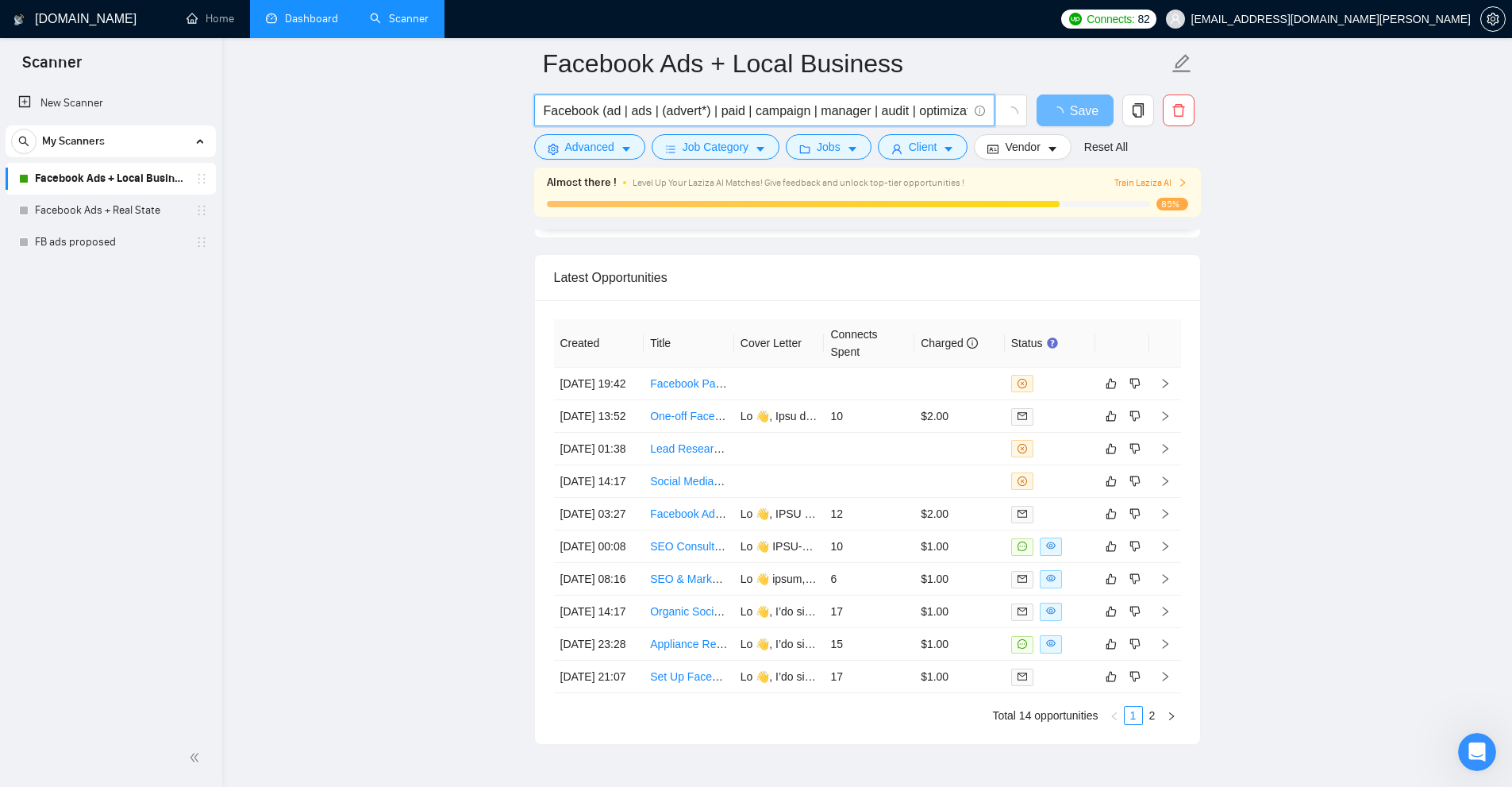
drag, startPoint x: 614, startPoint y: 113, endPoint x: 670, endPoint y: 110, distance: 56.1
click at [666, 110] on input "Facebook (ad | ads | (advert*) | paid | campaign | manager | audit | optimizati…" at bounding box center [756, 110] width 424 height 20
click at [679, 109] on input "Facebook (ad | ads | (advert*) | paid | campaign | manager | audit | optimizati…" at bounding box center [756, 110] width 424 height 20
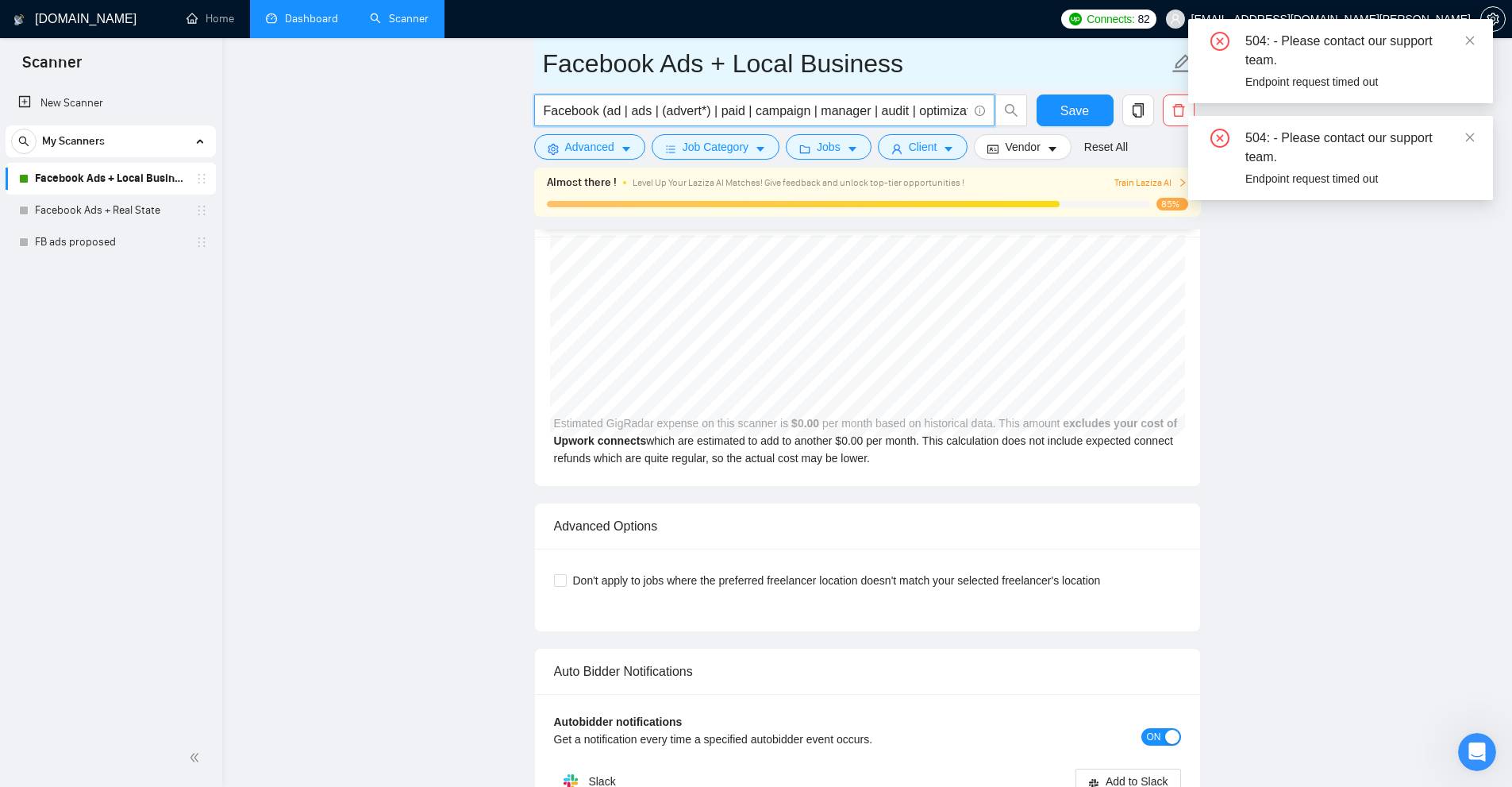
scroll to position [3068, 0]
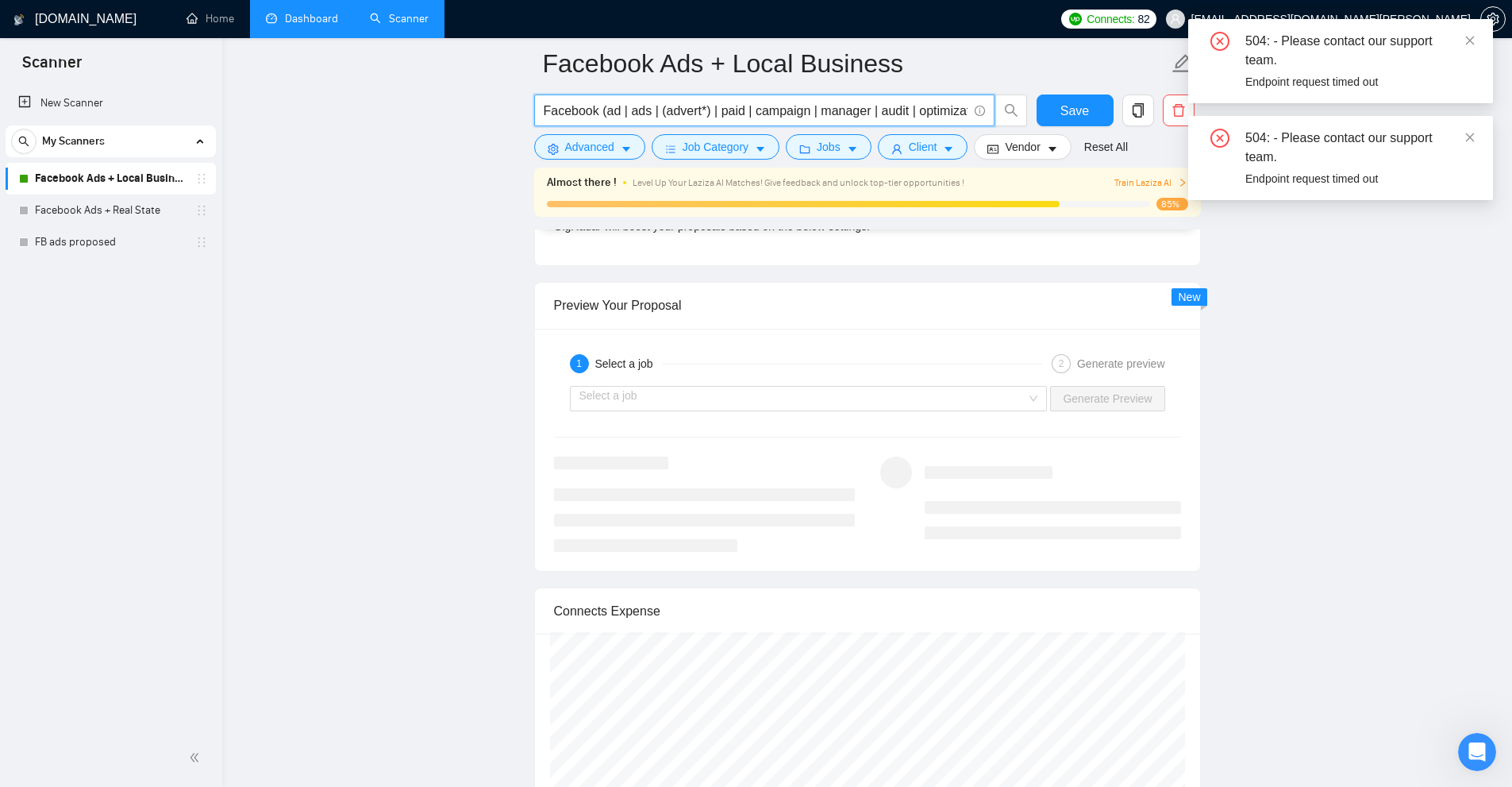
click at [295, 21] on link "Dashboard" at bounding box center [302, 18] width 72 height 14
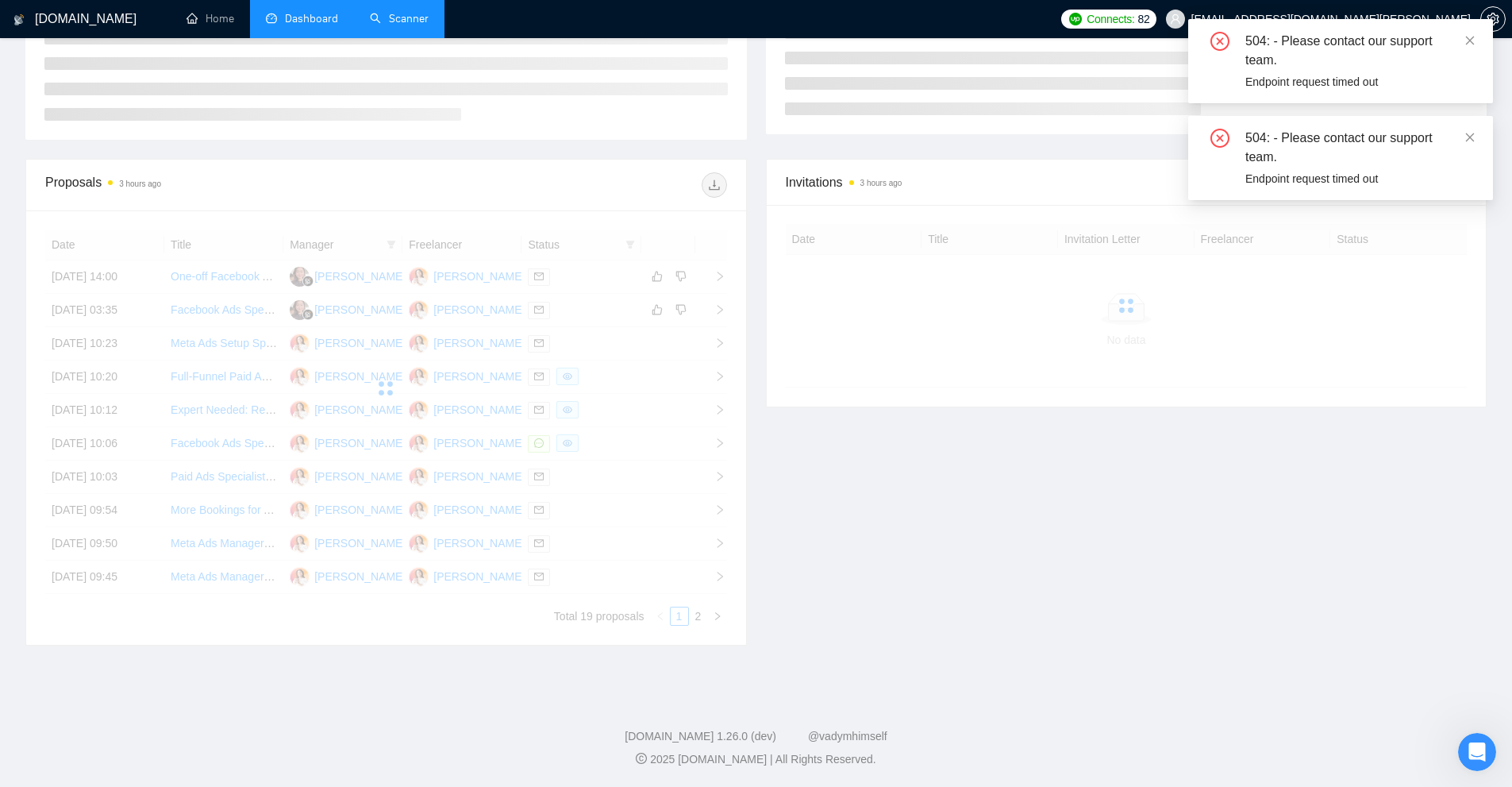
scroll to position [82, 0]
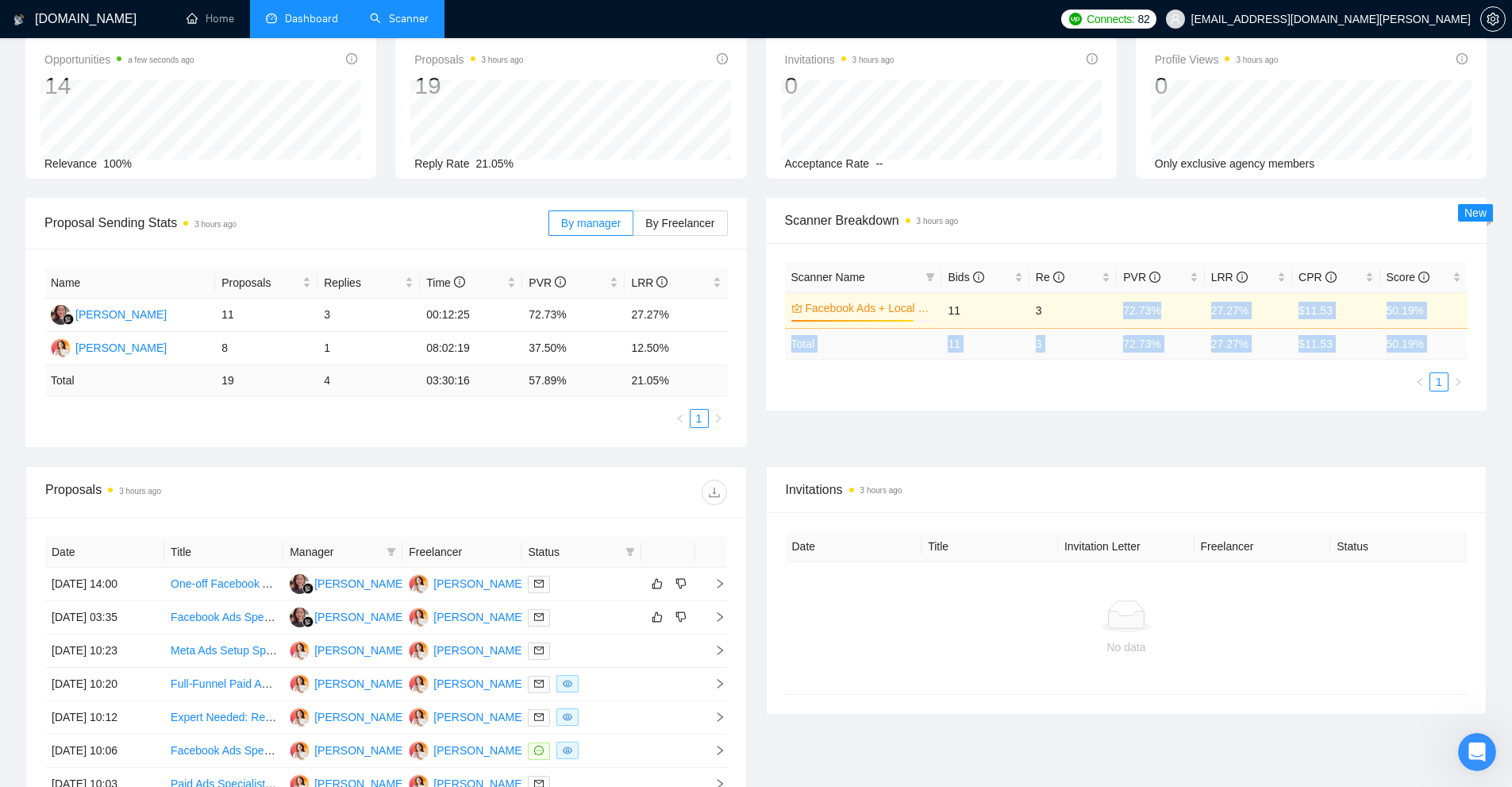
drag, startPoint x: 1069, startPoint y: 304, endPoint x: 965, endPoint y: 369, distance: 122.6
click at [962, 369] on div "Scanner Name Bids Re PVR LRR CPR Score Facebook Ads + Local Business 85% 11 3 7…" at bounding box center [1127, 327] width 684 height 130
click at [993, 396] on div "Scanner Name Bids Re PVR LRR CPR Score Facebook Ads + Local Business 85% 11 3 7…" at bounding box center [1127, 326] width 722 height 167
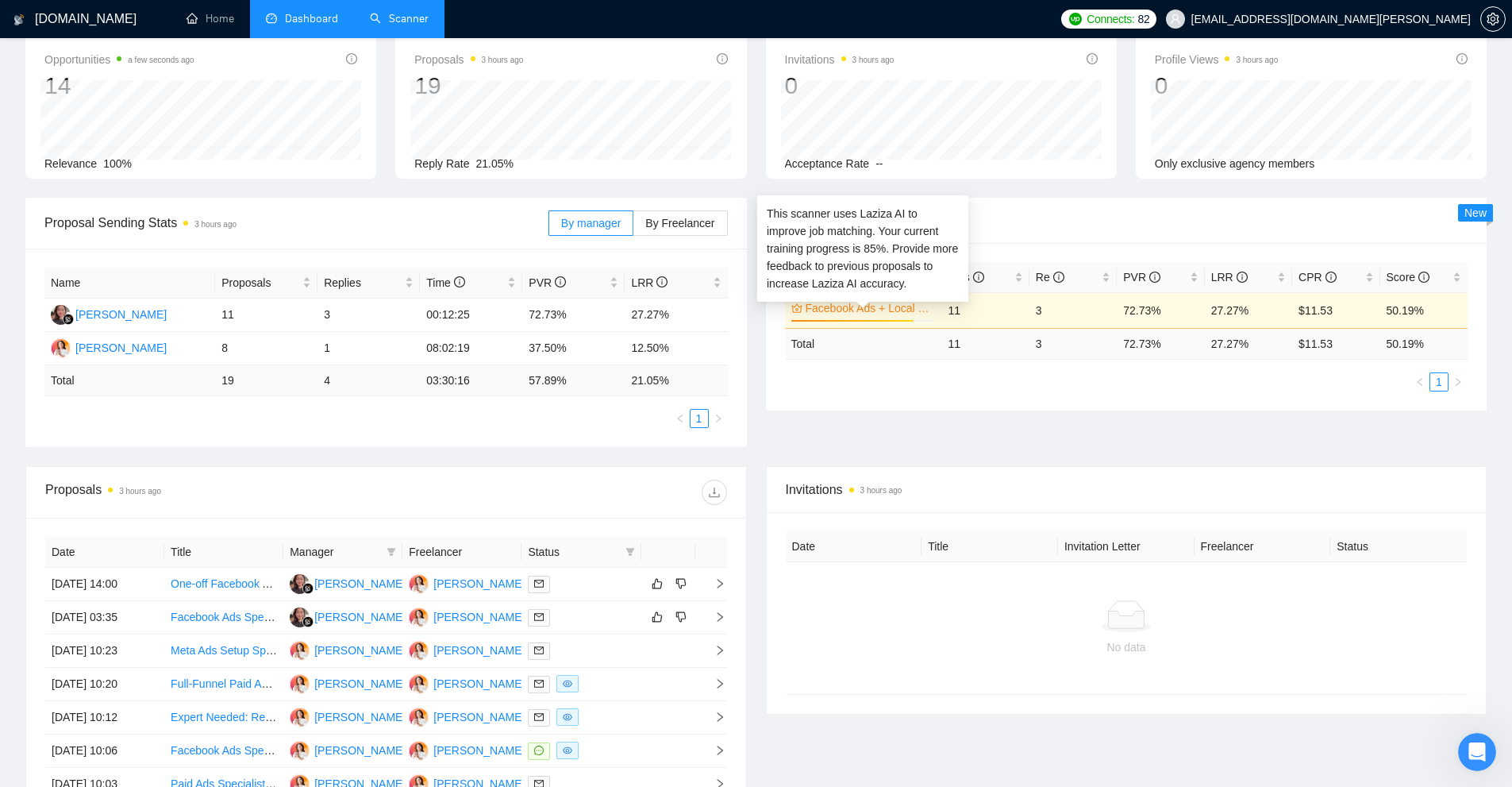
scroll to position [0, 0]
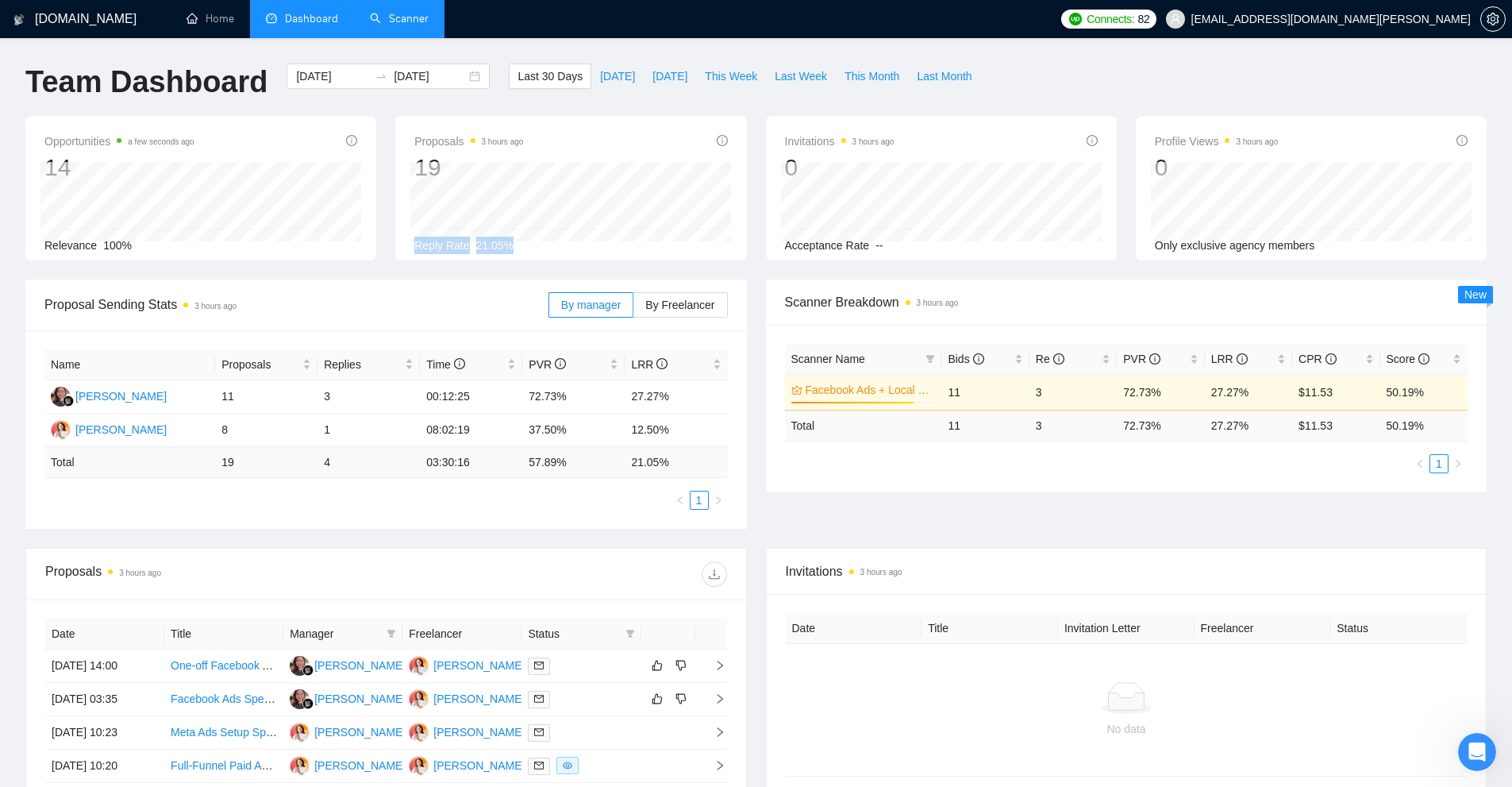
drag, startPoint x: 519, startPoint y: 244, endPoint x: 407, endPoint y: 243, distance: 112.0
click at [407, 243] on div "Proposals 3 hours ago 19 [DATE] Replied 0 Reply Rate 21.05%" at bounding box center [571, 188] width 351 height 145
click at [408, 26] on link "Scanner" at bounding box center [399, 18] width 58 height 14
